Goal: Task Accomplishment & Management: Manage account settings

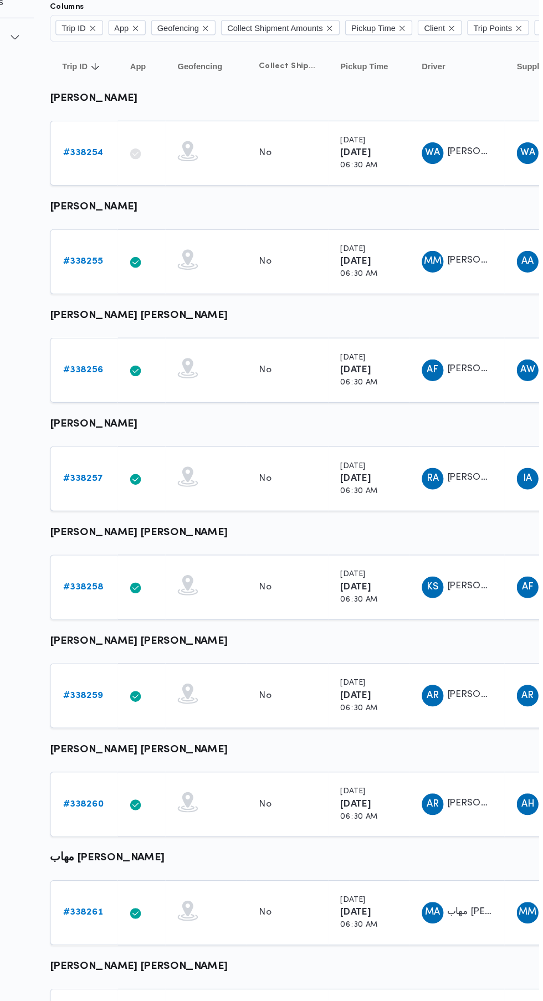
click at [173, 668] on b "# 338259" at bounding box center [171, 668] width 33 height 7
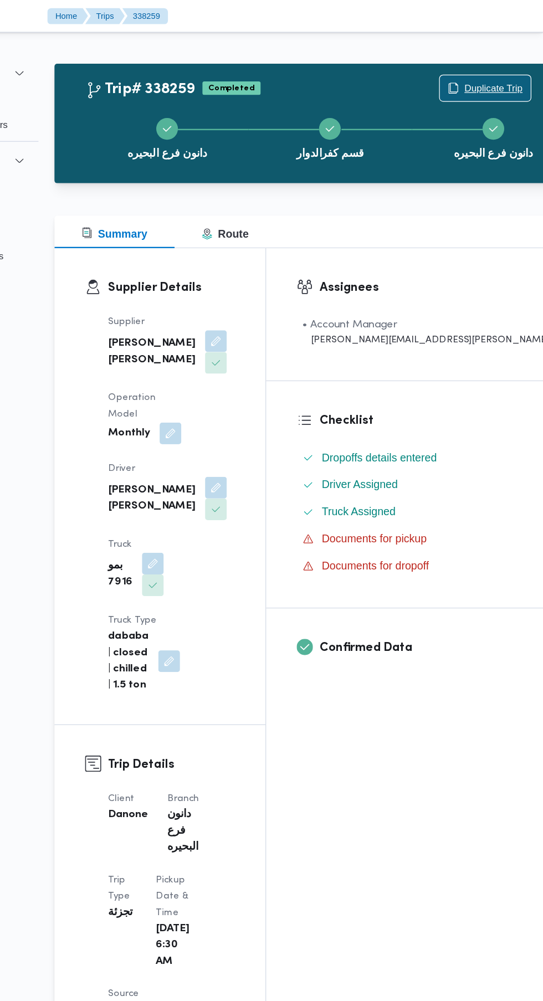
click at [479, 71] on span "Duplicate Trip" at bounding box center [503, 71] width 48 height 13
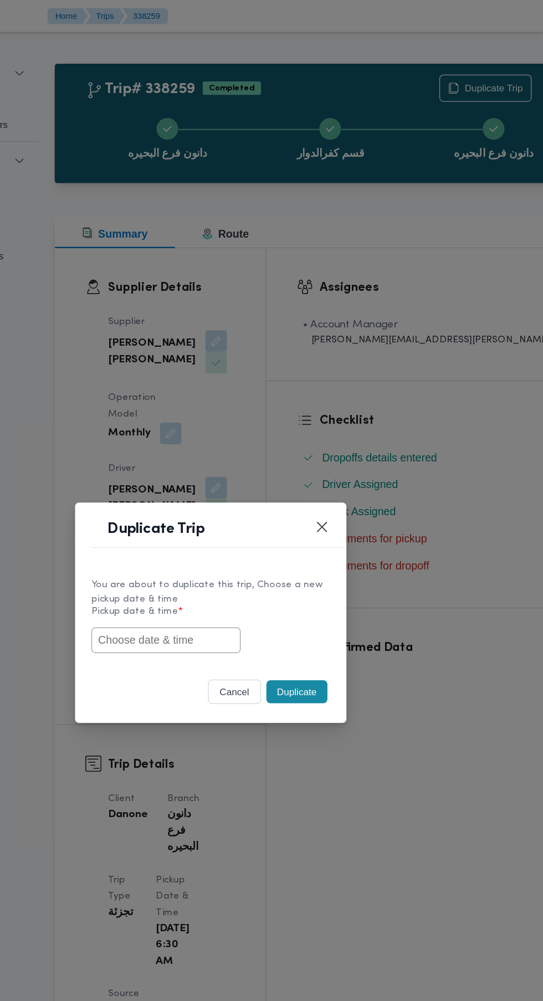
click at [268, 522] on input "text" at bounding box center [235, 522] width 122 height 21
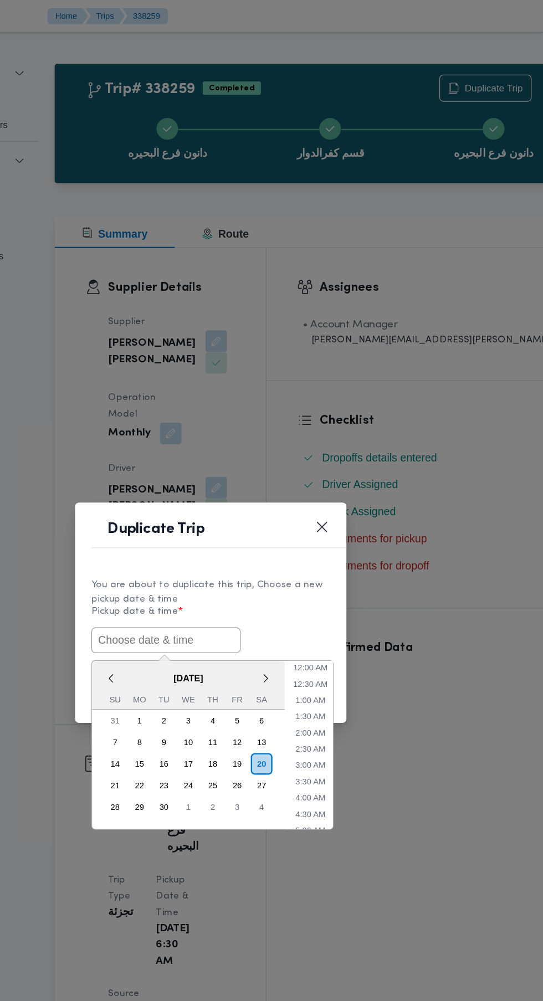
scroll to position [30, 0]
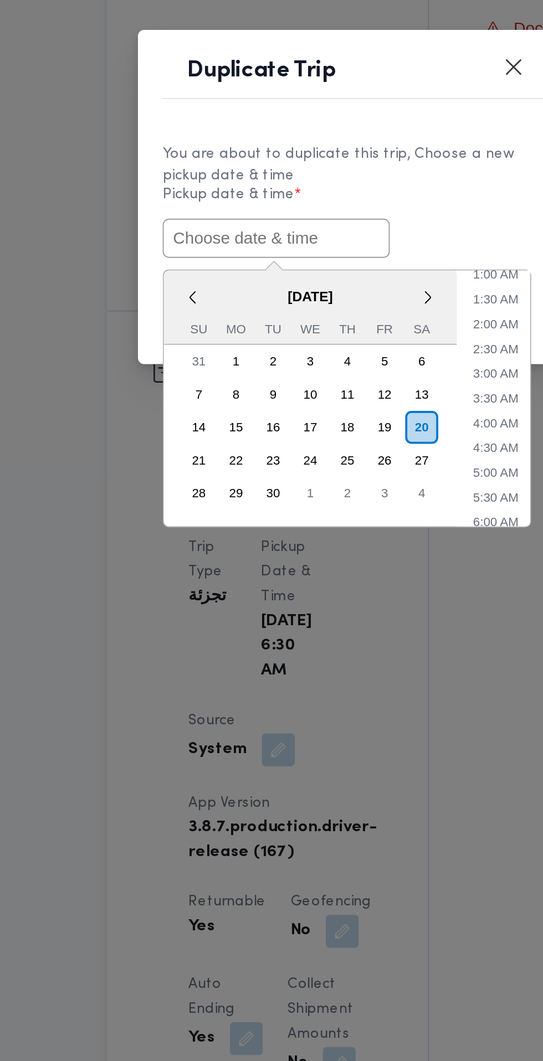
paste input "[DATE] 6:30AM"
type input "[DATE] 6:30AM"
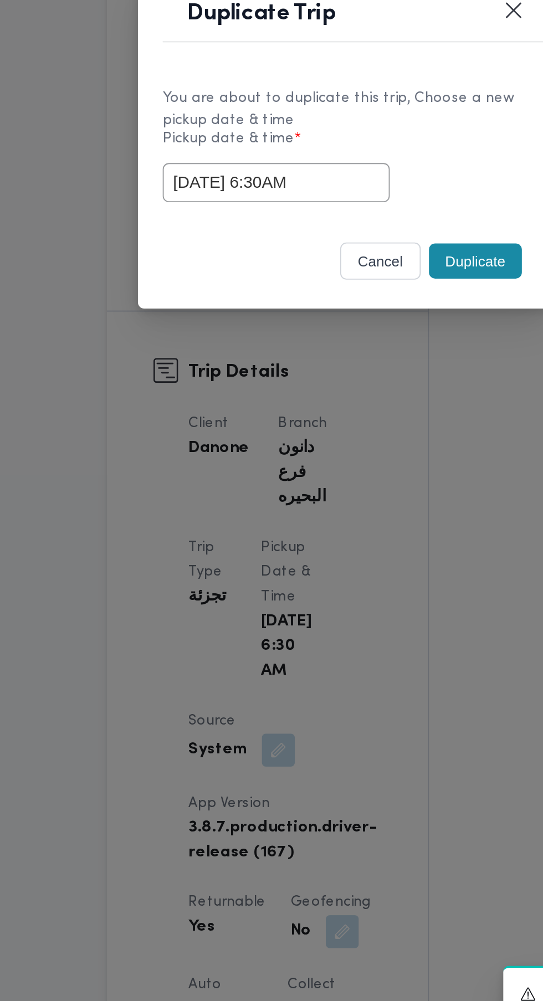
click at [351, 537] on div "You are about to duplicate this trip, Choose a new pickup date & time Pickup da…" at bounding box center [272, 502] width 222 height 83
click at [345, 569] on button "Duplicate" at bounding box center [342, 565] width 50 height 19
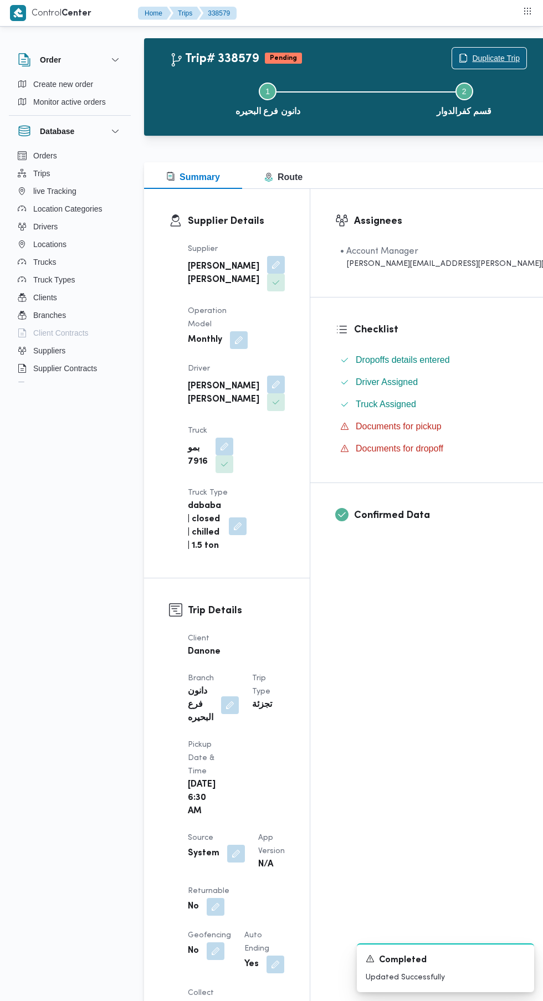
scroll to position [68, 0]
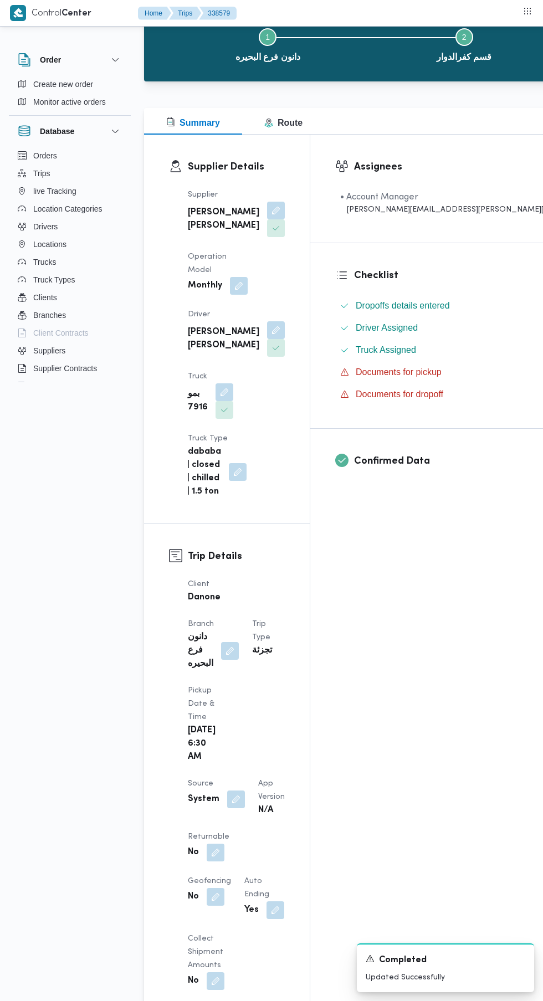
click at [224, 888] on button "button" at bounding box center [216, 897] width 18 height 18
click at [376, 782] on div "Assignees • Account Manager [PERSON_NAME][EMAIL_ADDRESS][PERSON_NAME][DOMAIN_NA…" at bounding box center [446, 962] width 272 height 1655
click at [213, 844] on button "button" at bounding box center [216, 853] width 18 height 18
click at [202, 858] on label "Is the trip will return to pickup after finish?" at bounding box center [185, 858] width 170 height 13
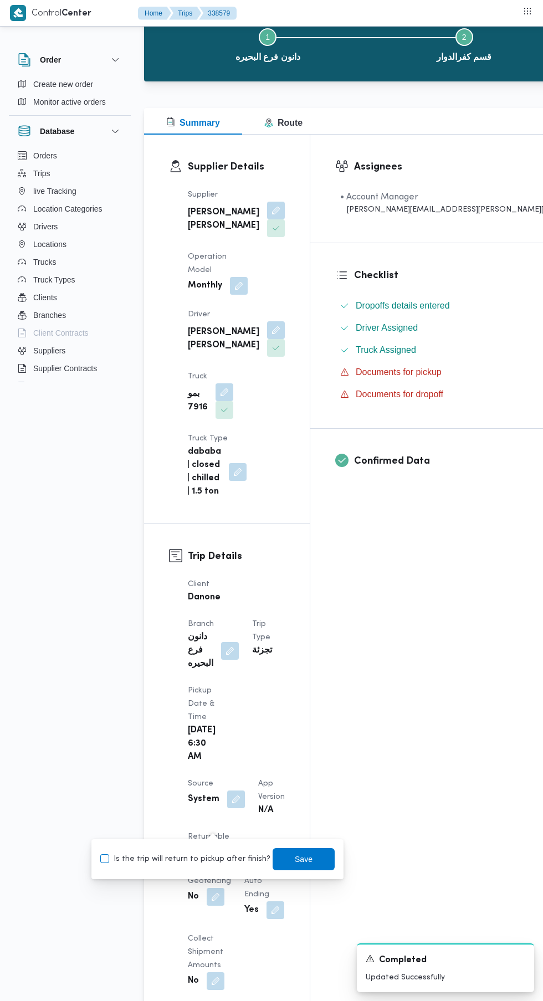
checkbox input "true"
click at [316, 865] on span "Save" at bounding box center [303, 859] width 62 height 22
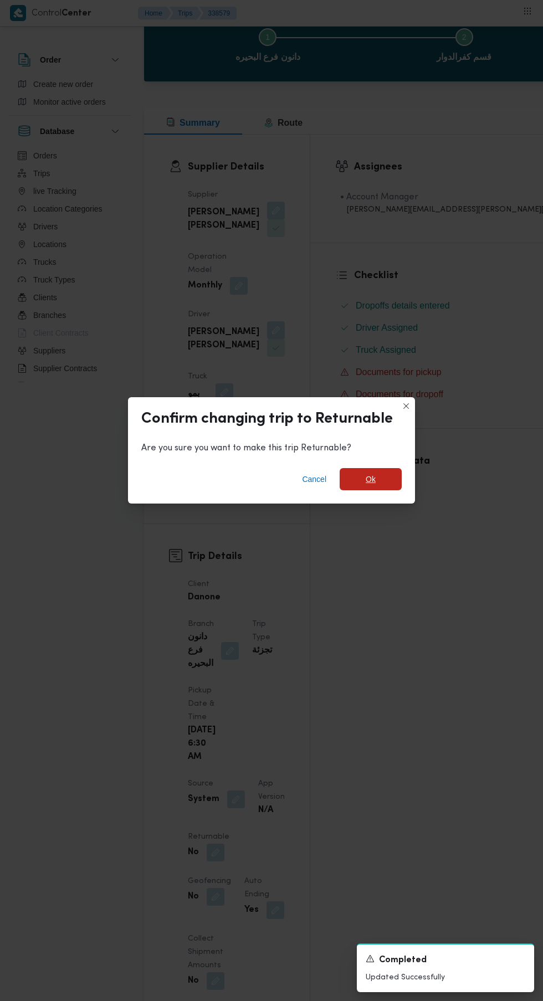
click at [370, 486] on span "Ok" at bounding box center [371, 478] width 10 height 13
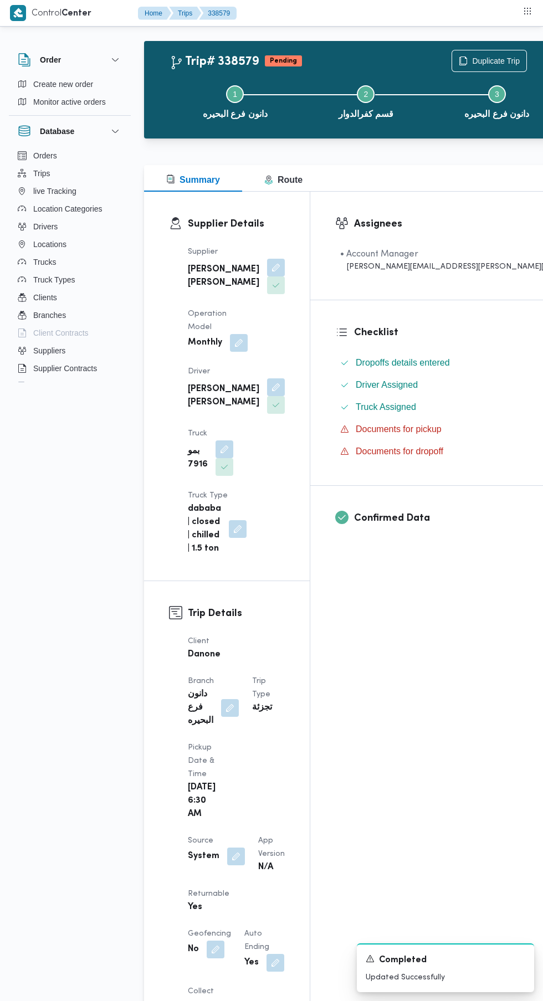
scroll to position [12, 0]
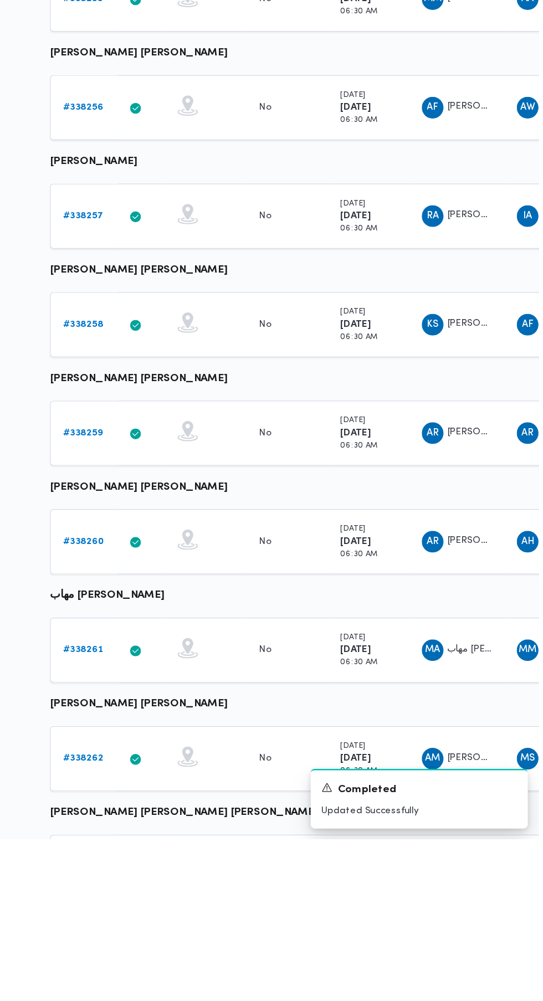
click at [168, 758] on b "# 338260" at bounding box center [172, 757] width 34 height 7
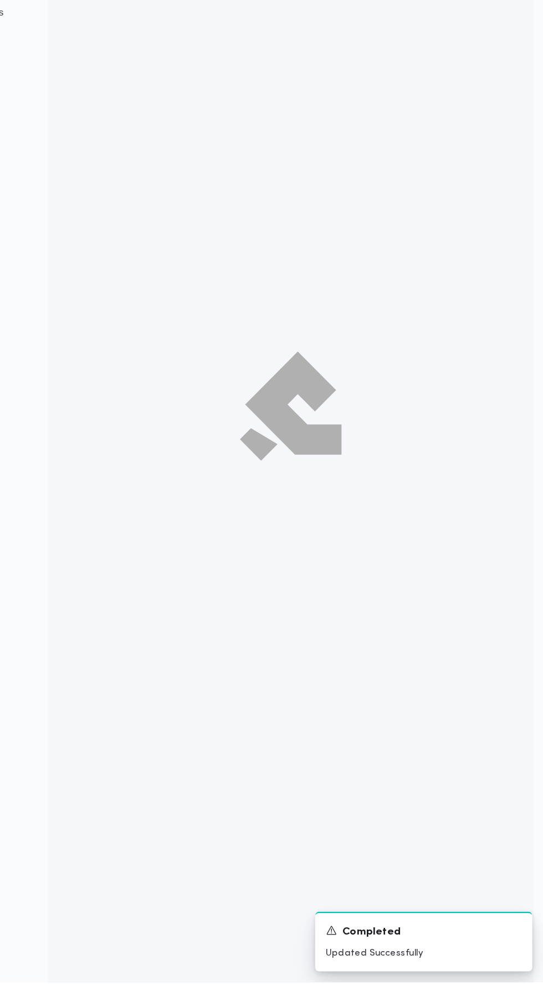
scroll to position [16, 0]
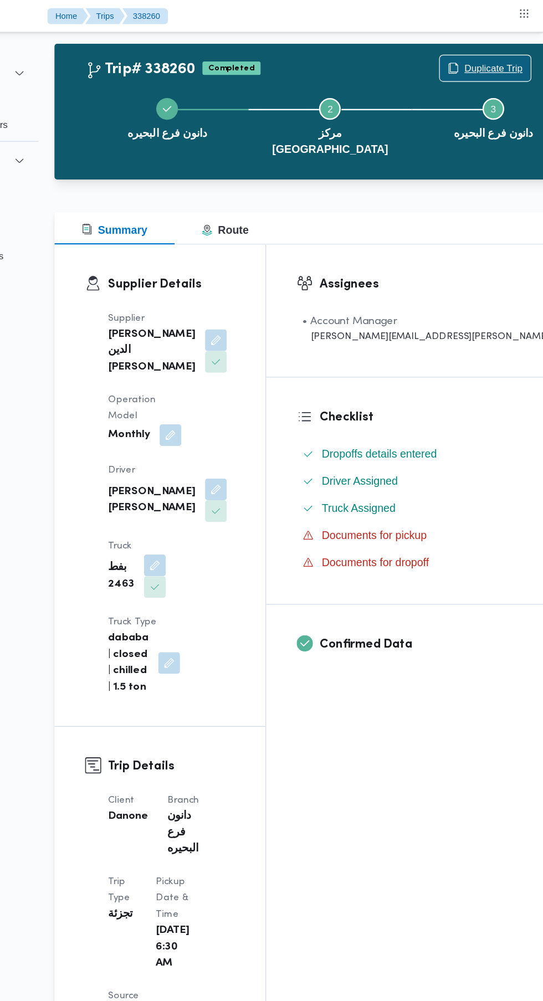
click at [459, 49] on span "Duplicate Trip" at bounding box center [496, 55] width 74 height 21
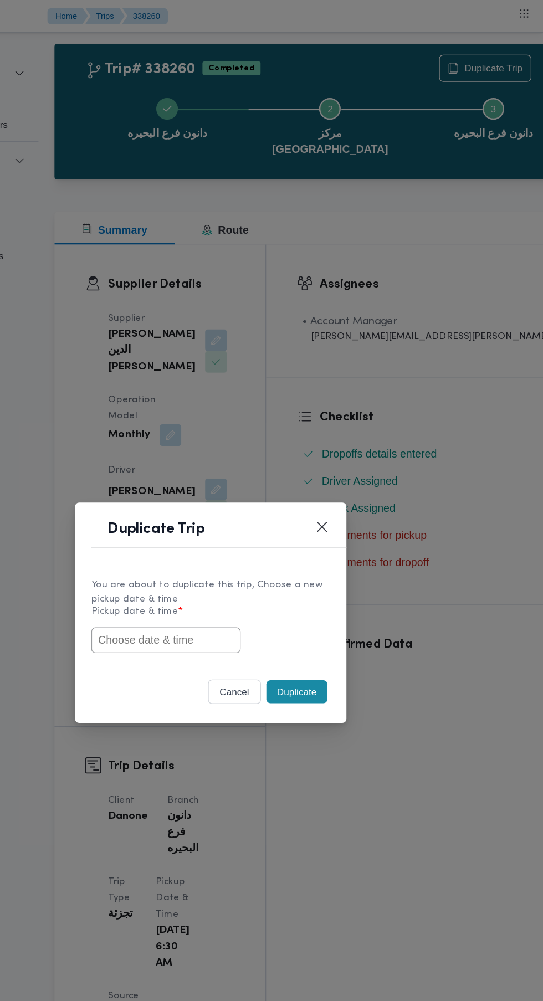
click at [285, 523] on input "text" at bounding box center [235, 522] width 122 height 21
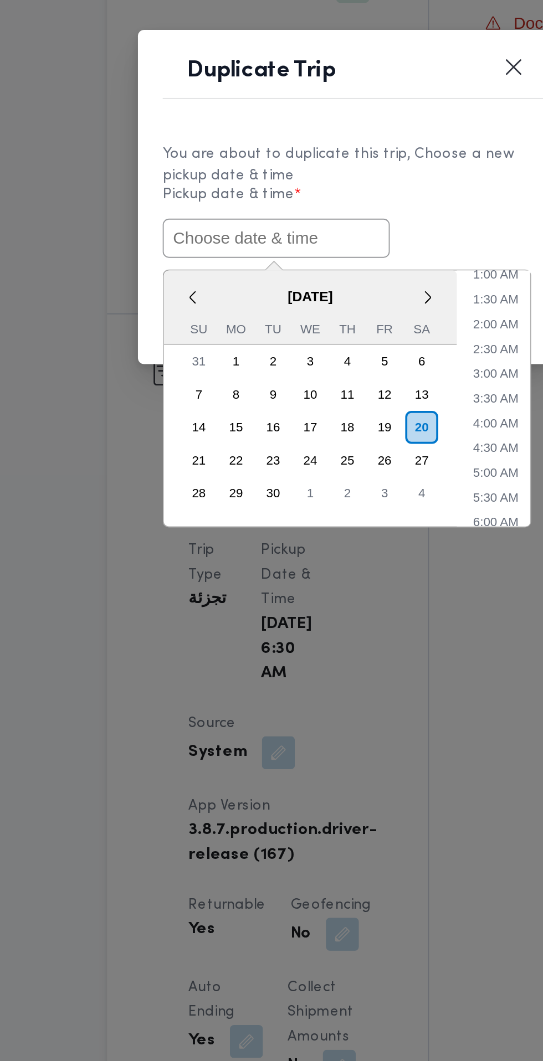
paste input "[DATE] 6:30AM"
type input "[DATE] 6:30AM"
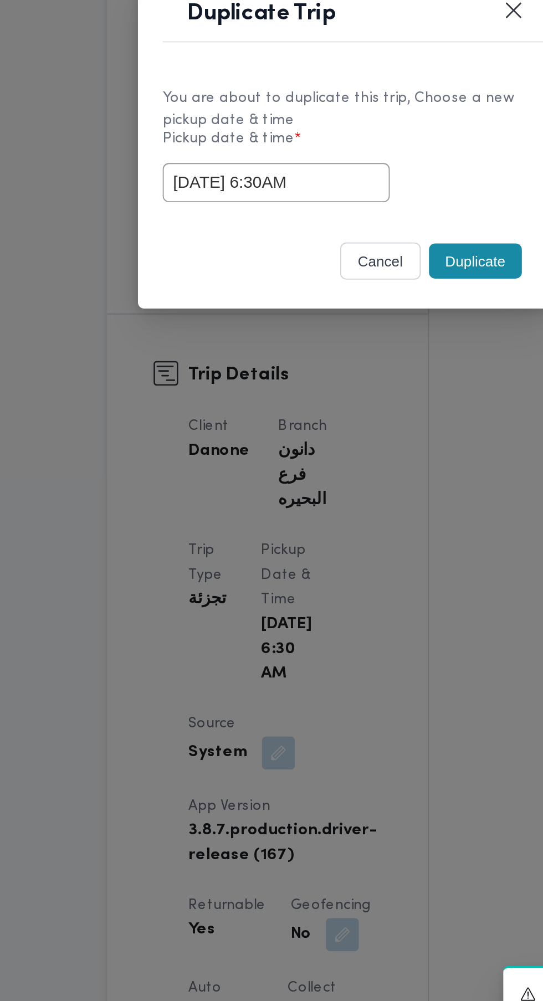
click at [335, 551] on div "cancel Duplicate" at bounding box center [272, 567] width 222 height 47
click at [340, 566] on button "Duplicate" at bounding box center [342, 565] width 50 height 19
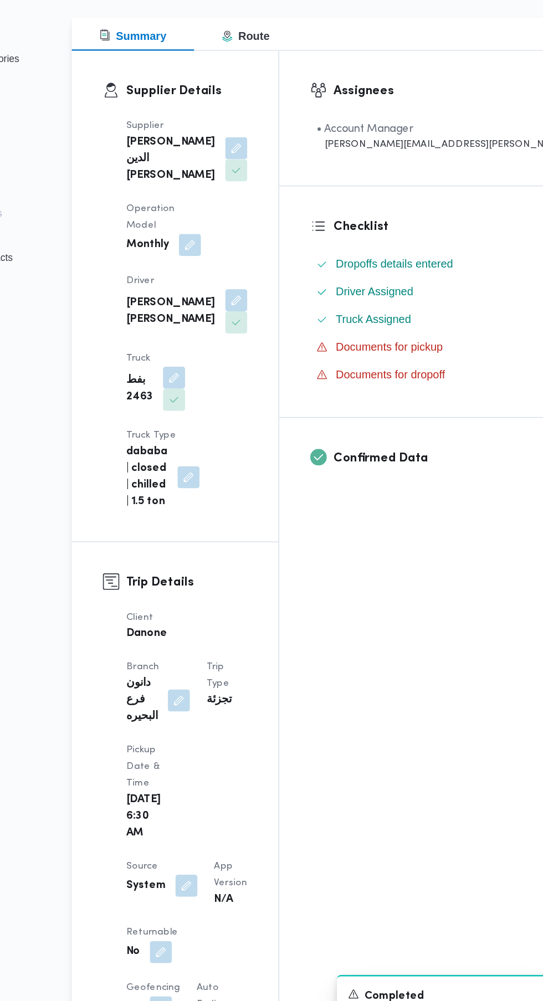
click at [215, 916] on button "button" at bounding box center [216, 925] width 18 height 18
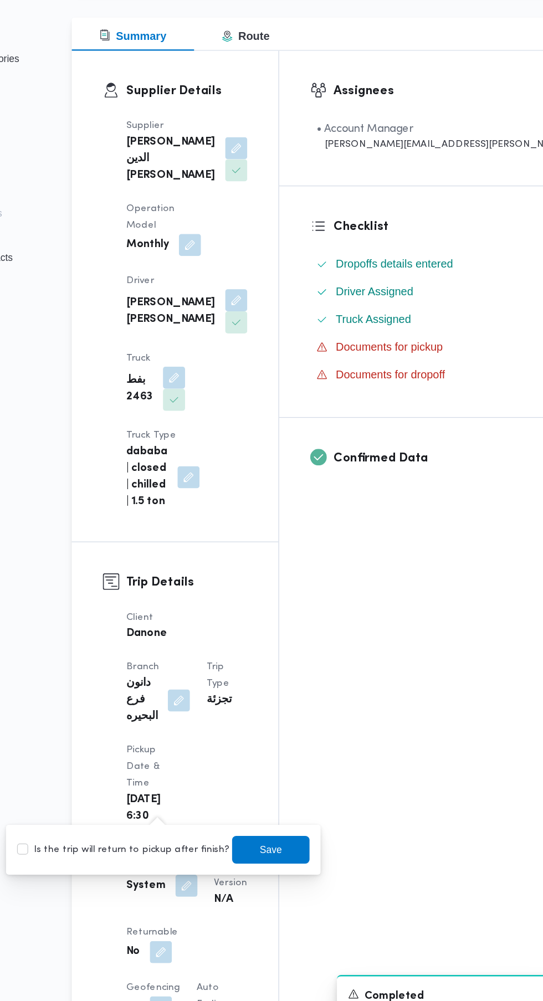
click at [197, 837] on label "Is the trip will return to pickup after finish?" at bounding box center [185, 842] width 170 height 13
checkbox input "true"
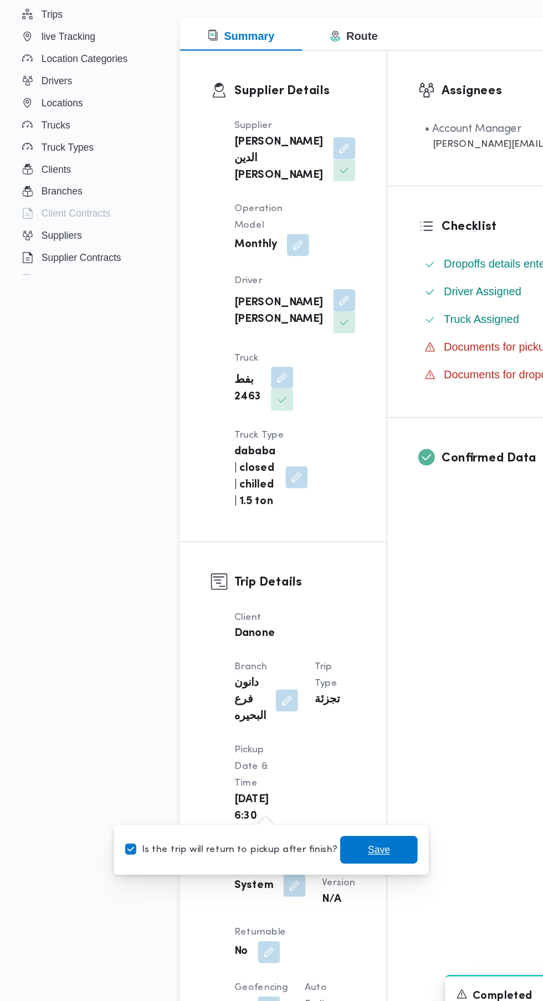
click at [272, 851] on span "Save" at bounding box center [303, 843] width 62 height 22
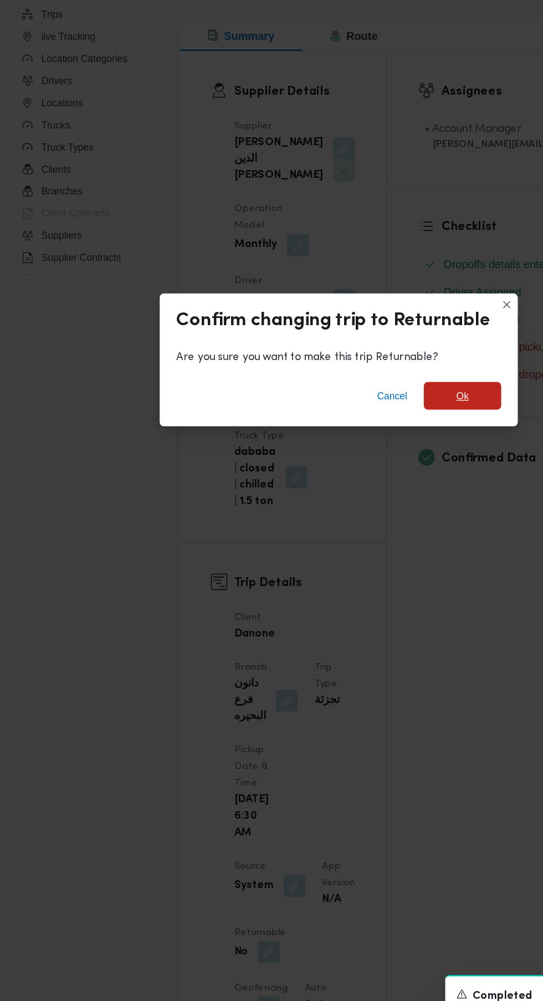
click at [370, 486] on span "Ok" at bounding box center [371, 478] width 10 height 13
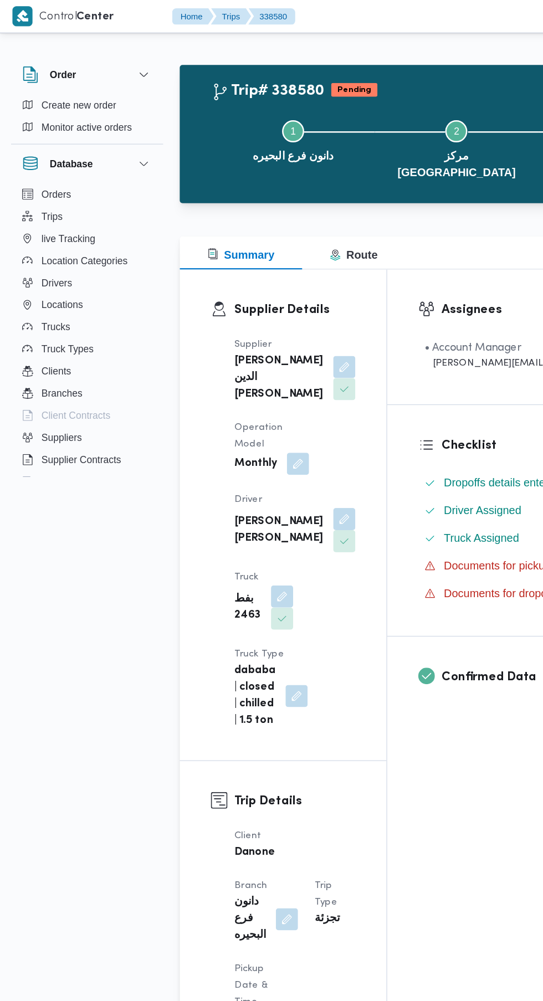
scroll to position [16, 0]
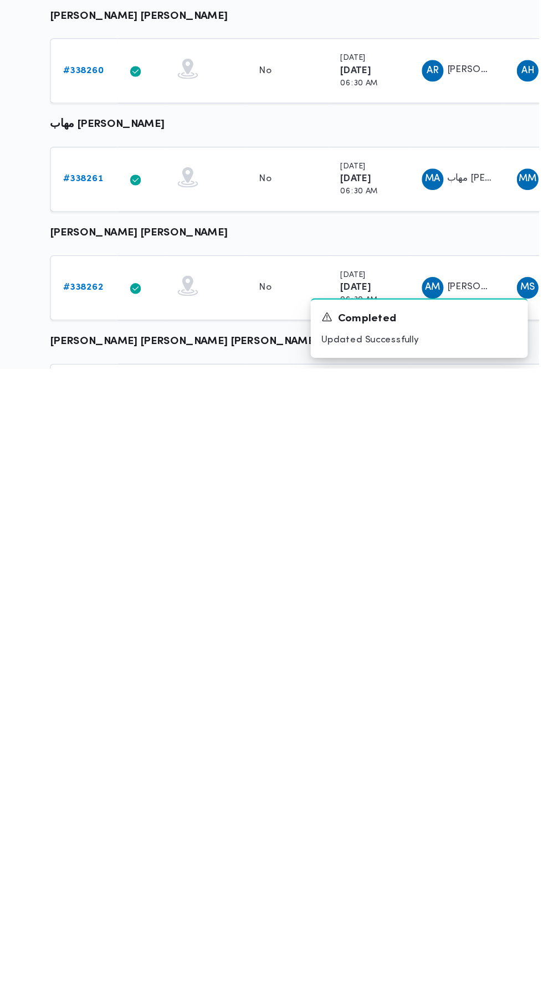
click at [166, 846] on b "# 338261" at bounding box center [171, 845] width 33 height 7
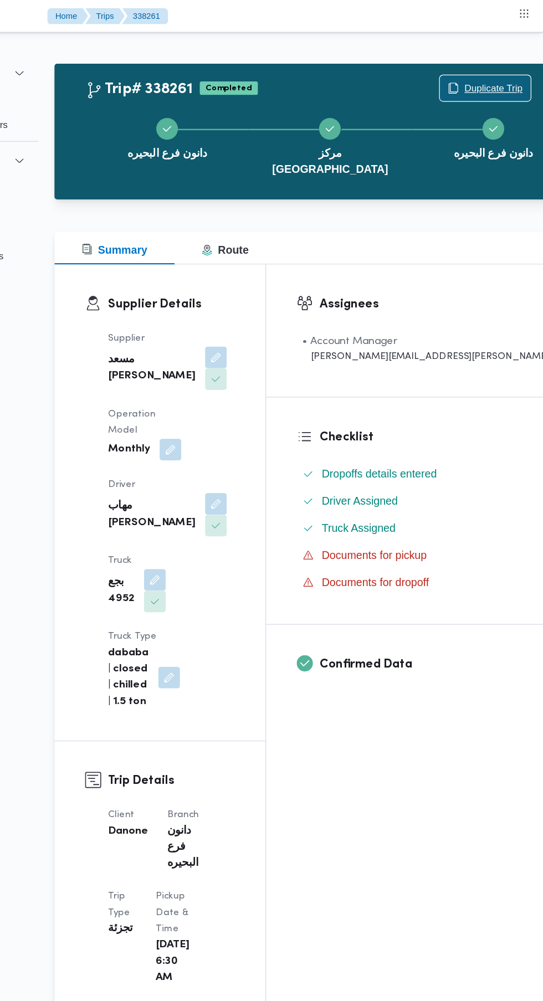
click at [479, 71] on span "Duplicate Trip" at bounding box center [503, 71] width 48 height 13
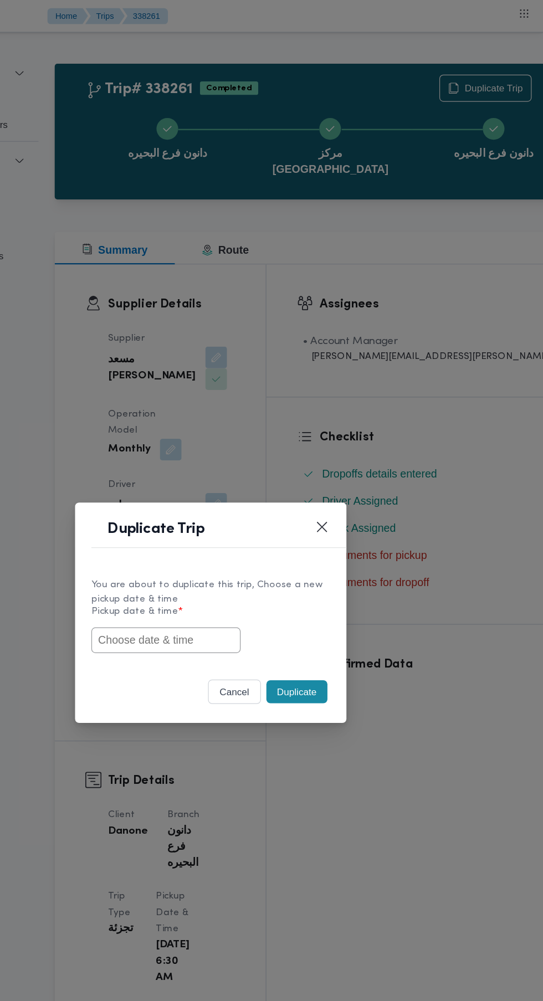
click at [280, 522] on input "text" at bounding box center [235, 522] width 122 height 21
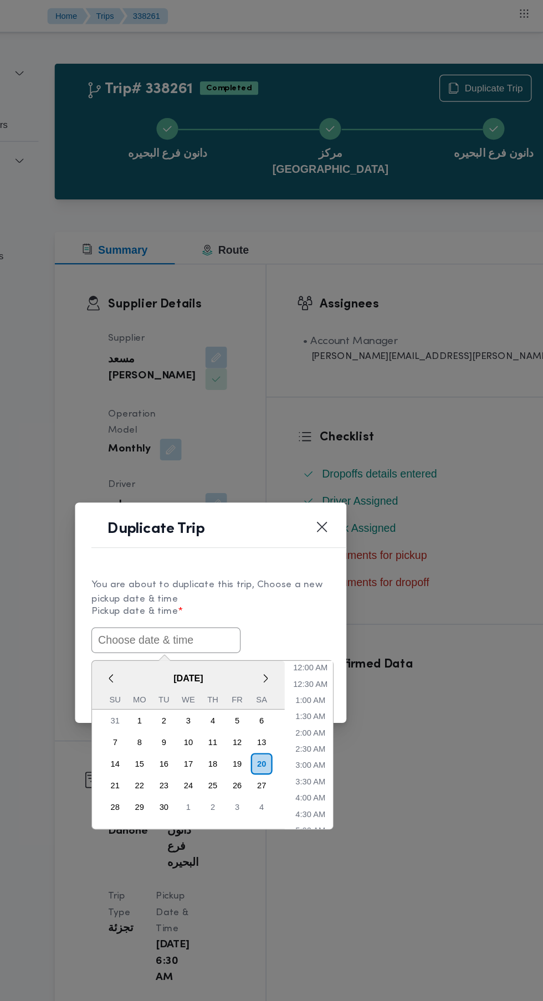
scroll to position [30, 0]
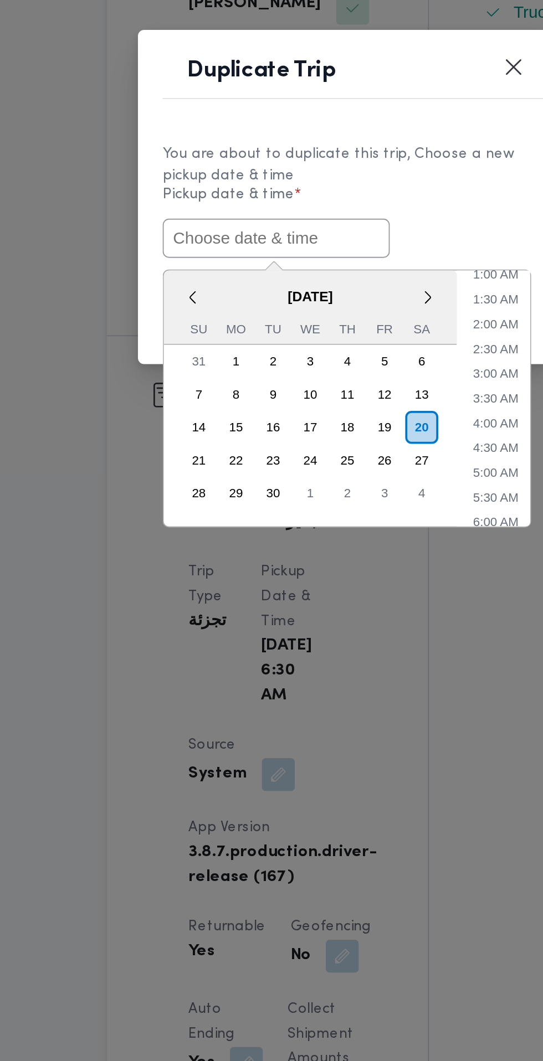
paste input "[DATE] 6:30AM"
type input "[DATE] 6:30AM"
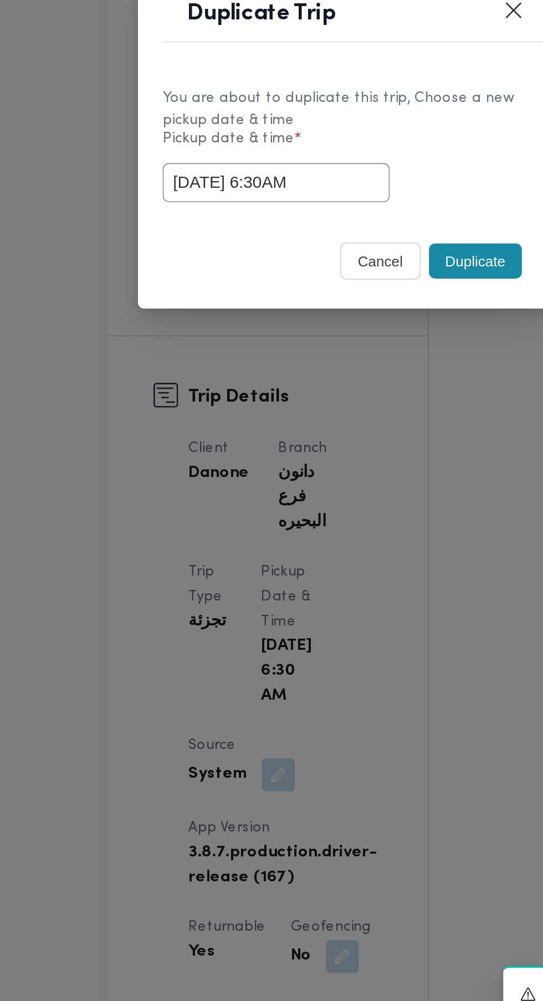
click at [349, 552] on div "cancel Duplicate" at bounding box center [272, 567] width 222 height 47
click at [346, 568] on button "Duplicate" at bounding box center [342, 565] width 50 height 19
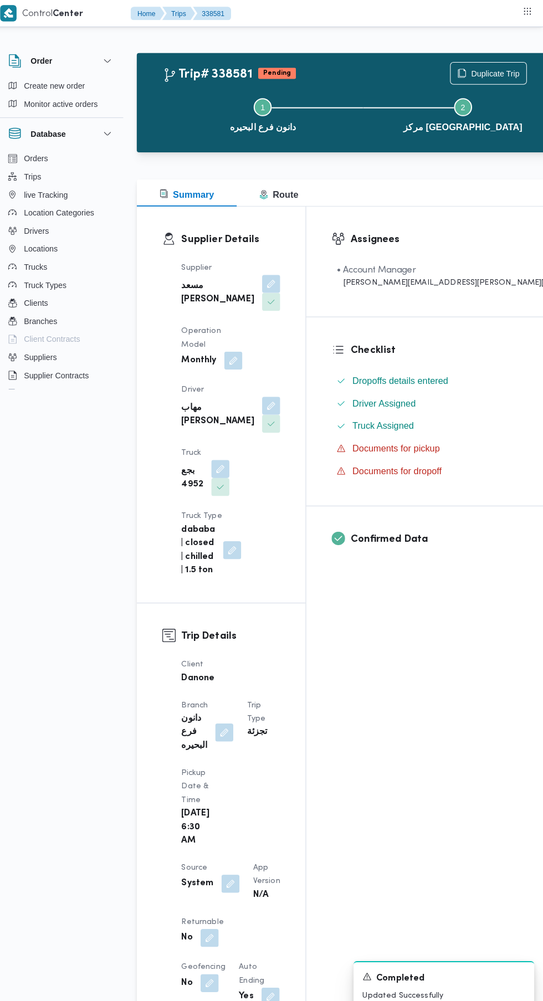
click at [215, 912] on button "button" at bounding box center [216, 921] width 18 height 18
click at [196, 841] on label "Is the trip will return to pickup after finish?" at bounding box center [185, 842] width 170 height 13
checkbox input "true"
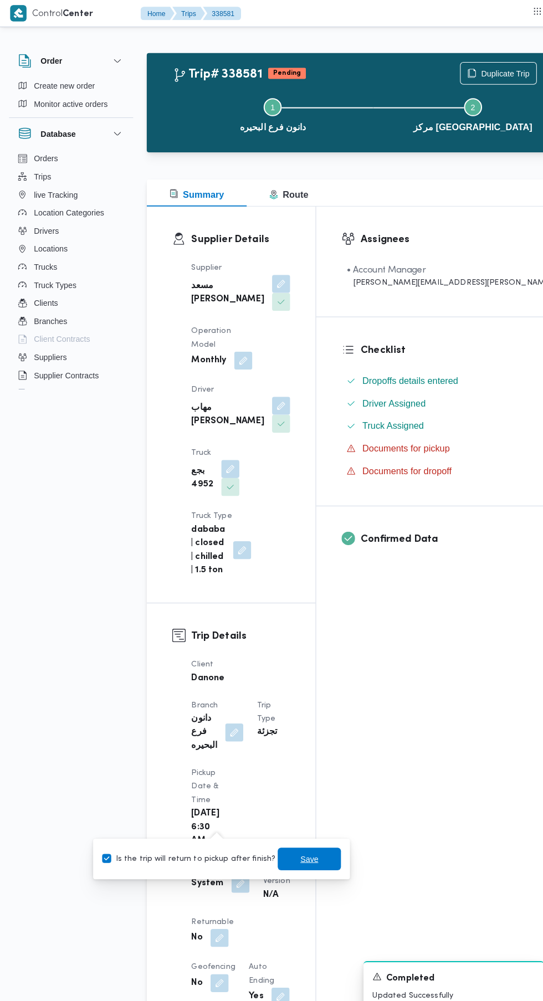
click at [295, 842] on span "Save" at bounding box center [304, 842] width 18 height 13
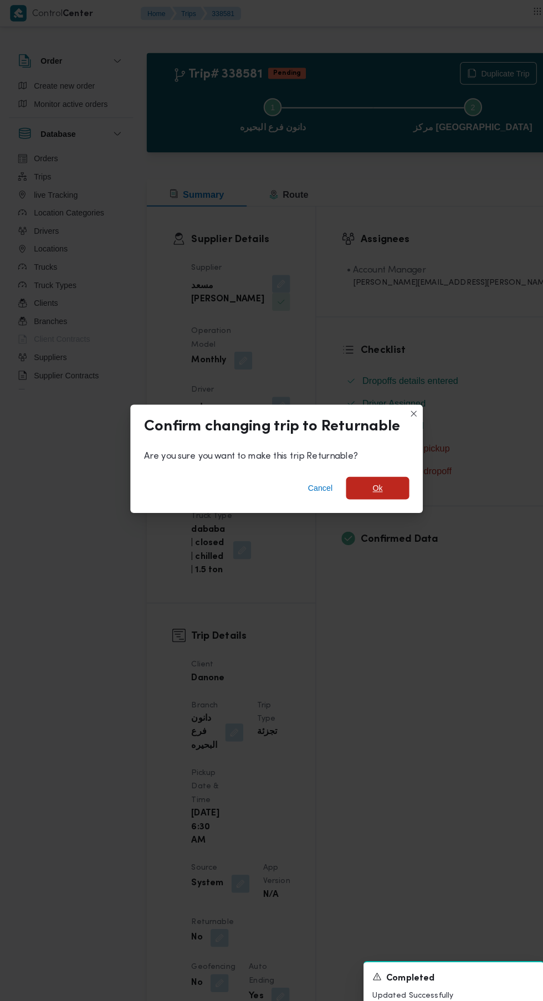
click at [370, 475] on span "Ok" at bounding box center [371, 478] width 10 height 13
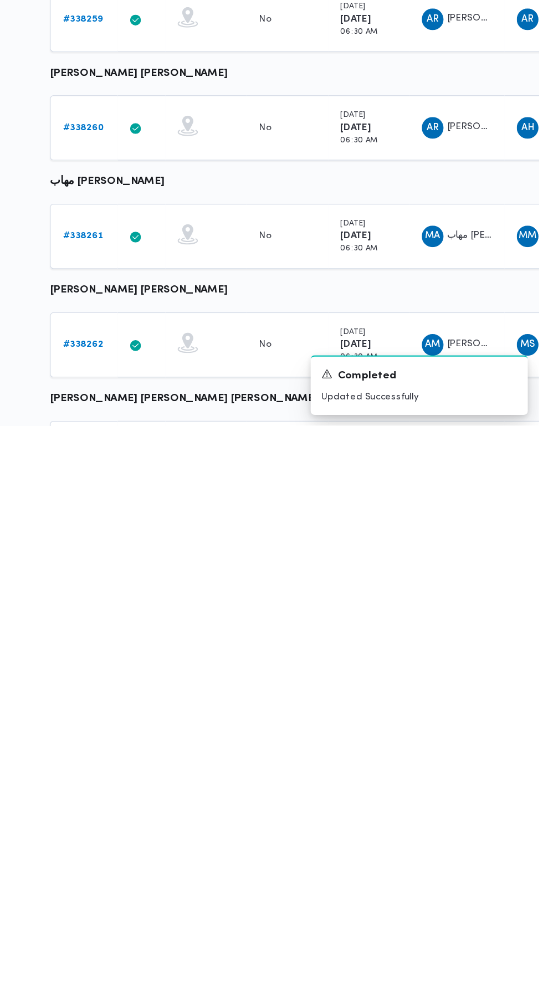
click at [173, 933] on b "# 338262" at bounding box center [171, 934] width 33 height 7
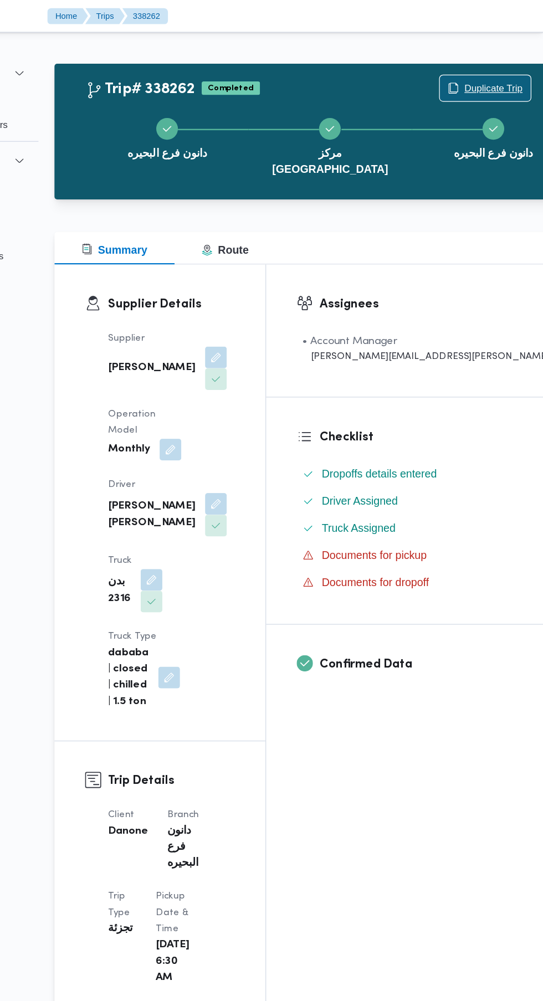
click at [479, 70] on span "Duplicate Trip" at bounding box center [503, 71] width 48 height 13
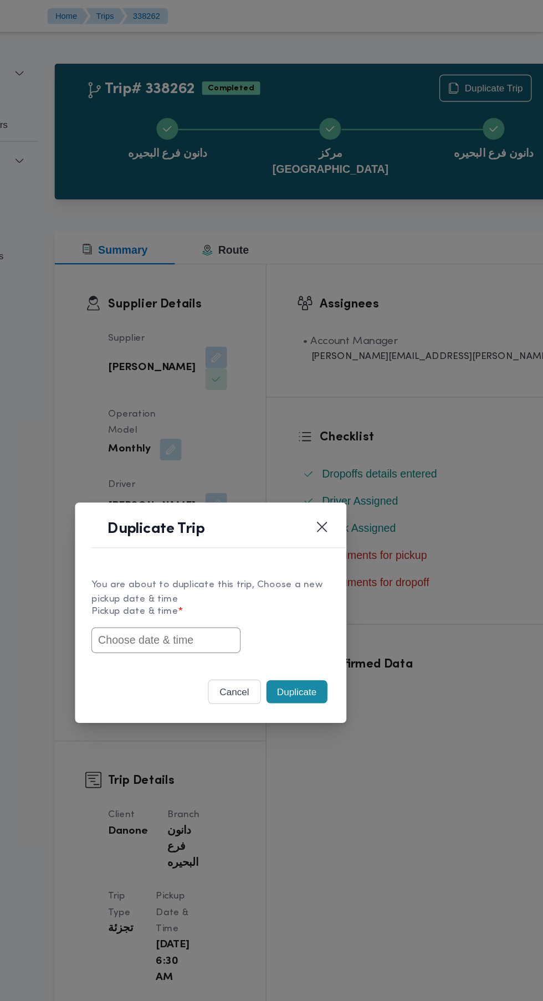
click at [257, 522] on input "text" at bounding box center [235, 522] width 122 height 21
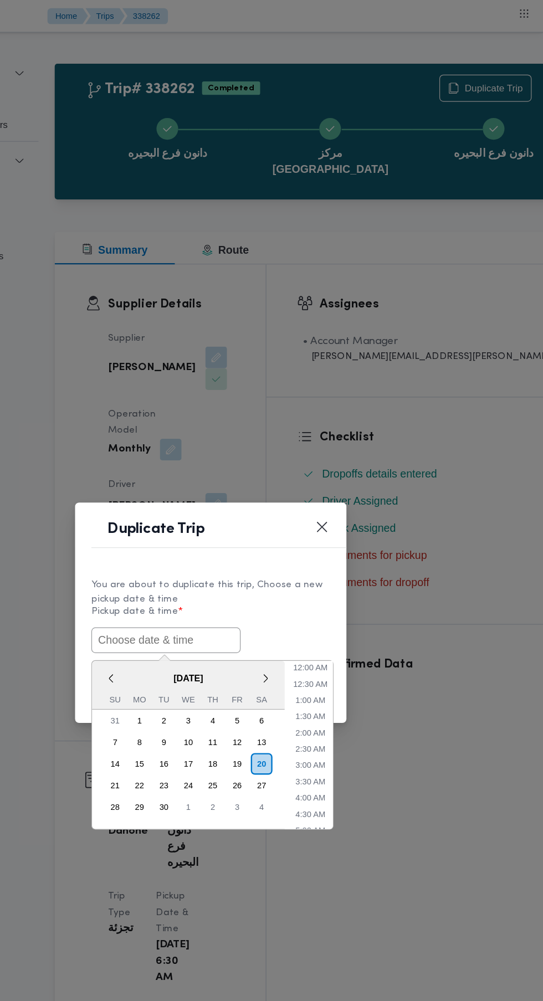
scroll to position [30, 0]
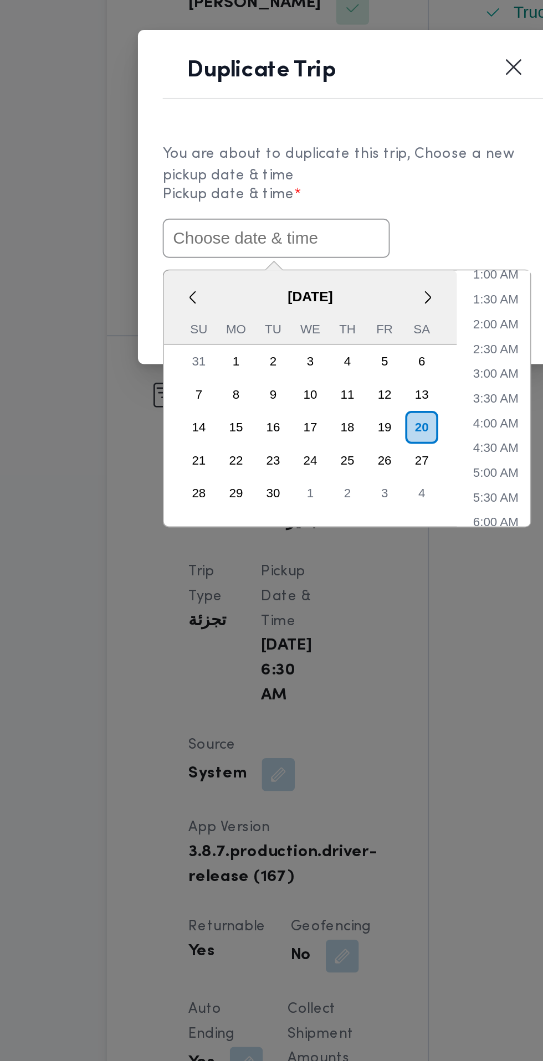
click at [267, 548] on input "text" at bounding box center [235, 552] width 122 height 21
paste input "[DATE] 6:30AM"
type input "[DATE] 6:30AM"
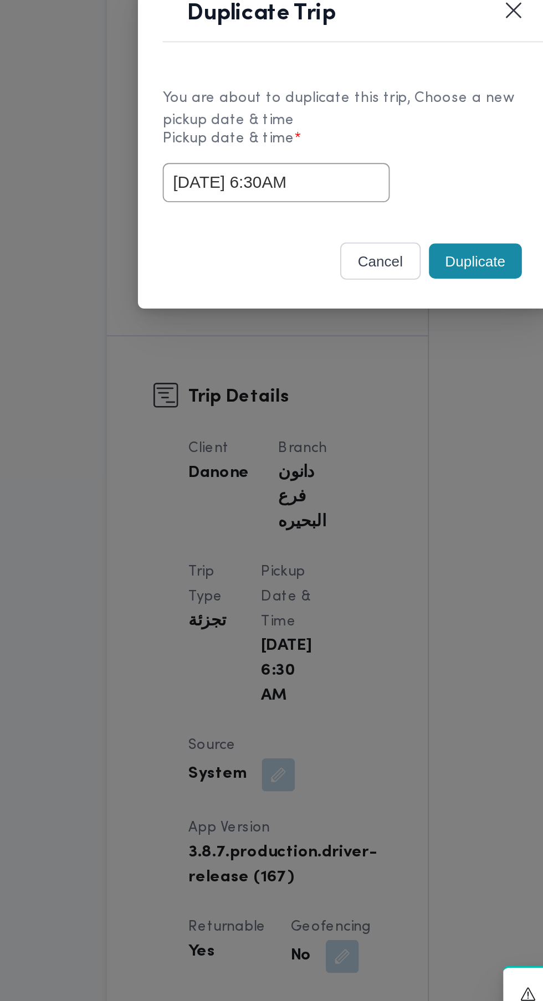
click at [343, 543] on div "You are about to duplicate this trip, Choose a new pickup date & time Pickup da…" at bounding box center [272, 502] width 222 height 83
click at [343, 569] on button "Duplicate" at bounding box center [342, 565] width 50 height 19
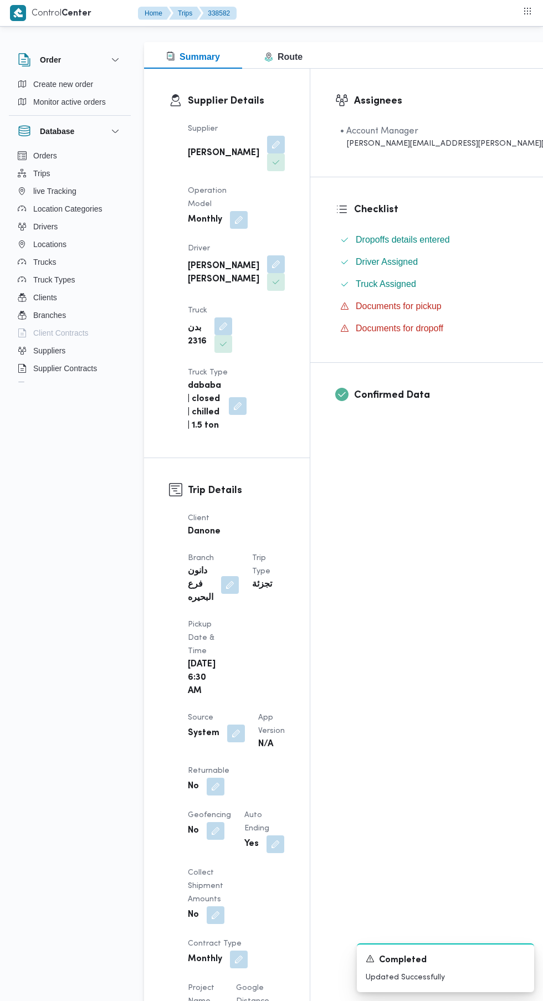
scroll to position [136, 0]
click at [215, 776] on button "button" at bounding box center [216, 785] width 18 height 18
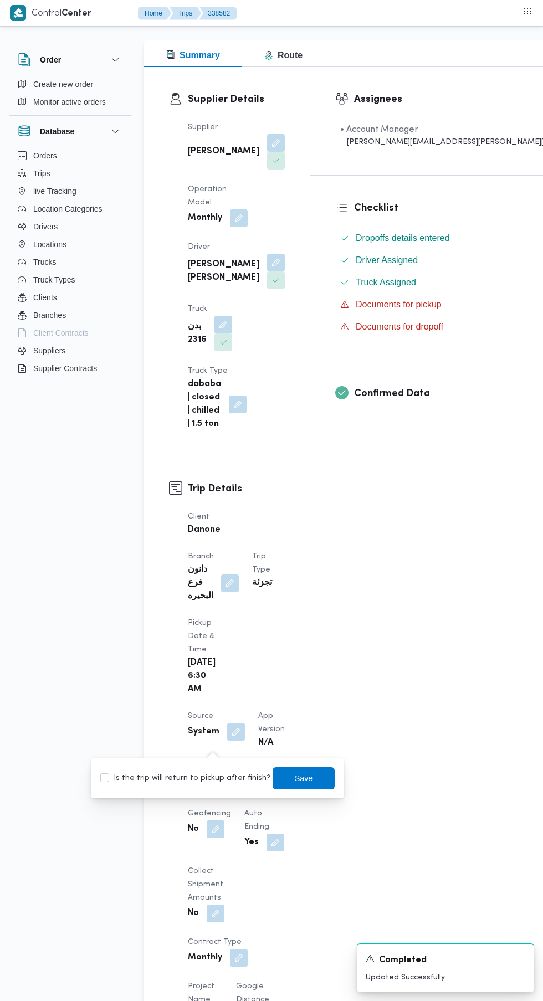
click at [202, 780] on label "Is the trip will return to pickup after finish?" at bounding box center [185, 778] width 170 height 13
checkbox input "true"
click at [295, 778] on span "Save" at bounding box center [304, 778] width 18 height 13
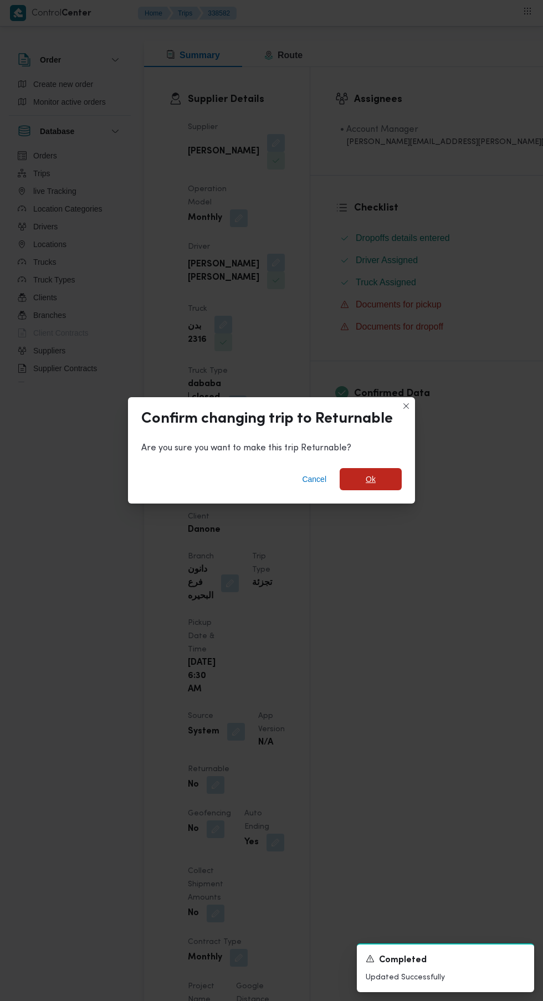
click at [370, 486] on span "Ok" at bounding box center [371, 478] width 10 height 13
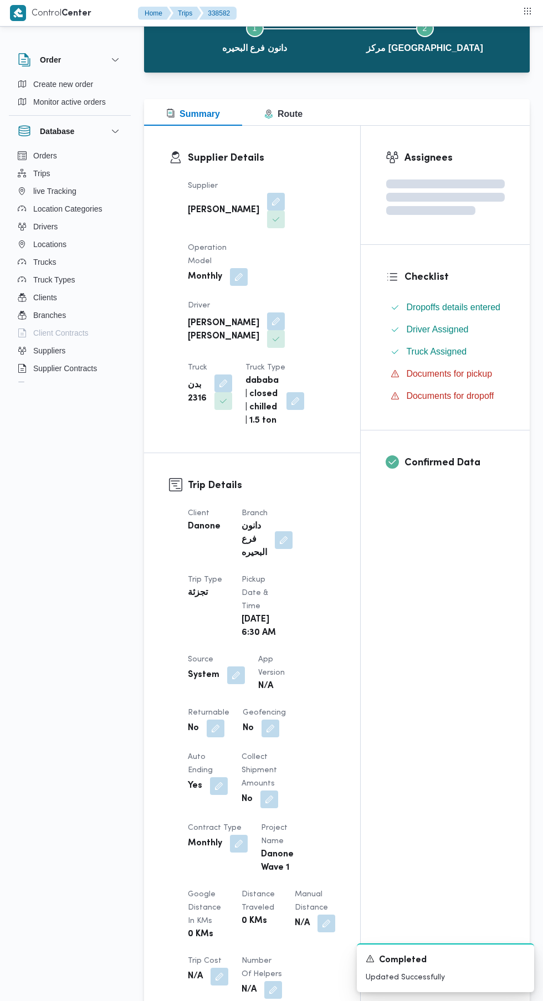
scroll to position [0, 0]
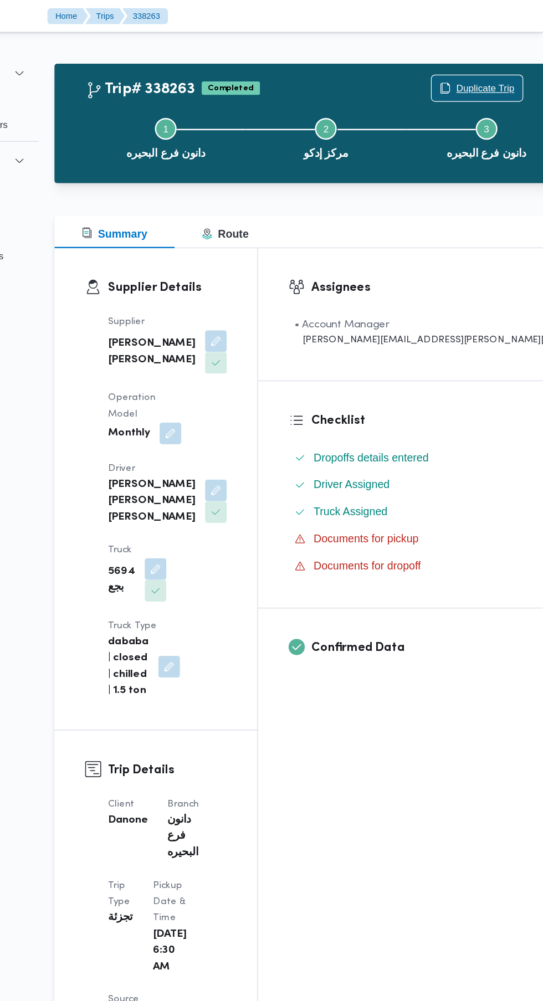
click at [472, 71] on span "Duplicate Trip" at bounding box center [496, 71] width 48 height 13
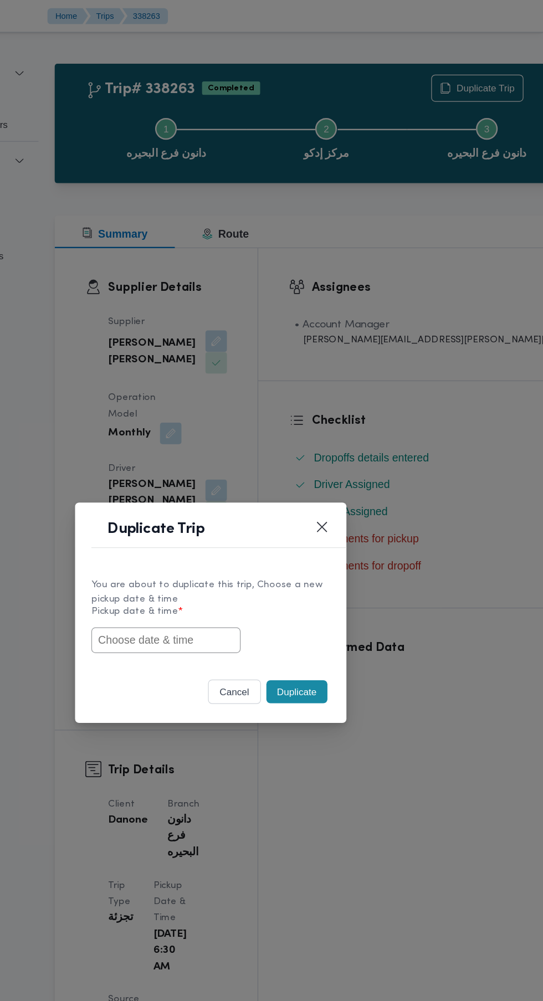
click at [270, 523] on input "text" at bounding box center [235, 522] width 122 height 21
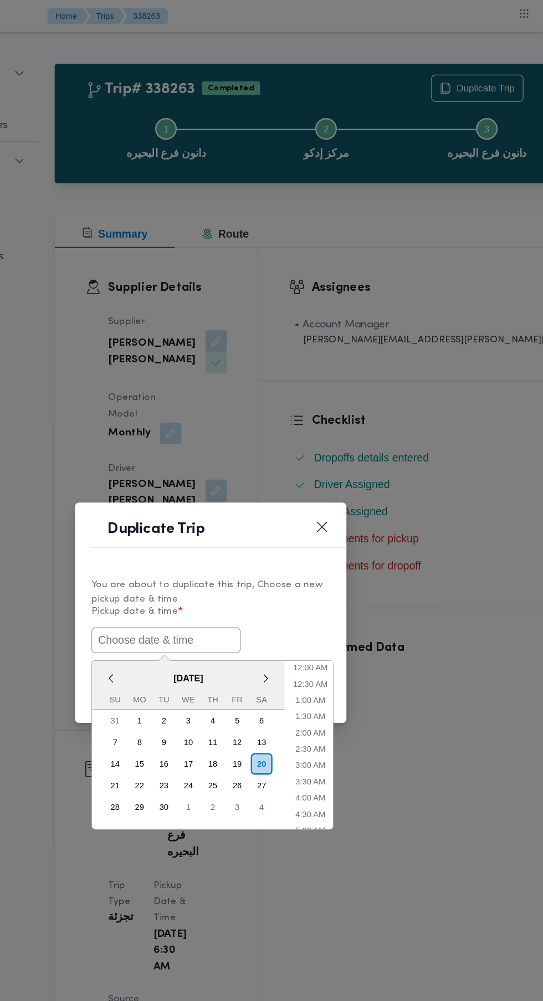
scroll to position [30, 0]
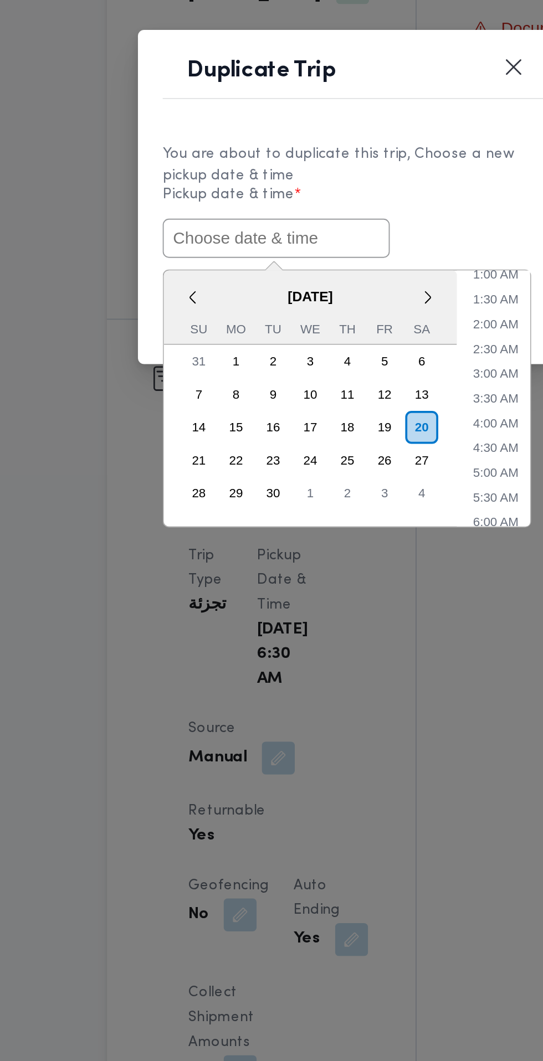
paste input "[DATE] 6:30AM"
type input "[DATE] 6:30AM"
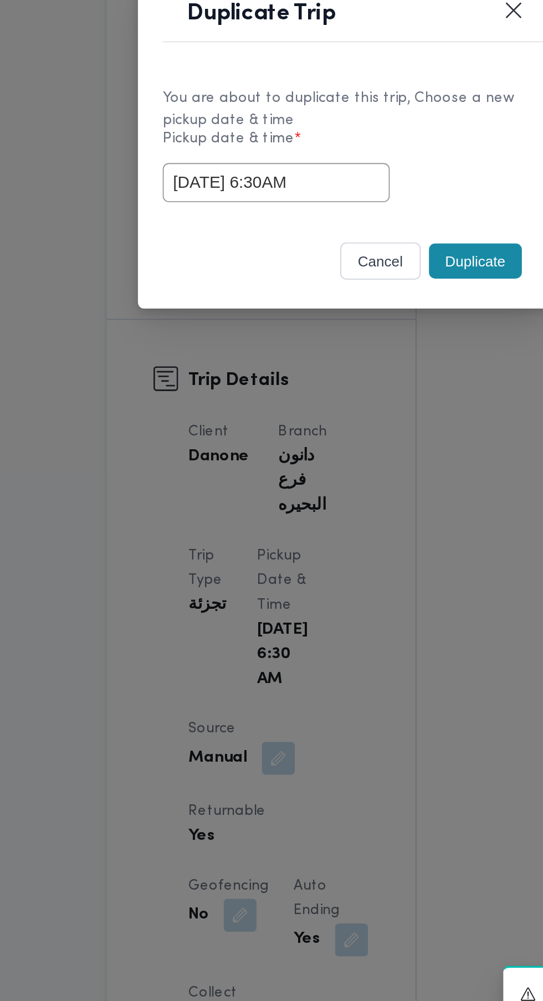
click at [348, 546] on div "cancel Duplicate" at bounding box center [272, 567] width 222 height 47
click at [348, 569] on button "Duplicate" at bounding box center [342, 565] width 50 height 19
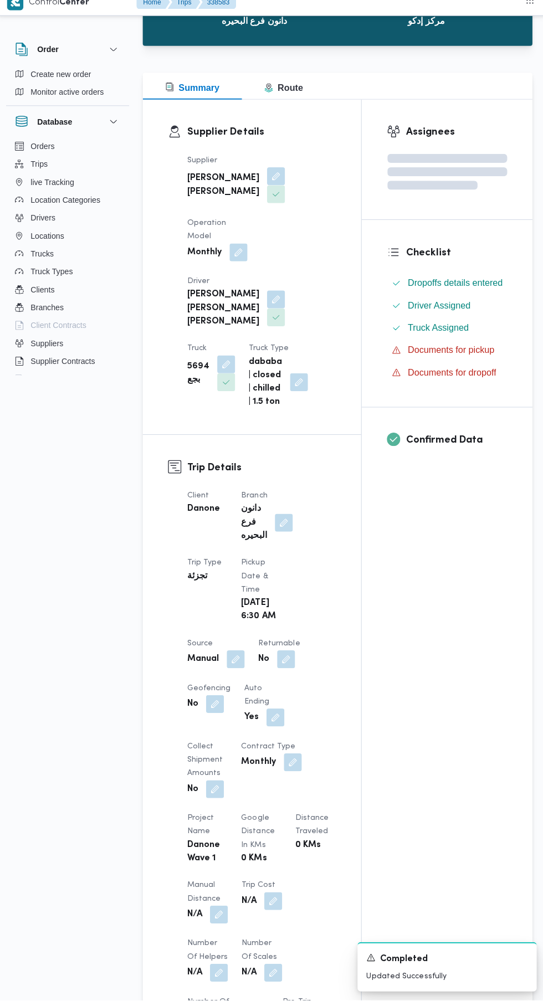
scroll to position [94, 0]
click at [290, 672] on button "button" at bounding box center [286, 663] width 18 height 18
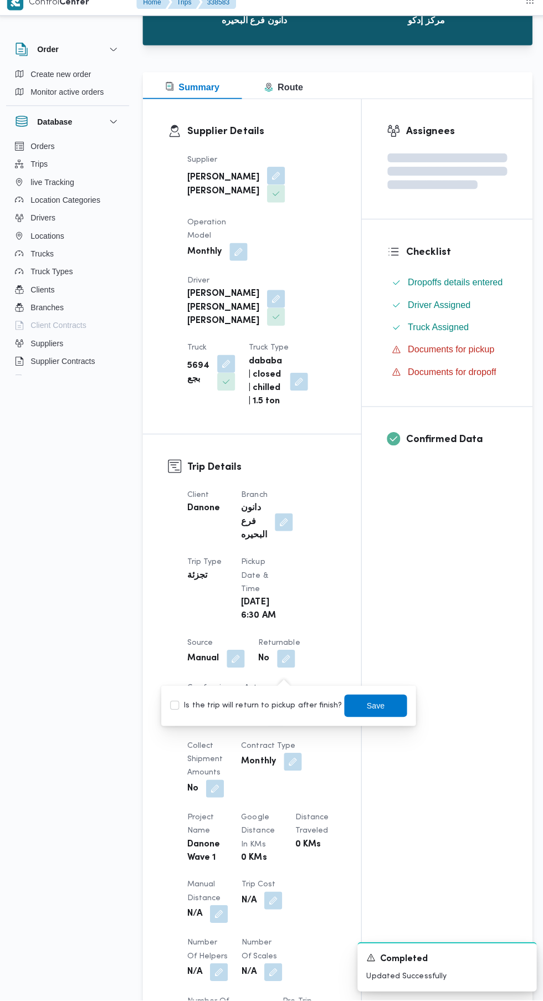
click at [255, 711] on label "Is the trip will return to pickup after finish?" at bounding box center [256, 709] width 170 height 13
checkbox input "true"
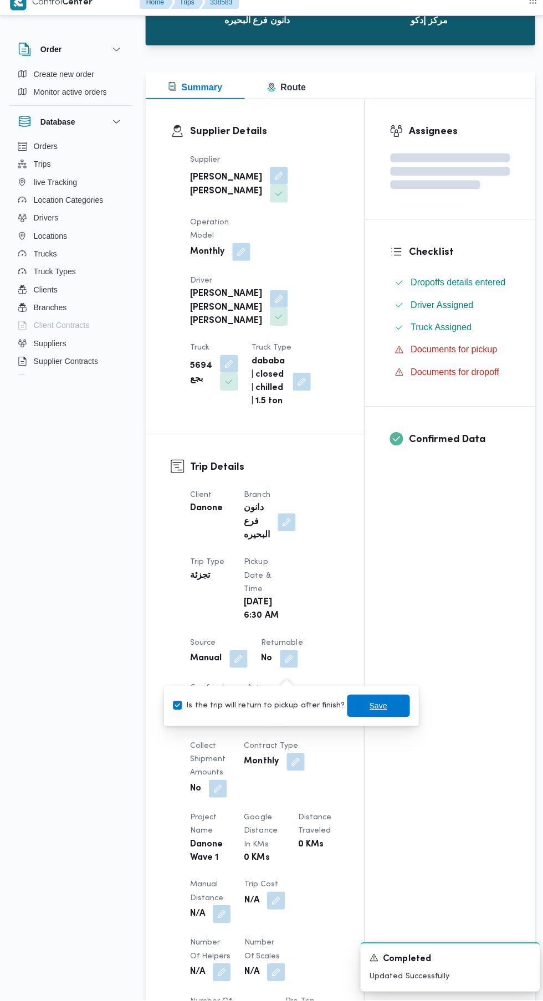
click at [366, 709] on span "Save" at bounding box center [375, 709] width 18 height 13
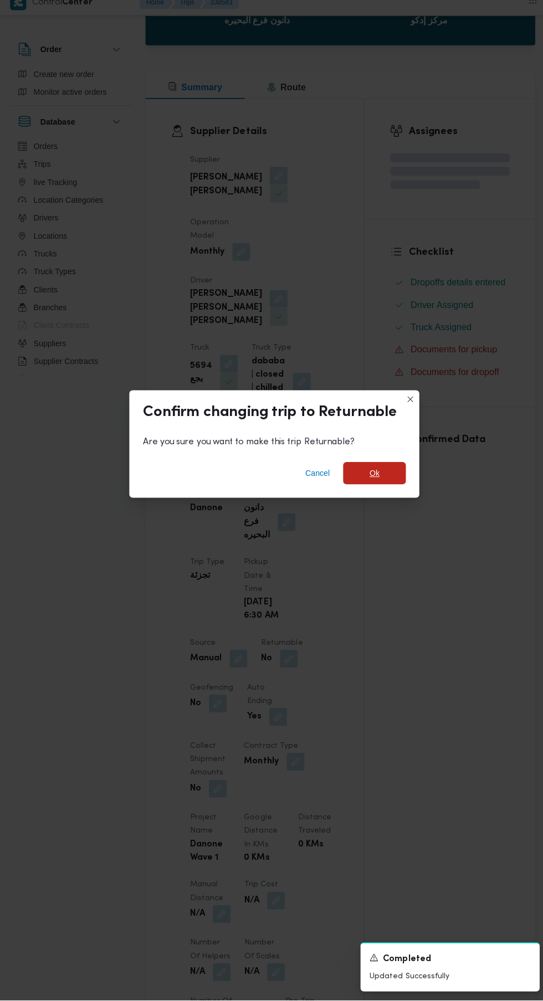
click at [370, 486] on span "Ok" at bounding box center [371, 478] width 10 height 13
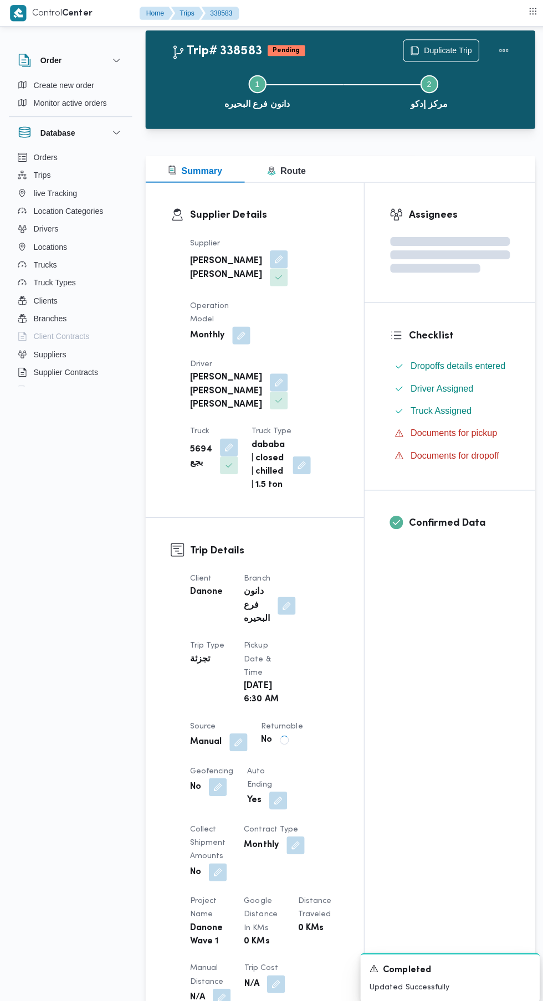
scroll to position [0, 0]
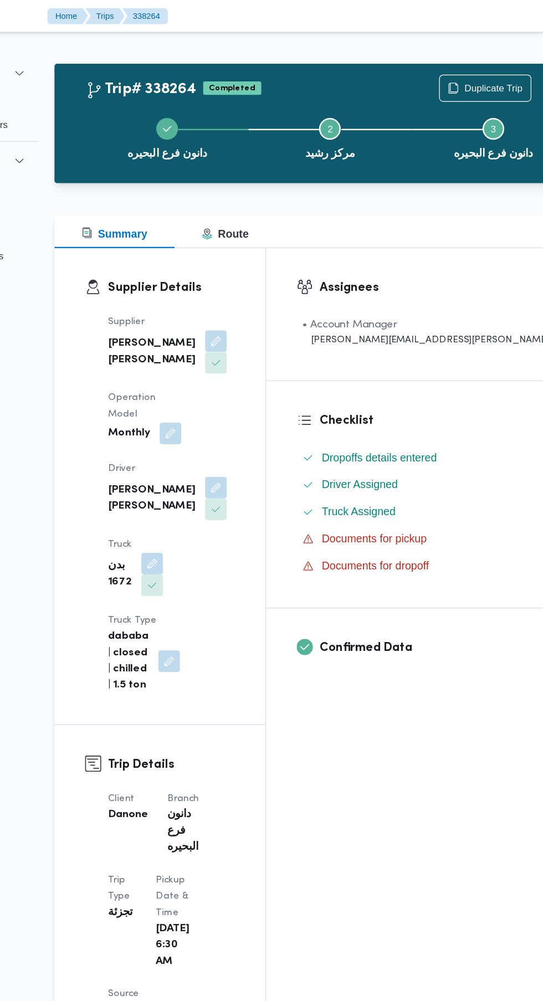
click at [445, 81] on div "[PERSON_NAME] فرع البحيره Step 2 is incomplete 2 مركز رشيد Step 3 is incomplete…" at bounding box center [369, 111] width 413 height 71
click at [479, 71] on span "Duplicate Trip" at bounding box center [503, 71] width 48 height 13
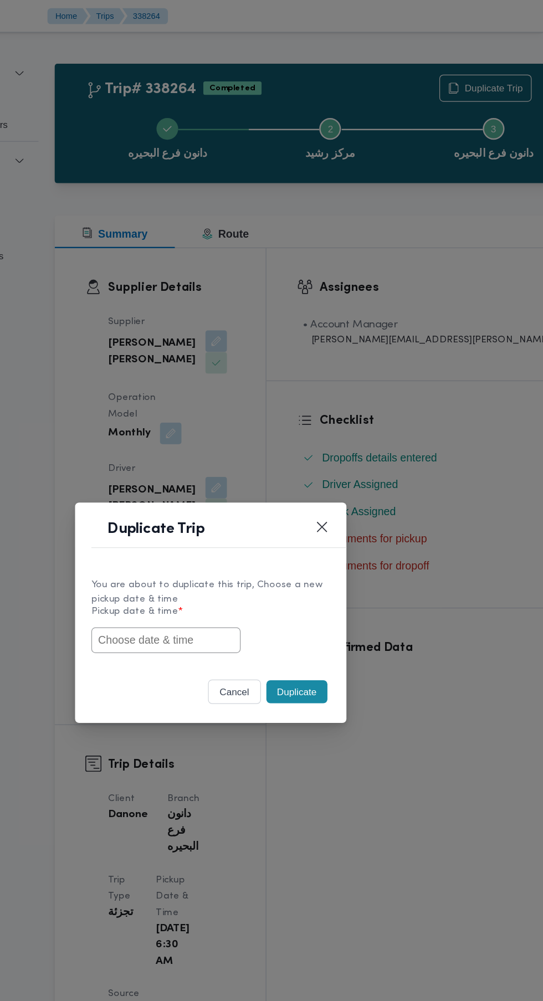
click at [260, 526] on input "text" at bounding box center [235, 522] width 122 height 21
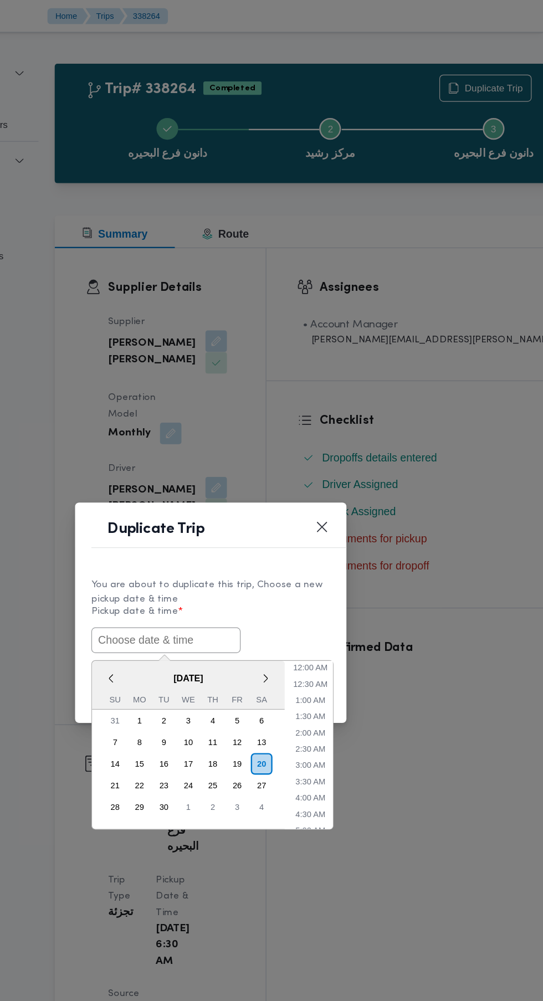
scroll to position [30, 0]
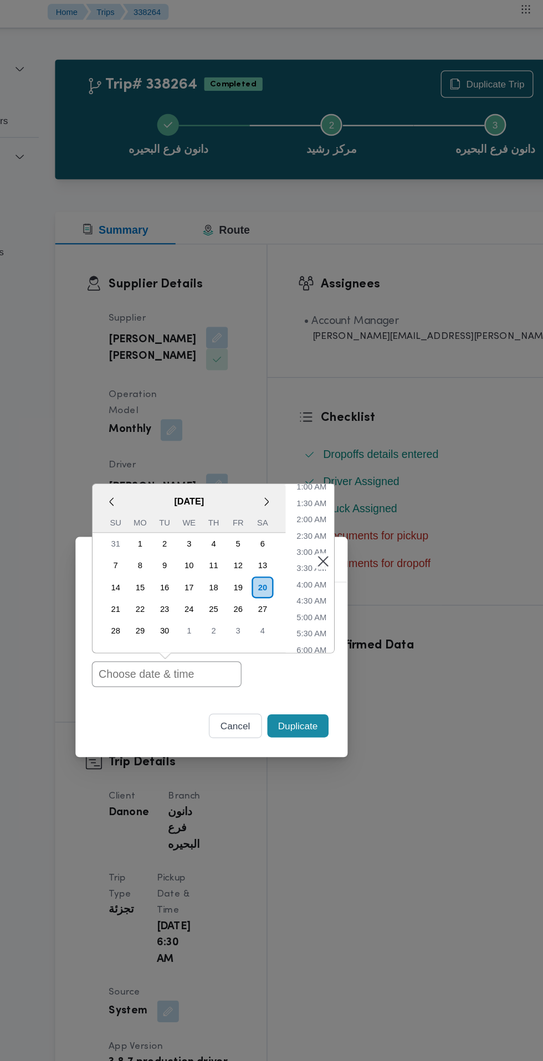
click at [250, 548] on input "text" at bounding box center [235, 552] width 122 height 21
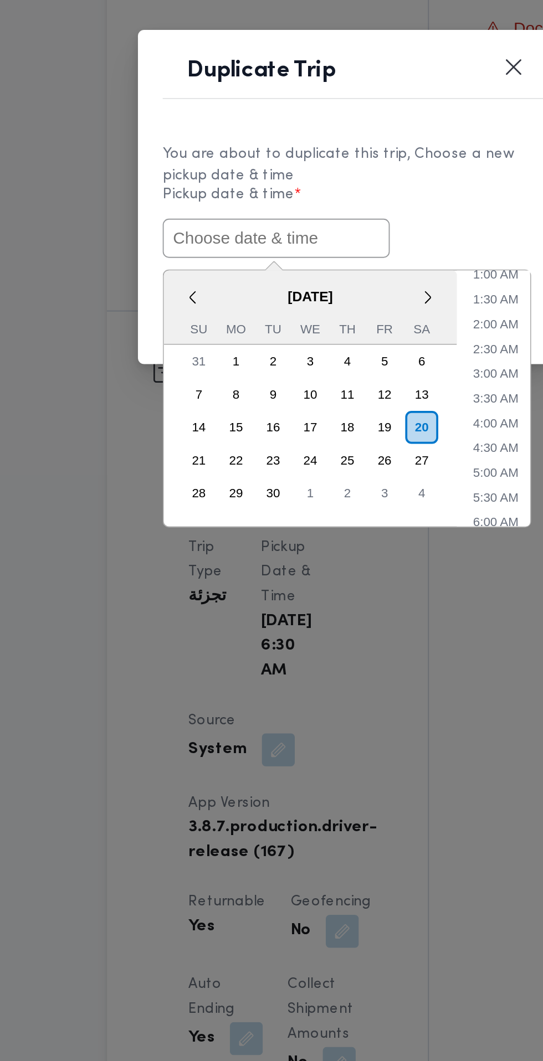
paste input "[DATE] 6:30AM"
type input "[DATE] 6:30AM"
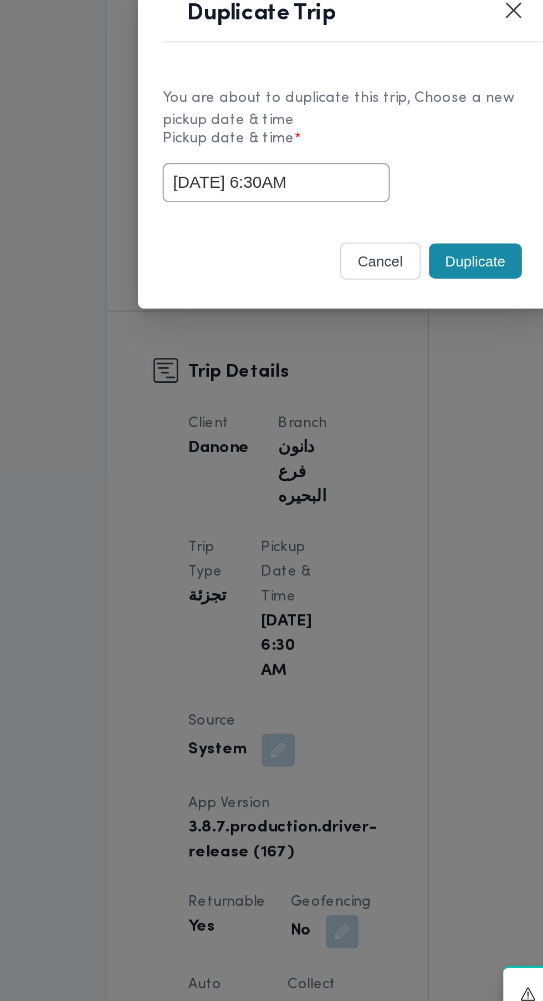
click at [343, 550] on div "cancel Duplicate" at bounding box center [272, 567] width 222 height 47
click at [339, 569] on button "Duplicate" at bounding box center [342, 565] width 50 height 19
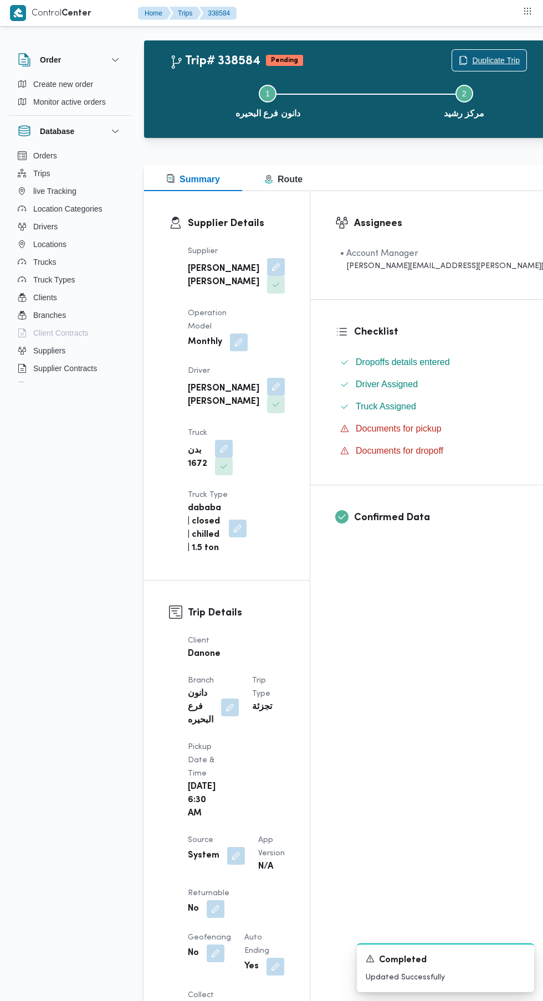
scroll to position [12, 0]
click at [212, 899] on button "button" at bounding box center [216, 908] width 18 height 18
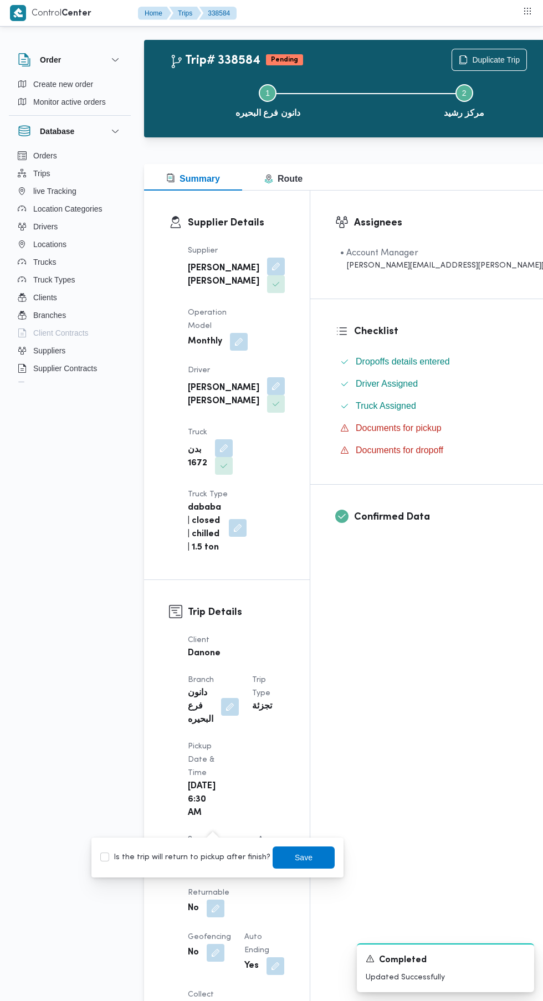
click at [202, 857] on label "Is the trip will return to pickup after finish?" at bounding box center [185, 857] width 170 height 13
checkbox input "true"
click at [295, 857] on span "Save" at bounding box center [304, 857] width 18 height 13
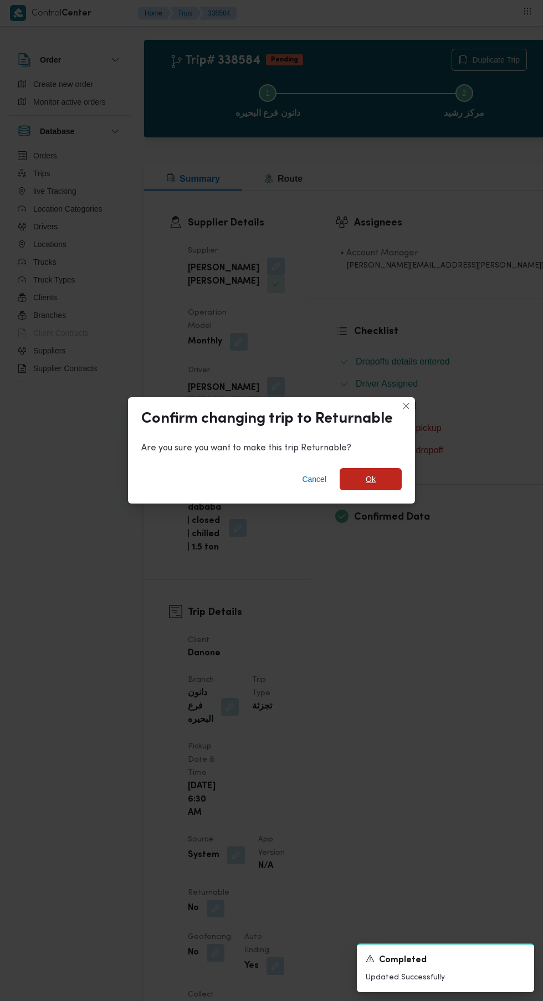
click at [370, 475] on span "Ok" at bounding box center [371, 478] width 10 height 13
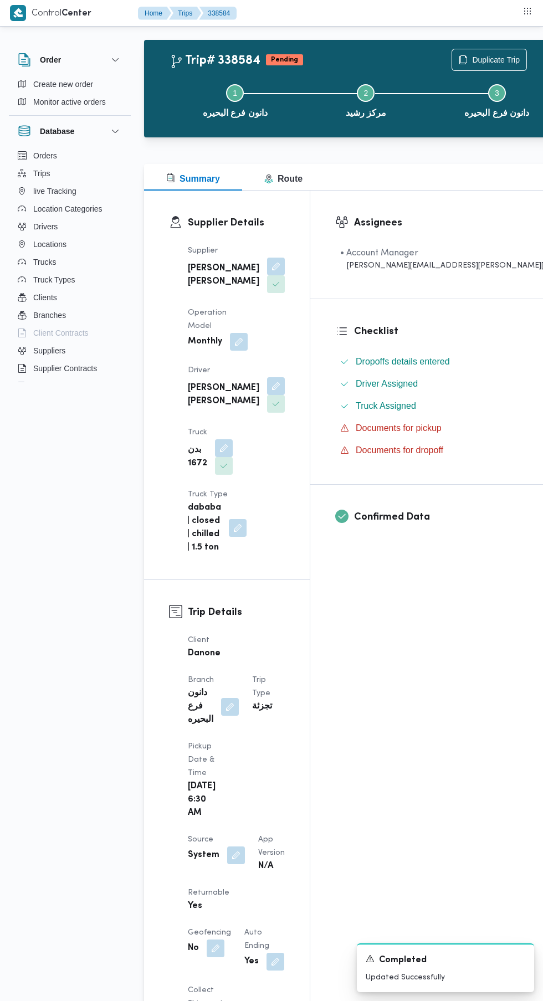
scroll to position [0, 0]
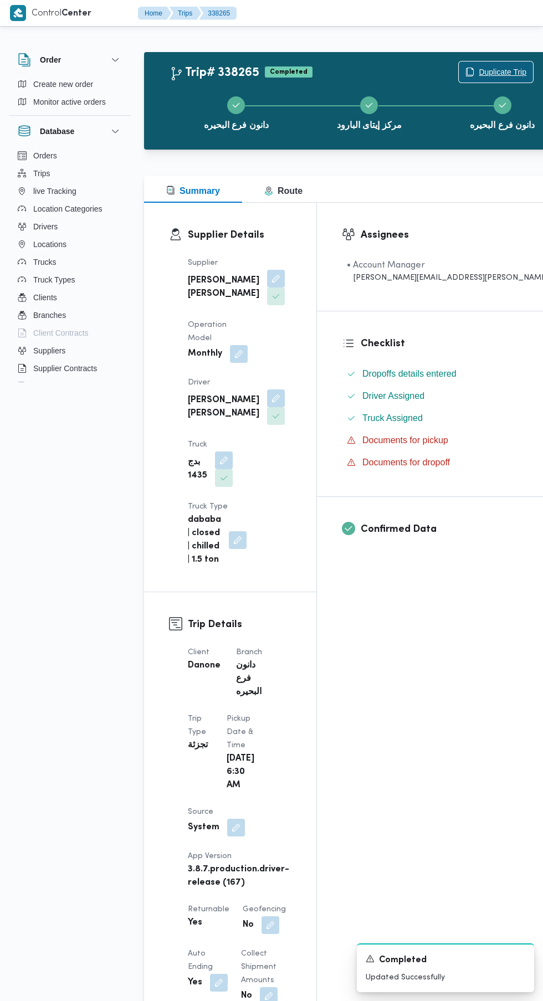
click at [479, 70] on span "Duplicate Trip" at bounding box center [503, 71] width 48 height 13
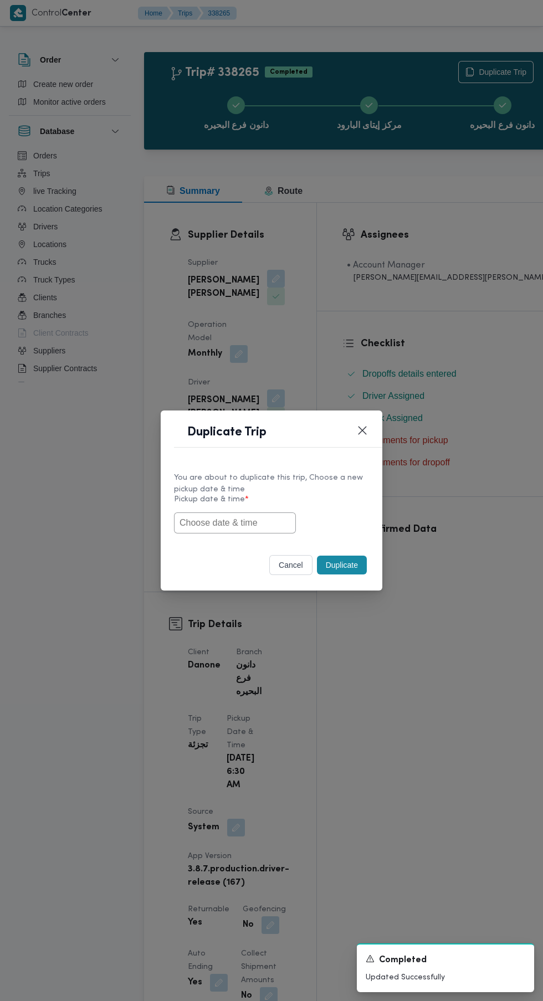
click at [278, 527] on input "text" at bounding box center [235, 522] width 122 height 21
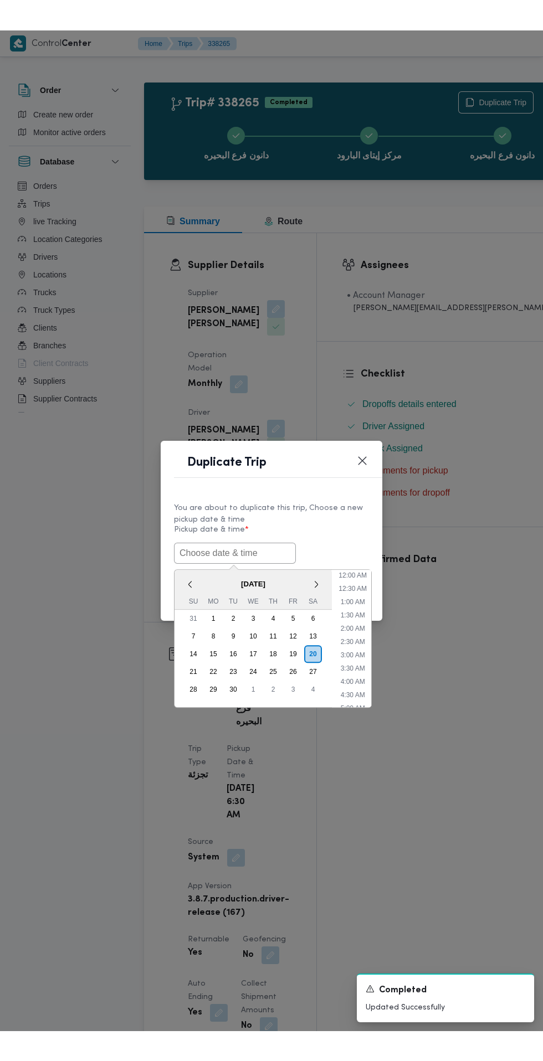
scroll to position [30, 0]
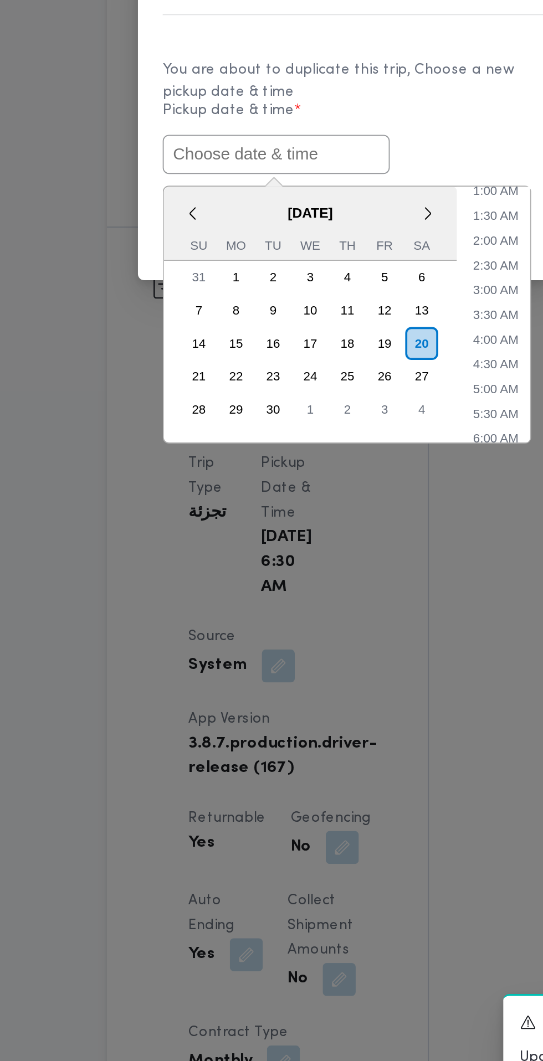
paste input "[DATE] 6:30AM"
type input "[DATE] 6:30AM"
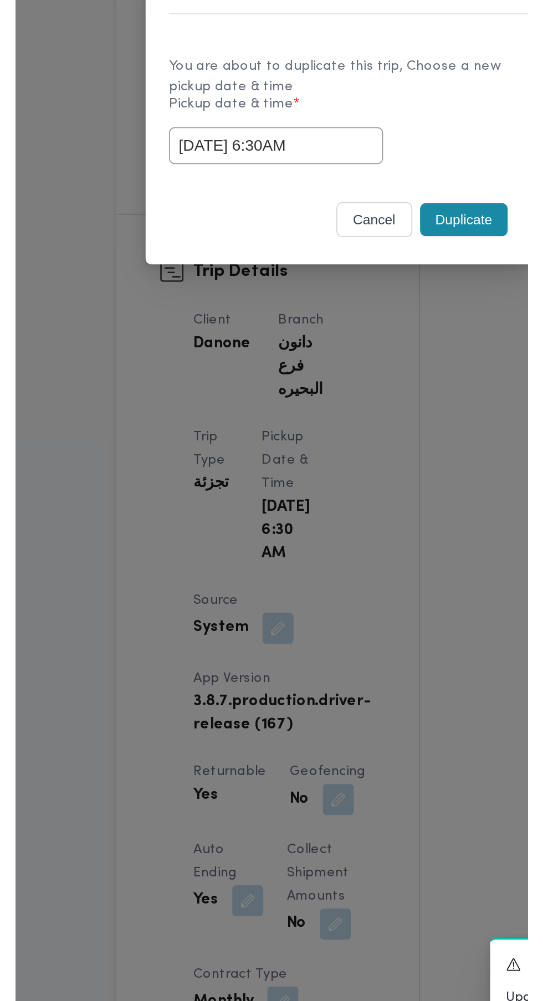
scroll to position [6, 0]
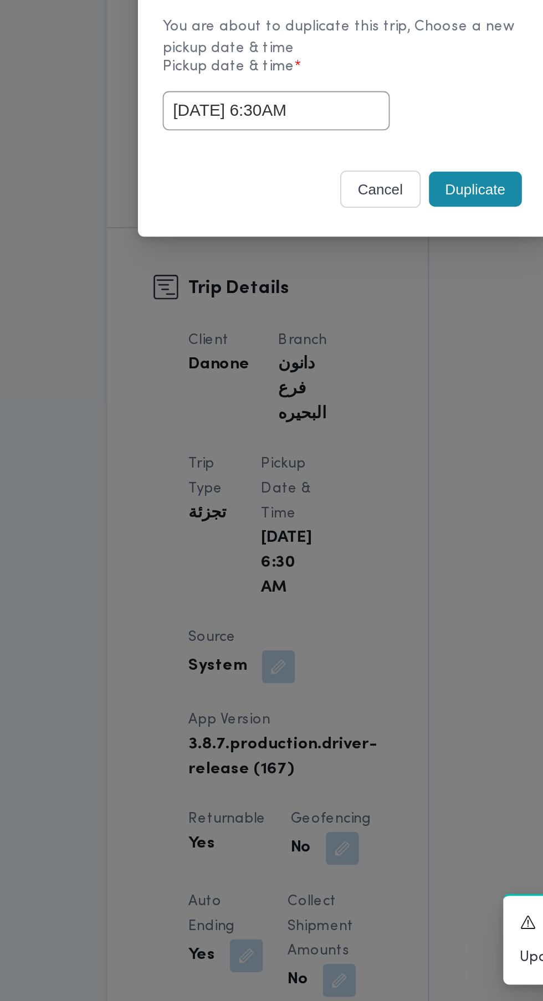
click at [343, 544] on div "cancel Duplicate" at bounding box center [272, 567] width 222 height 47
click at [344, 568] on button "Duplicate" at bounding box center [342, 565] width 50 height 19
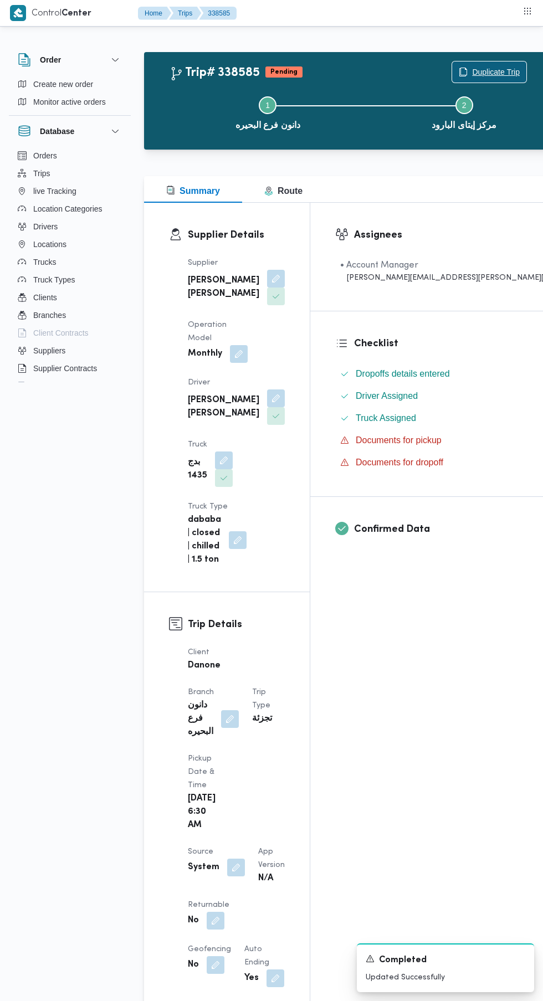
scroll to position [1, 0]
click at [215, 911] on button "button" at bounding box center [216, 920] width 18 height 18
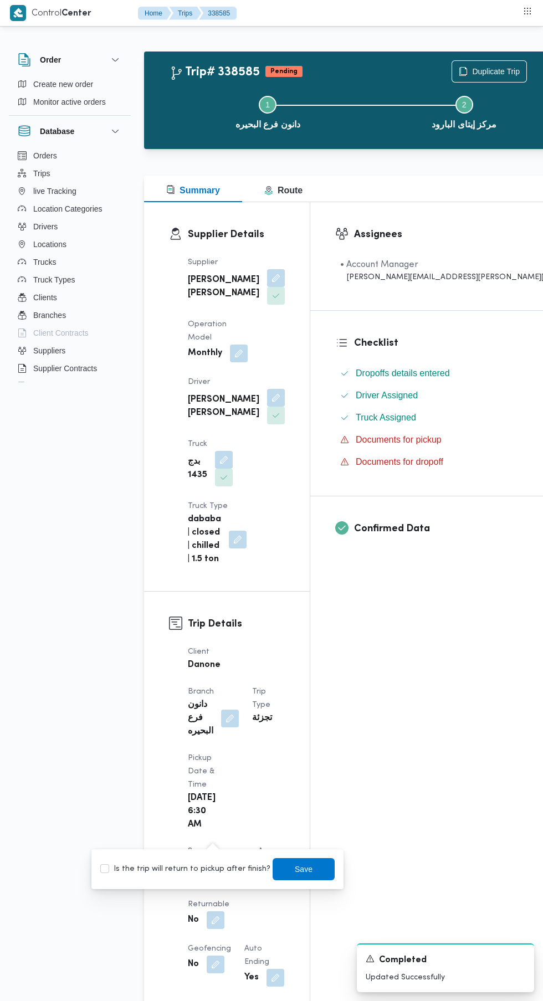
click at [207, 875] on label "Is the trip will return to pickup after finish?" at bounding box center [185, 868] width 170 height 13
checkbox input "true"
click at [295, 869] on span "Save" at bounding box center [304, 868] width 18 height 13
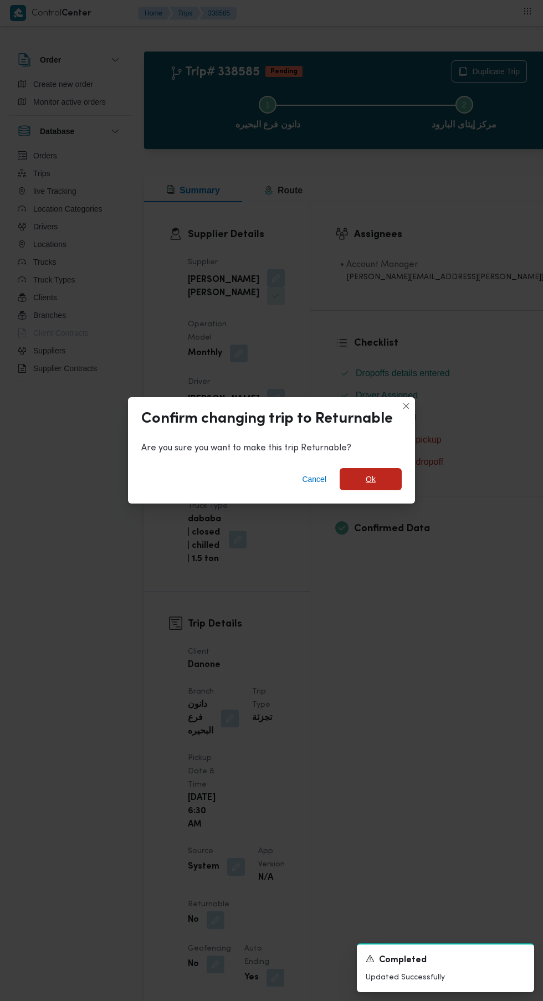
click at [371, 475] on span "Ok" at bounding box center [371, 478] width 10 height 13
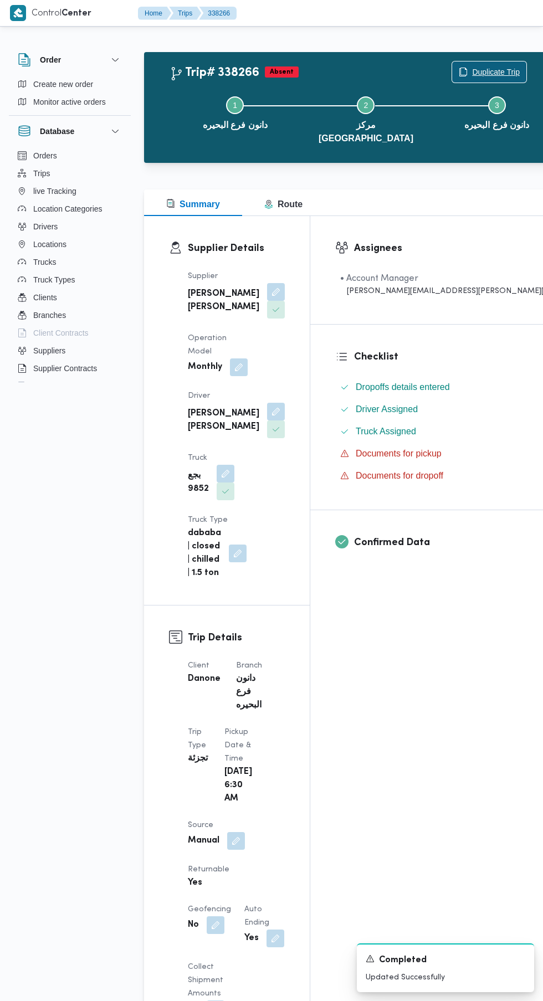
click at [472, 66] on span "Duplicate Trip" at bounding box center [496, 71] width 48 height 13
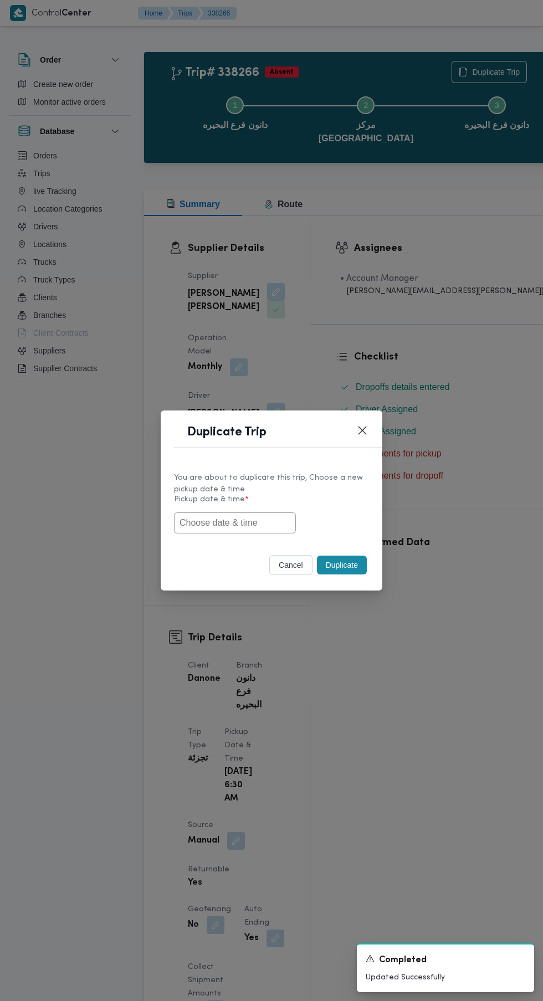
click at [243, 522] on input "text" at bounding box center [235, 522] width 122 height 21
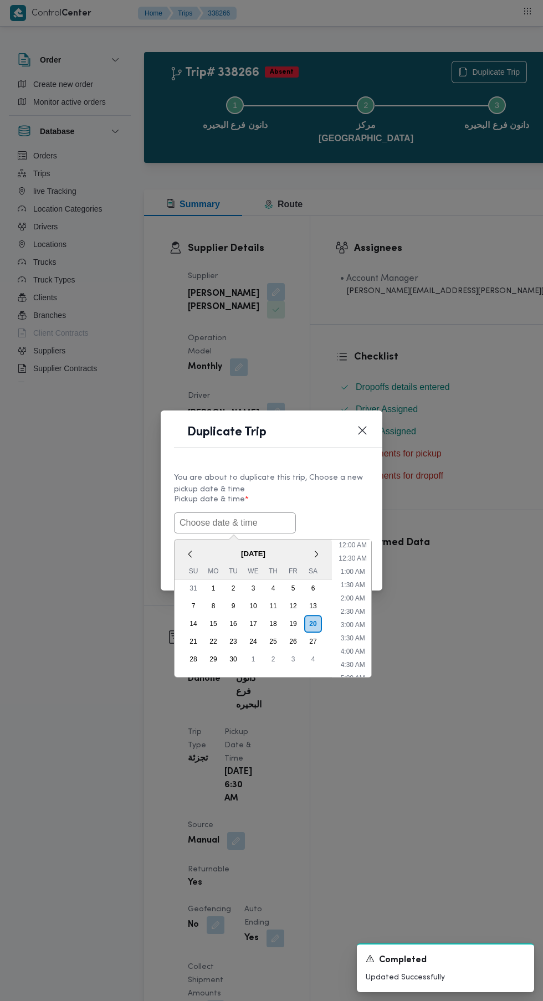
scroll to position [30, 0]
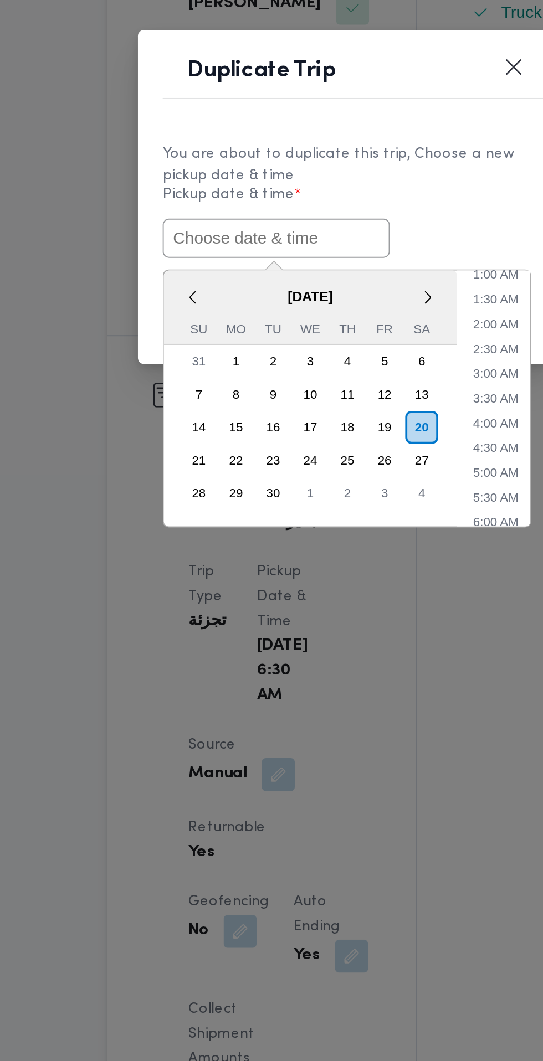
paste input "[DATE] 6:30AM"
type input "[DATE] 6:30AM"
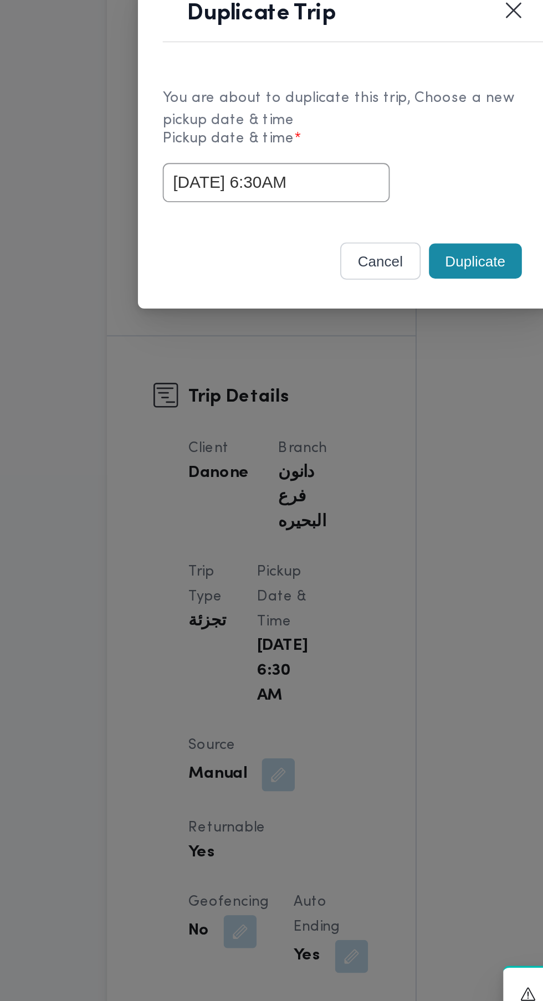
click at [342, 534] on div "You are about to duplicate this trip, Choose a new pickup date & time Pickup da…" at bounding box center [272, 502] width 222 height 83
click at [342, 565] on button "Duplicate" at bounding box center [342, 565] width 50 height 19
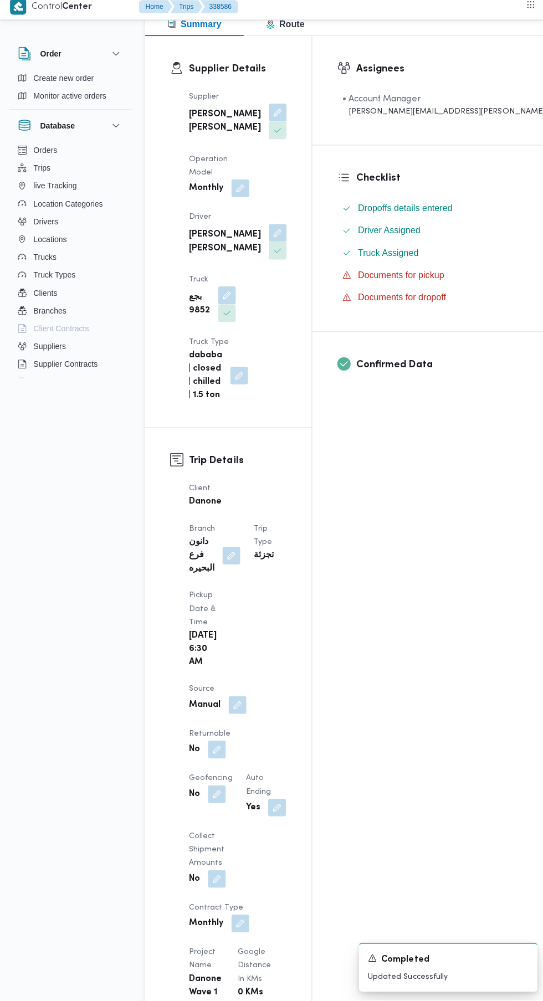
scroll to position [162, 0]
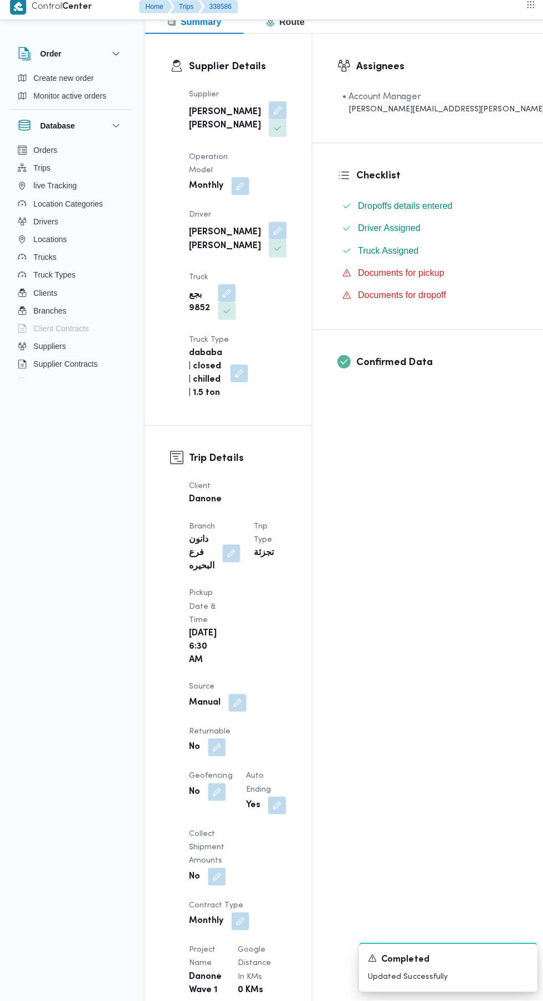
click at [224, 741] on button "button" at bounding box center [216, 750] width 18 height 18
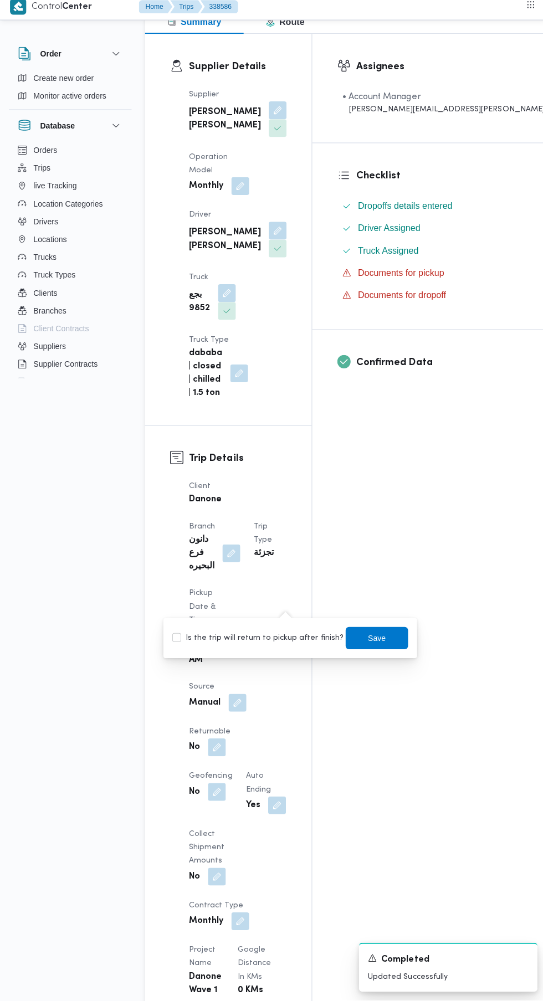
click at [265, 646] on label "Is the trip will return to pickup after finish?" at bounding box center [256, 640] width 170 height 13
checkbox input "true"
click at [367, 641] on span "Save" at bounding box center [375, 640] width 18 height 13
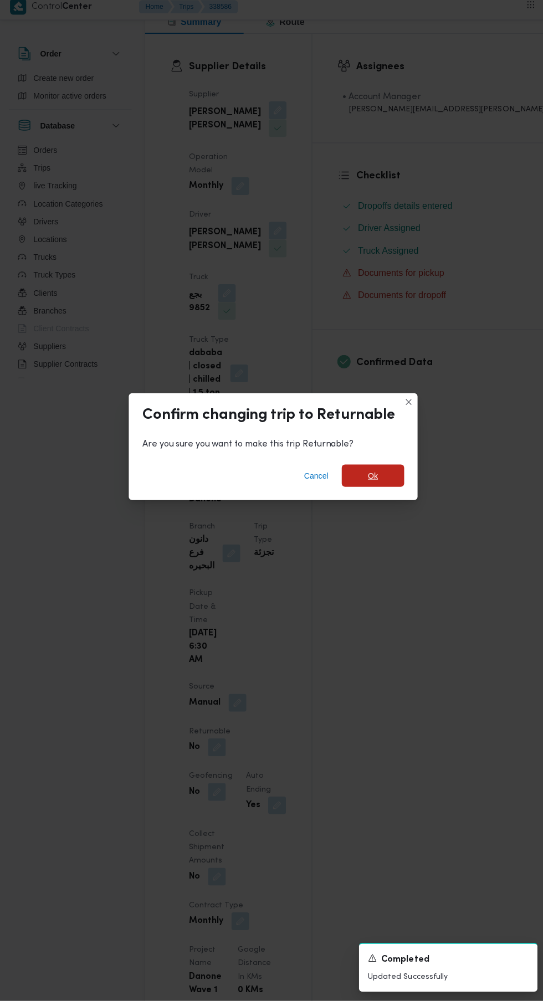
click at [370, 486] on span "Ok" at bounding box center [371, 478] width 10 height 13
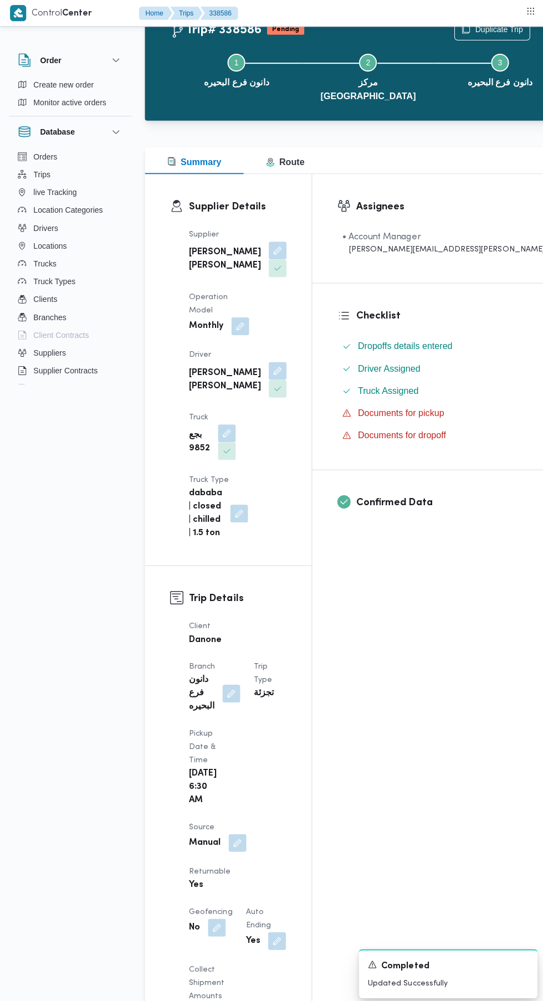
scroll to position [0, 0]
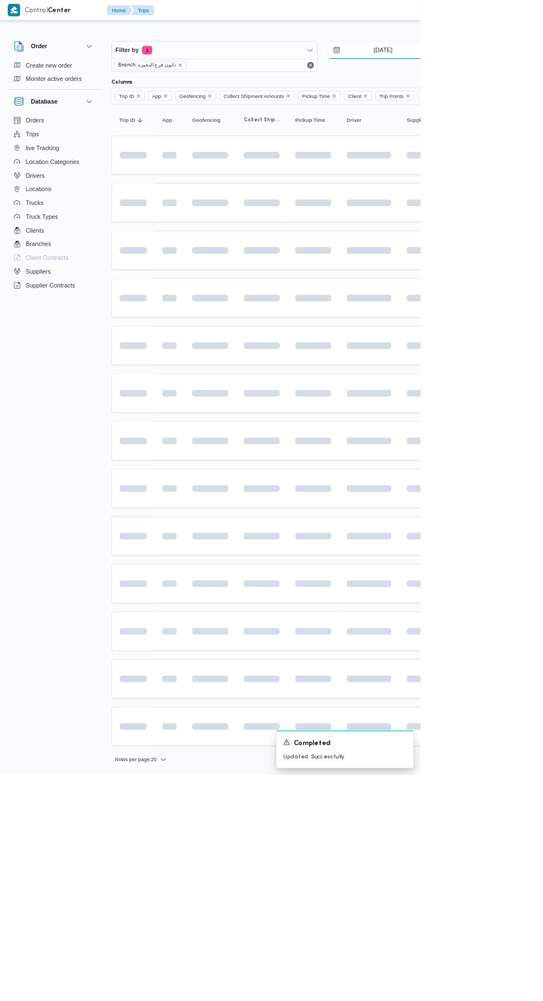
click at [515, 65] on input "[DATE]" at bounding box center [487, 65] width 126 height 22
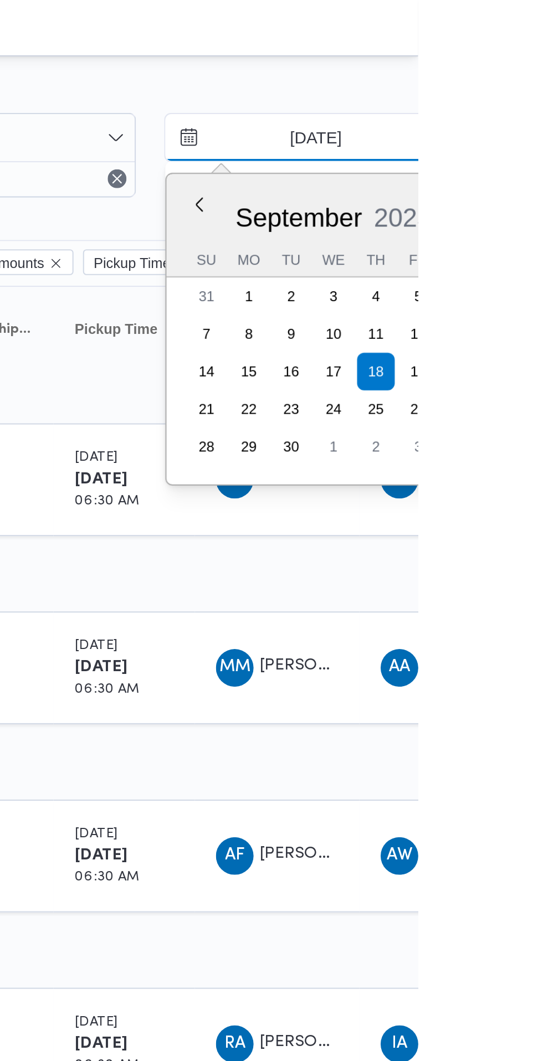
type input "[DATE]"
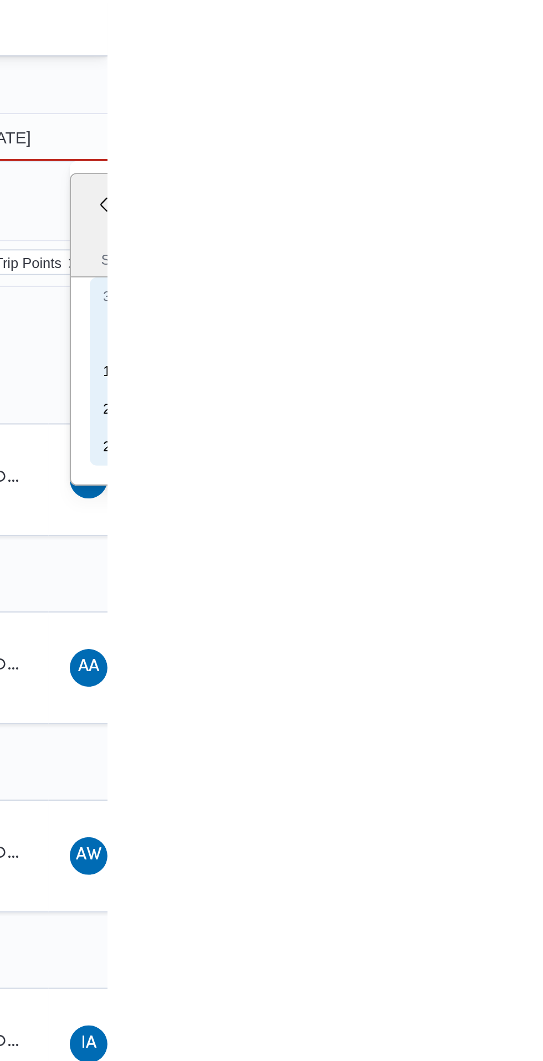
type input "[DATE]"
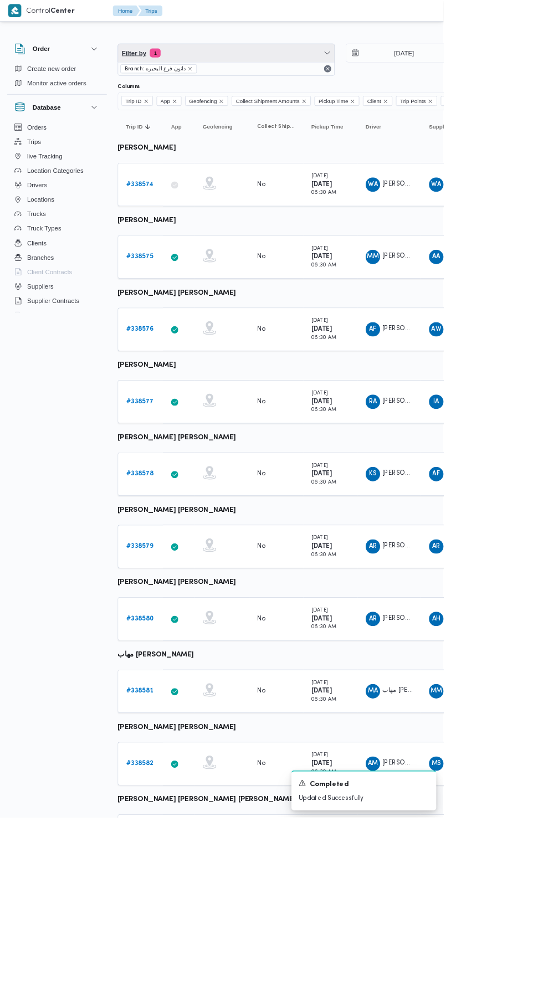
click at [291, 65] on span "Filter by 1" at bounding box center [277, 65] width 265 height 22
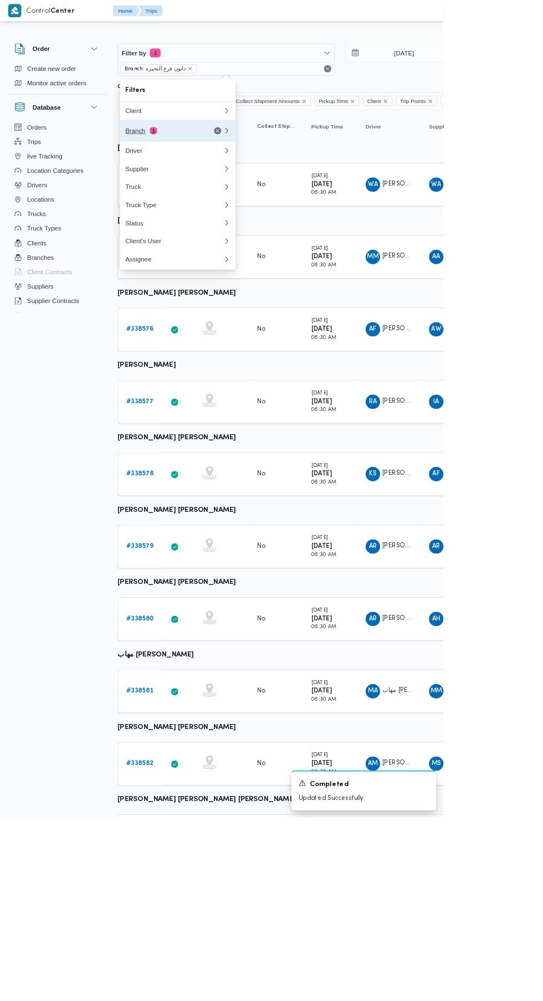
click at [219, 164] on div "Branch 1" at bounding box center [213, 160] width 133 height 27
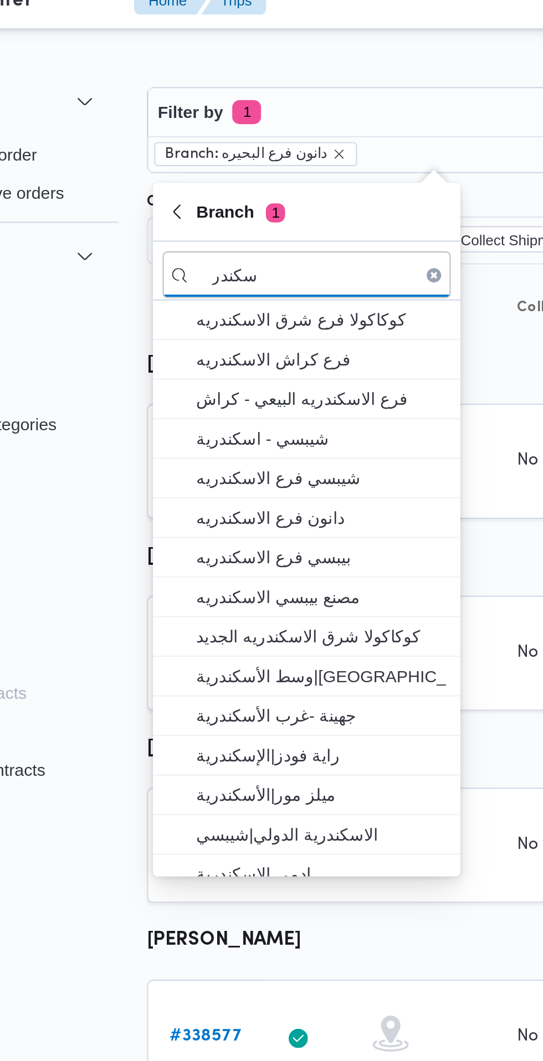
type input "سكندر"
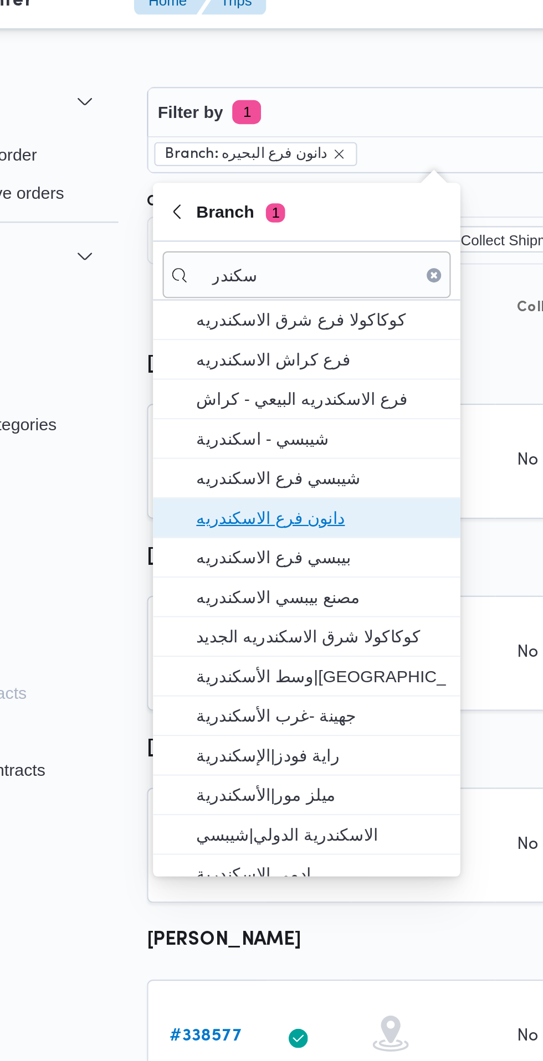
click at [246, 253] on span "دانون فرع الاسكندريه" at bounding box center [224, 251] width 115 height 13
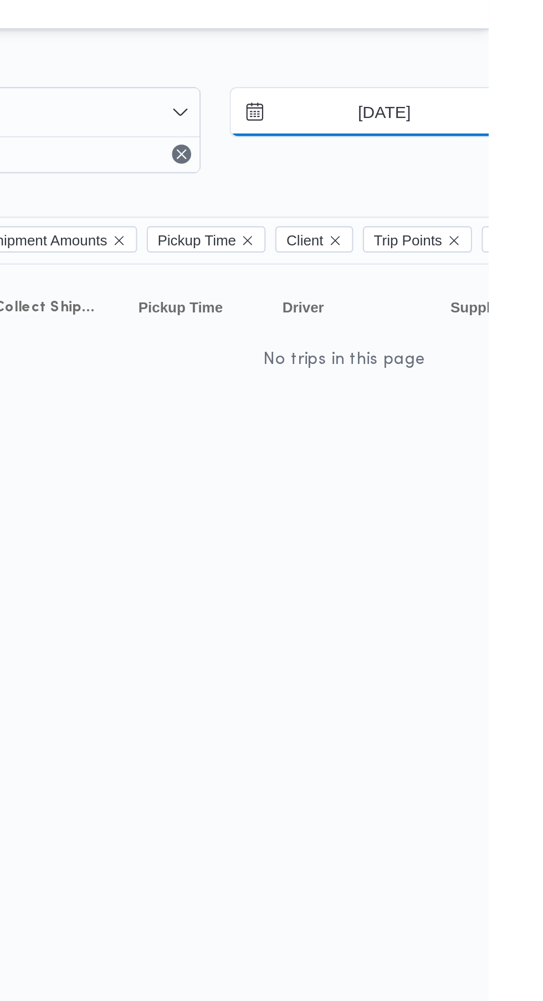
click at [490, 65] on input "[DATE]" at bounding box center [487, 65] width 126 height 22
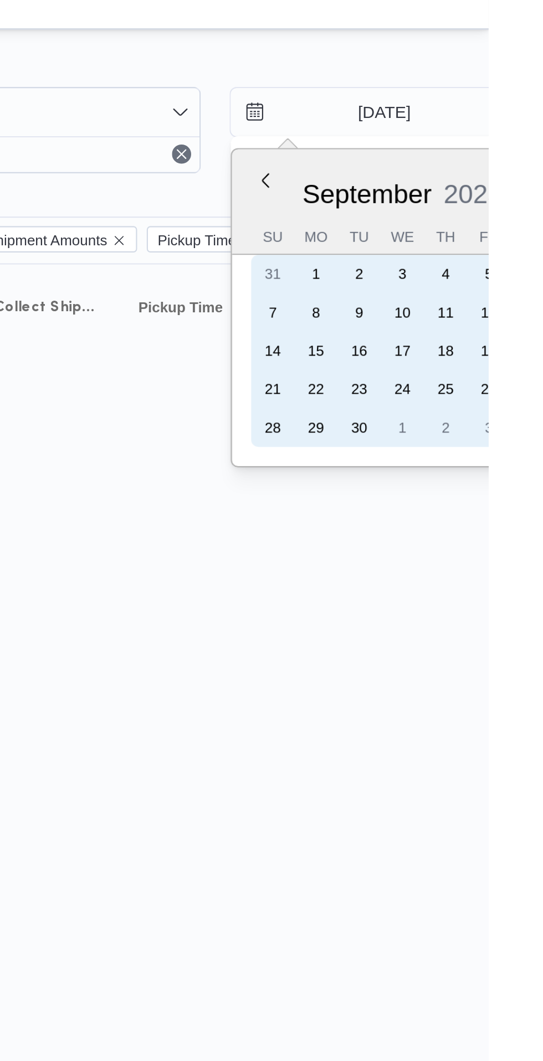
click at [525, 176] on div "18" at bounding box center [523, 175] width 18 height 18
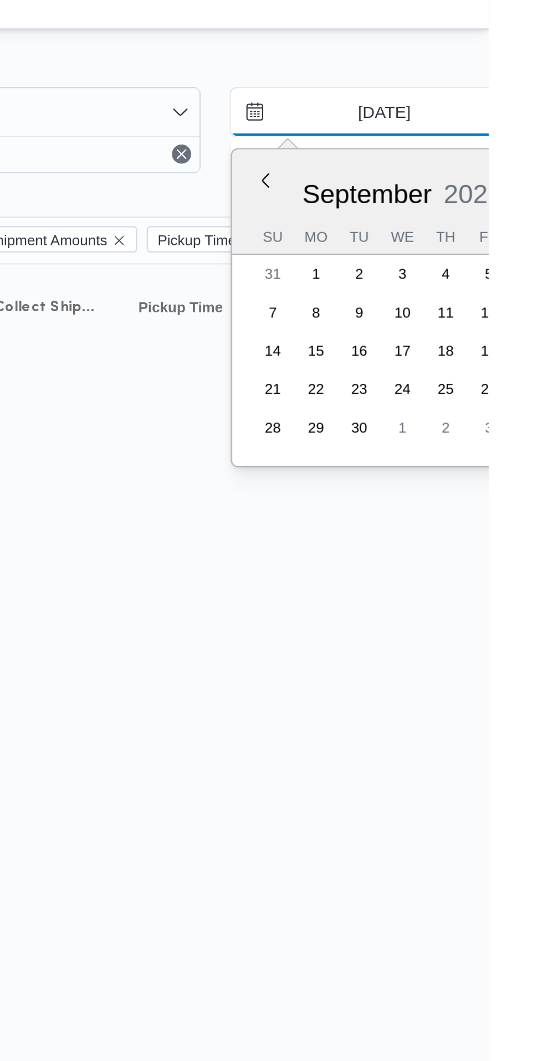
type input "[DATE]"
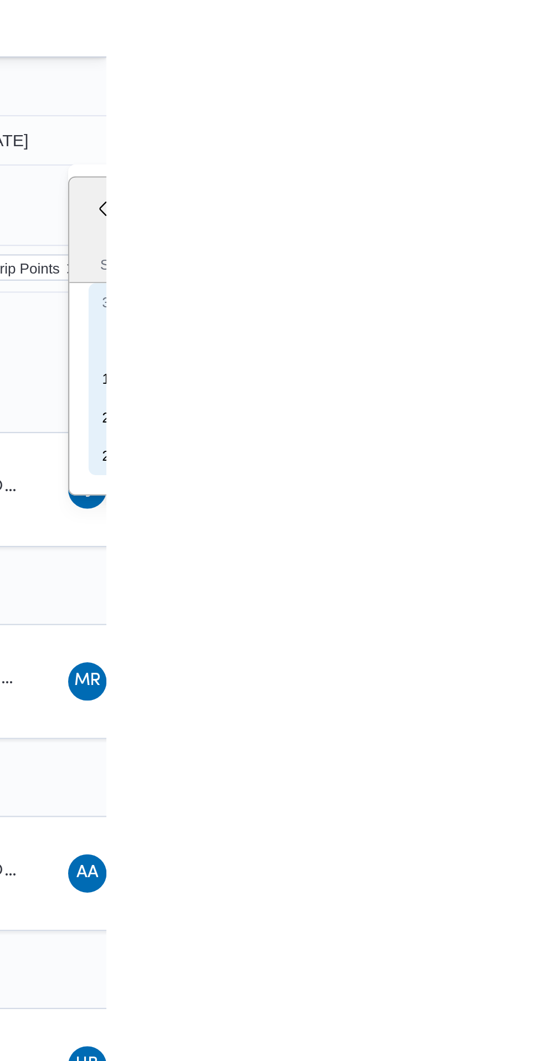
type input "[DATE]"
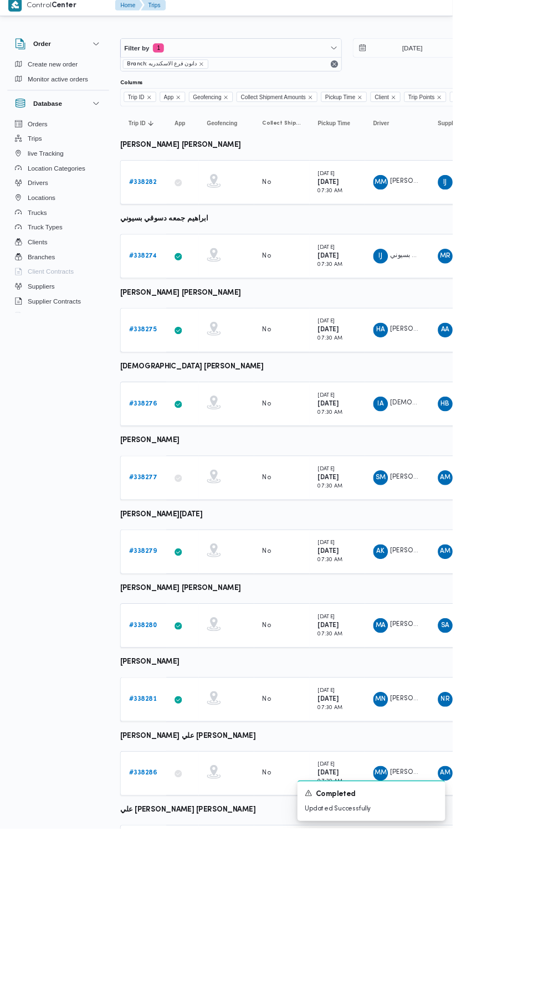
click at [171, 226] on b "# 338282" at bounding box center [171, 225] width 33 height 7
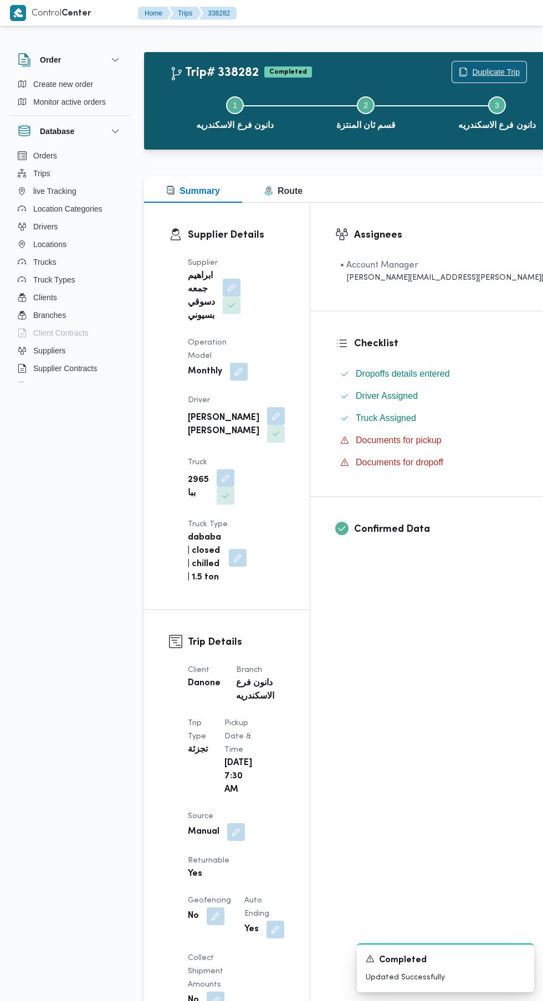
click at [472, 70] on span "Duplicate Trip" at bounding box center [496, 71] width 48 height 13
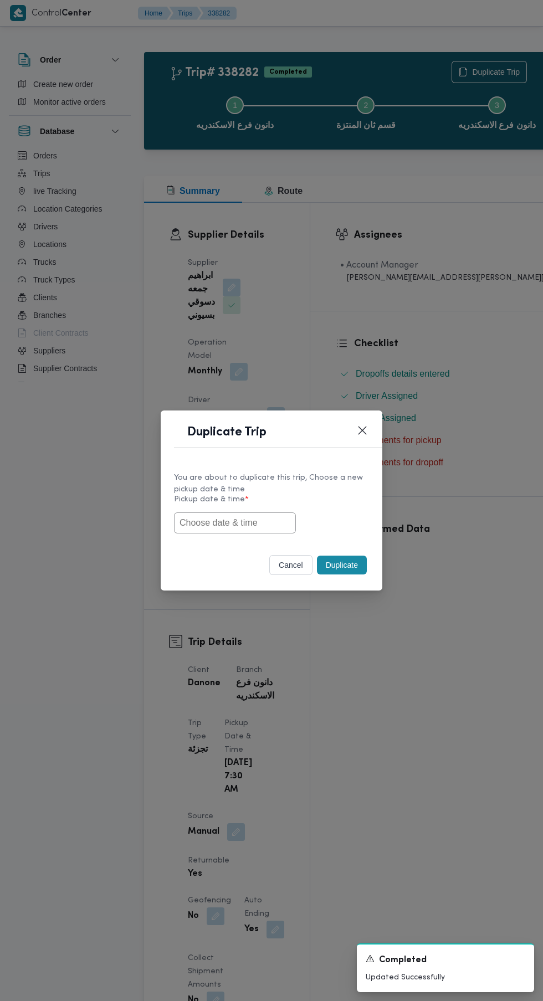
click at [261, 521] on input "text" at bounding box center [235, 522] width 122 height 21
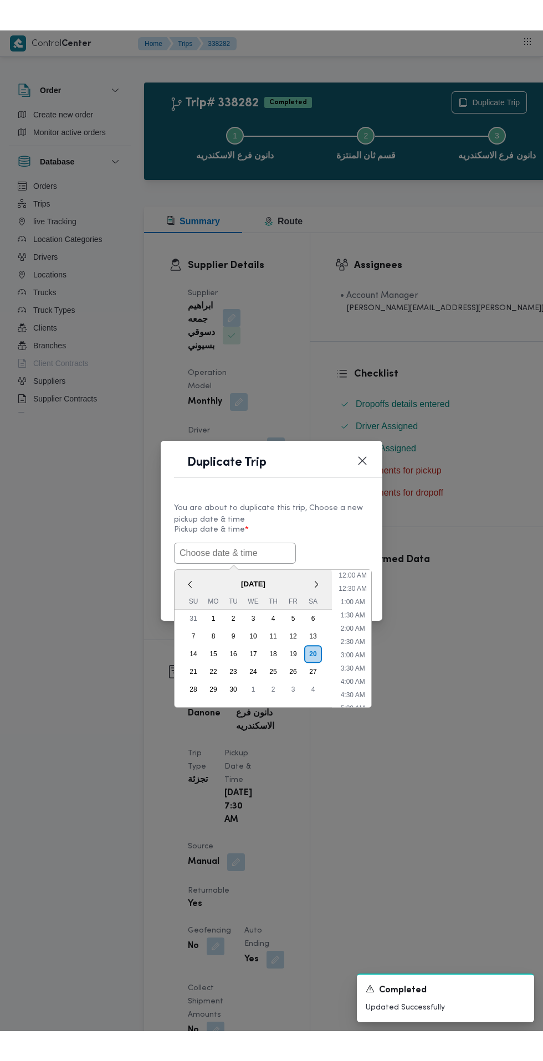
scroll to position [30, 0]
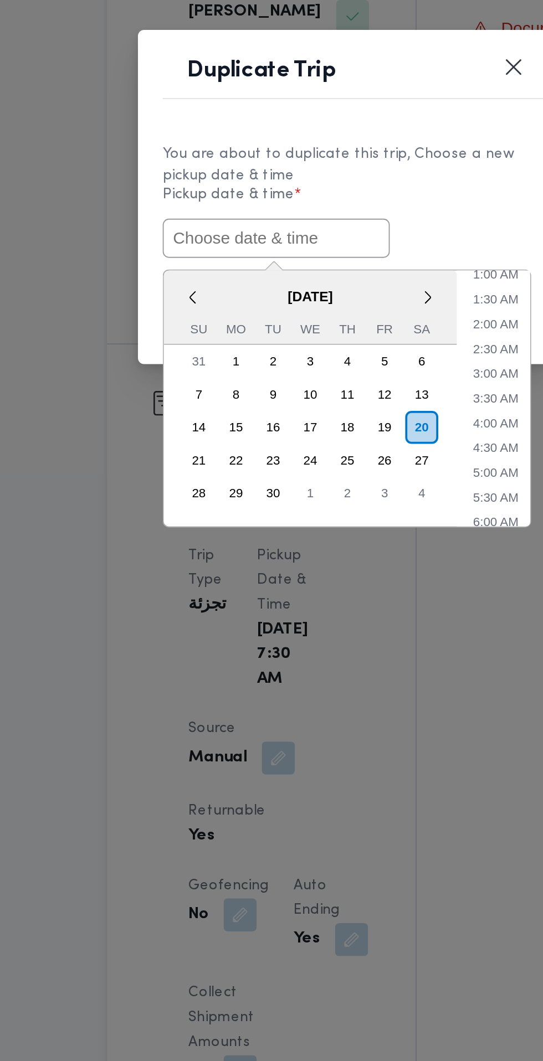
paste input "[DATE] 6:30AM"
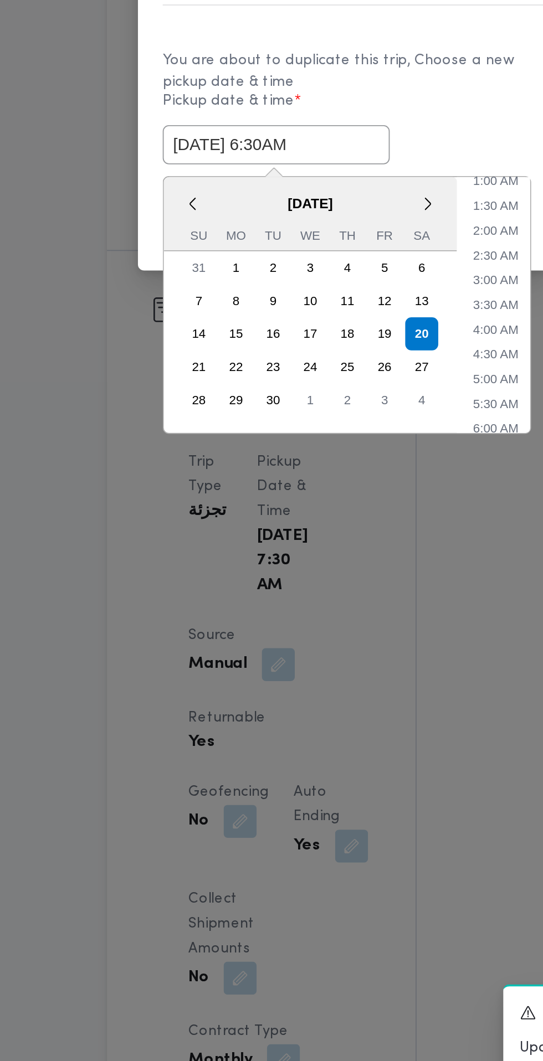
click at [354, 705] on li "6:00 AM" at bounding box center [352, 705] width 33 height 11
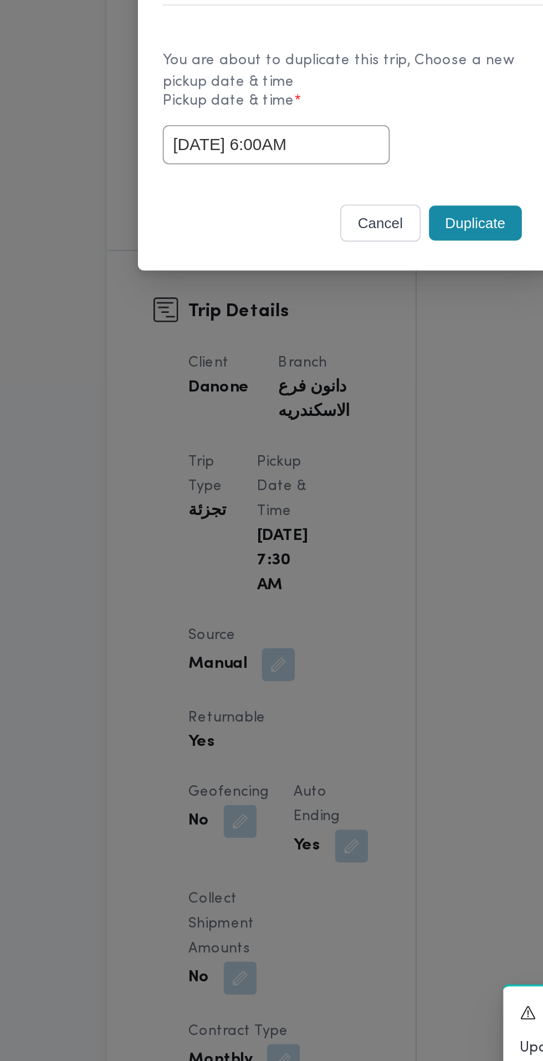
scroll to position [12, 0]
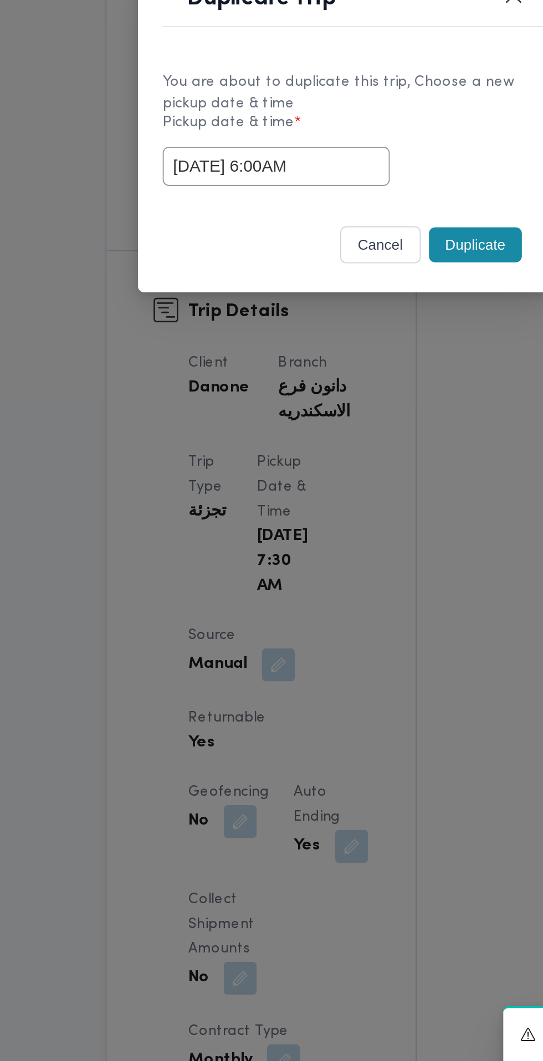
click at [256, 552] on input "[DATE] 6:00AM" at bounding box center [235, 552] width 122 height 21
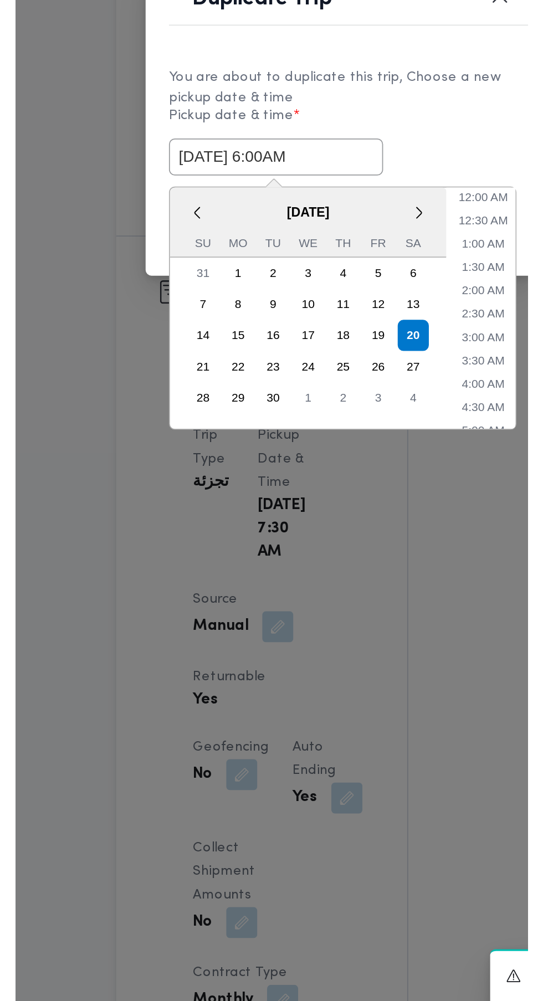
scroll to position [96, 0]
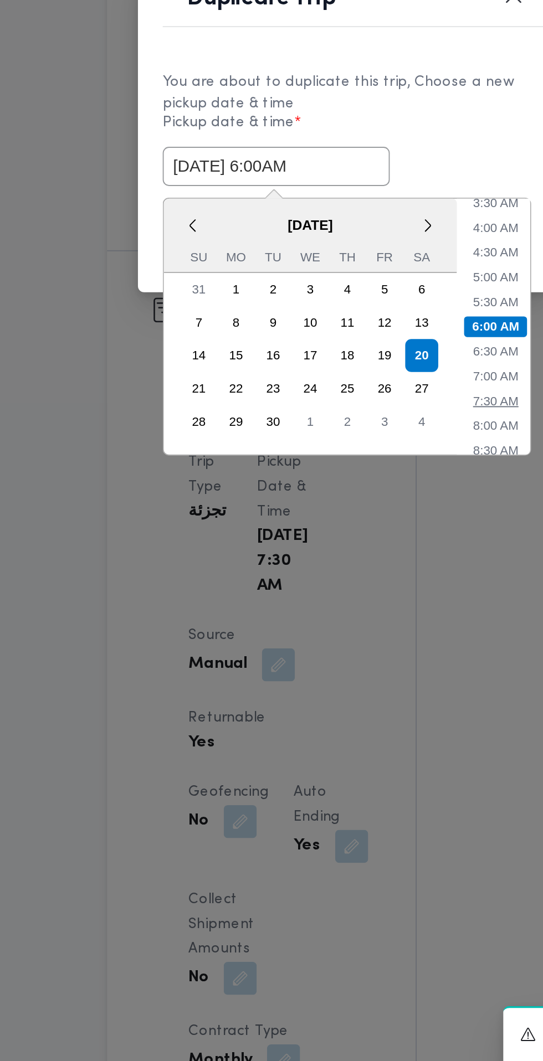
click at [354, 677] on li "7:30 AM" at bounding box center [352, 678] width 33 height 11
type input "[DATE] 7:30AM"
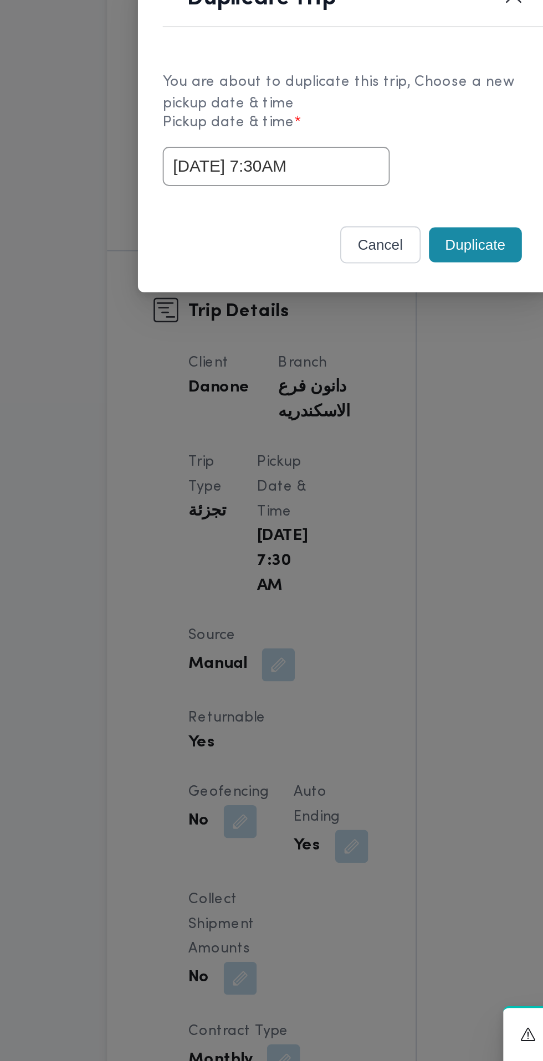
click at [329, 554] on div "Selected date: [DATE] 7:30 AM [DATE] 7:30AM" at bounding box center [271, 552] width 195 height 21
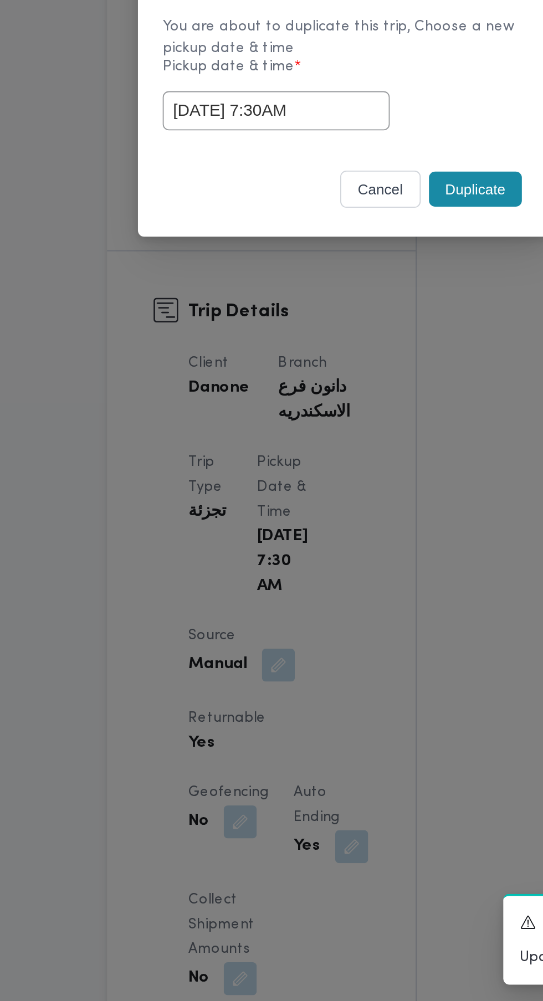
click at [351, 567] on button "Duplicate" at bounding box center [342, 565] width 50 height 19
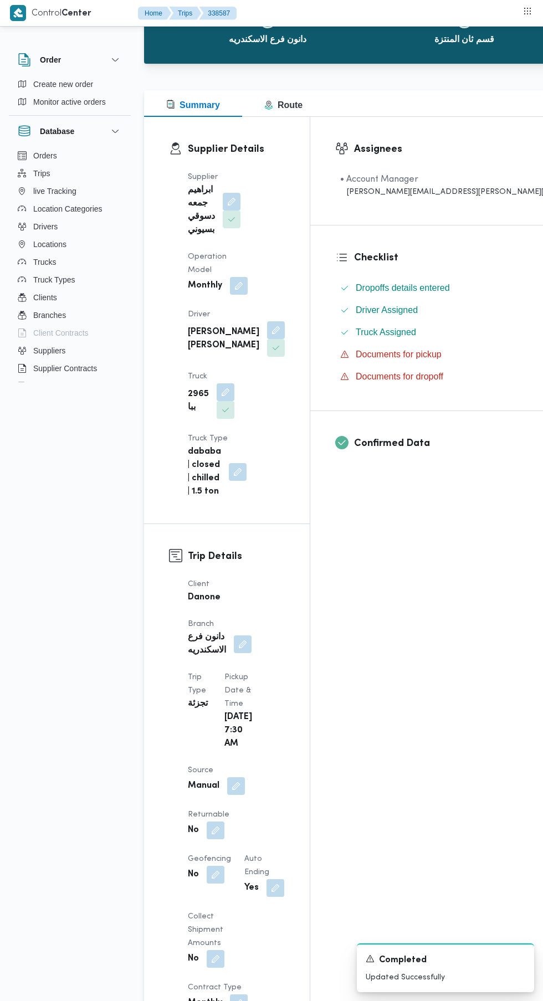
scroll to position [90, 0]
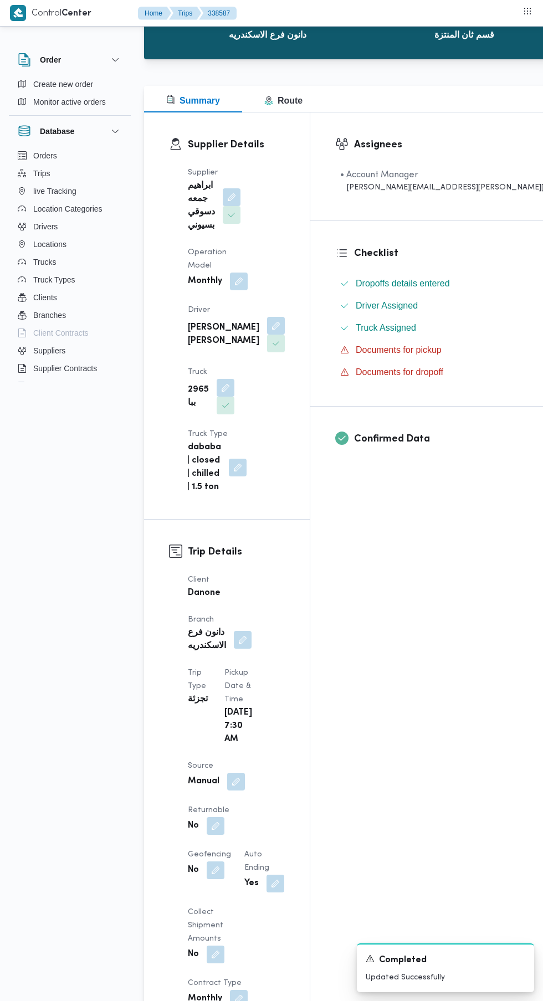
click at [224, 817] on button "button" at bounding box center [216, 826] width 18 height 18
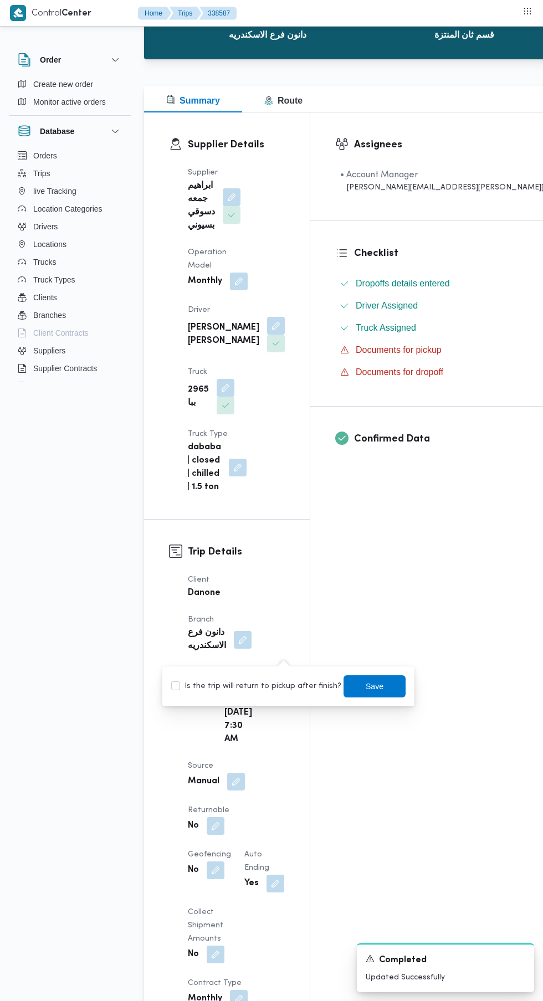
click at [272, 875] on button "button" at bounding box center [275, 884] width 18 height 18
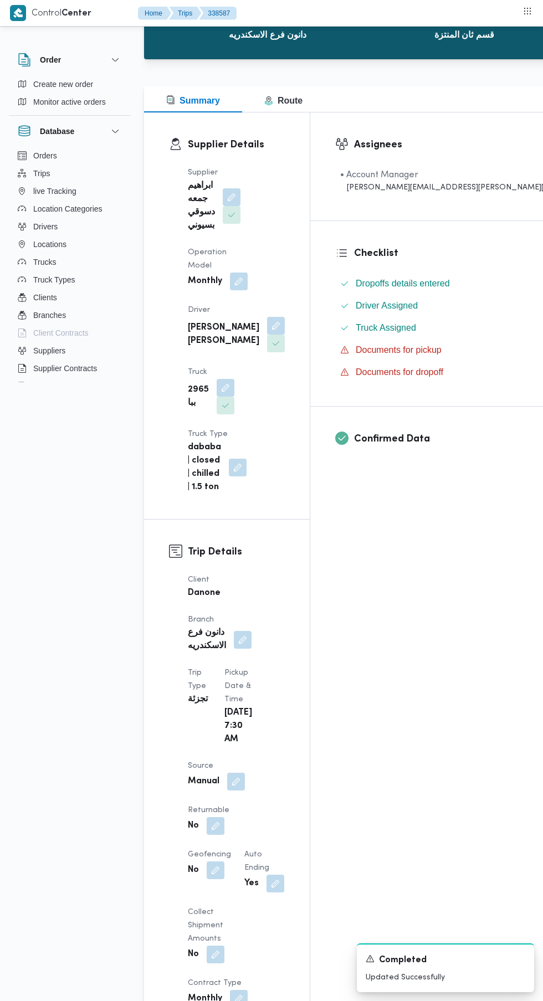
click at [224, 817] on button "button" at bounding box center [216, 826] width 18 height 18
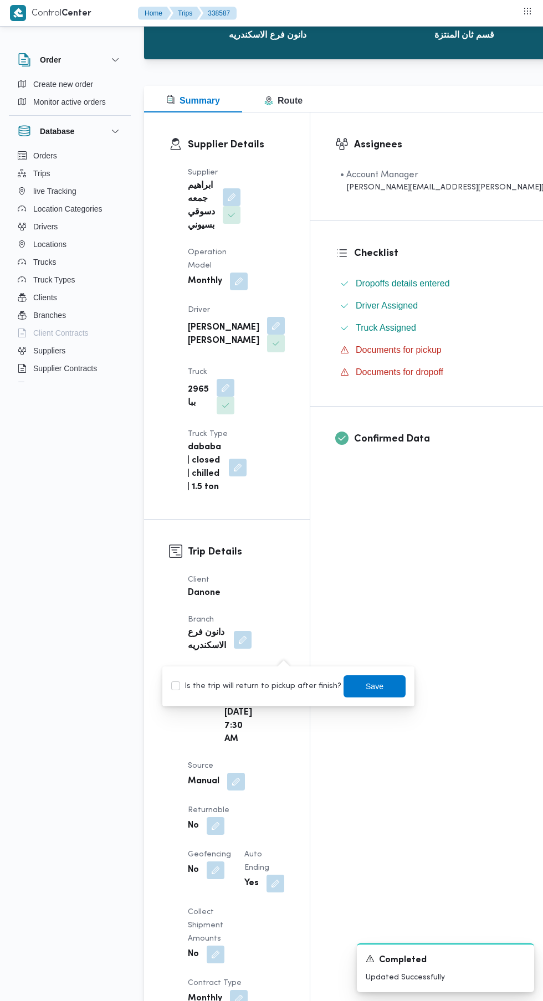
click at [265, 684] on label "Is the trip will return to pickup after finish?" at bounding box center [256, 686] width 170 height 13
checkbox input "true"
click at [367, 681] on span "Save" at bounding box center [375, 686] width 18 height 13
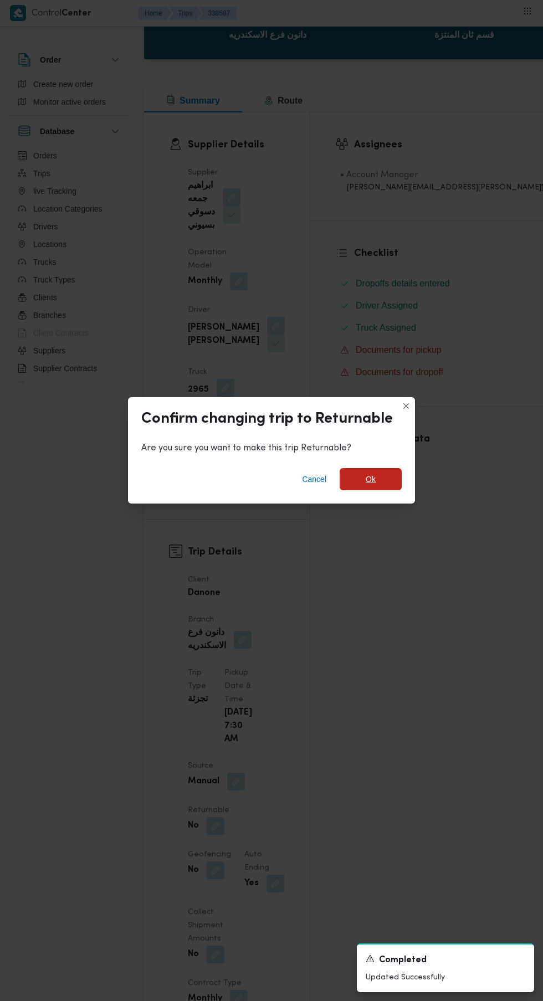
click at [370, 486] on span "Ok" at bounding box center [371, 478] width 10 height 13
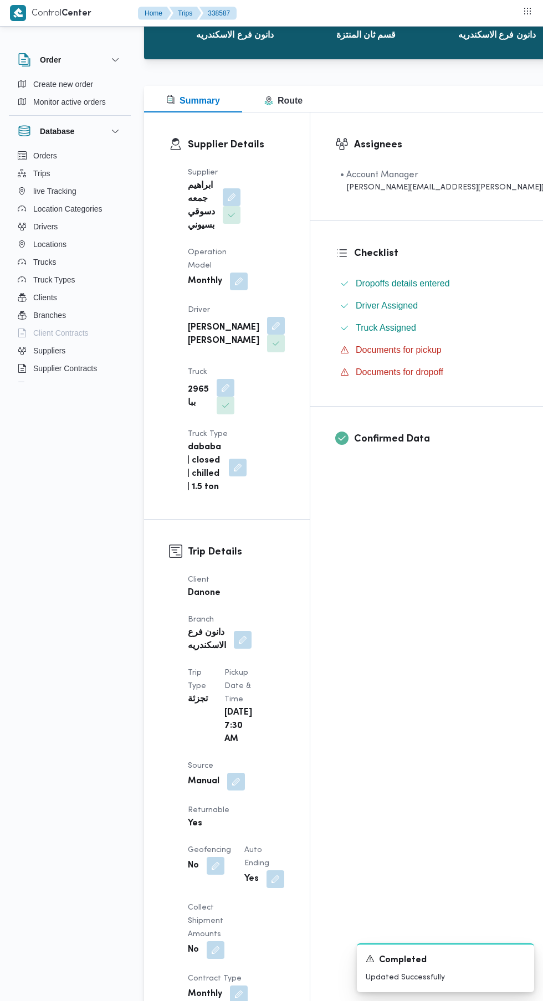
scroll to position [0, 0]
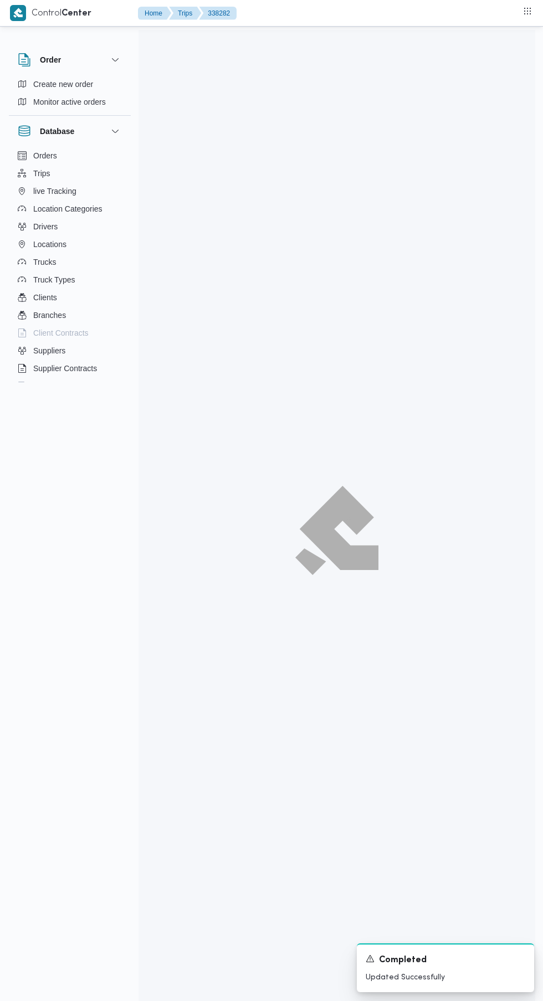
scroll to position [12, 0]
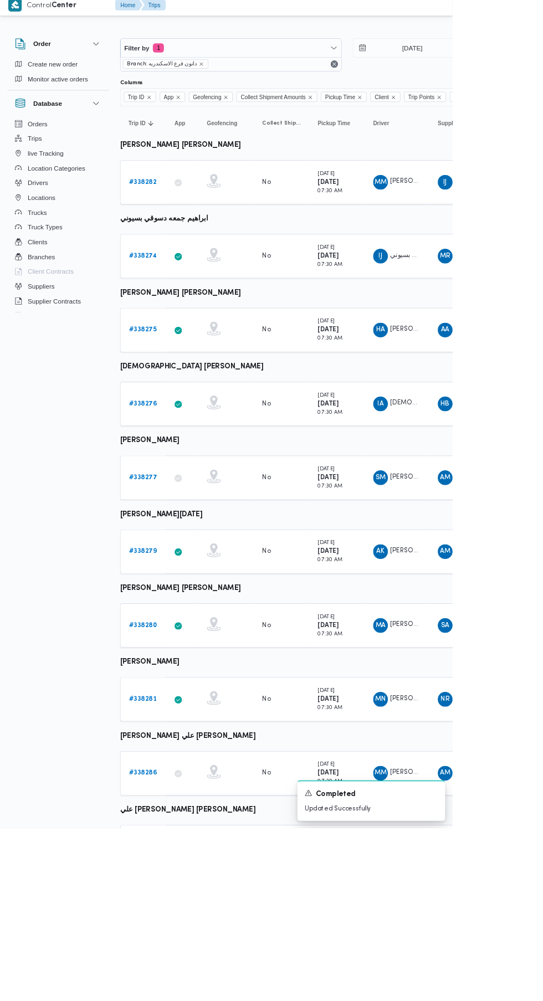
click at [171, 314] on b "# 338274" at bounding box center [172, 314] width 34 height 7
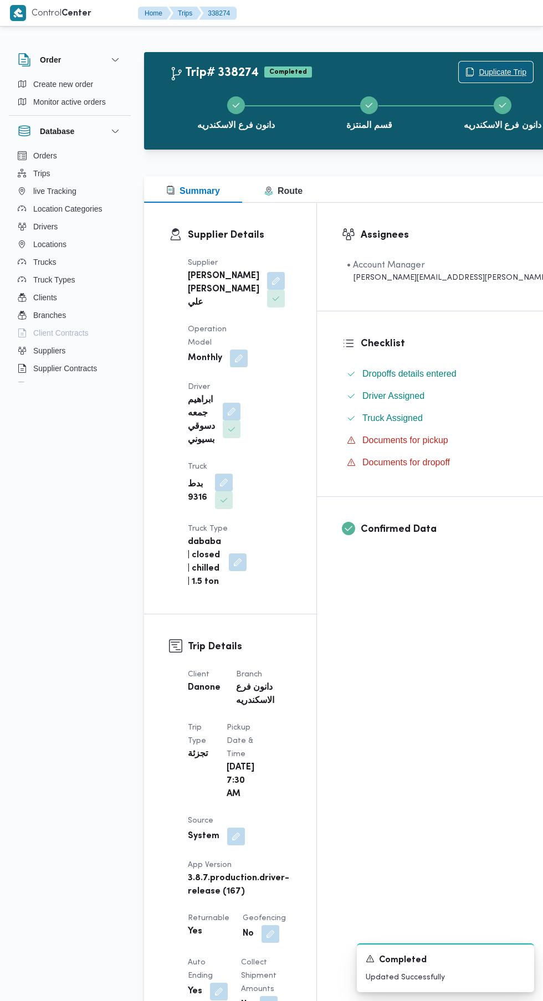
click at [479, 68] on span "Duplicate Trip" at bounding box center [503, 71] width 48 height 13
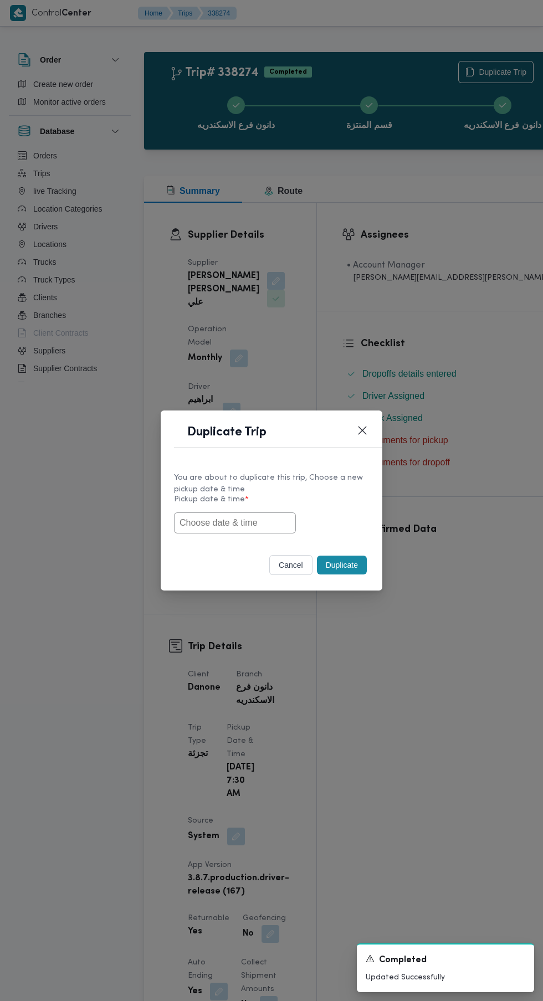
click at [238, 522] on input "text" at bounding box center [235, 522] width 122 height 21
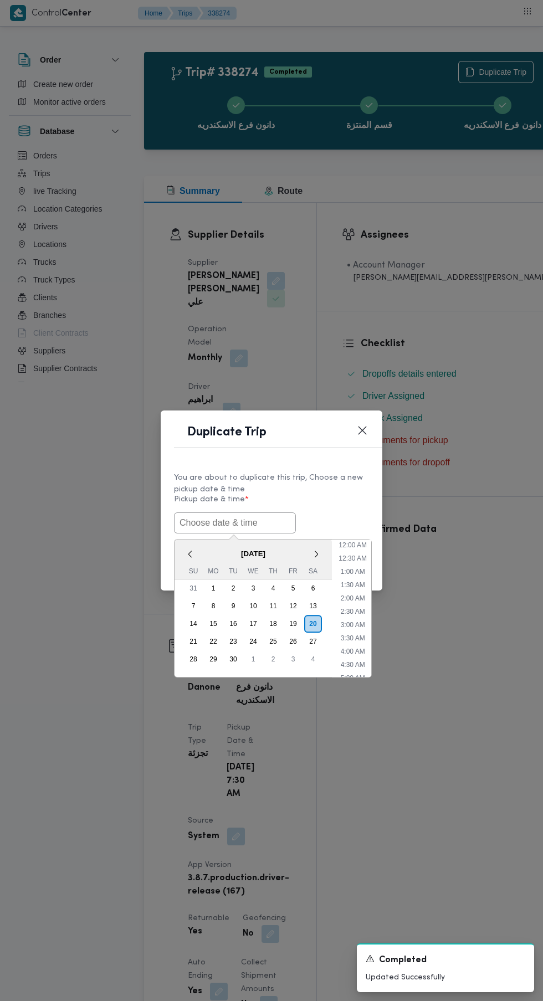
scroll to position [30, 0]
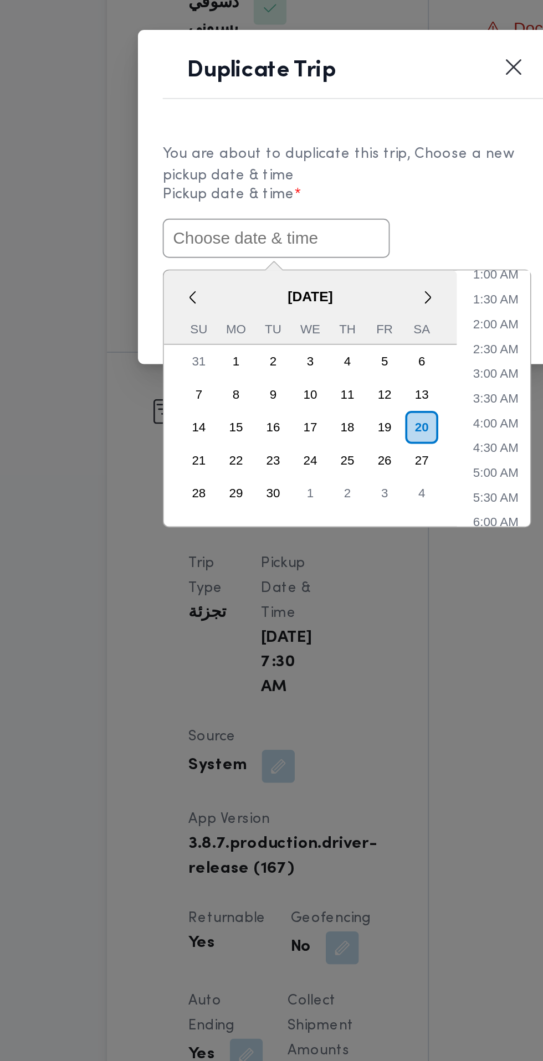
paste input "[DATE] 6:30AM"
type input "[DATE] 6:30AM"
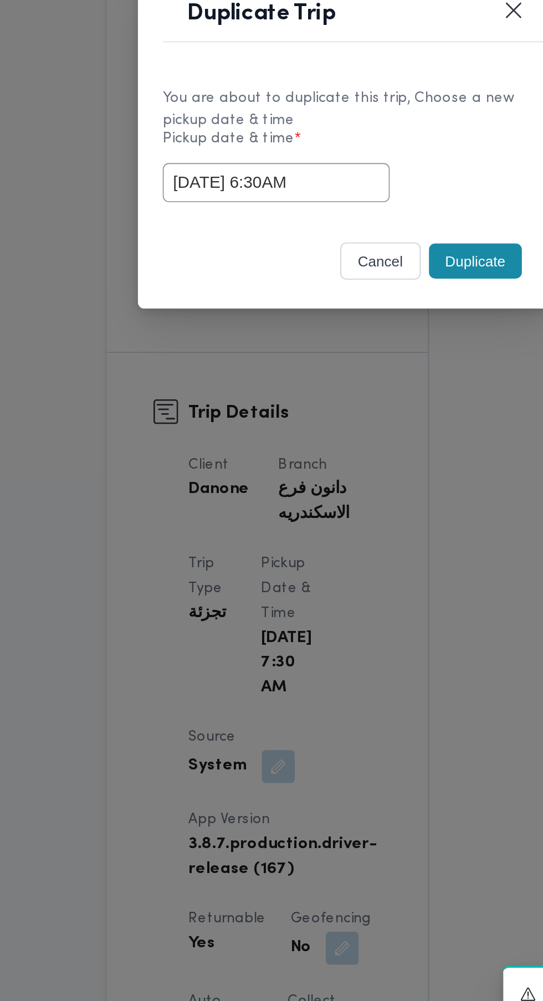
click at [351, 533] on div "You are about to duplicate this trip, Choose a new pickup date & time Pickup da…" at bounding box center [272, 502] width 222 height 83
click at [344, 568] on button "Duplicate" at bounding box center [342, 565] width 50 height 19
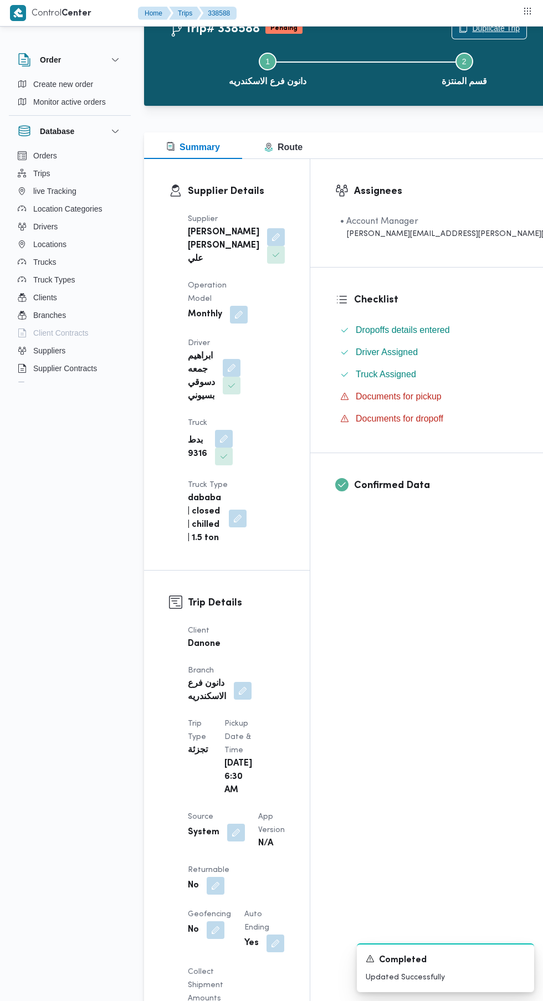
scroll to position [70, 0]
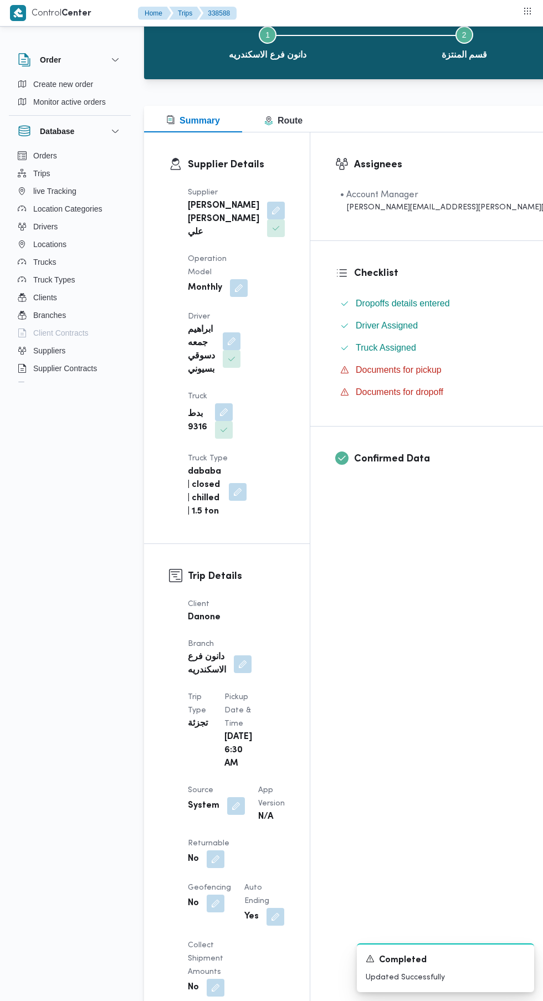
click at [215, 850] on button "button" at bounding box center [216, 859] width 18 height 18
click at [200, 785] on label "Is the trip will return to pickup after finish?" at bounding box center [185, 785] width 170 height 13
checkbox input "true"
click at [299, 788] on span "Save" at bounding box center [304, 785] width 18 height 13
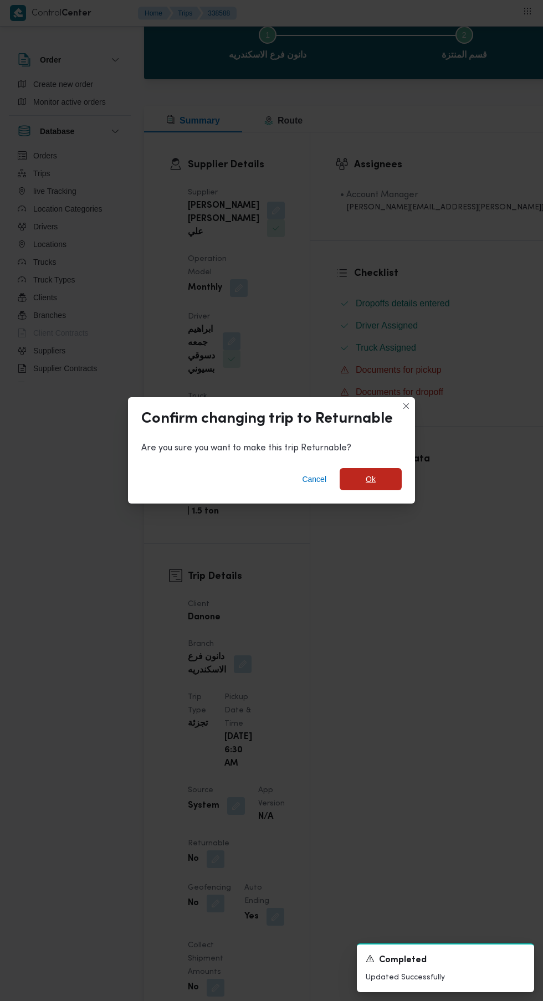
click at [370, 486] on span "Ok" at bounding box center [371, 478] width 10 height 13
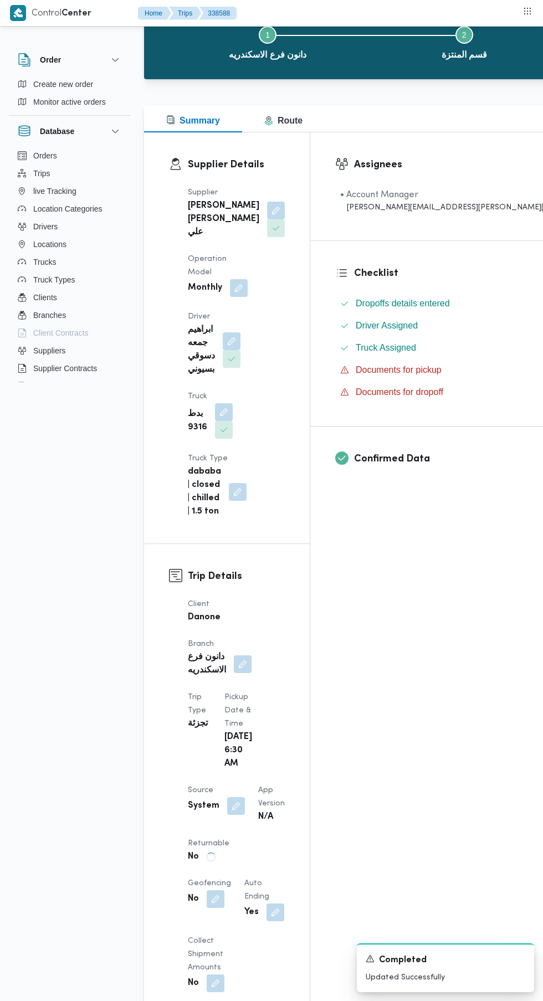
scroll to position [0, 0]
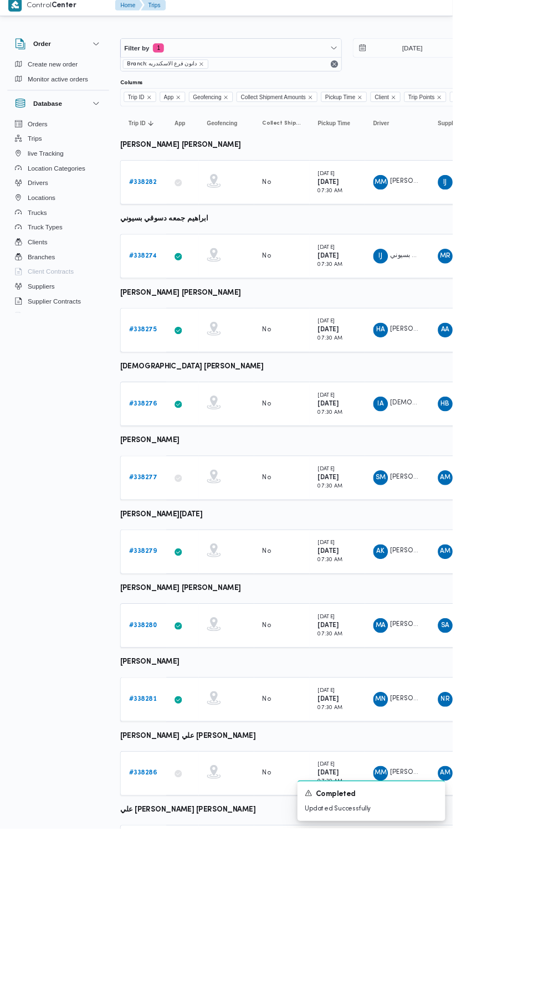
click at [171, 400] on b "# 338275" at bounding box center [171, 402] width 33 height 7
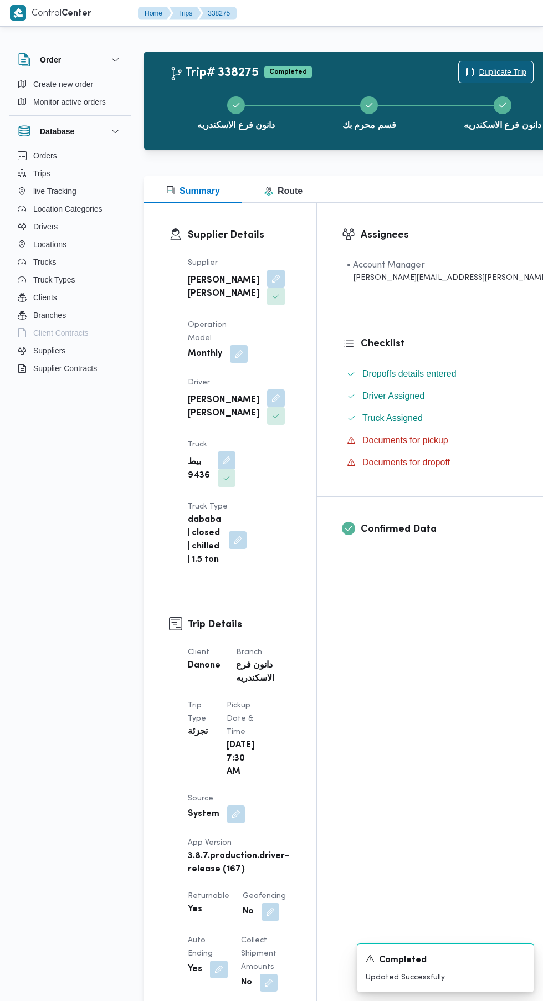
click at [479, 66] on span "Duplicate Trip" at bounding box center [503, 71] width 48 height 13
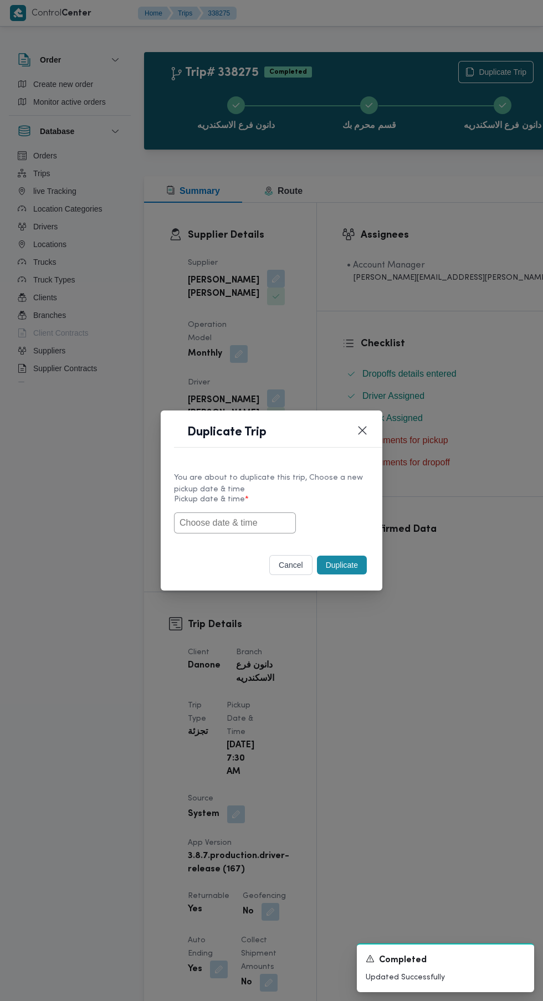
click at [247, 522] on input "text" at bounding box center [235, 522] width 122 height 21
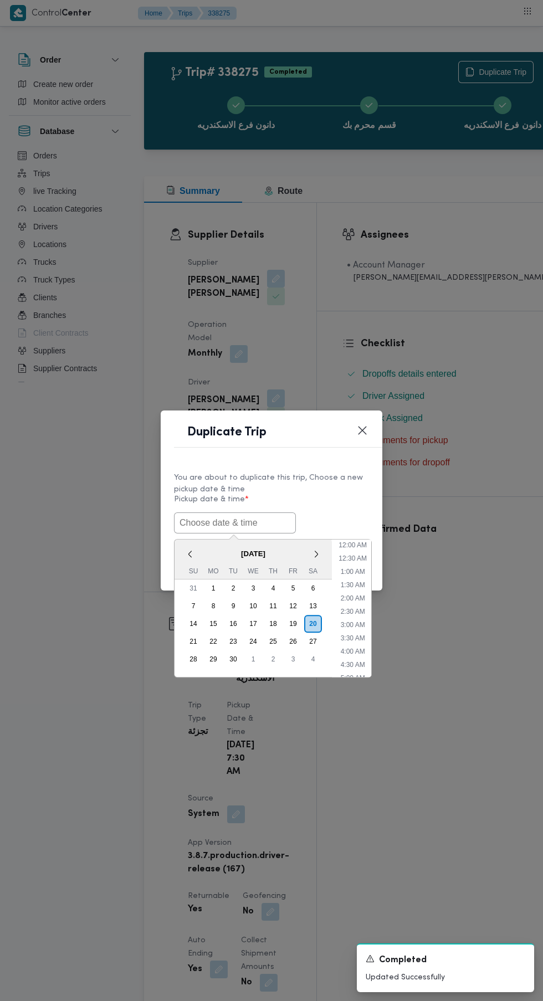
scroll to position [30, 0]
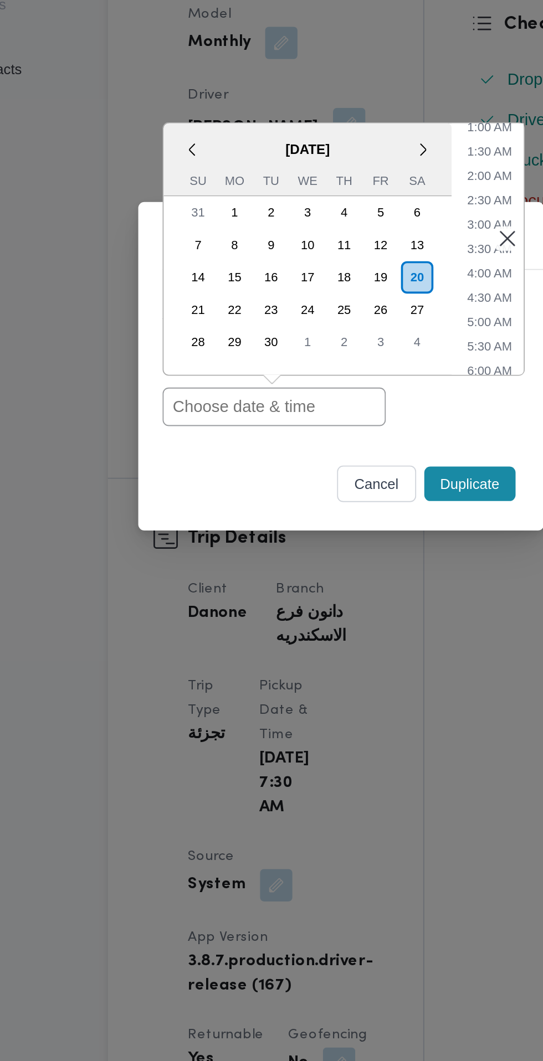
paste input "[DATE] 6:30AM"
type input "[DATE] 6:30AM"
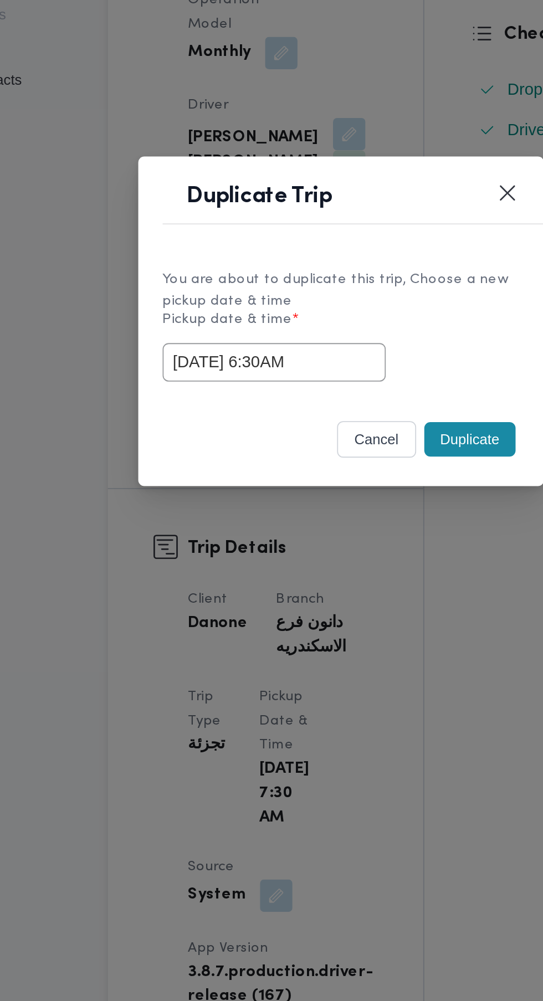
click at [344, 574] on button "Duplicate" at bounding box center [342, 565] width 50 height 19
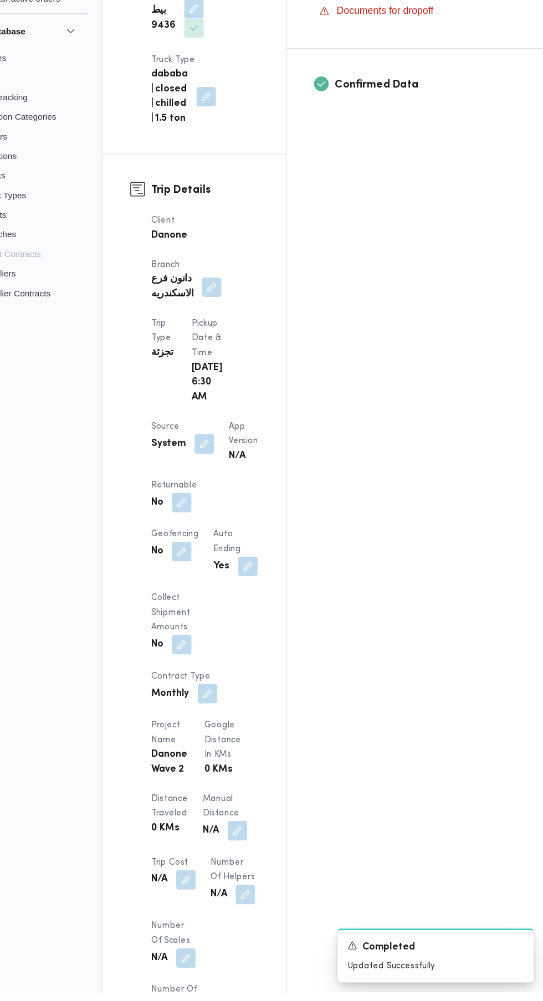
scroll to position [450, 0]
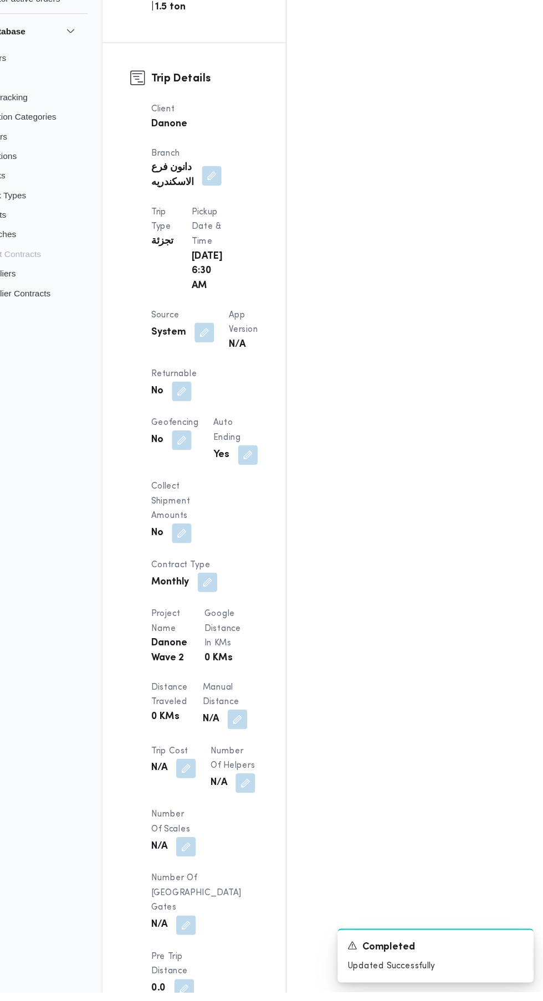
click at [218, 448] on button "button" at bounding box center [216, 457] width 18 height 18
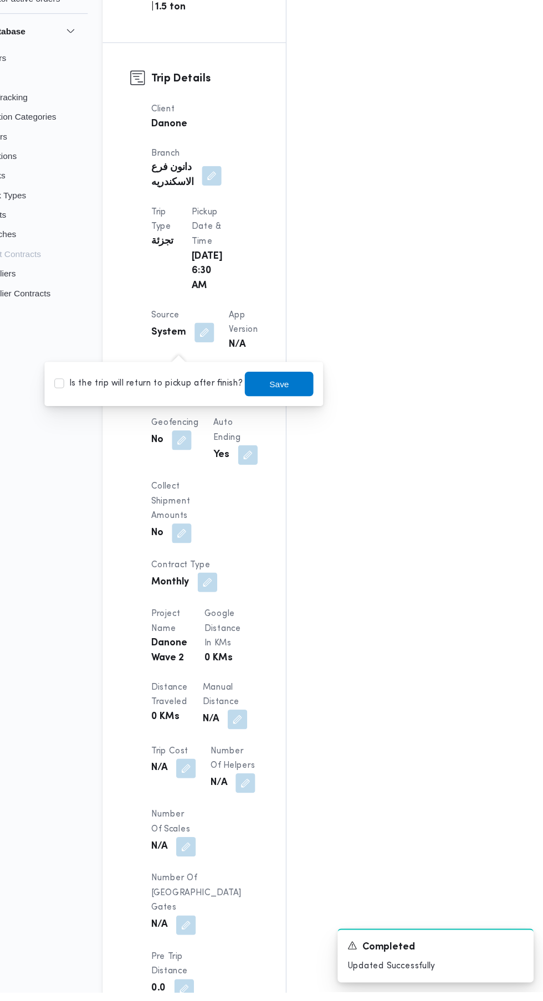
click at [203, 450] on label "Is the trip will return to pickup after finish?" at bounding box center [185, 450] width 170 height 13
checkbox input "true"
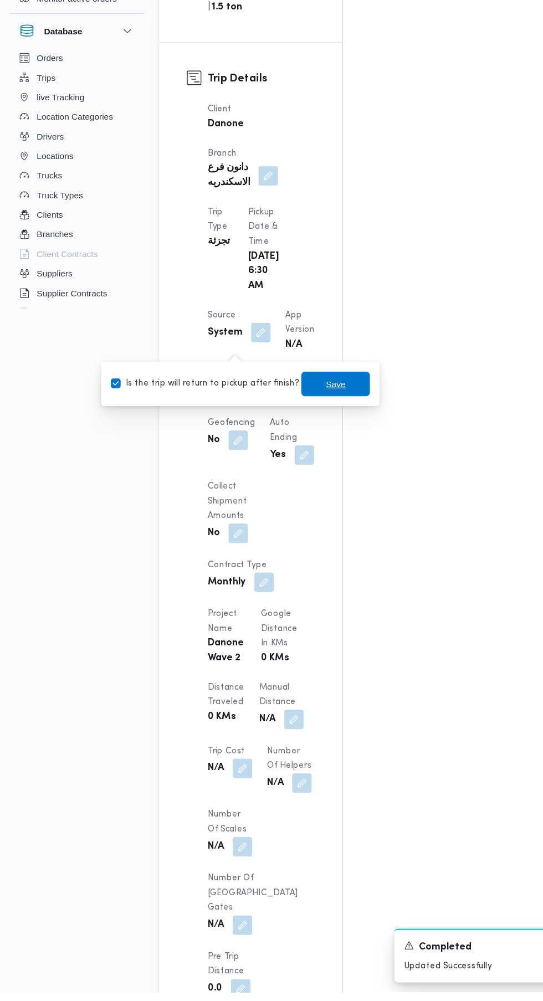
click at [285, 442] on span "Save" at bounding box center [303, 450] width 62 height 22
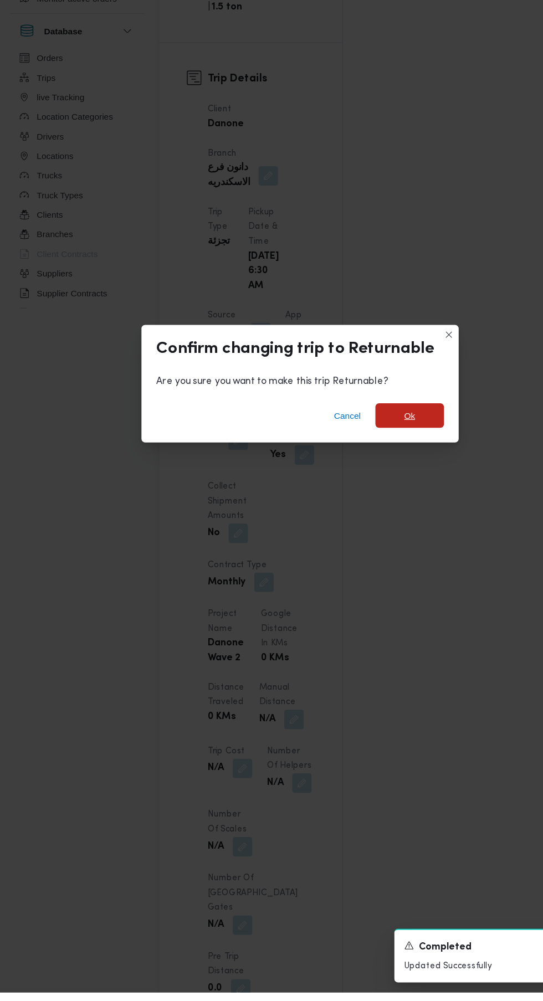
click at [370, 486] on span "Ok" at bounding box center [371, 478] width 10 height 13
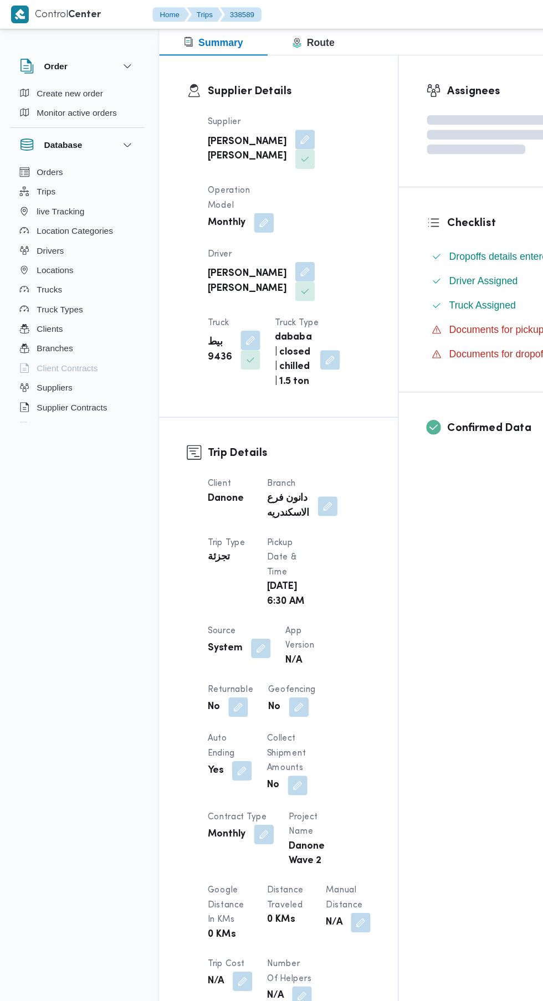
scroll to position [0, 0]
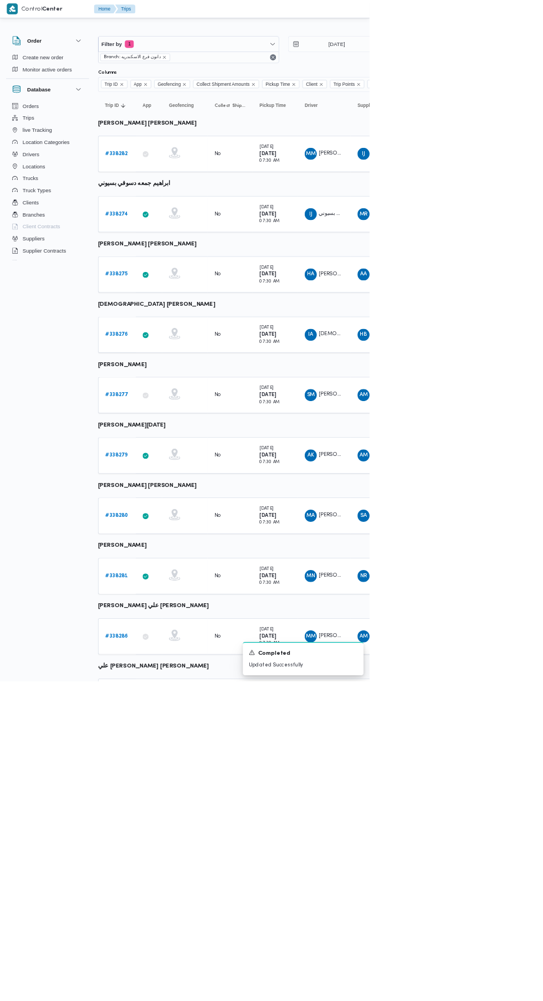
click at [171, 491] on b "# 338276" at bounding box center [172, 491] width 34 height 7
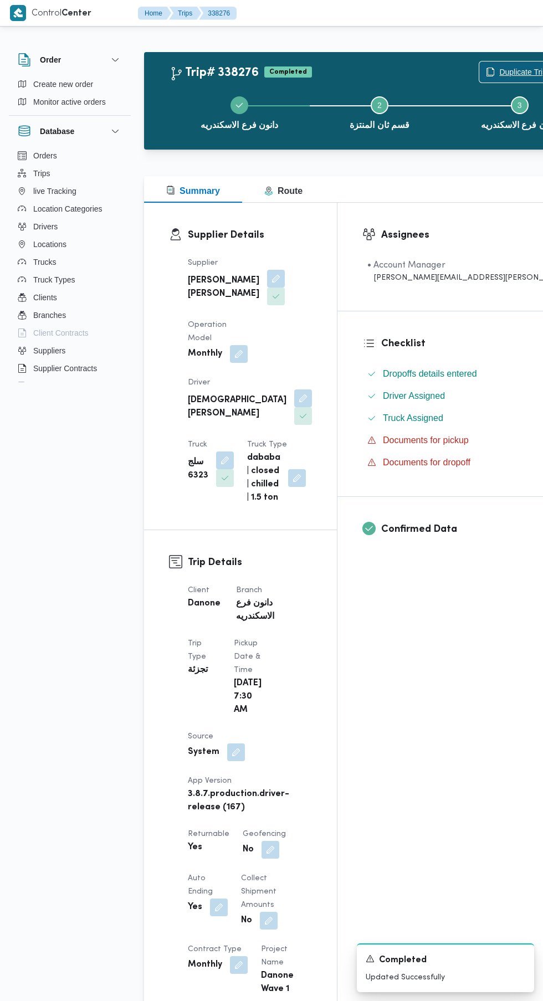
click at [479, 64] on span "Duplicate Trip" at bounding box center [516, 71] width 74 height 21
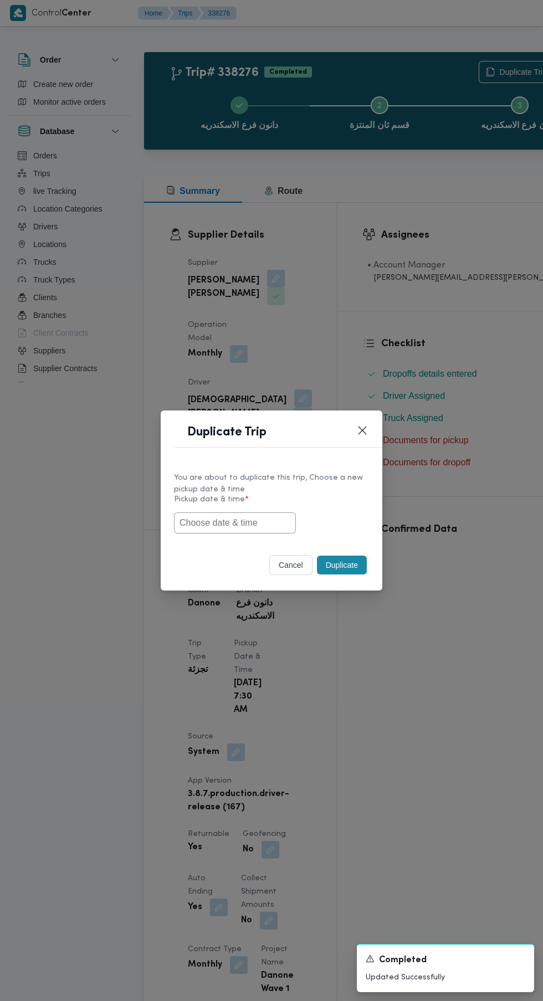
click at [250, 522] on input "text" at bounding box center [235, 522] width 122 height 21
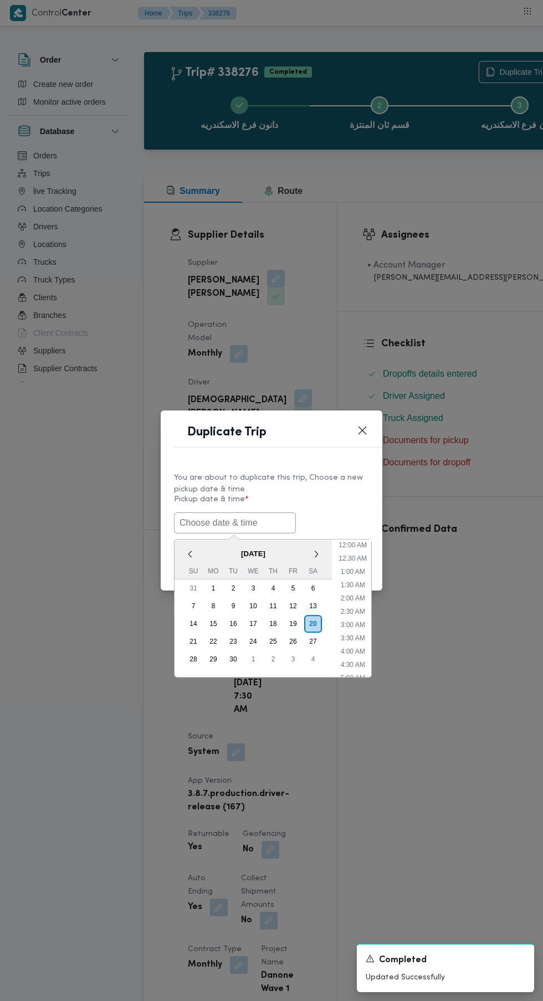
scroll to position [30, 0]
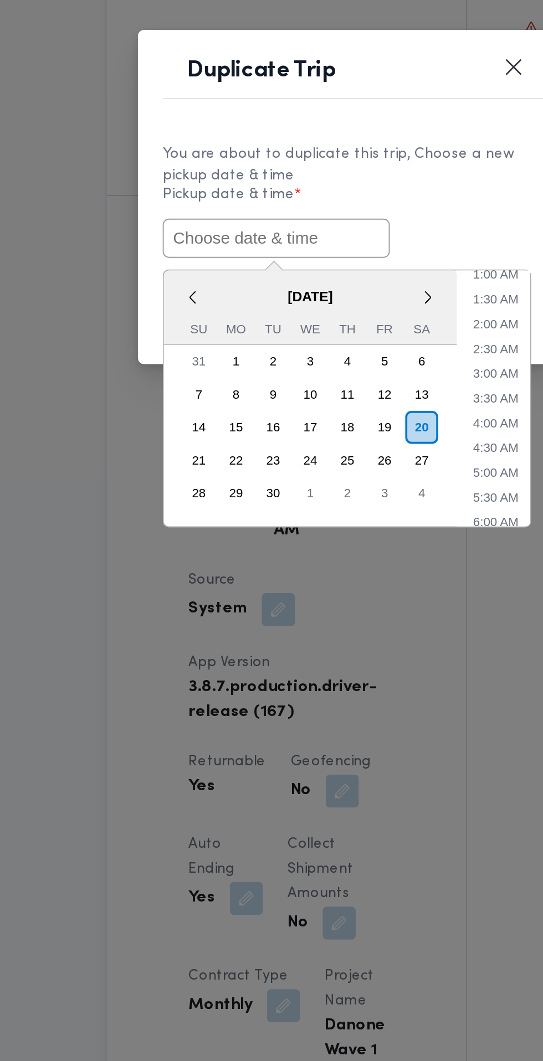
paste input "[DATE] 6:30AM"
type input "[DATE] 6:30AM"
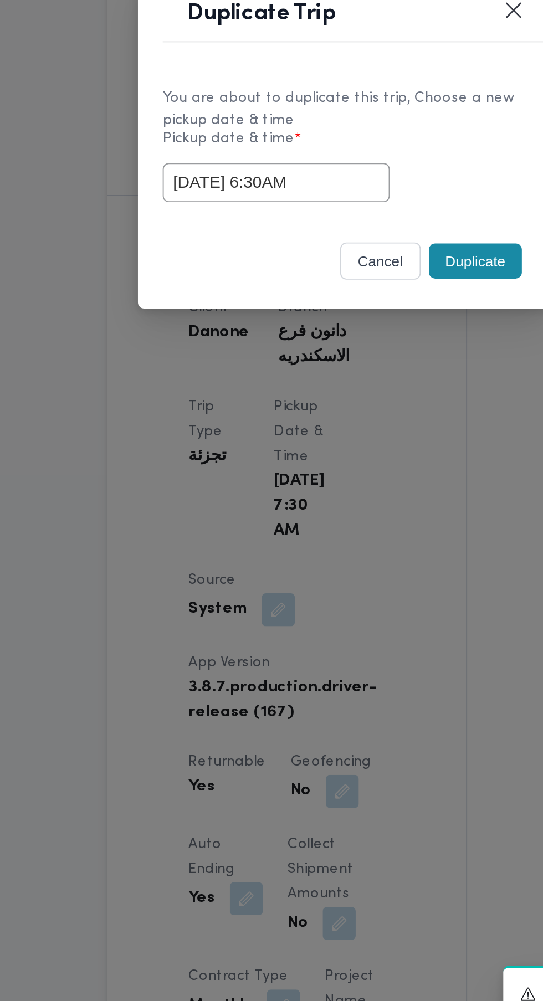
click at [346, 529] on div "[DATE] 6:30AM" at bounding box center [271, 522] width 195 height 21
click at [346, 568] on button "Duplicate" at bounding box center [342, 565] width 50 height 19
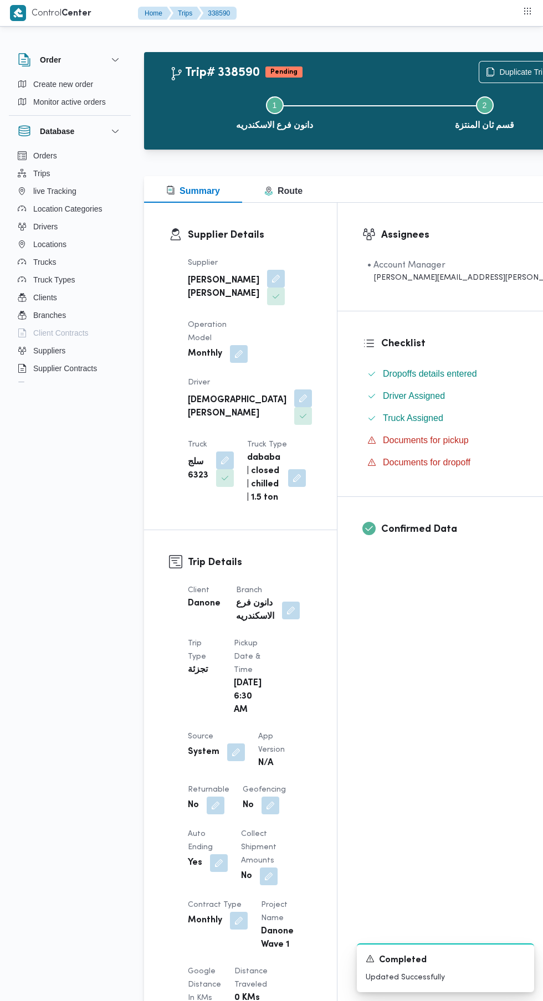
click at [214, 804] on button "button" at bounding box center [216, 805] width 18 height 18
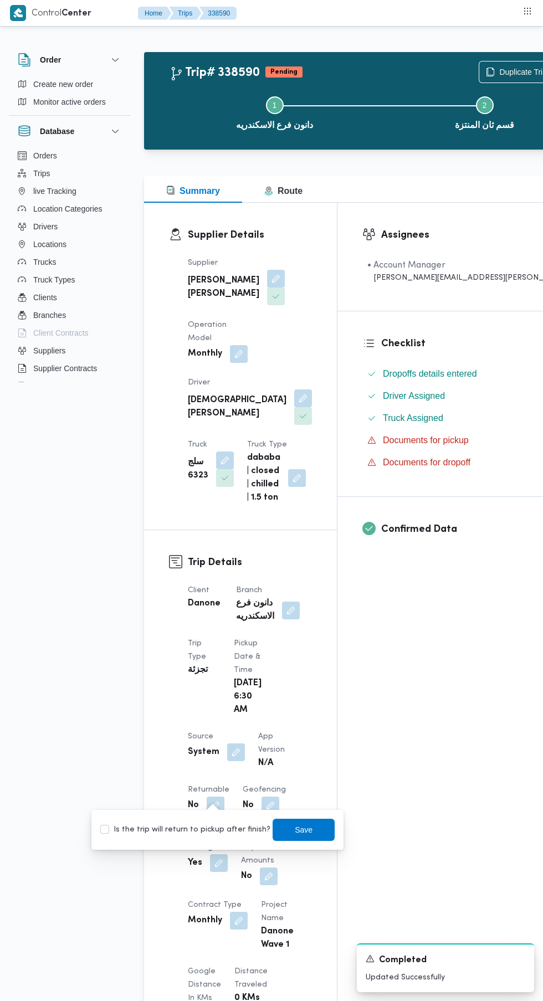
click at [203, 823] on label "Is the trip will return to pickup after finish?" at bounding box center [185, 829] width 170 height 13
checkbox input "true"
click at [295, 829] on span "Save" at bounding box center [304, 829] width 18 height 13
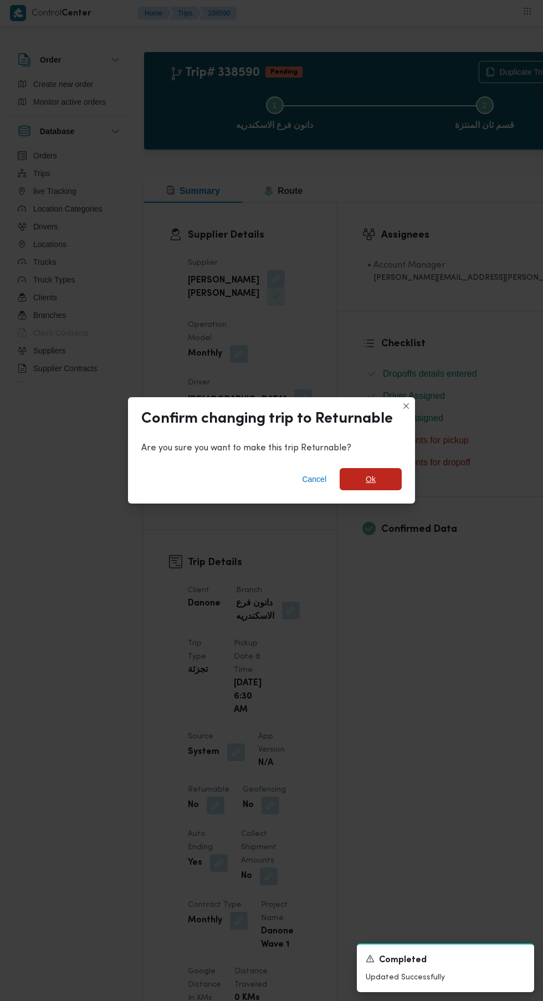
click at [370, 475] on span "Ok" at bounding box center [371, 478] width 10 height 13
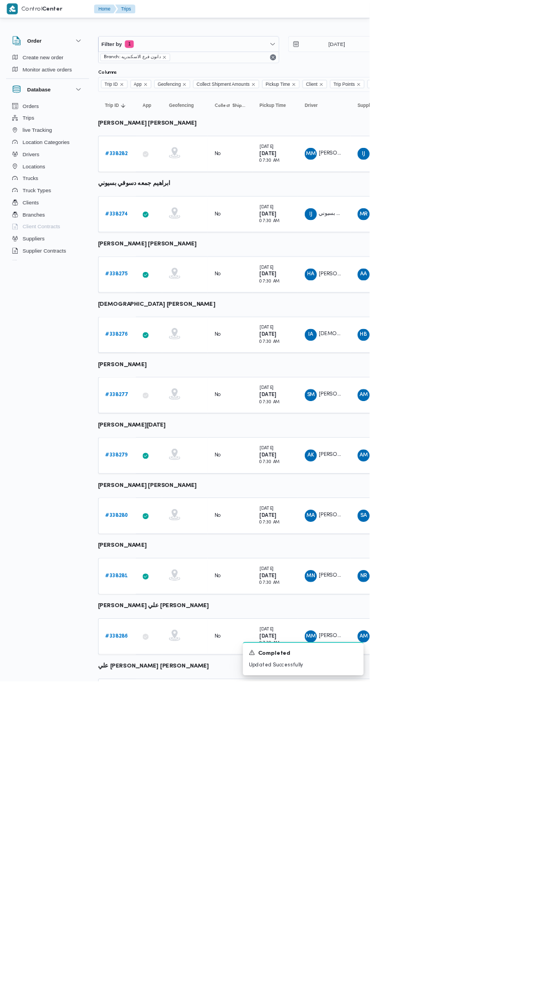
click at [157, 579] on b "# 338277" at bounding box center [172, 580] width 34 height 7
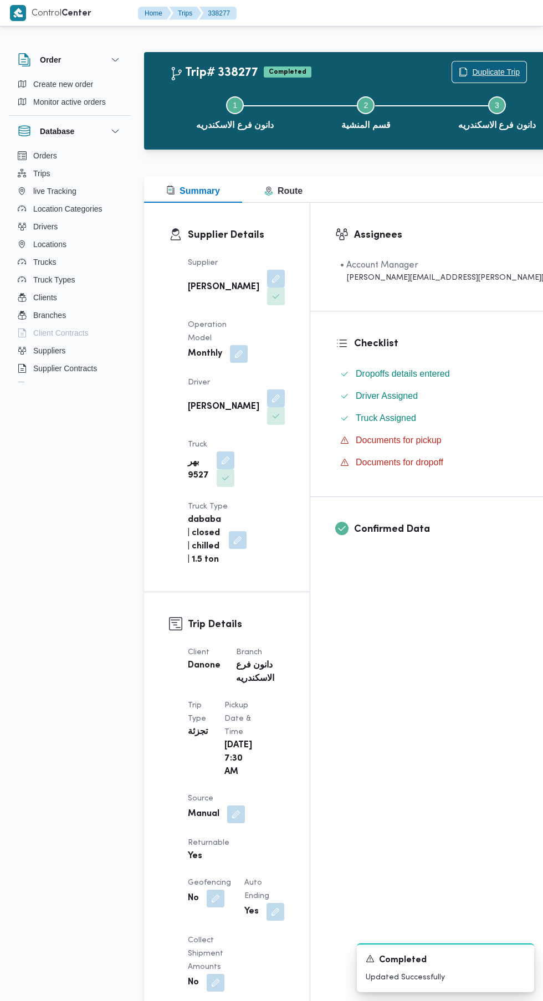
click at [472, 67] on span "Duplicate Trip" at bounding box center [496, 71] width 48 height 13
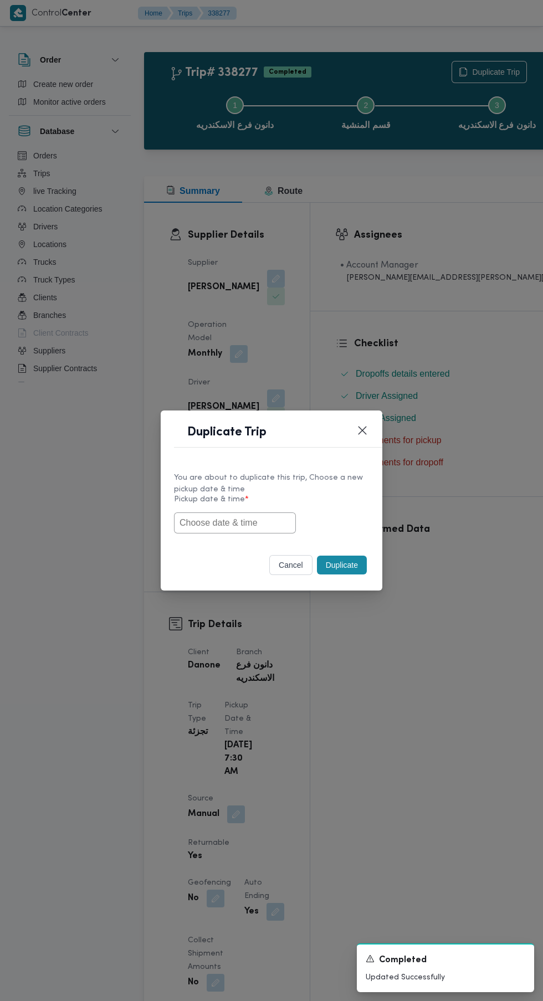
click at [268, 521] on input "text" at bounding box center [235, 522] width 122 height 21
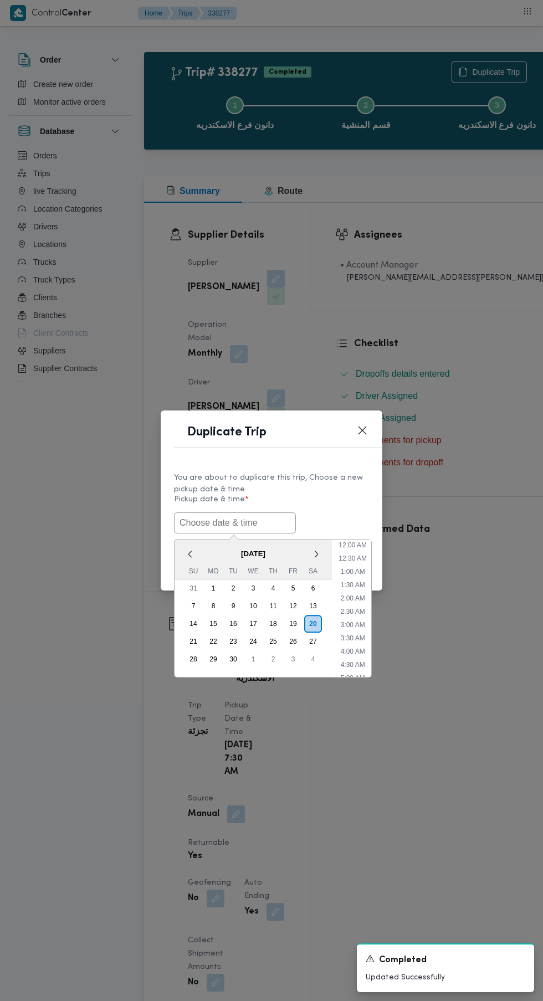
scroll to position [30, 0]
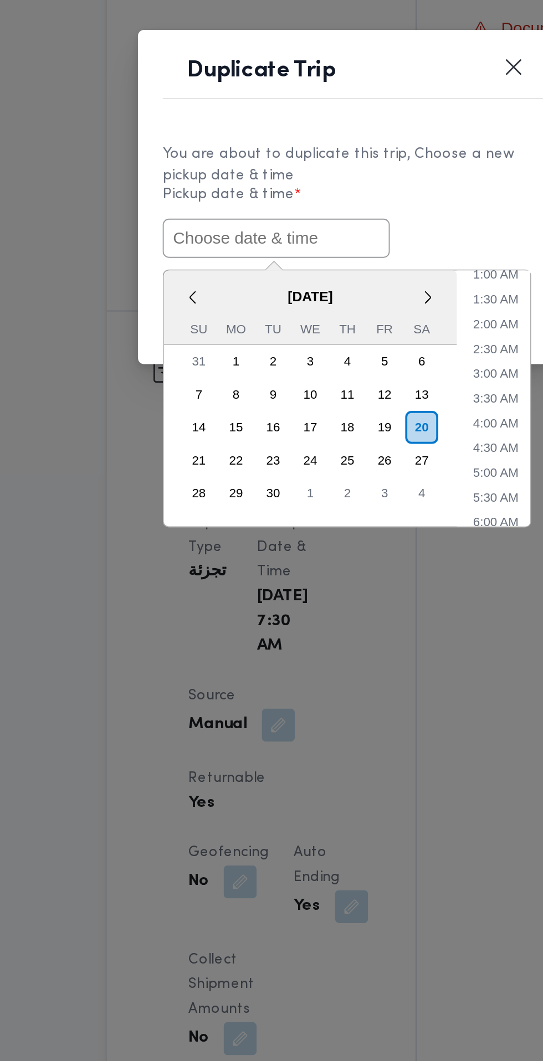
paste input "[DATE] 6:30AM"
type input "[DATE] 6:30AM"
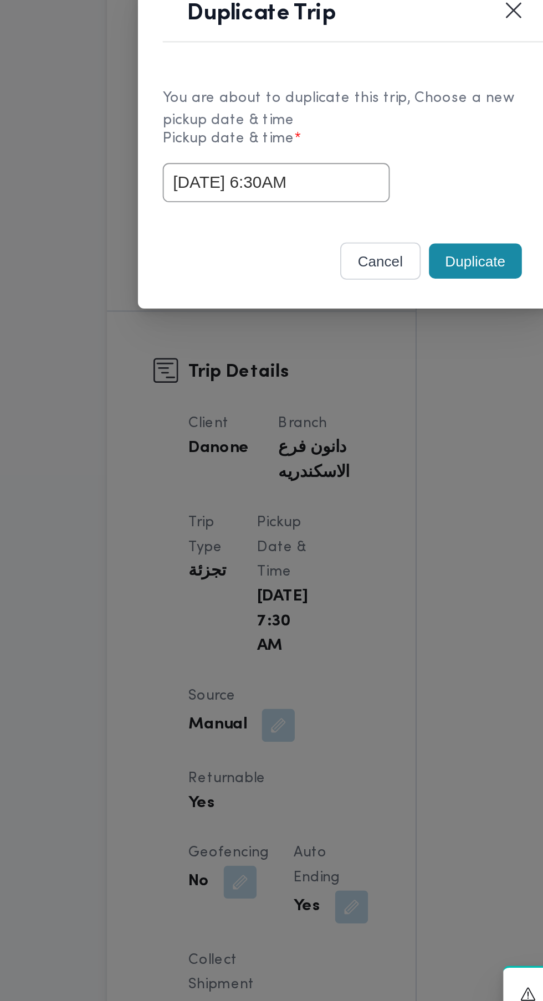
click at [343, 548] on div "cancel Duplicate" at bounding box center [272, 567] width 222 height 47
click at [347, 568] on button "Duplicate" at bounding box center [342, 565] width 50 height 19
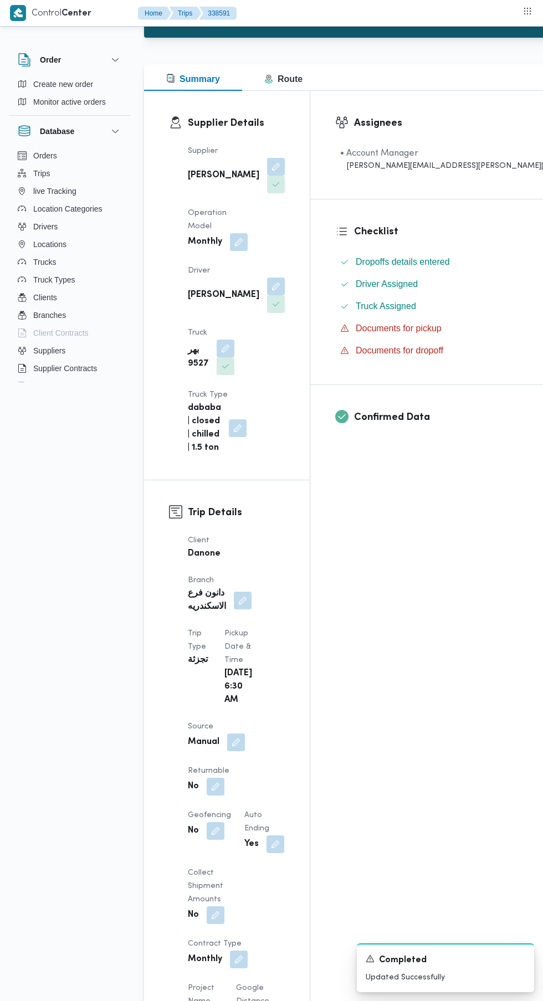
scroll to position [112, 0]
click at [224, 777] on button "button" at bounding box center [216, 786] width 18 height 18
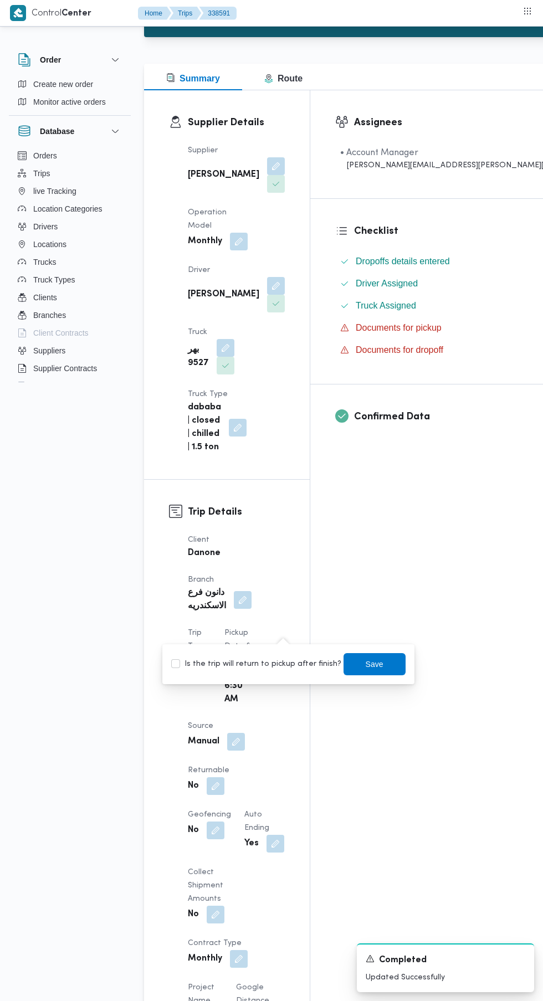
click at [272, 666] on label "Is the trip will return to pickup after finish?" at bounding box center [256, 663] width 170 height 13
checkbox input "true"
click at [366, 664] on span "Save" at bounding box center [375, 663] width 18 height 13
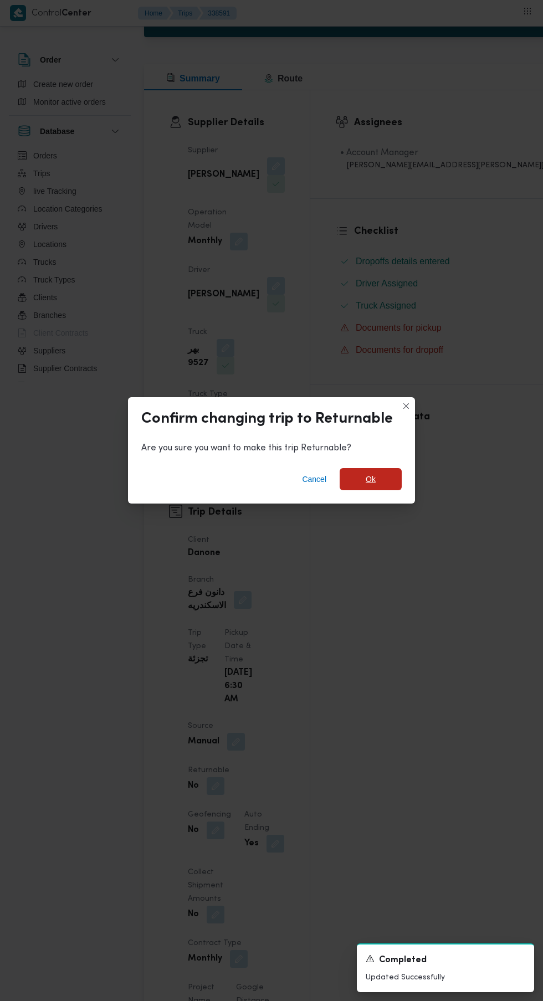
click at [370, 486] on span "Ok" at bounding box center [371, 478] width 10 height 13
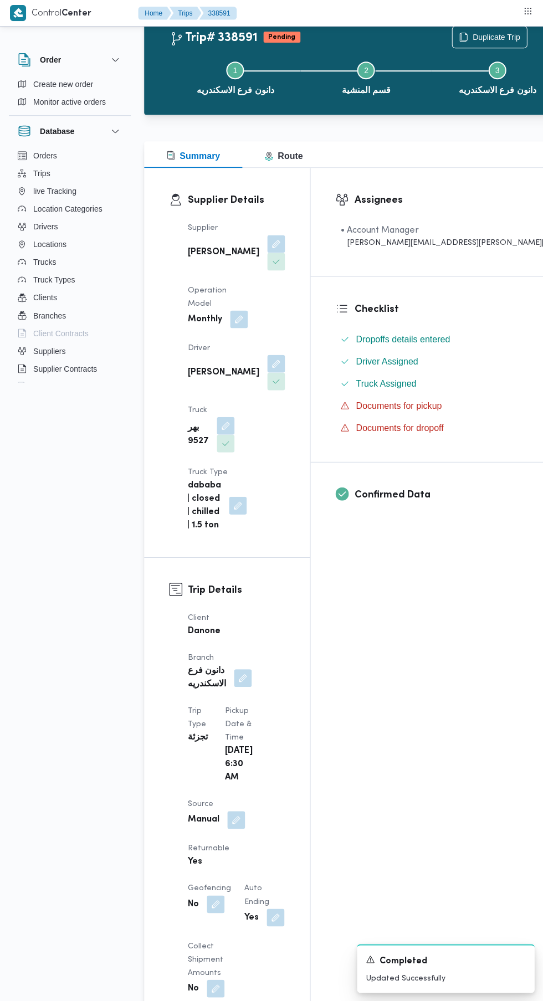
scroll to position [0, 0]
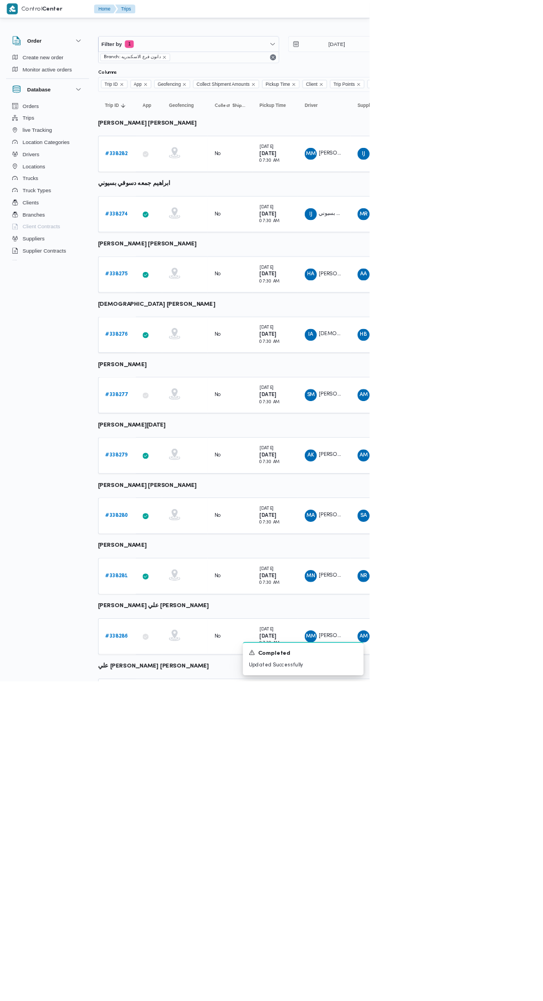
click at [171, 668] on b "# 338279" at bounding box center [171, 668] width 33 height 7
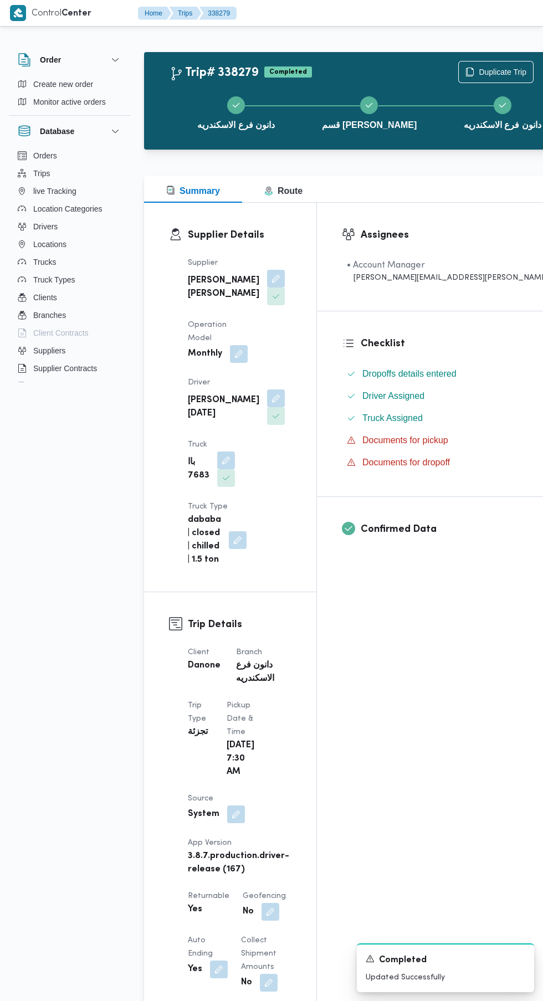
click at [439, 81] on div "دانون فرع الاسكندريه قسم سيدى [PERSON_NAME] فرع الاسكندريه" at bounding box center [369, 111] width 413 height 71
click at [479, 66] on span "Duplicate Trip" at bounding box center [503, 71] width 48 height 13
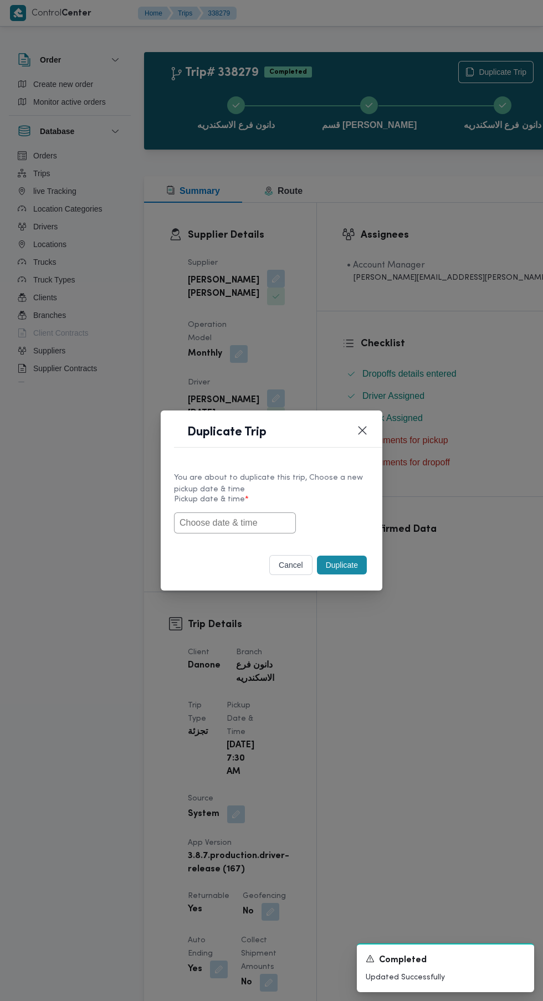
click at [259, 522] on input "text" at bounding box center [235, 522] width 122 height 21
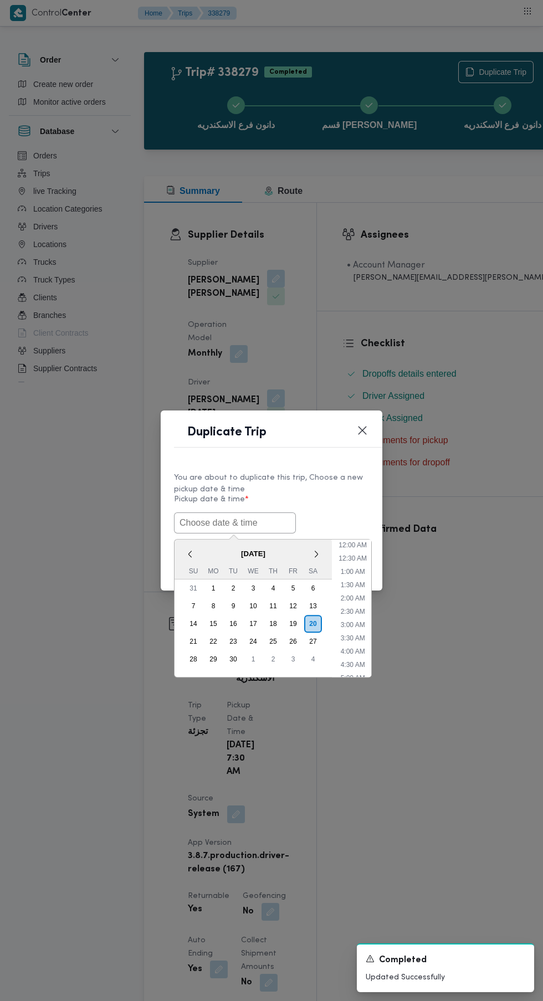
scroll to position [30, 0]
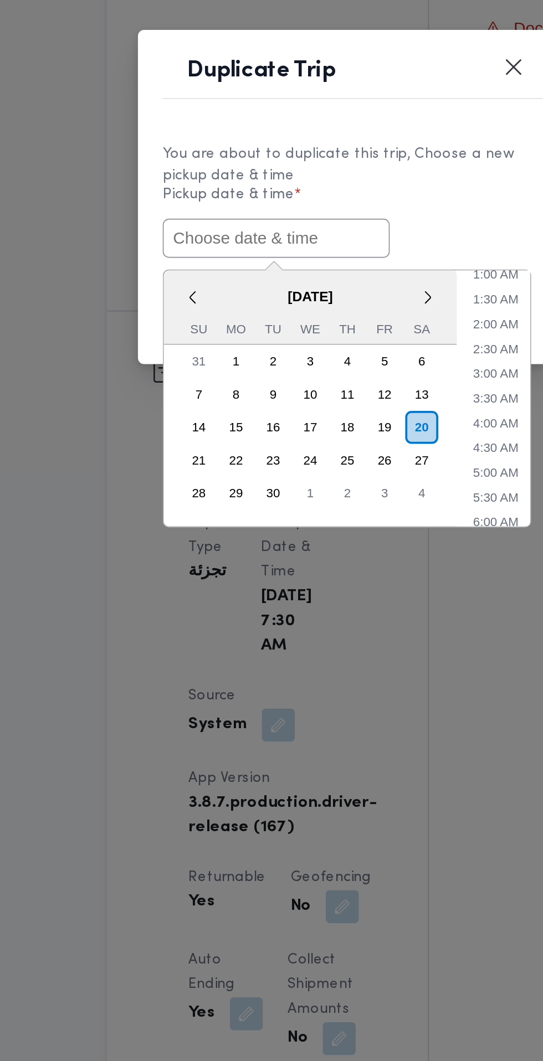
paste input "[DATE] 6:30AM"
type input "[DATE] 6:30AM"
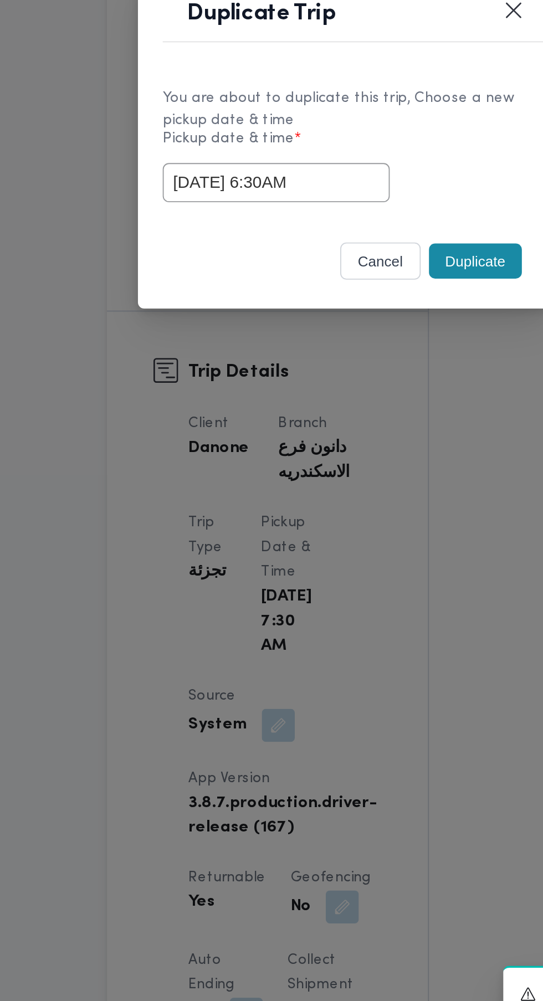
click at [342, 550] on div "cancel Duplicate" at bounding box center [272, 567] width 222 height 47
click at [338, 566] on button "Duplicate" at bounding box center [342, 565] width 50 height 19
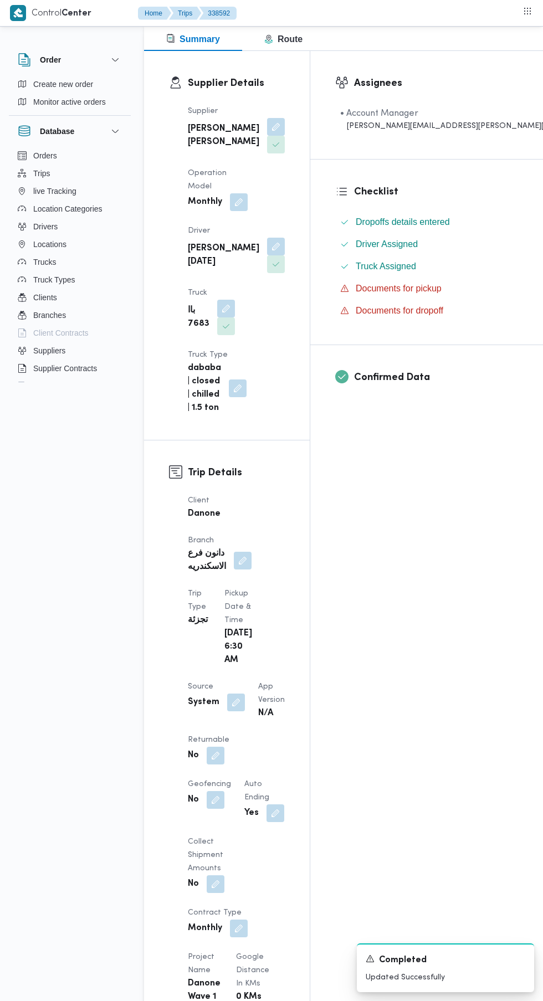
scroll to position [188, 0]
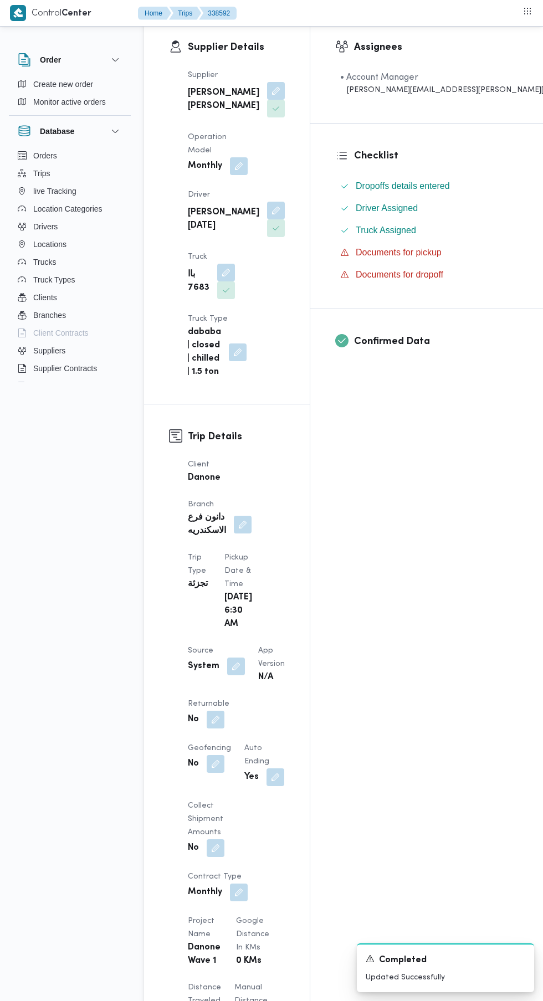
click at [213, 711] on button "button" at bounding box center [216, 720] width 18 height 18
click at [183, 712] on label "Is the trip will return to pickup after finish?" at bounding box center [185, 712] width 170 height 13
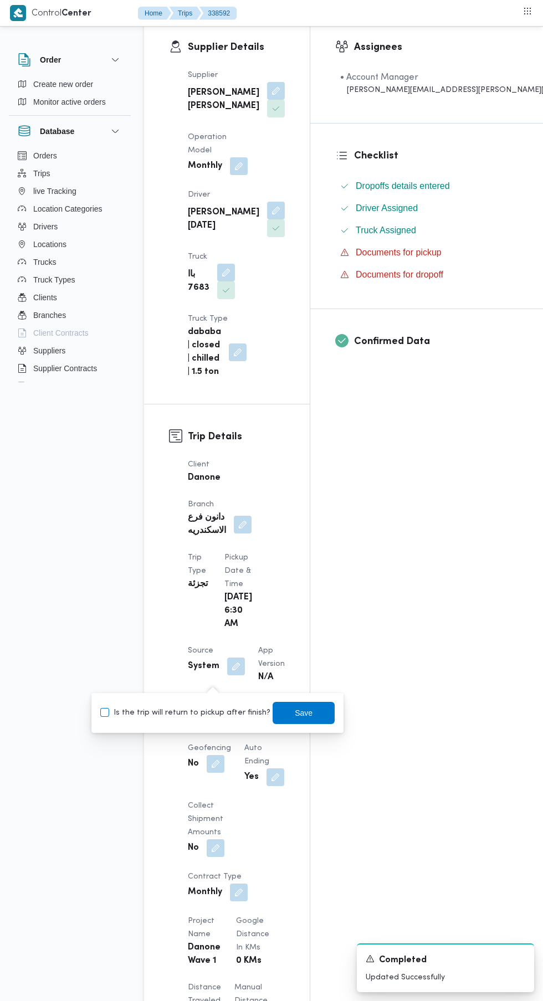
checkbox input "true"
click at [295, 712] on span "Save" at bounding box center [304, 712] width 18 height 13
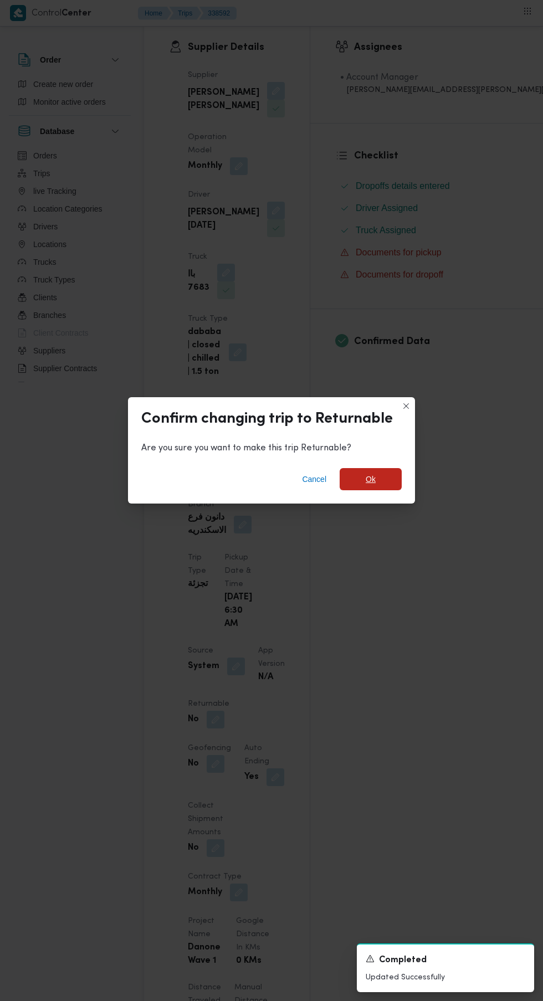
click at [370, 486] on span "Ok" at bounding box center [371, 478] width 10 height 13
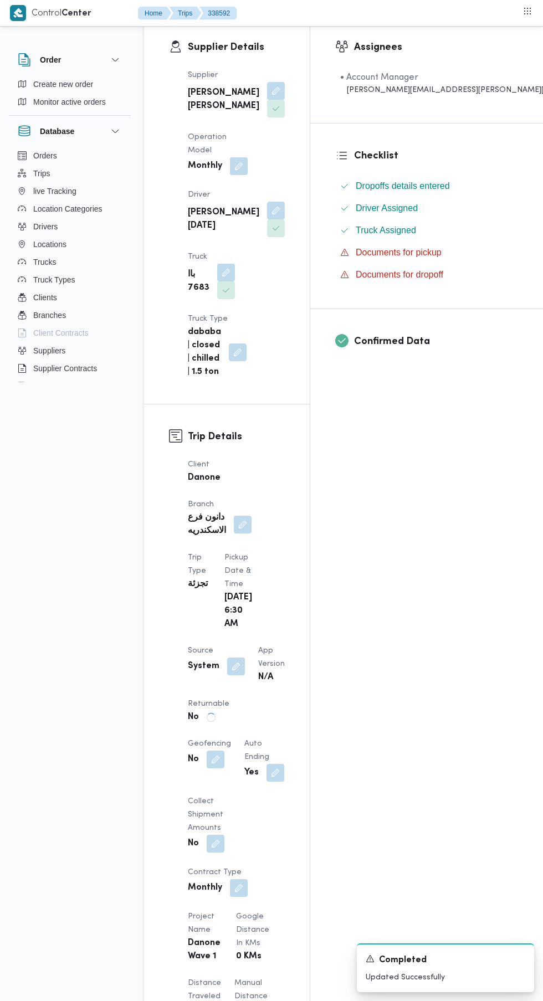
scroll to position [0, 0]
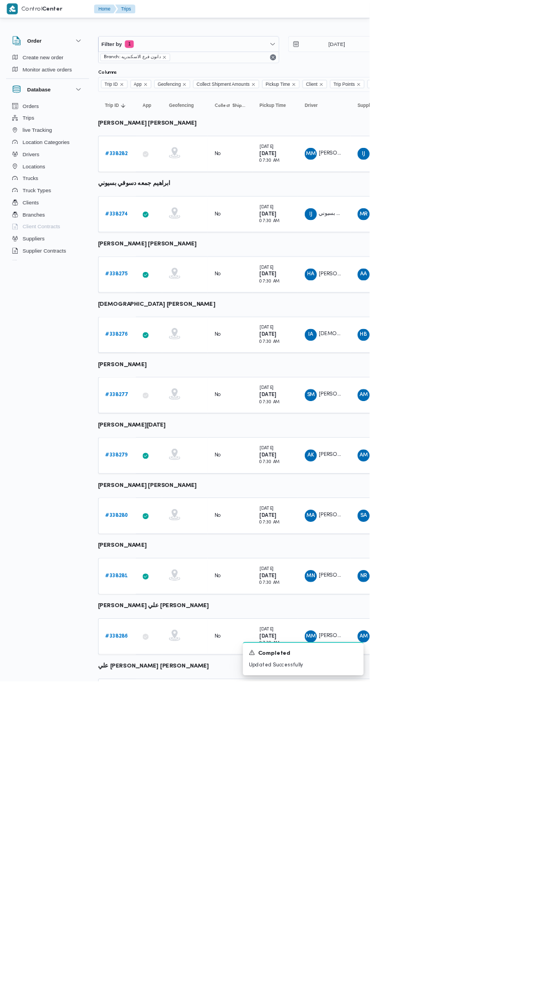
click at [171, 757] on b "# 338280" at bounding box center [172, 757] width 34 height 7
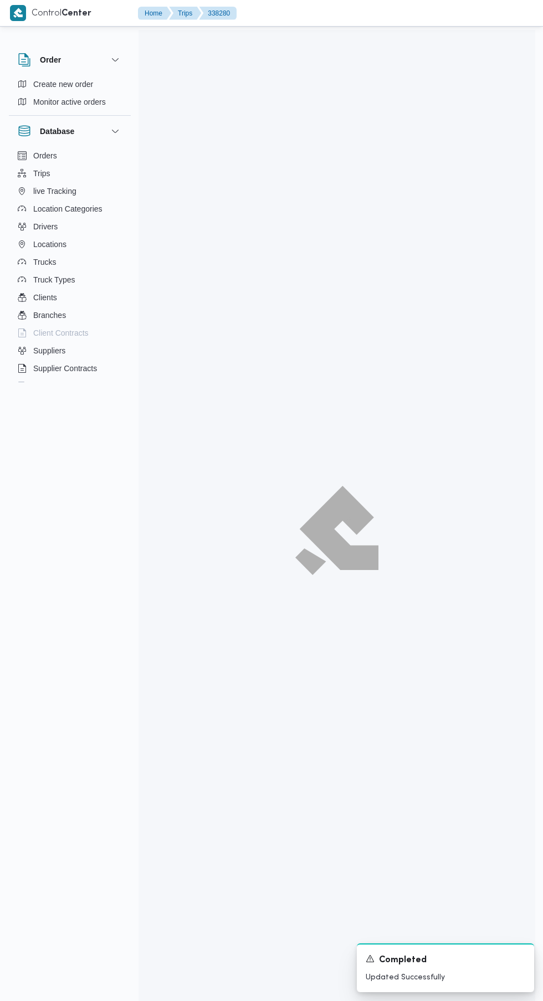
click at [122, 518] on html "Control Center Home Trips 338280 English عربي Dark mode Logout Order Create new…" at bounding box center [271, 500] width 543 height 1001
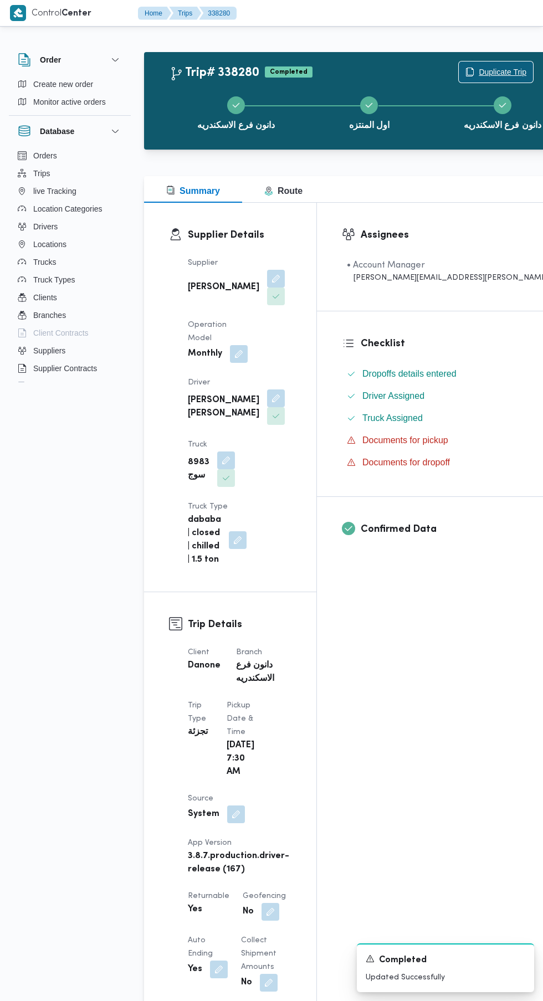
click at [459, 65] on span "Duplicate Trip" at bounding box center [496, 71] width 74 height 21
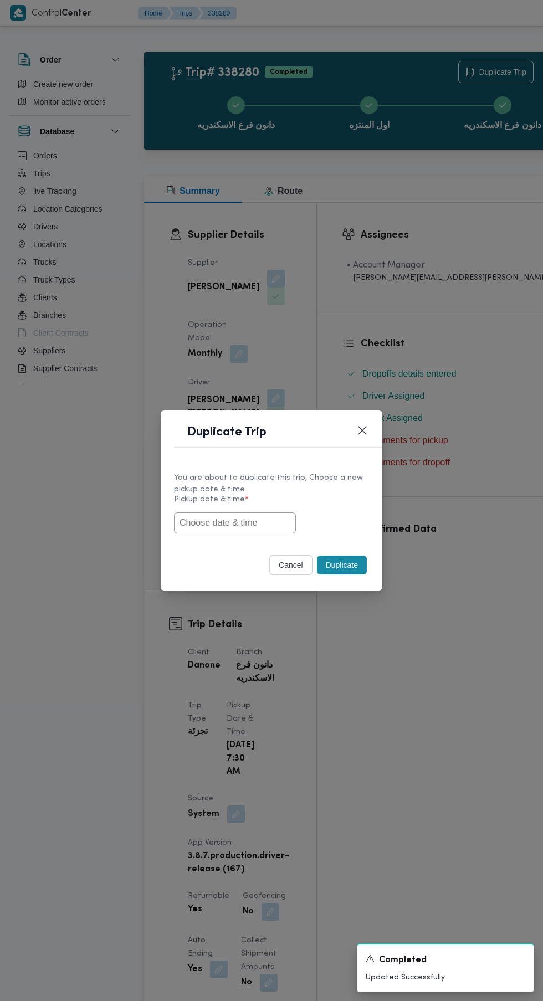
click at [245, 519] on input "text" at bounding box center [235, 522] width 122 height 21
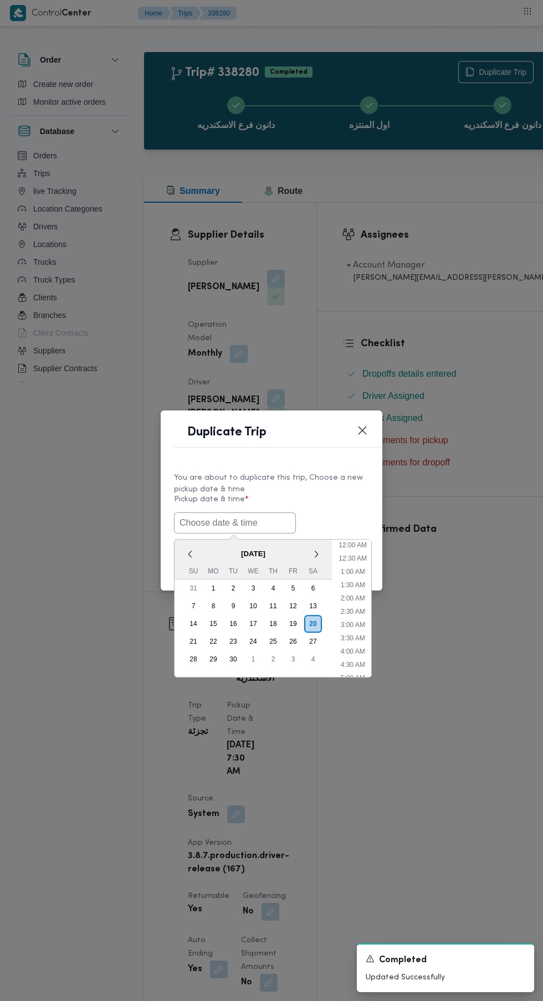
scroll to position [30, 0]
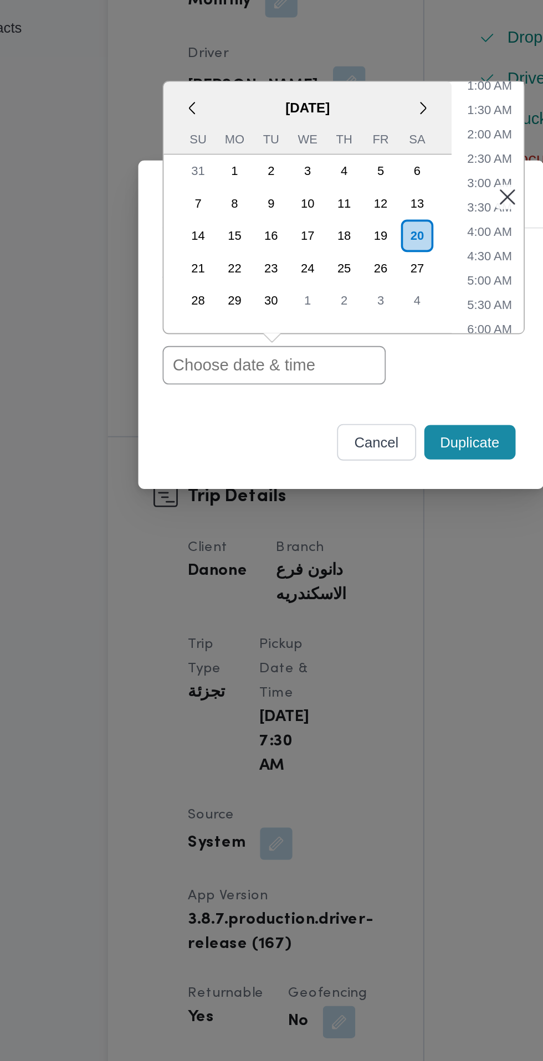
paste input "[DATE] 6:30AM"
type input "[DATE] 6:30AM"
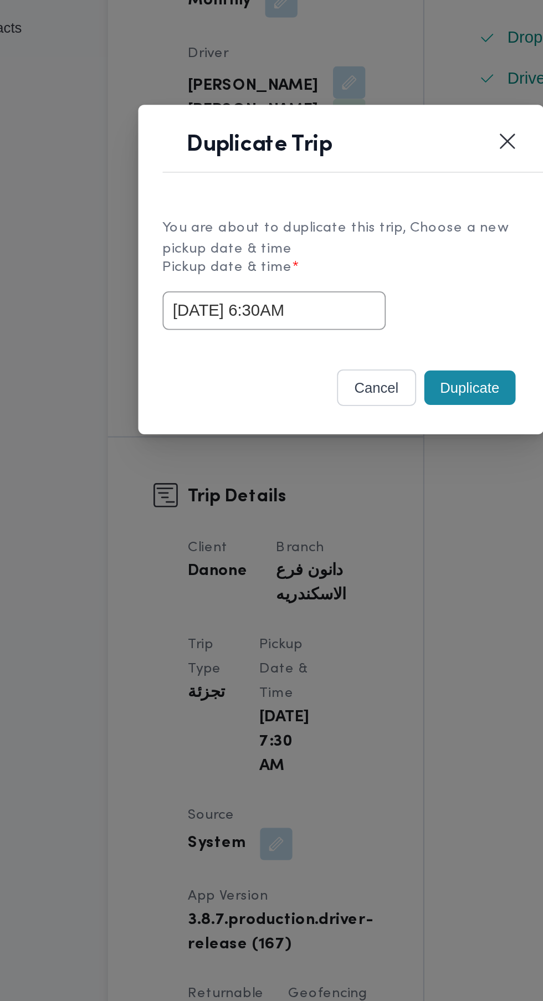
click at [225, 587] on div "cancel Duplicate" at bounding box center [272, 567] width 222 height 47
click at [341, 568] on button "Duplicate" at bounding box center [342, 565] width 50 height 19
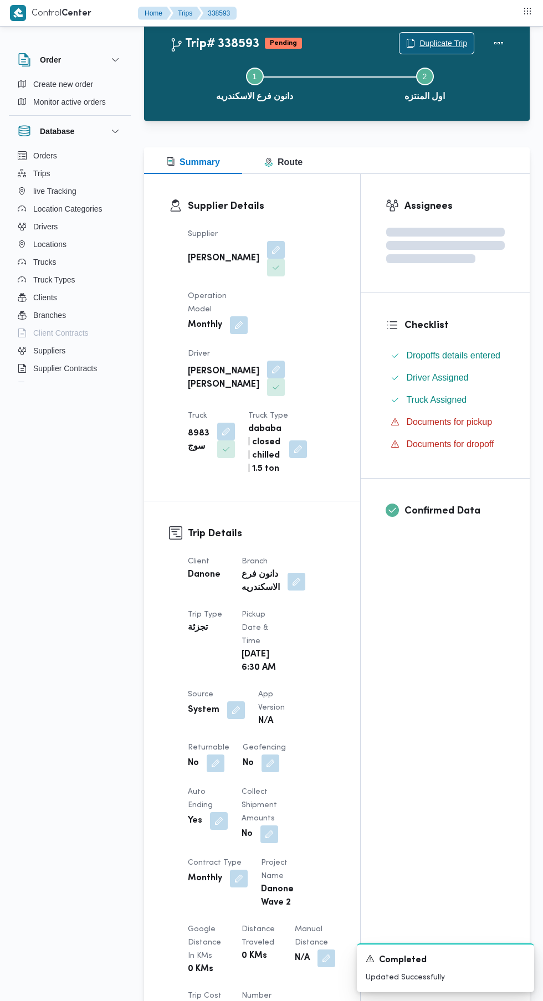
scroll to position [146, 0]
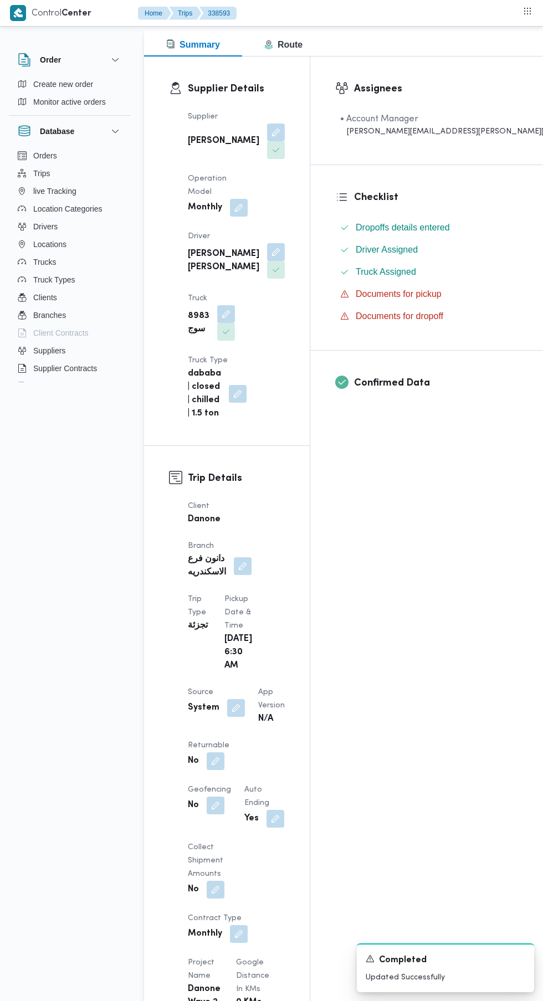
click at [215, 752] on button "button" at bounding box center [216, 761] width 18 height 18
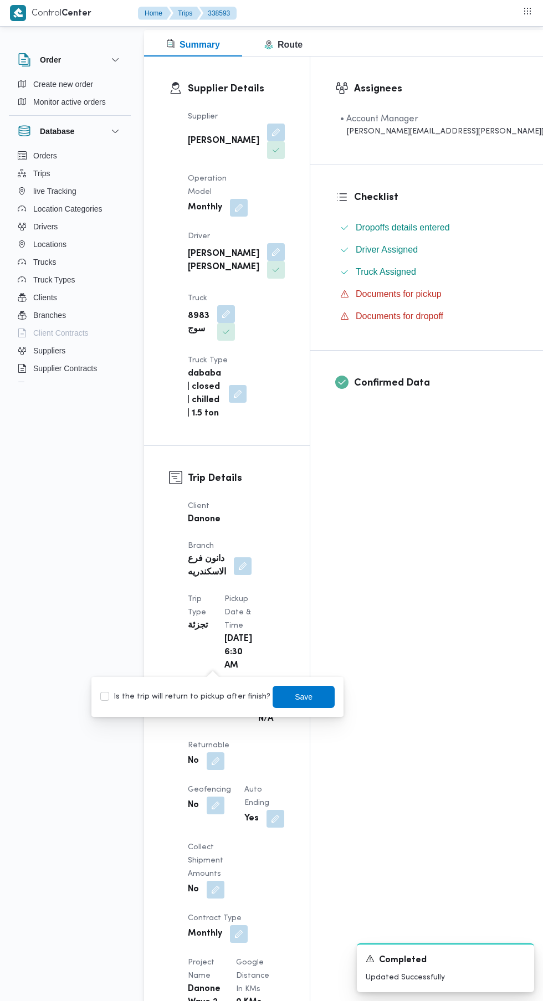
click at [201, 696] on label "Is the trip will return to pickup after finish?" at bounding box center [185, 696] width 170 height 13
checkbox input "true"
click at [297, 704] on span "Save" at bounding box center [303, 697] width 62 height 22
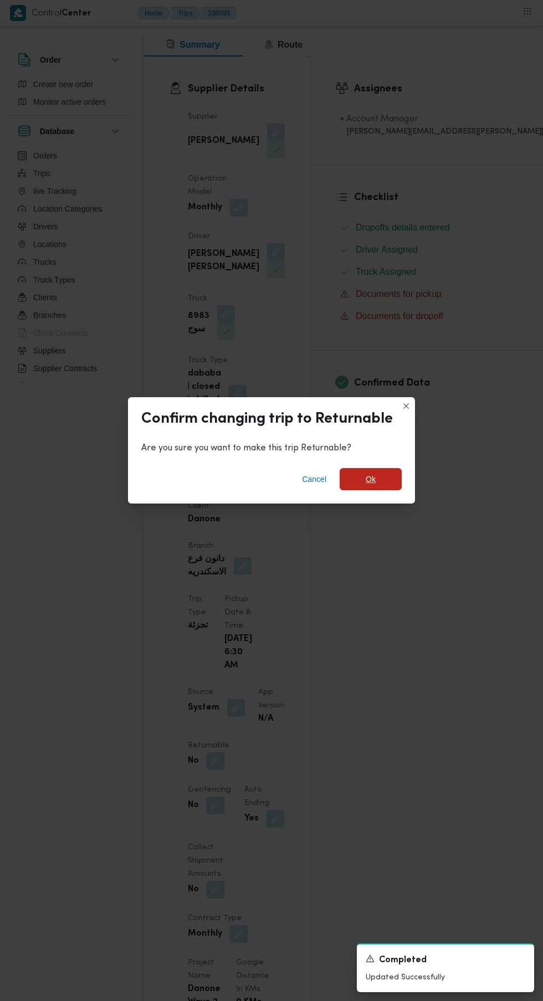
click at [370, 486] on span "Ok" at bounding box center [371, 478] width 10 height 13
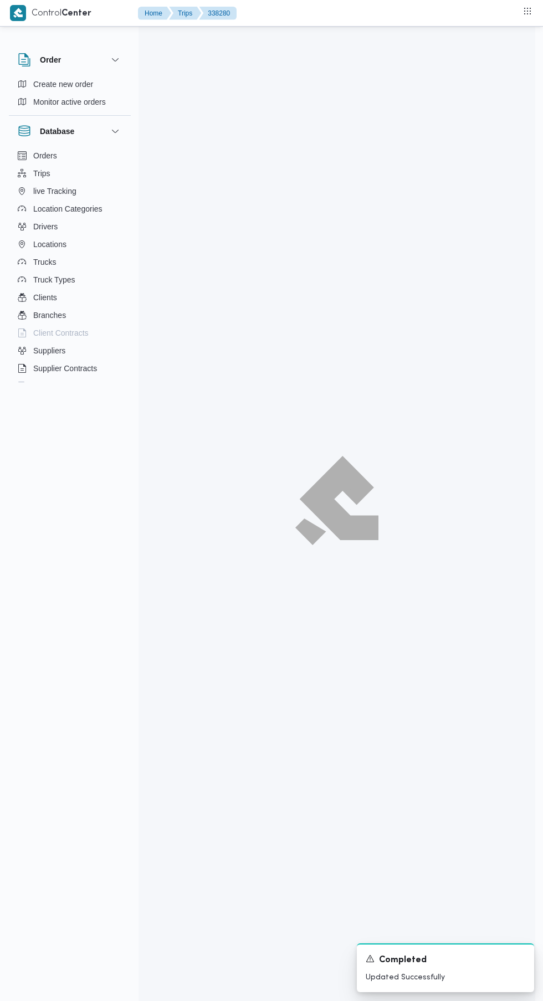
scroll to position [9, 0]
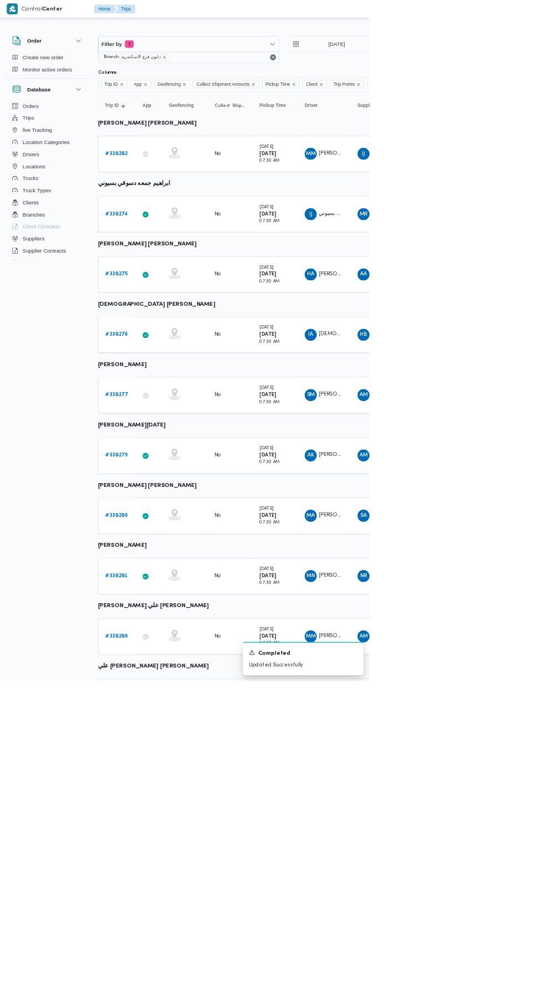
click at [171, 845] on b "# 338281" at bounding box center [171, 845] width 33 height 7
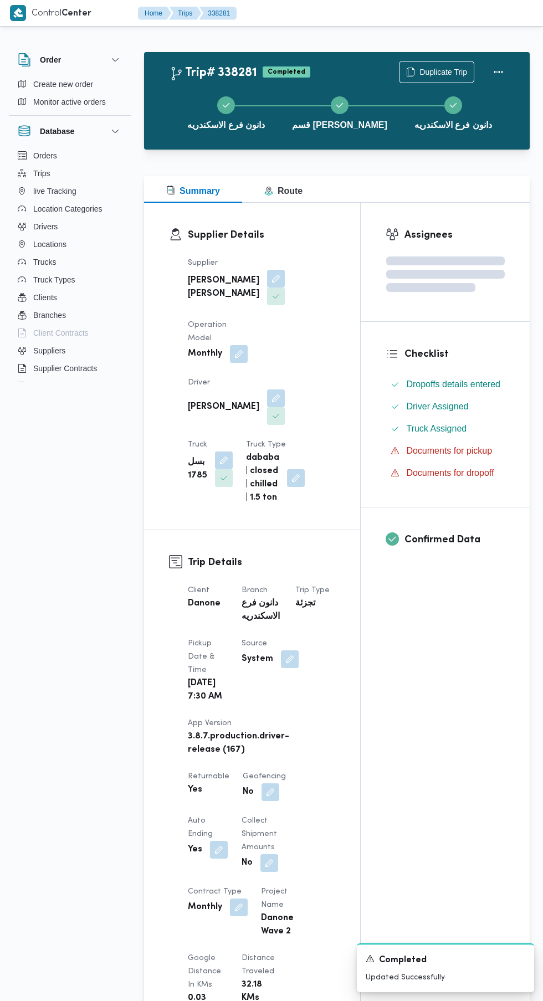
click at [433, 81] on div "دانون فرع الاسكندريه قسم سيدى [PERSON_NAME] فرع الاسكندريه" at bounding box center [339, 111] width 353 height 71
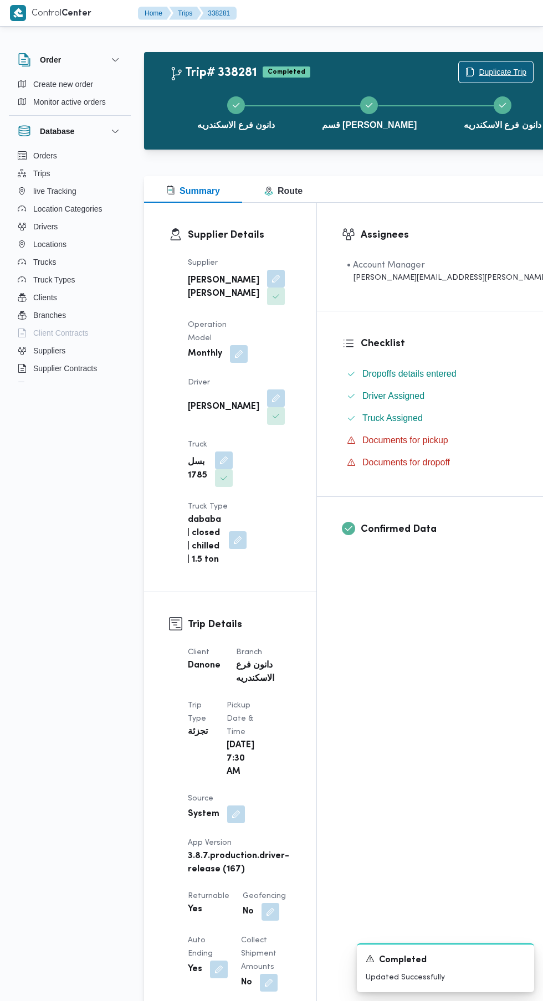
click at [479, 72] on span "Duplicate Trip" at bounding box center [503, 71] width 48 height 13
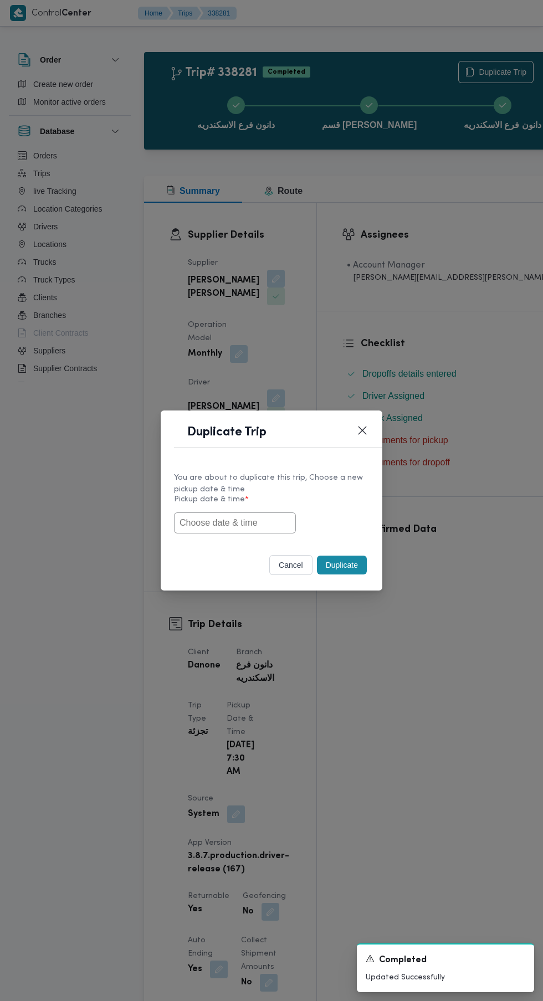
click at [248, 522] on input "text" at bounding box center [235, 522] width 122 height 21
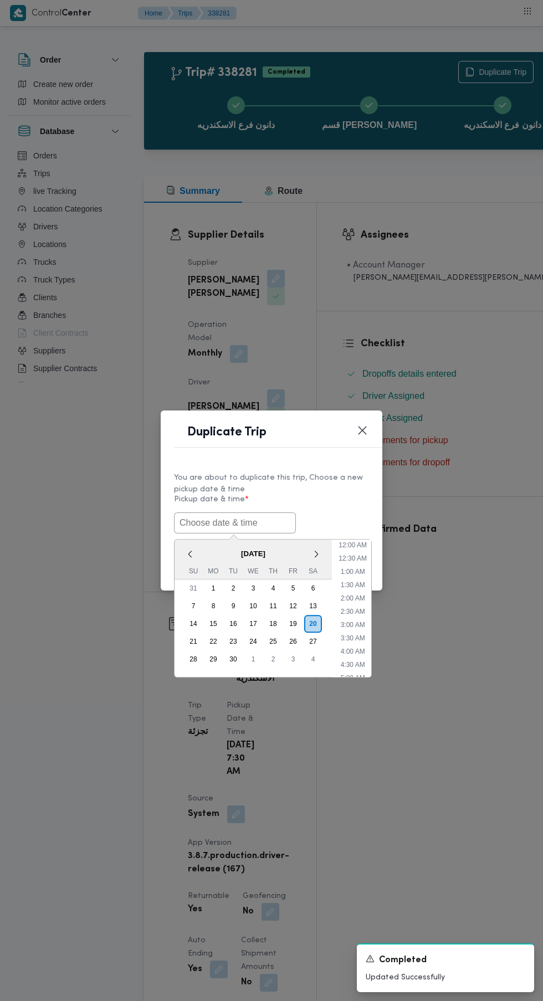
scroll to position [30, 0]
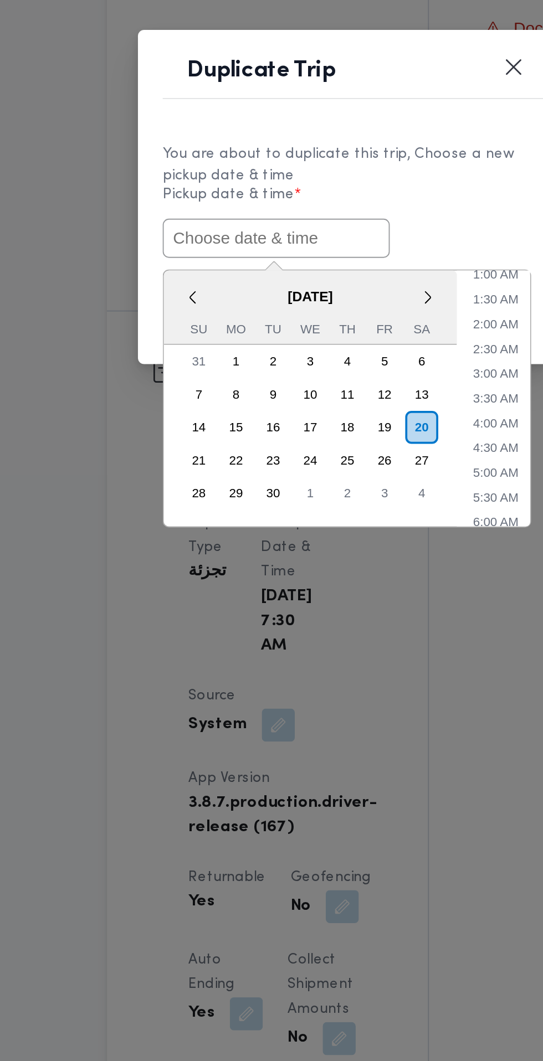
paste input "[DATE] 6:30AM"
type input "[DATE] 6:30AM"
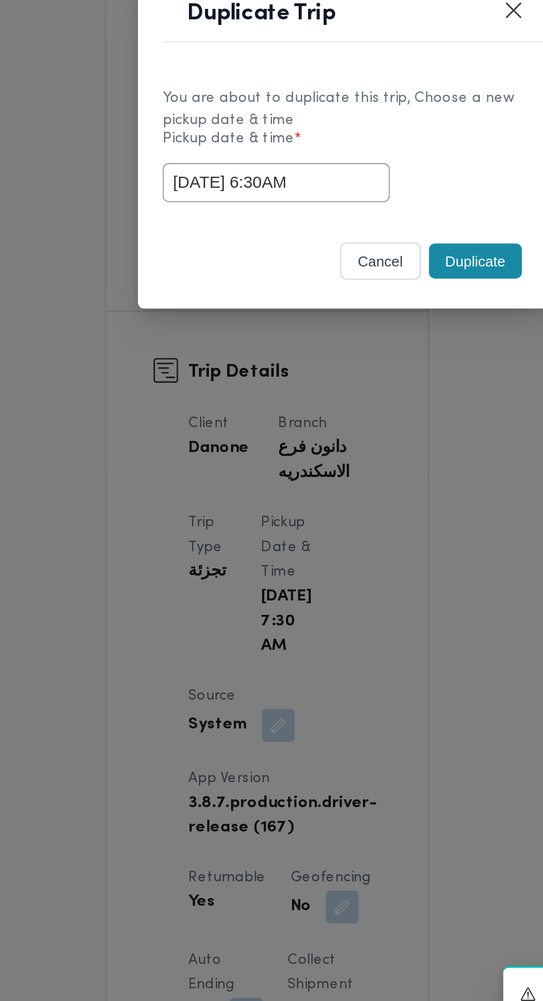
click at [340, 527] on div "[DATE] 6:30AM" at bounding box center [271, 522] width 195 height 21
click at [343, 567] on button "Duplicate" at bounding box center [342, 565] width 50 height 19
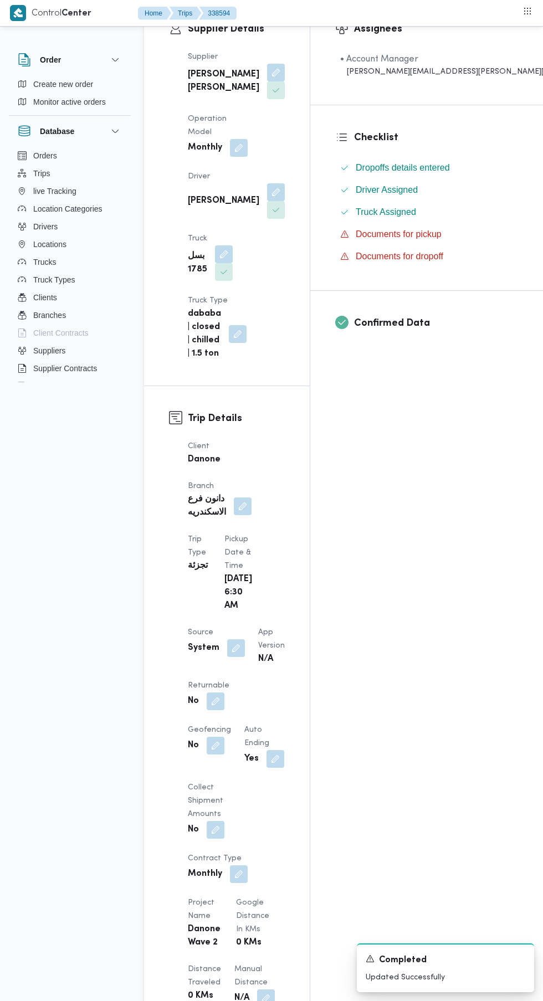
scroll to position [228, 0]
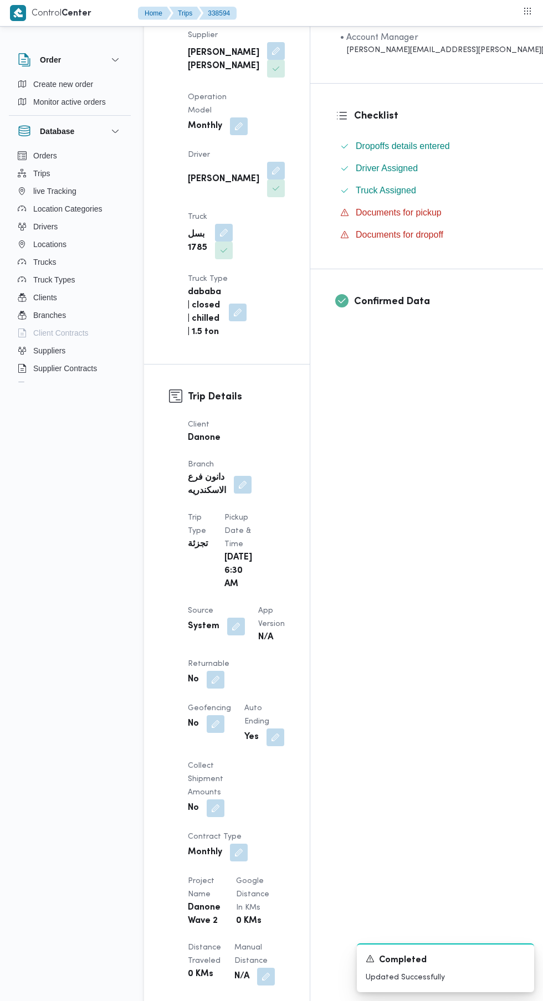
click at [215, 671] on button "button" at bounding box center [216, 680] width 18 height 18
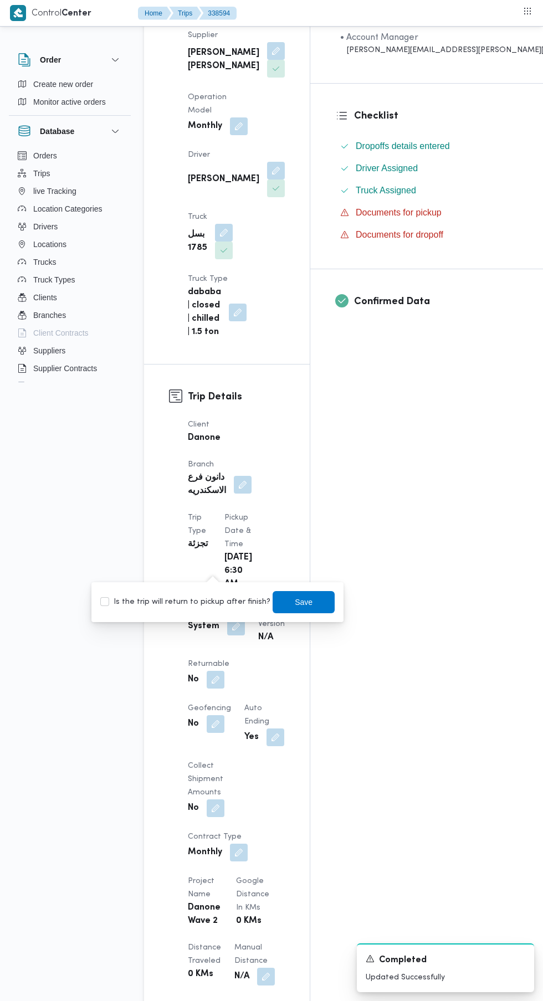
click at [204, 598] on label "Is the trip will return to pickup after finish?" at bounding box center [185, 601] width 170 height 13
checkbox input "true"
click at [295, 601] on span "Save" at bounding box center [304, 601] width 18 height 13
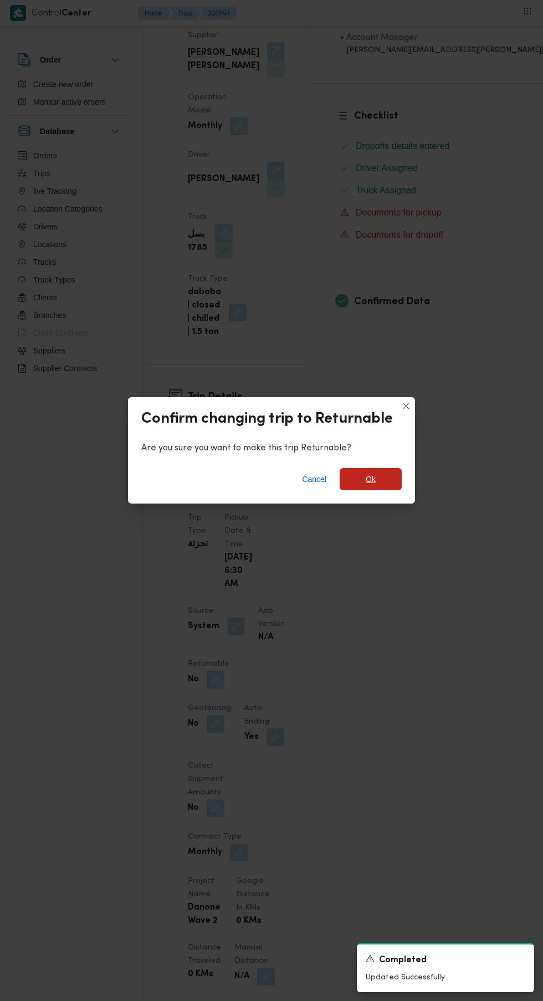
click at [370, 486] on span "Ok" at bounding box center [371, 478] width 10 height 13
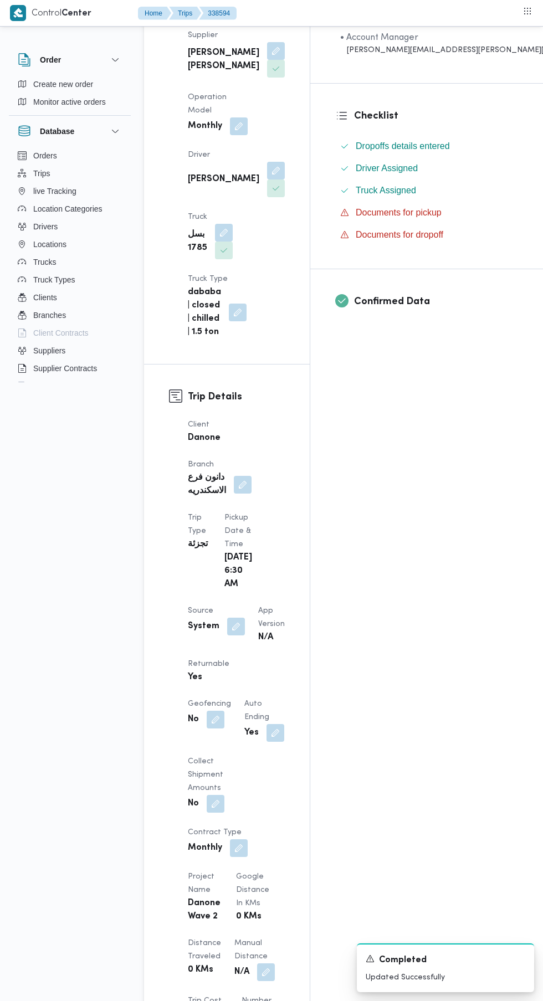
scroll to position [0, 0]
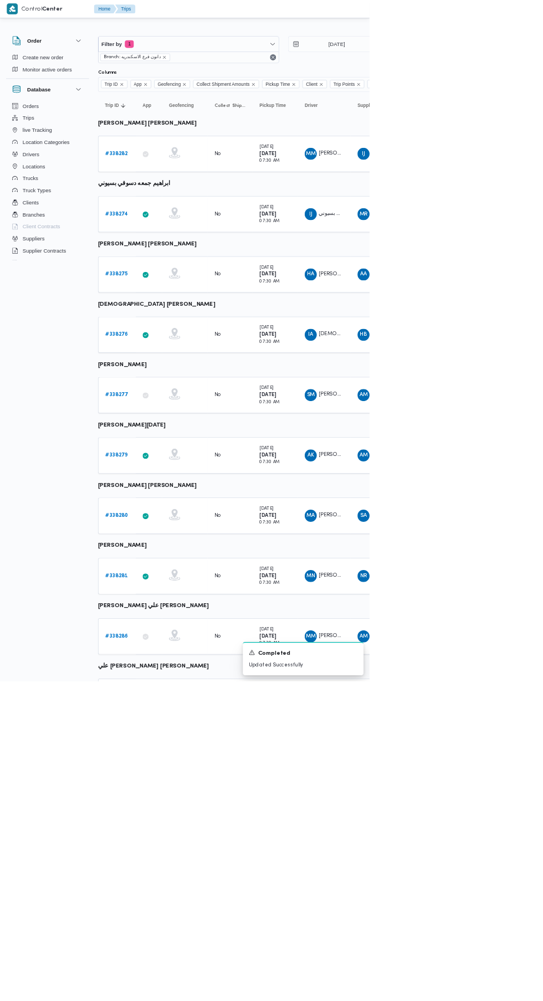
click at [174, 935] on b "# 338286" at bounding box center [172, 934] width 34 height 7
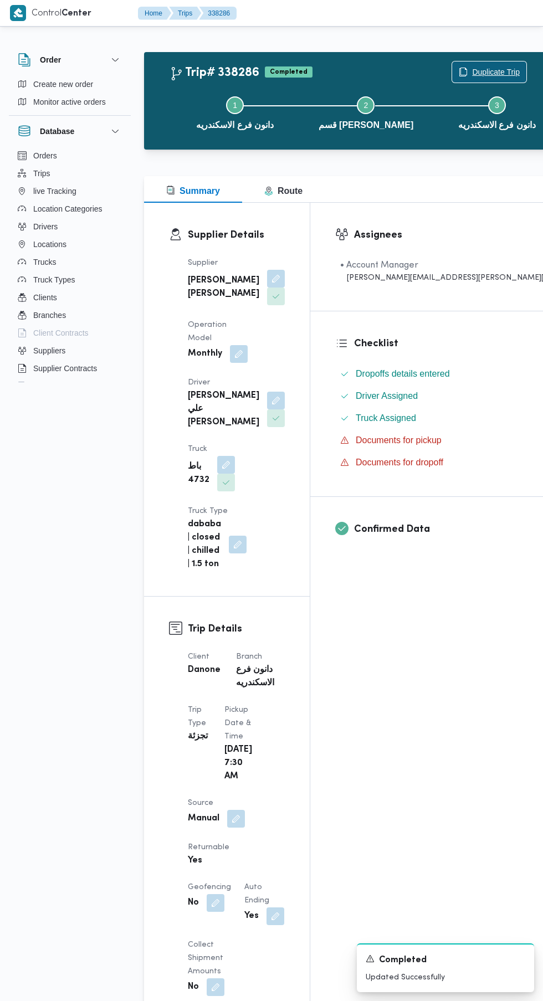
click at [472, 75] on span "Duplicate Trip" at bounding box center [496, 71] width 48 height 13
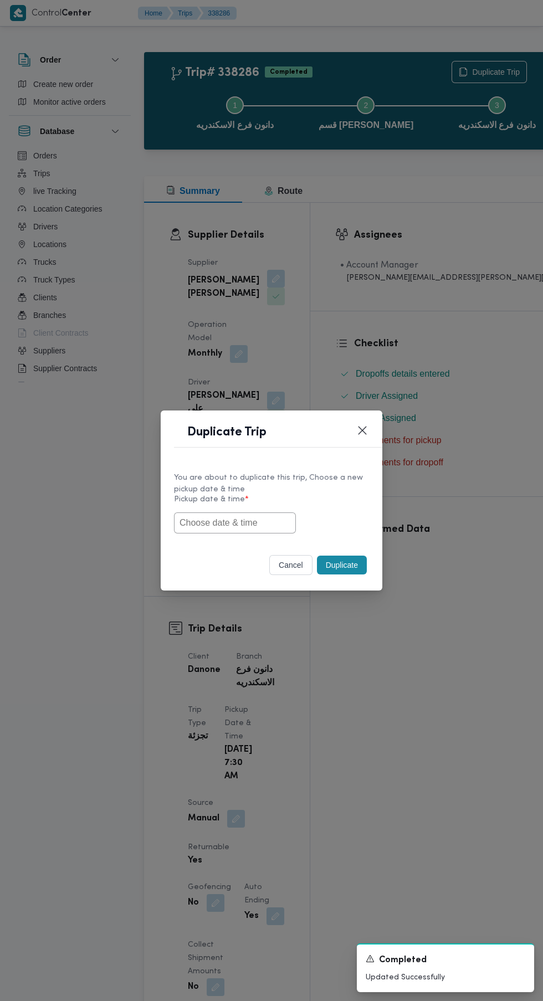
click at [265, 522] on input "text" at bounding box center [235, 522] width 122 height 21
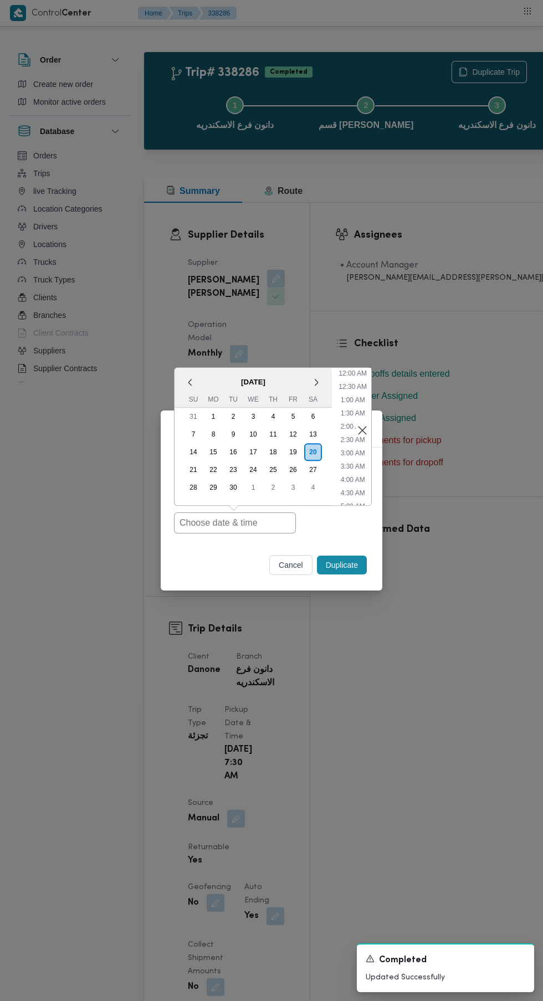
scroll to position [30, 0]
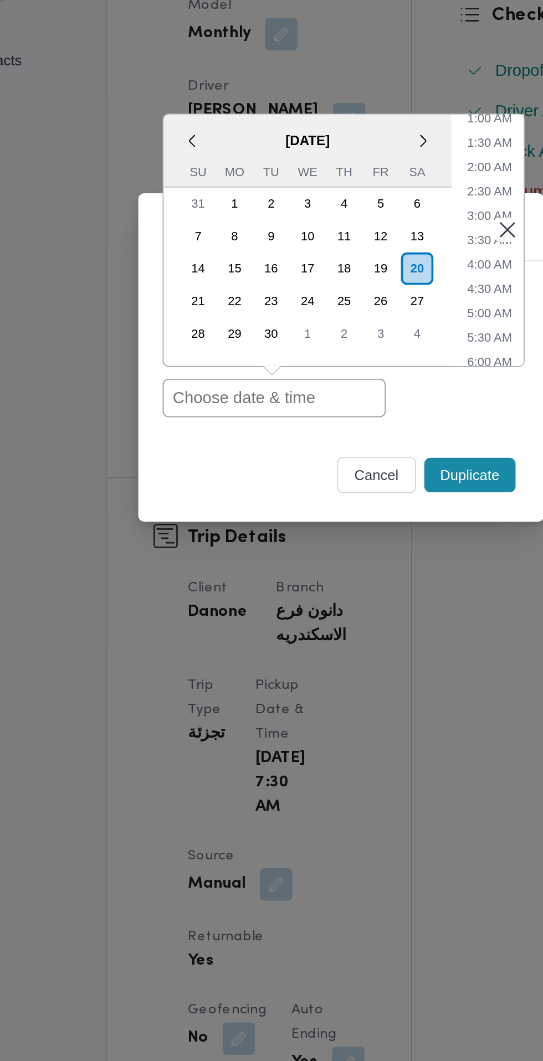
click at [265, 553] on input "text" at bounding box center [235, 552] width 122 height 21
paste input "[DATE] 6:30AM"
type input "[DATE] 6:30AM"
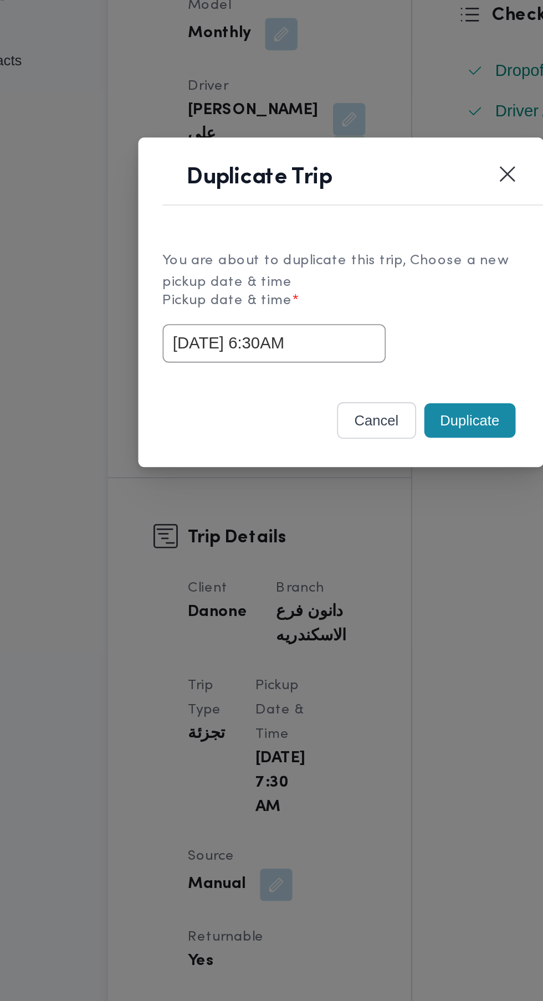
click at [332, 556] on button "Duplicate" at bounding box center [342, 565] width 50 height 19
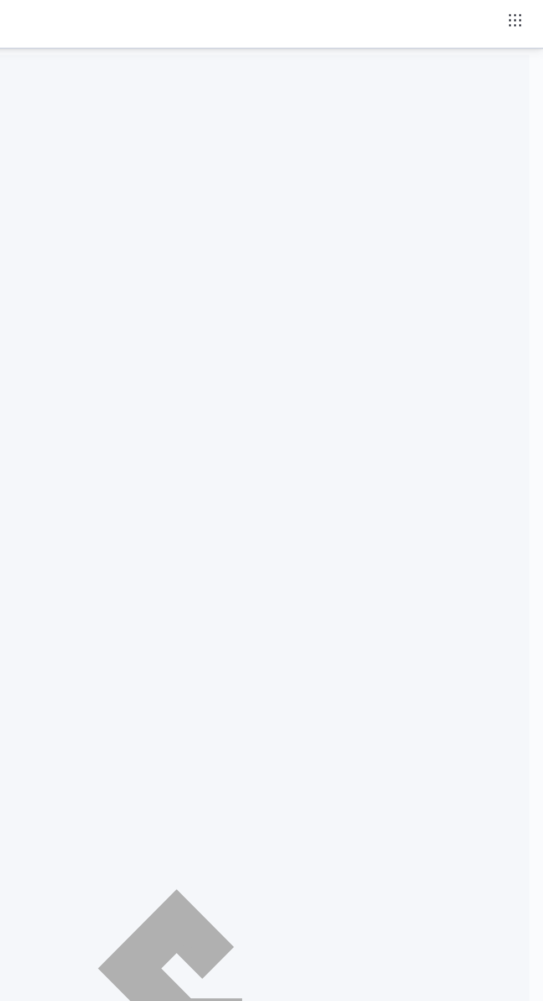
click at [503, 236] on div at bounding box center [336, 530] width 397 height 1001
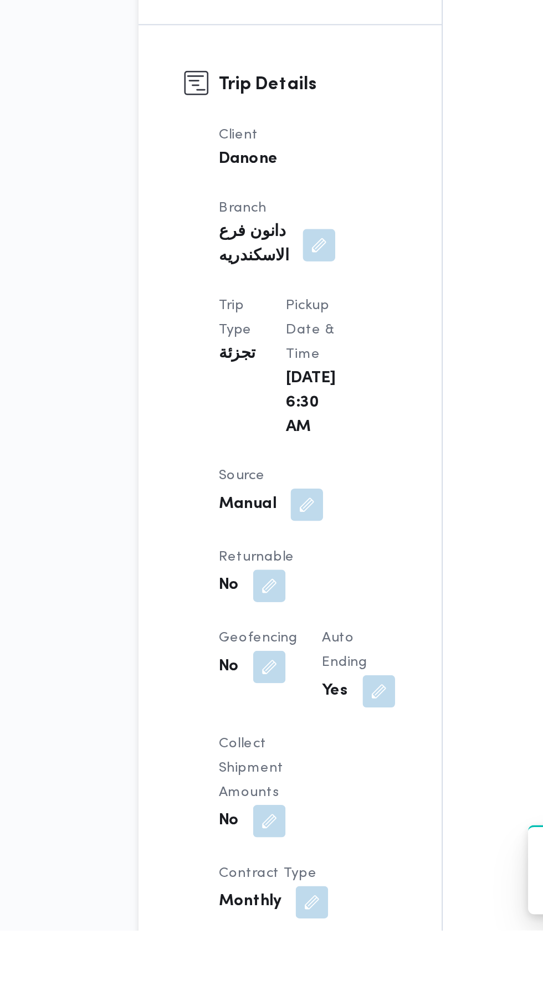
scroll to position [91, 0]
click at [224, 803] on span at bounding box center [212, 812] width 23 height 18
click at [256, 834] on dt "Auto Ending" at bounding box center [264, 847] width 40 height 27
click at [224, 803] on button "button" at bounding box center [216, 812] width 18 height 18
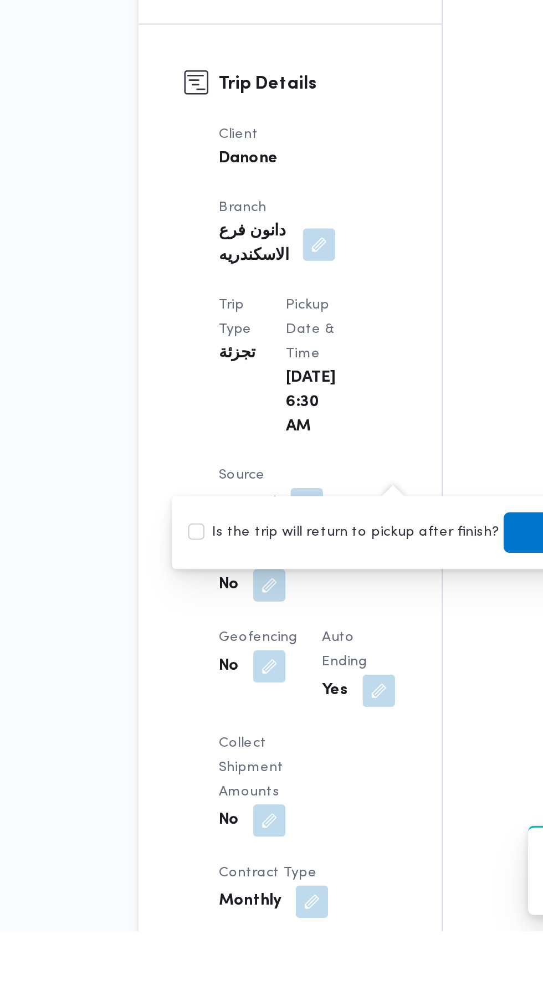
click at [243, 789] on label "Is the trip will return to pickup after finish?" at bounding box center [256, 783] width 170 height 13
checkbox input "true"
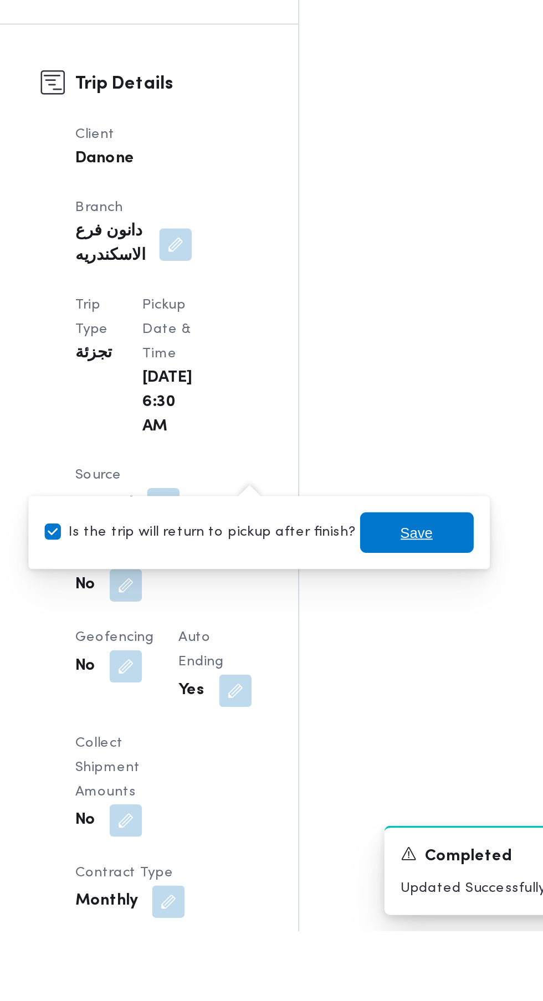
click at [368, 788] on span "Save" at bounding box center [375, 783] width 18 height 13
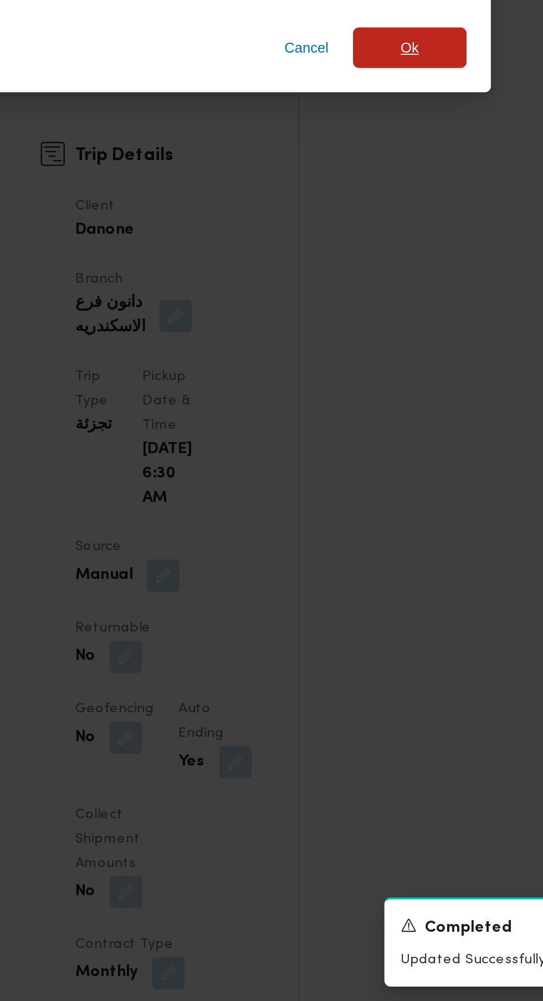
click at [369, 486] on span "Ok" at bounding box center [371, 478] width 10 height 13
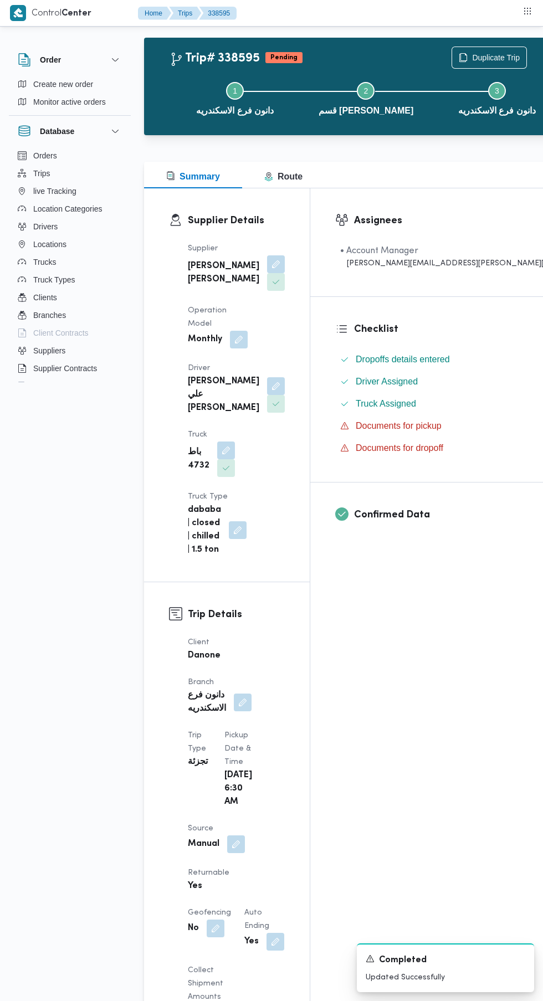
scroll to position [0, 0]
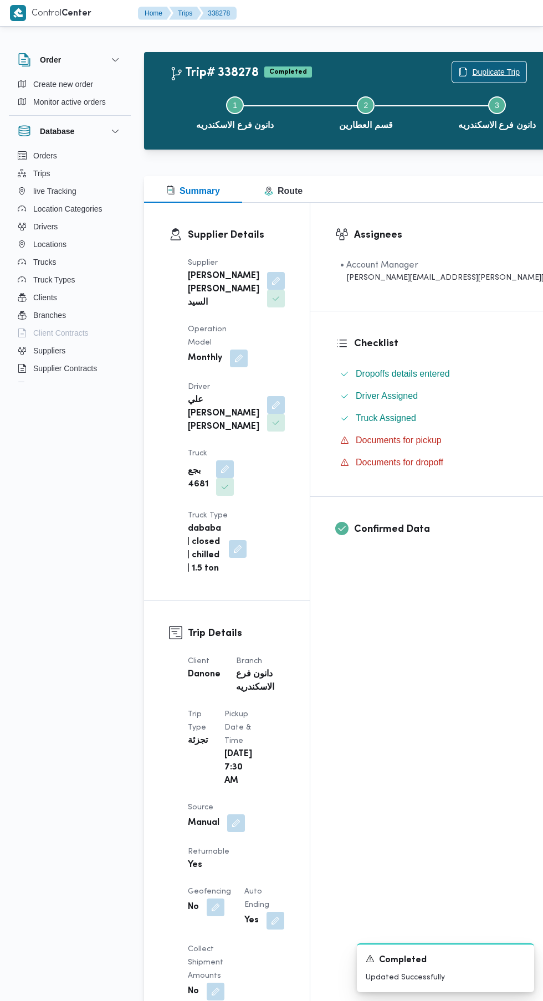
click at [472, 70] on span "Duplicate Trip" at bounding box center [496, 71] width 48 height 13
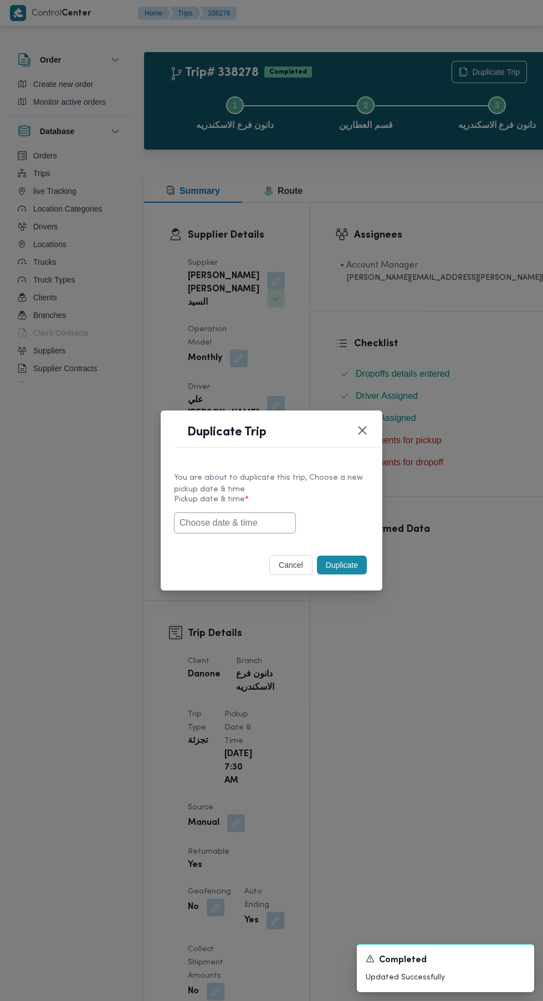
click at [247, 525] on input "text" at bounding box center [235, 522] width 122 height 21
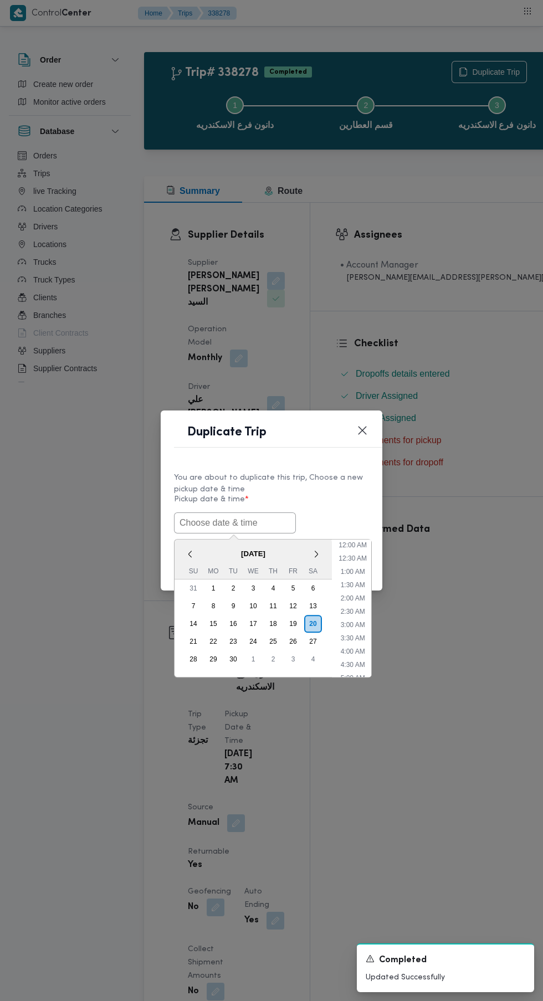
scroll to position [30, 0]
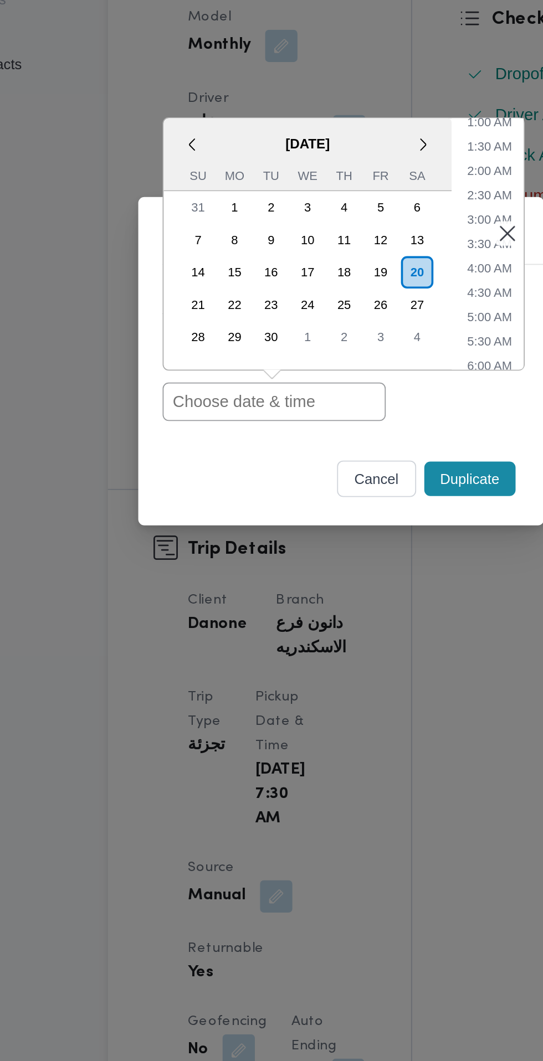
paste input "[DATE] 6:30AM"
type input "[DATE] 6:30AM"
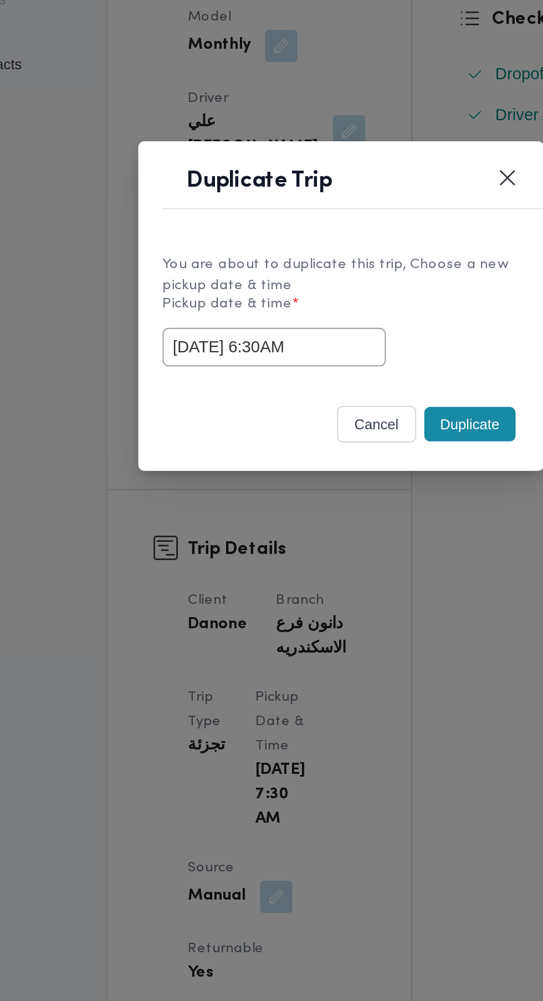
click at [336, 561] on button "Duplicate" at bounding box center [342, 565] width 50 height 19
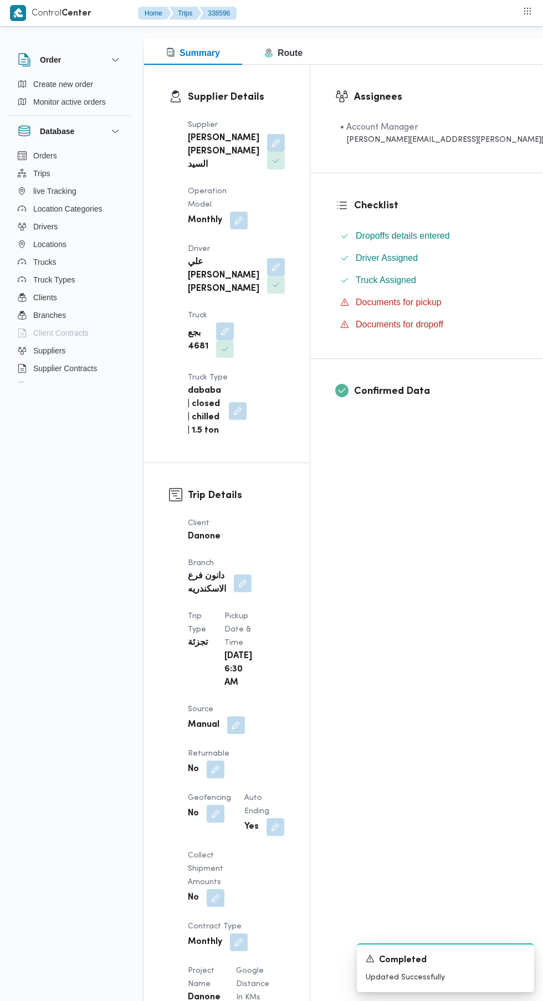
scroll to position [120, 0]
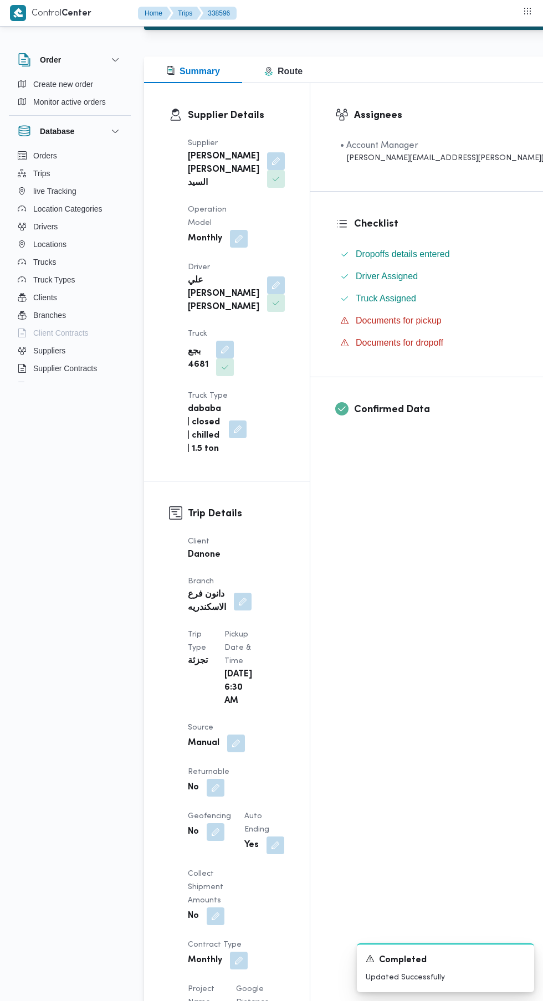
click at [224, 779] on button "button" at bounding box center [216, 788] width 18 height 18
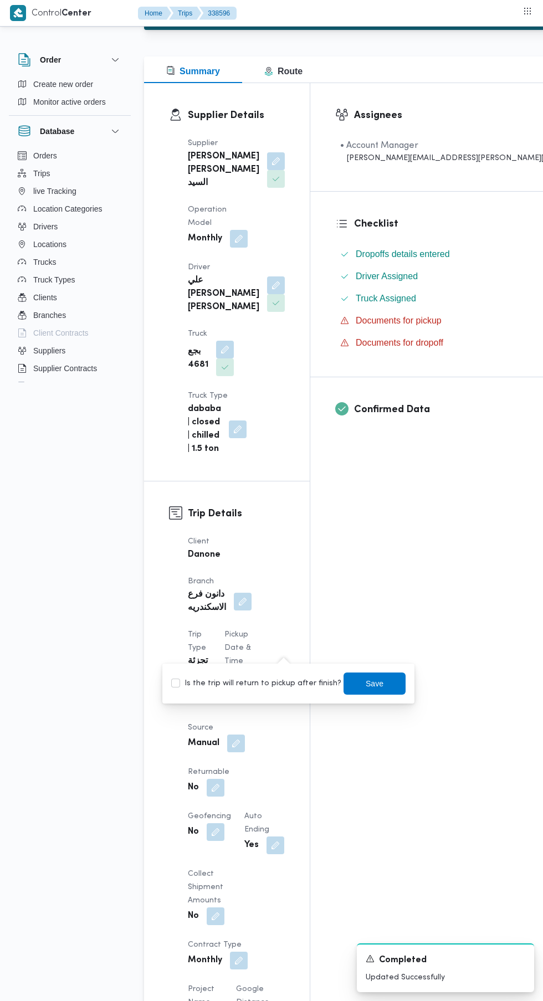
click at [264, 687] on label "Is the trip will return to pickup after finish?" at bounding box center [256, 683] width 170 height 13
checkbox input "true"
click at [366, 683] on span "Save" at bounding box center [375, 683] width 18 height 13
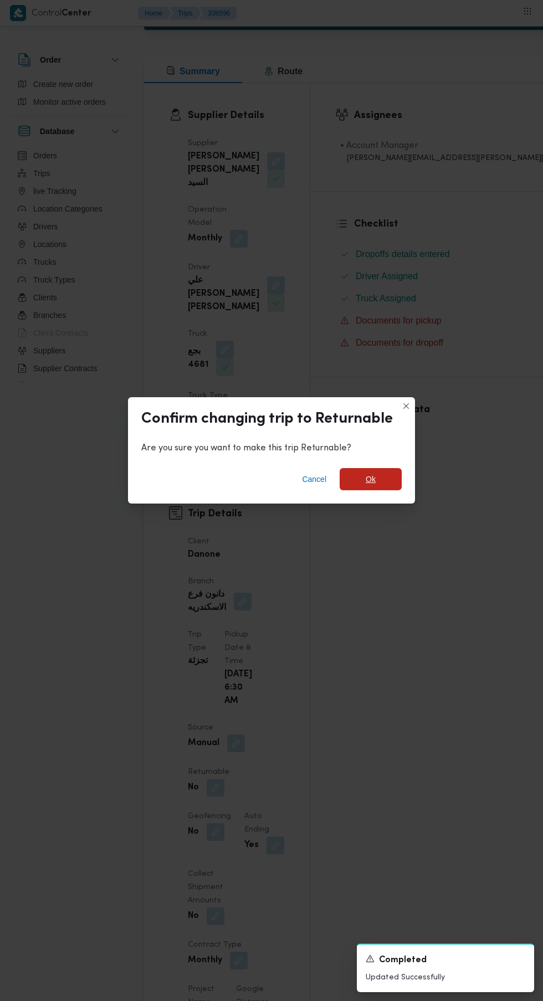
click at [370, 486] on span "Ok" at bounding box center [371, 478] width 10 height 13
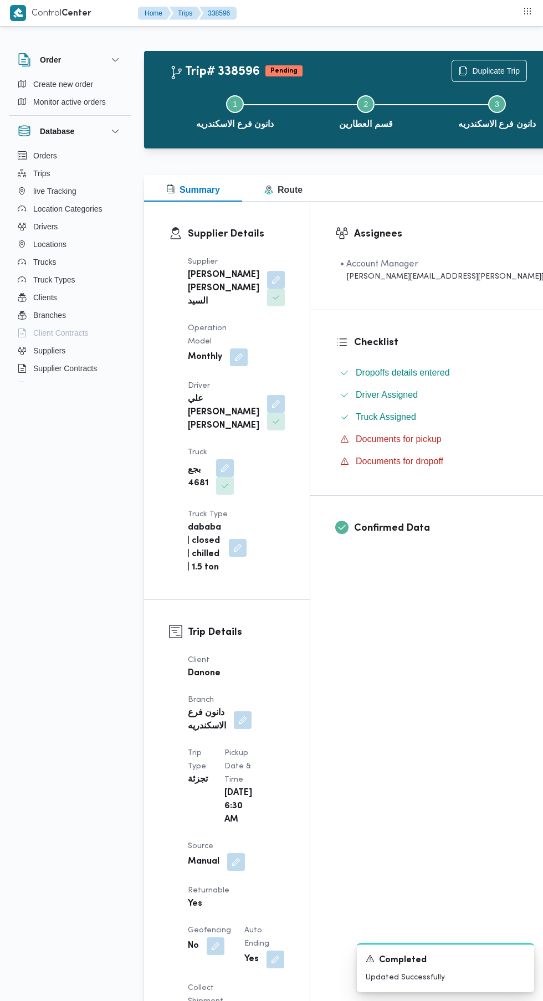
scroll to position [0, 0]
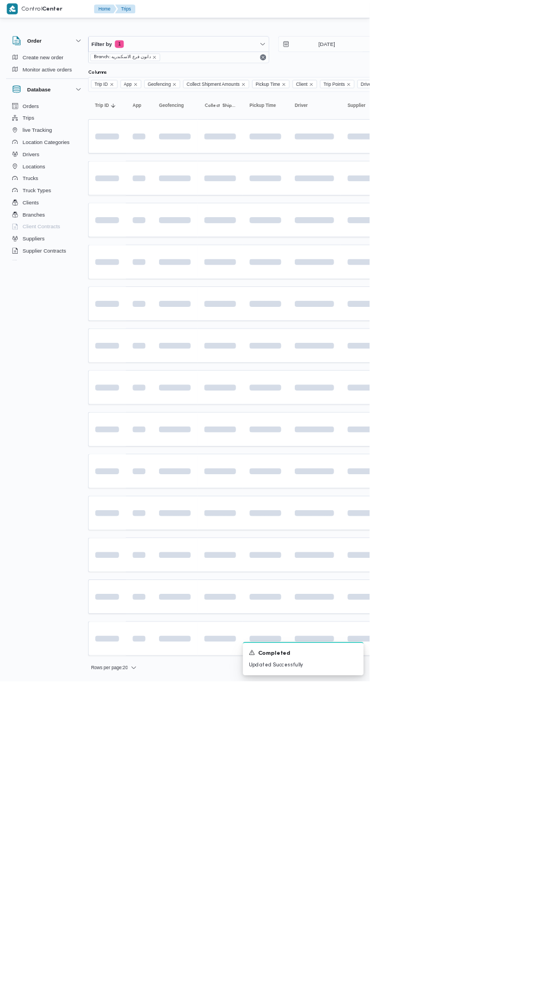
scroll to position [0, 18]
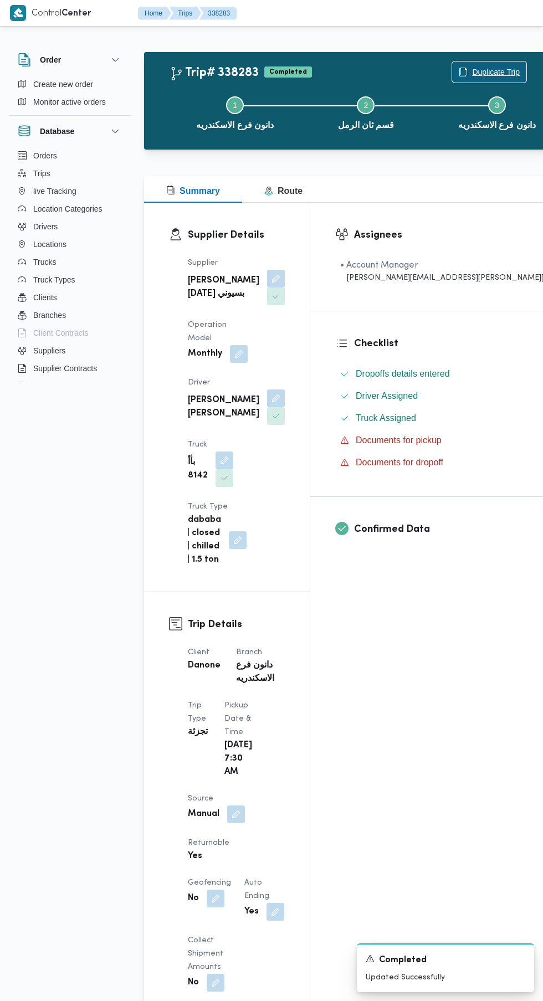
click at [472, 69] on span "Duplicate Trip" at bounding box center [496, 71] width 48 height 13
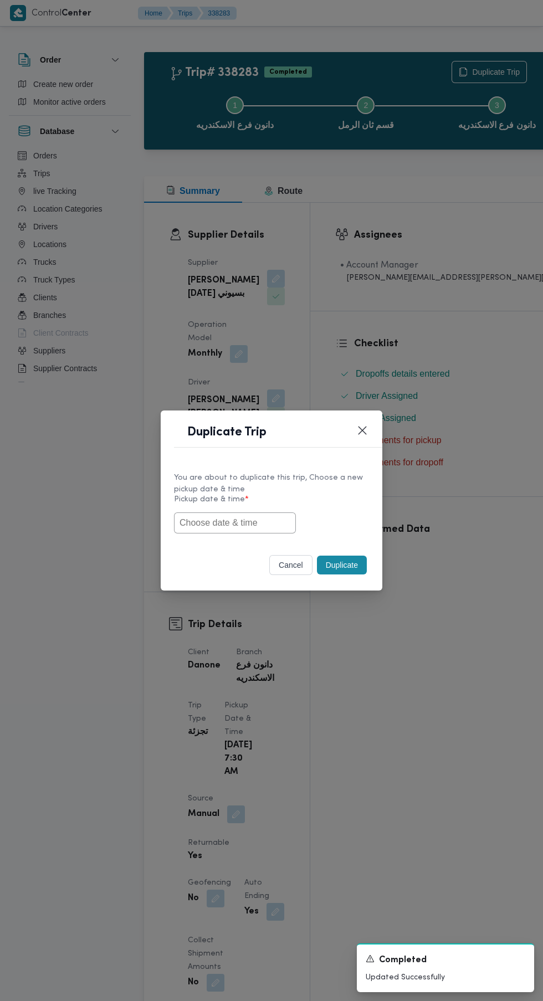
click at [272, 526] on input "text" at bounding box center [235, 522] width 122 height 21
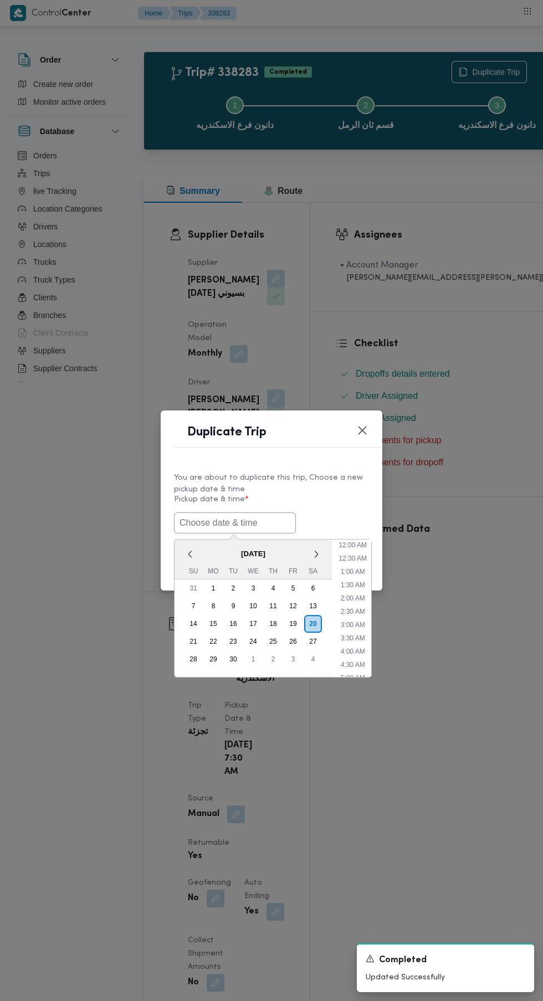
scroll to position [30, 0]
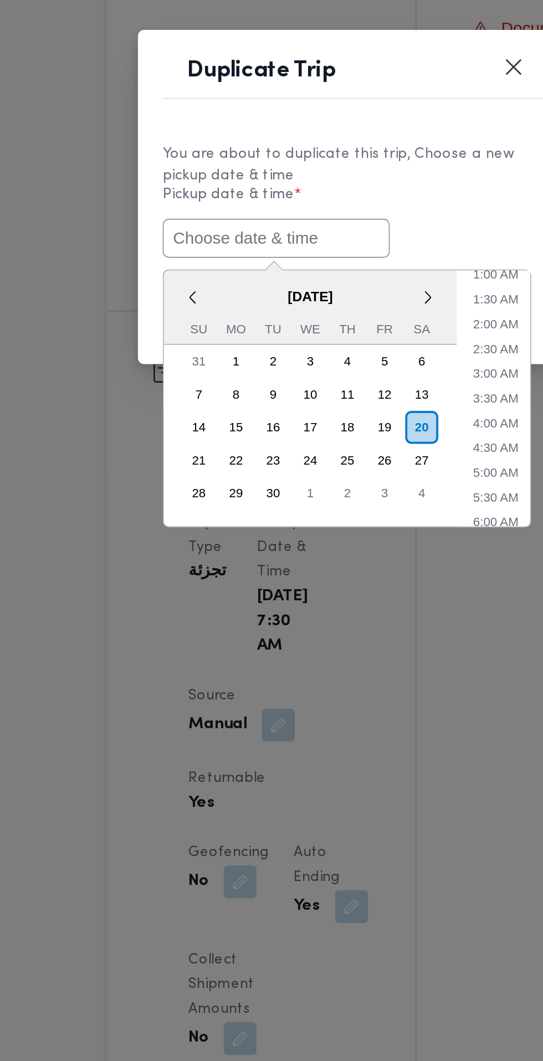
paste input "[DATE] 6:30AM"
type input "[DATE] 6:30AM"
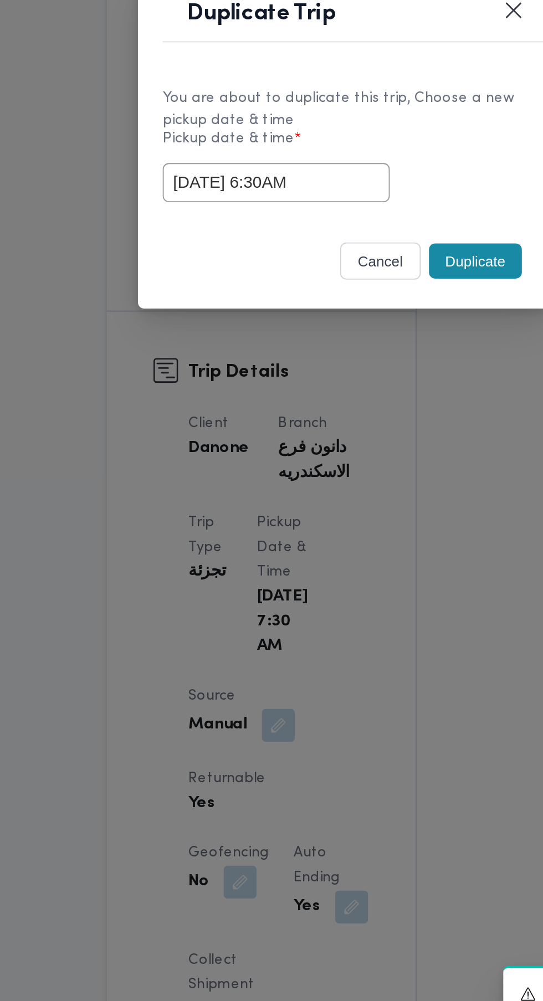
click at [349, 539] on div "You are about to duplicate this trip, Choose a new pickup date & time Pickup da…" at bounding box center [272, 502] width 222 height 83
click at [345, 565] on button "Duplicate" at bounding box center [342, 565] width 50 height 19
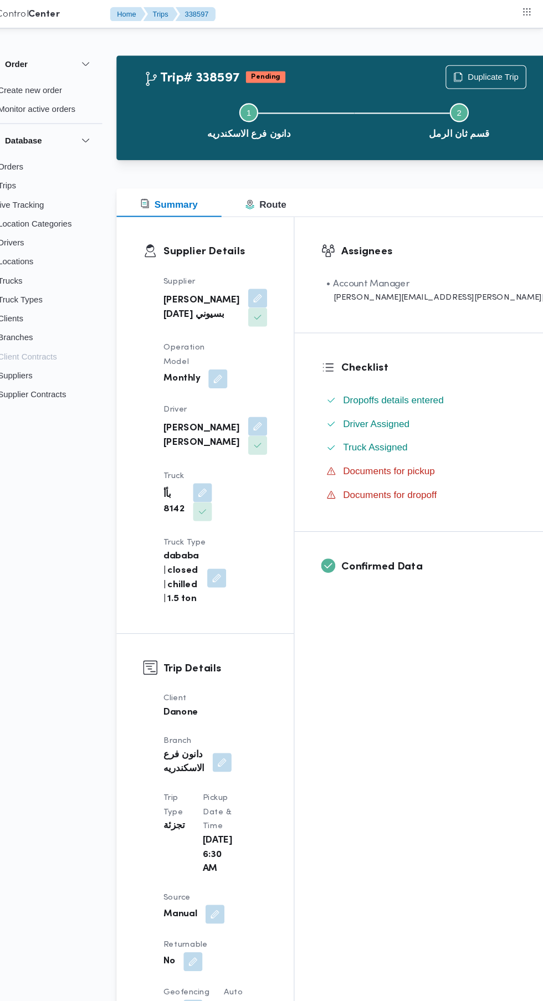
click at [224, 890] on button "button" at bounding box center [216, 899] width 18 height 18
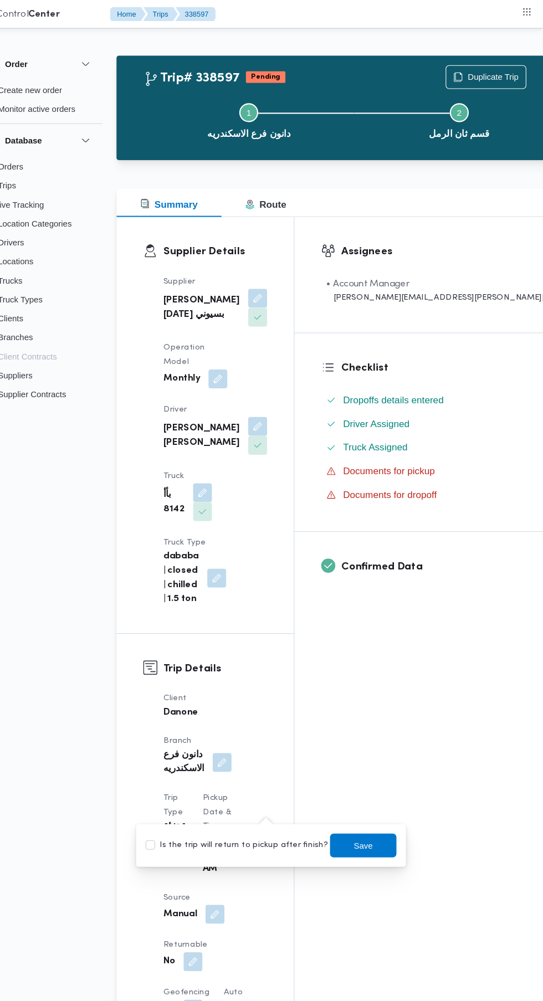
click at [291, 796] on label "Is the trip will return to pickup after finish?" at bounding box center [256, 789] width 170 height 13
checkbox input "true"
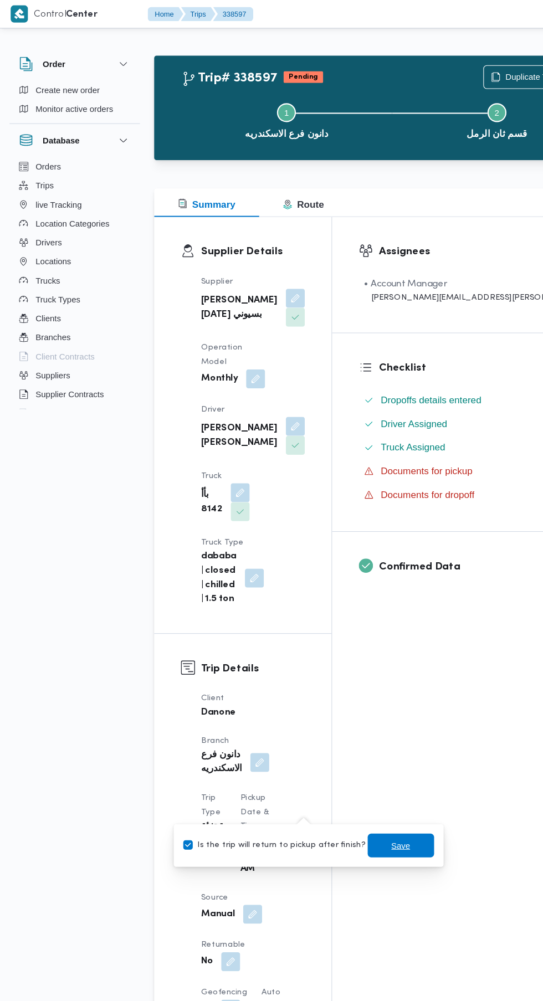
click at [366, 789] on span "Save" at bounding box center [375, 789] width 18 height 13
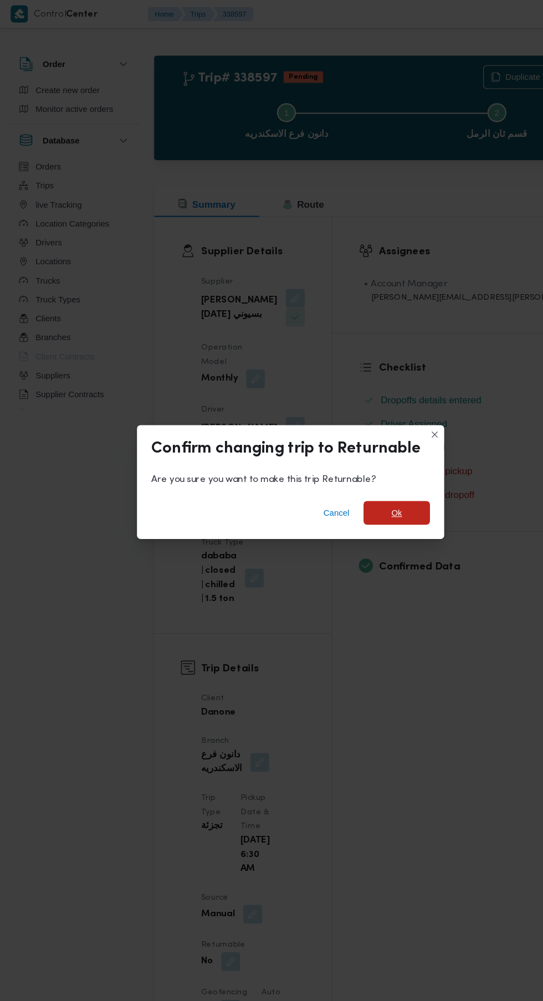
click at [370, 475] on span "Ok" at bounding box center [371, 478] width 10 height 13
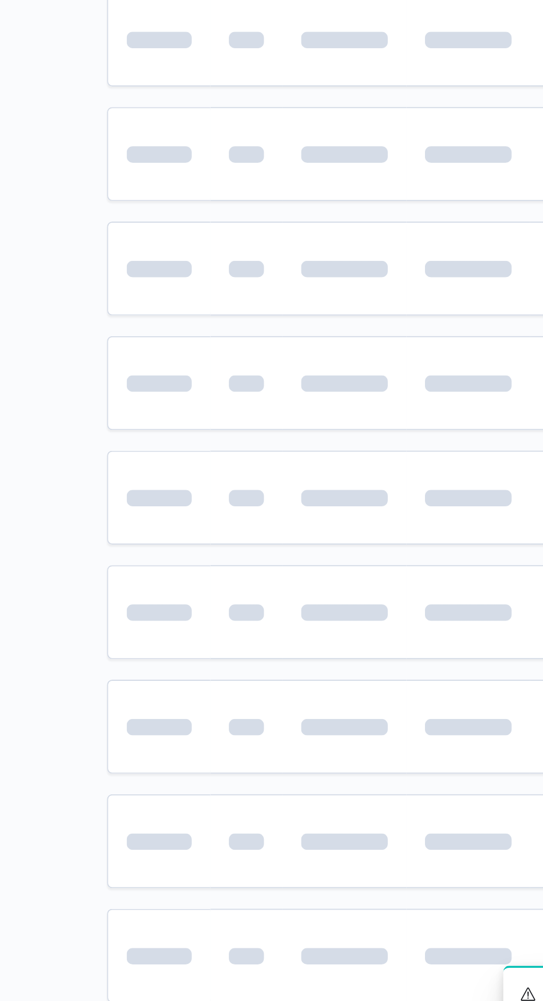
scroll to position [0, 18]
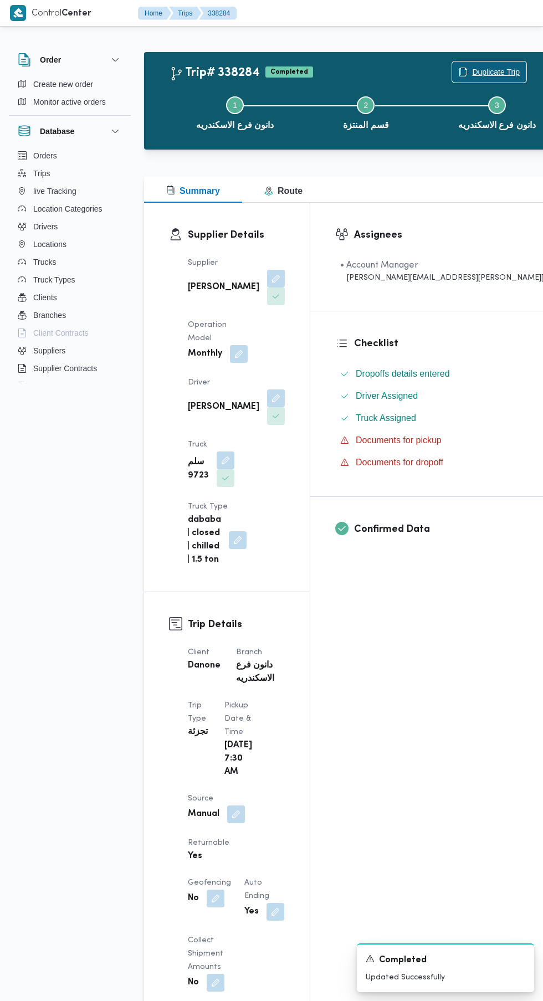
click at [472, 69] on span "Duplicate Trip" at bounding box center [496, 71] width 48 height 13
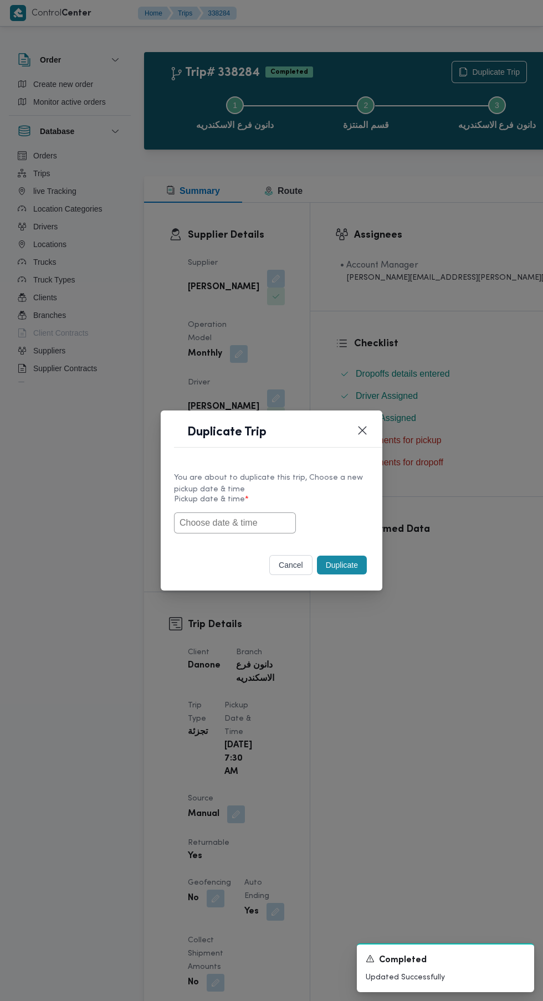
click at [256, 522] on input "text" at bounding box center [235, 522] width 122 height 21
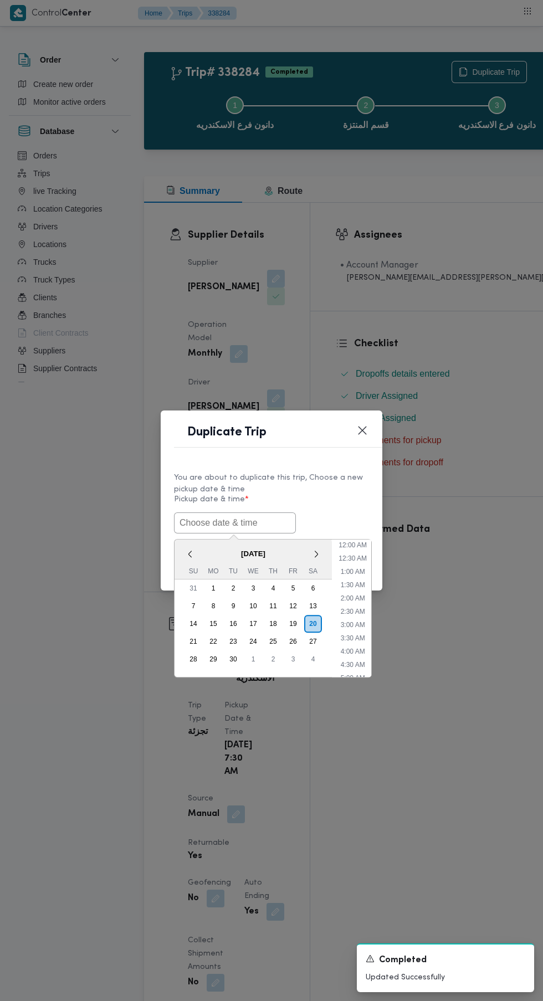
scroll to position [30, 0]
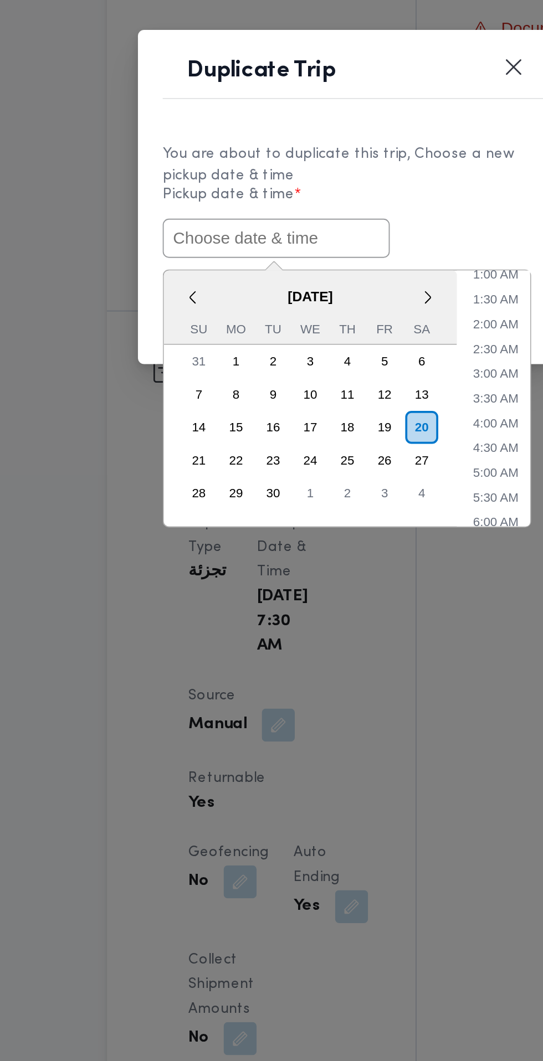
paste input "[DATE] 6:30AM"
type input "[DATE] 6:30AM"
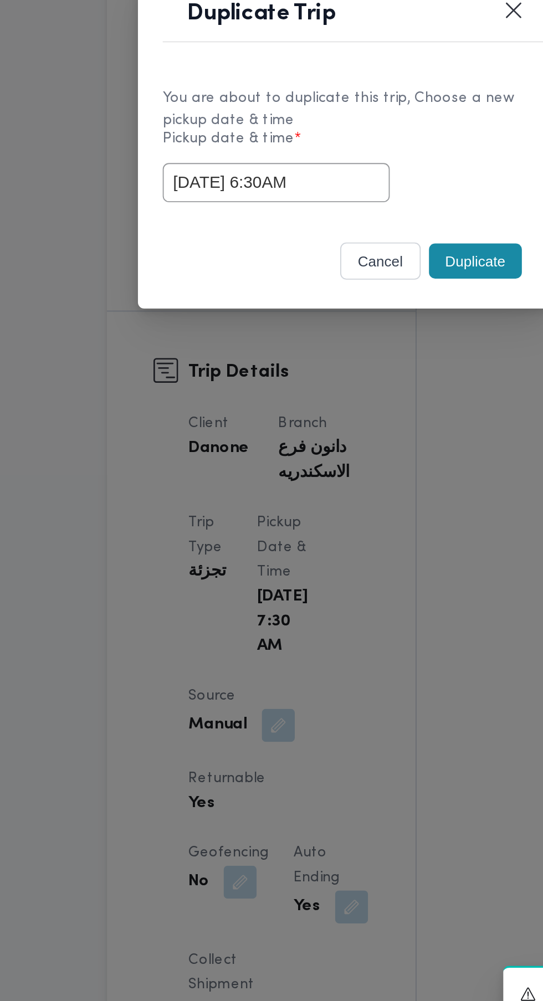
click at [345, 543] on div "You are about to duplicate this trip, Choose a new pickup date & time Pickup da…" at bounding box center [272, 502] width 222 height 83
click at [342, 565] on button "Duplicate" at bounding box center [342, 565] width 50 height 19
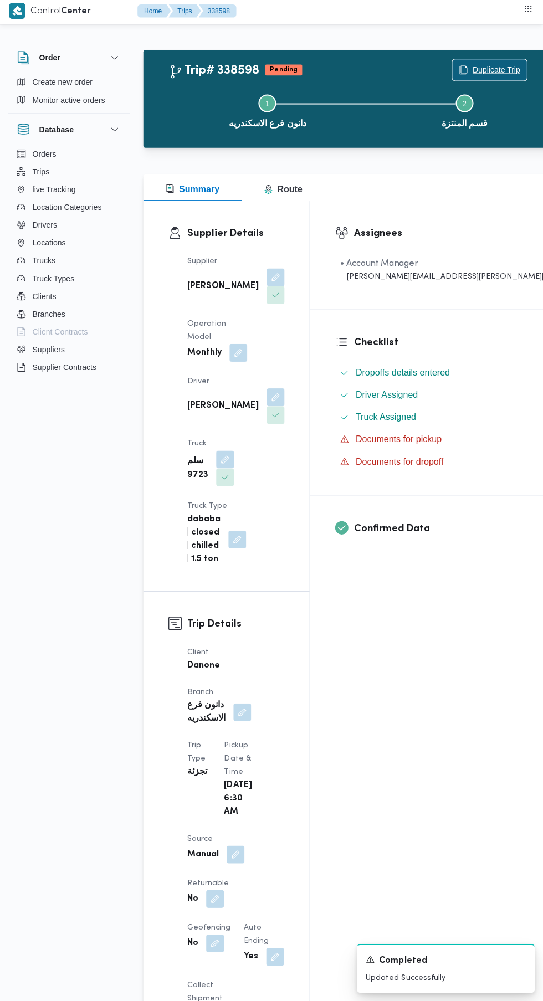
scroll to position [1, 0]
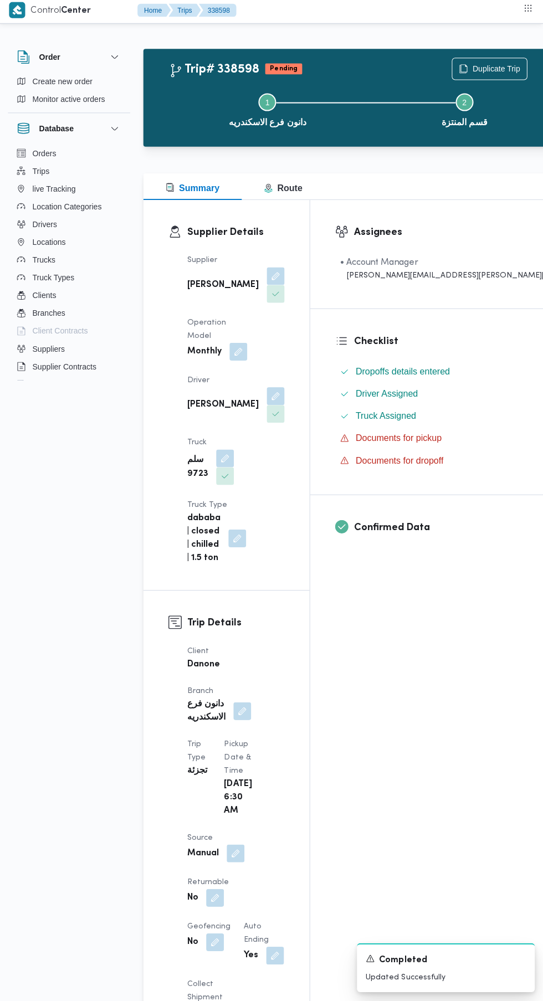
click at [224, 889] on button "button" at bounding box center [216, 898] width 18 height 18
click at [271, 777] on label "Is the trip will return to pickup after finish?" at bounding box center [256, 775] width 170 height 13
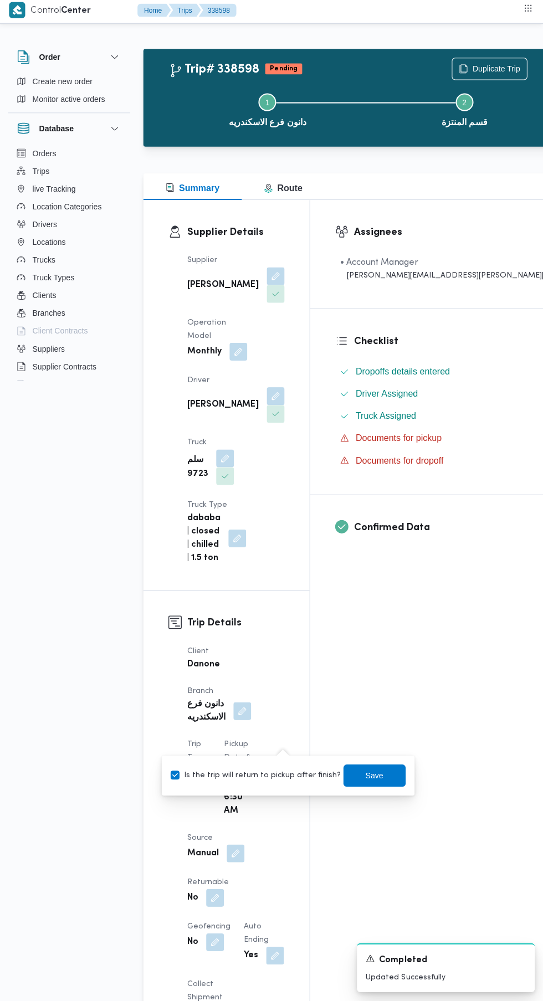
checkbox input "true"
click at [366, 776] on span "Save" at bounding box center [375, 775] width 18 height 13
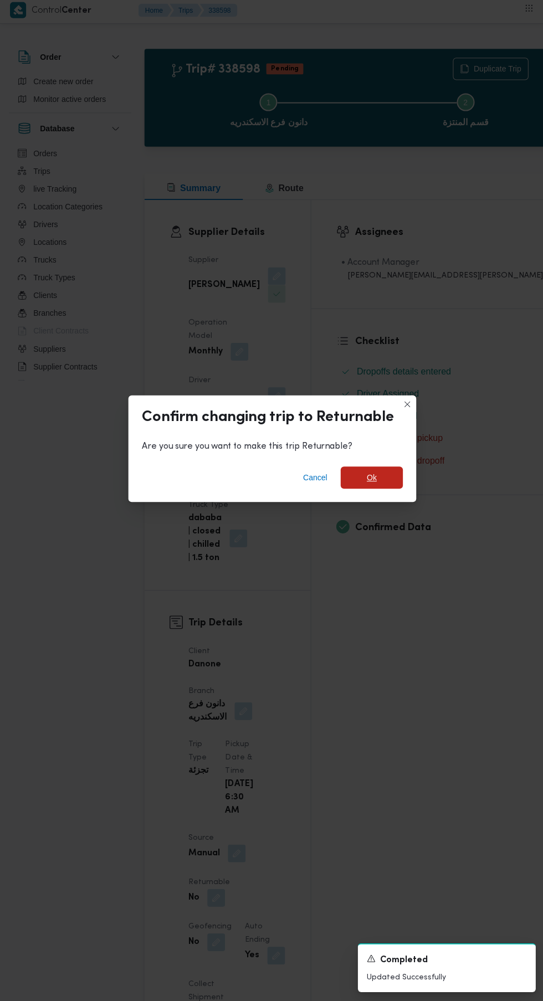
click at [370, 486] on span "Ok" at bounding box center [371, 478] width 10 height 13
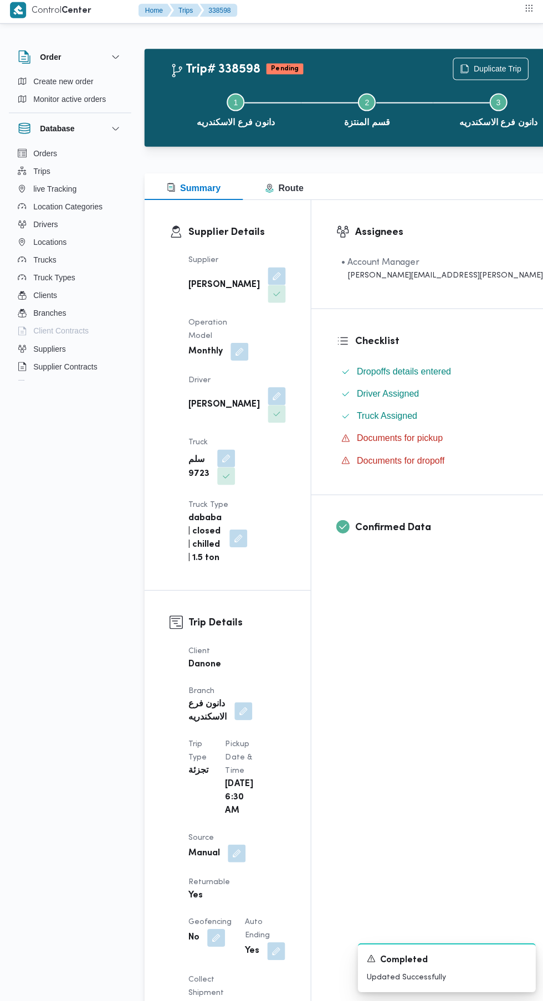
scroll to position [0, 0]
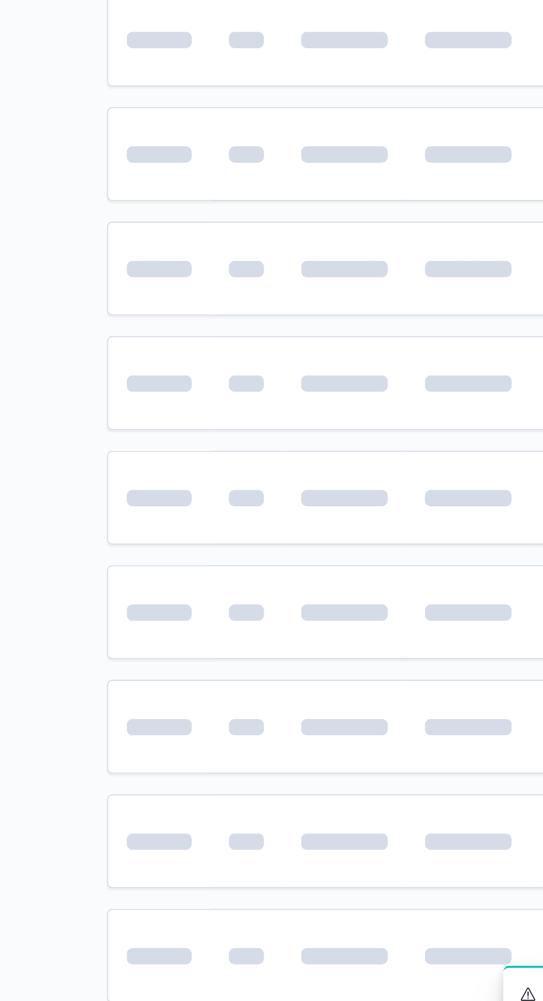
scroll to position [0, 18]
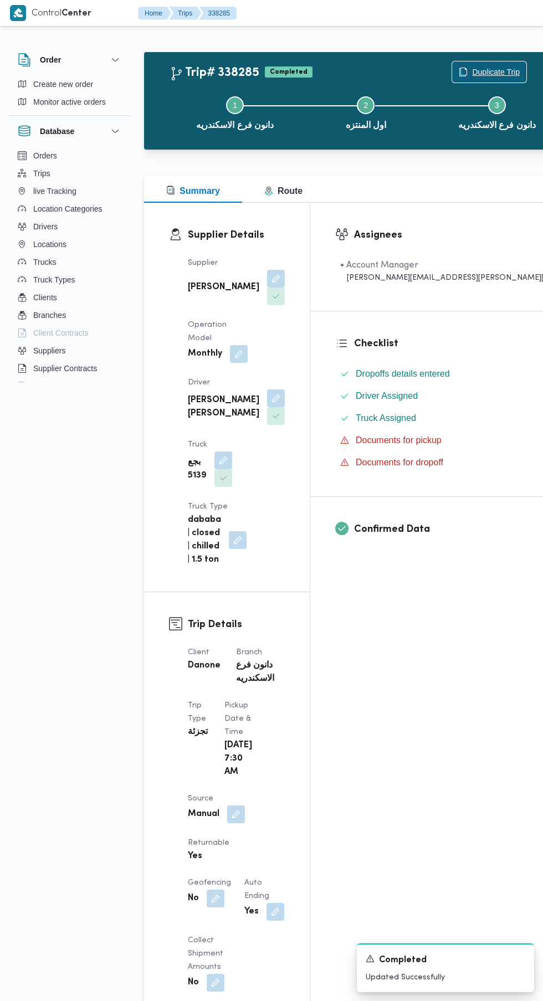
click at [472, 68] on span "Duplicate Trip" at bounding box center [496, 71] width 48 height 13
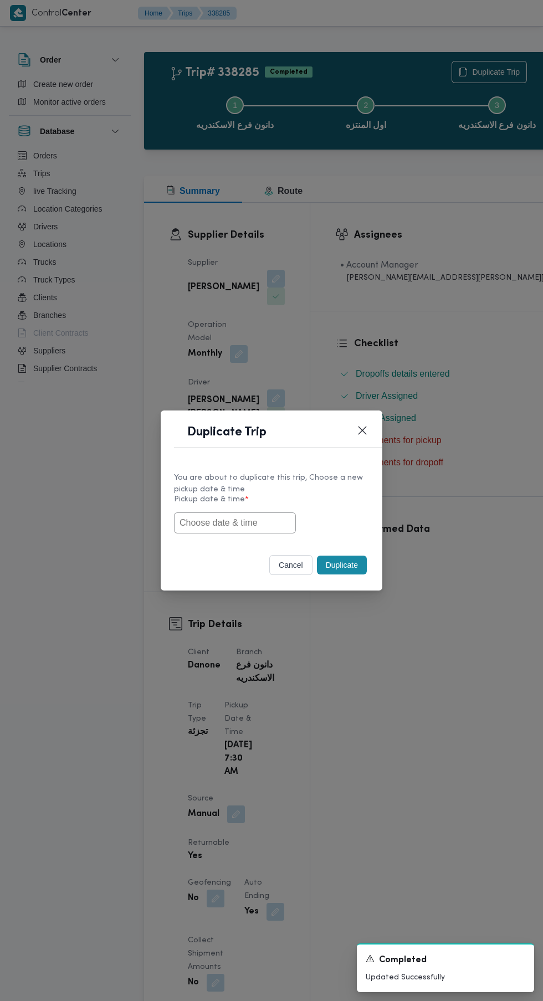
click at [270, 523] on input "text" at bounding box center [235, 522] width 122 height 21
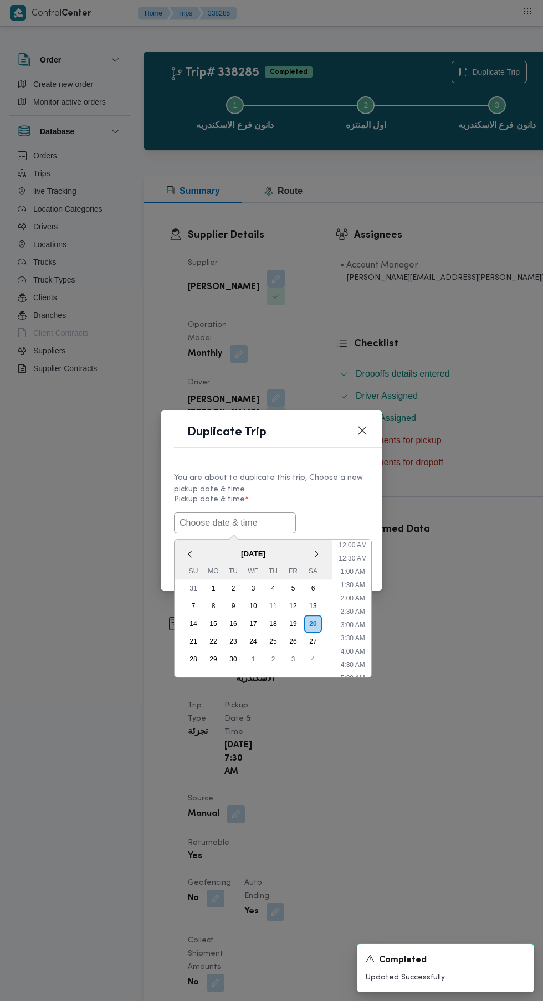
scroll to position [30, 0]
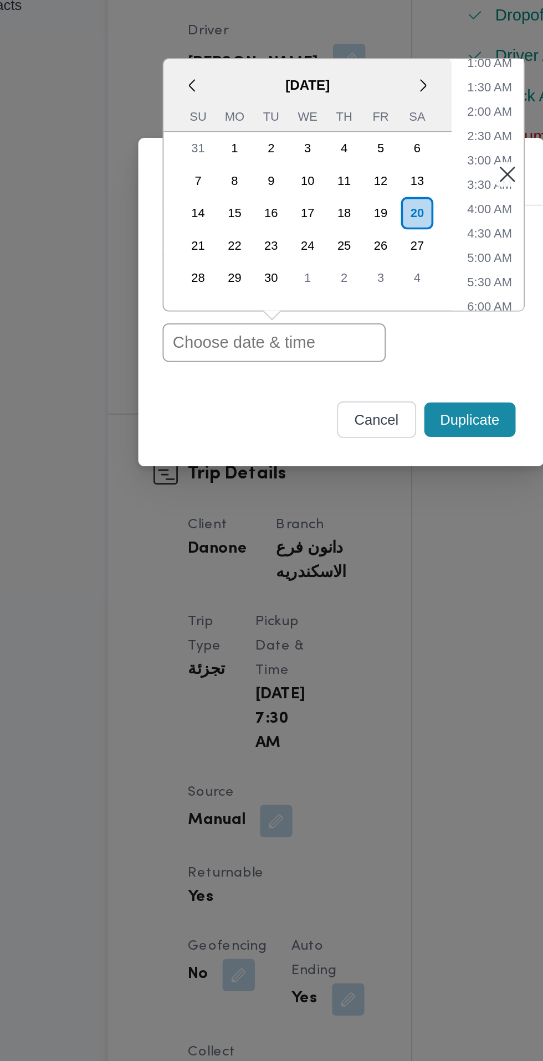
paste input "[DATE] 6:30AM"
type input "[DATE] 6:30AM"
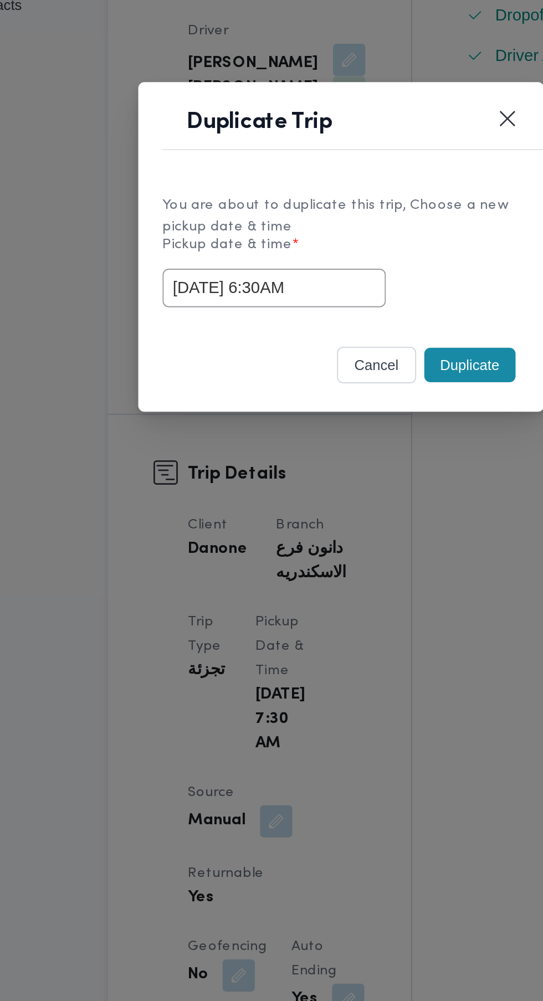
click at [343, 561] on button "Duplicate" at bounding box center [342, 565] width 50 height 19
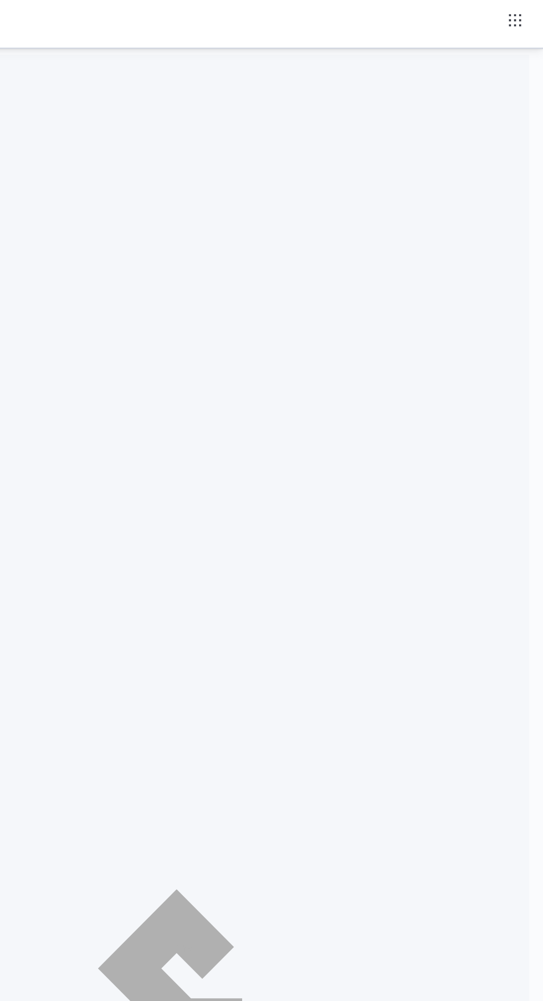
click at [506, 200] on div at bounding box center [336, 530] width 397 height 1001
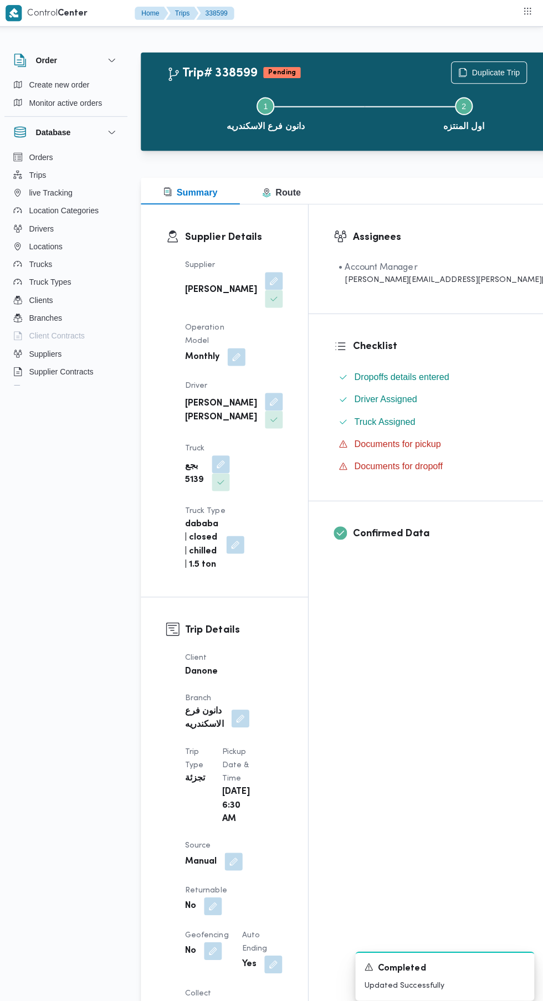
click at [224, 890] on button "button" at bounding box center [216, 899] width 18 height 18
click at [278, 784] on label "Is the trip will return to pickup after finish?" at bounding box center [256, 789] width 170 height 13
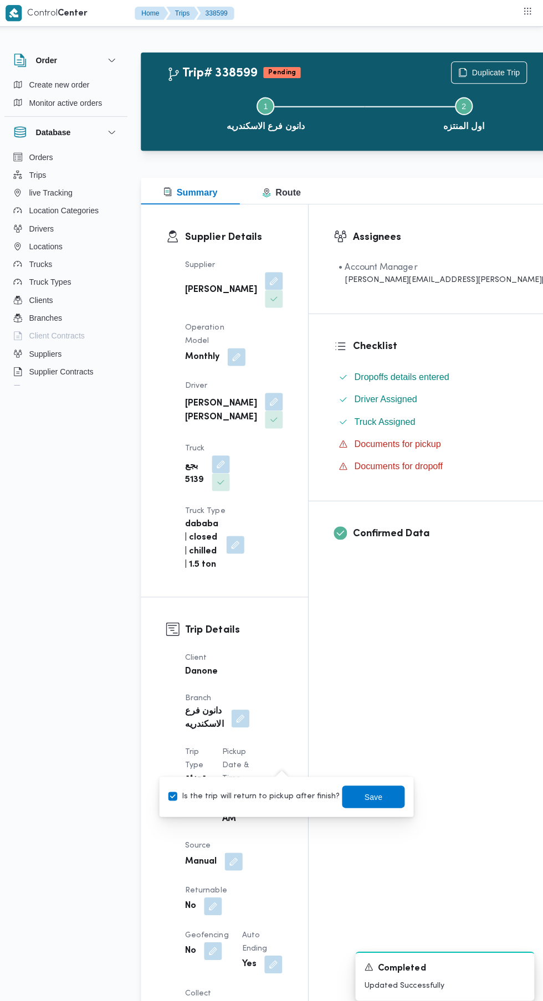
checkbox input "true"
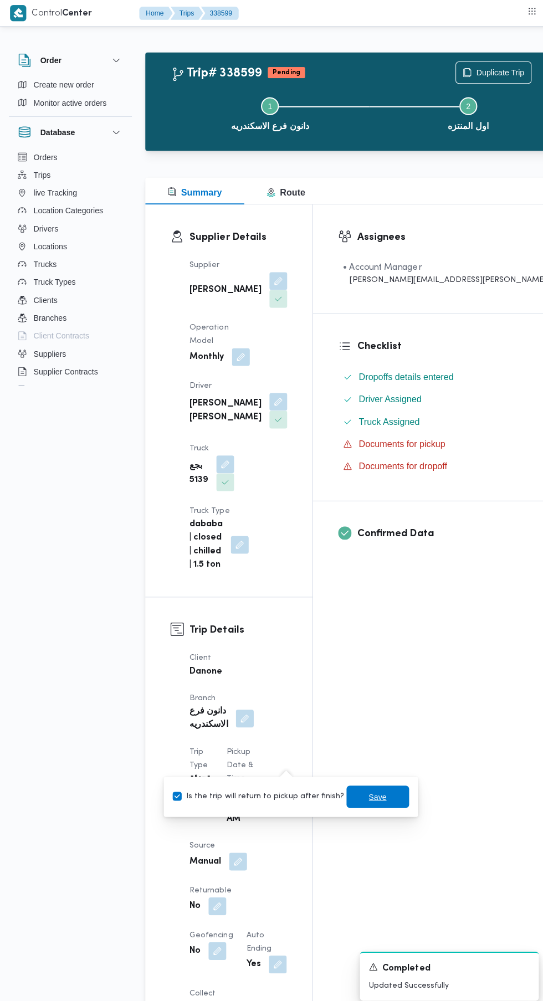
click at [383, 790] on span "Save" at bounding box center [374, 790] width 62 height 22
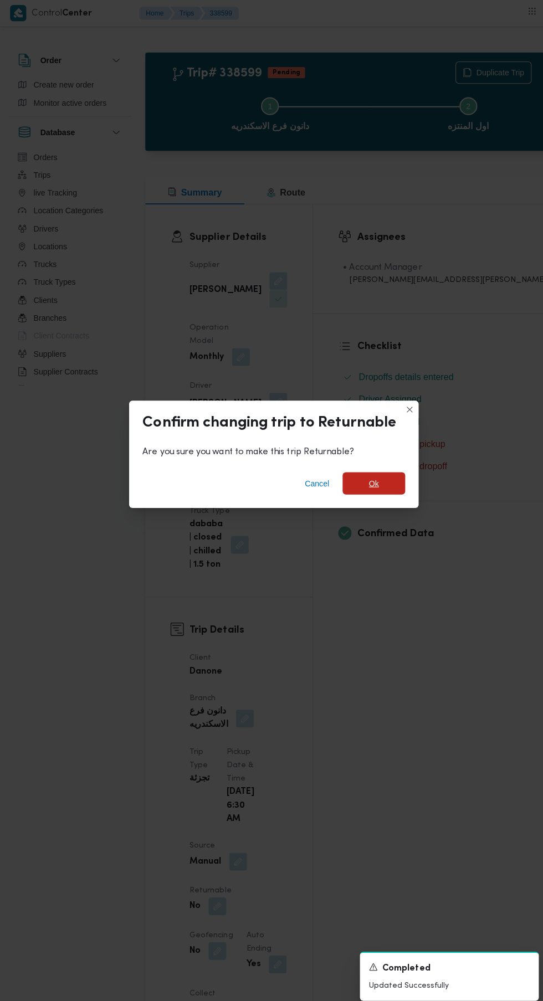
click at [370, 475] on span "Ok" at bounding box center [371, 478] width 10 height 13
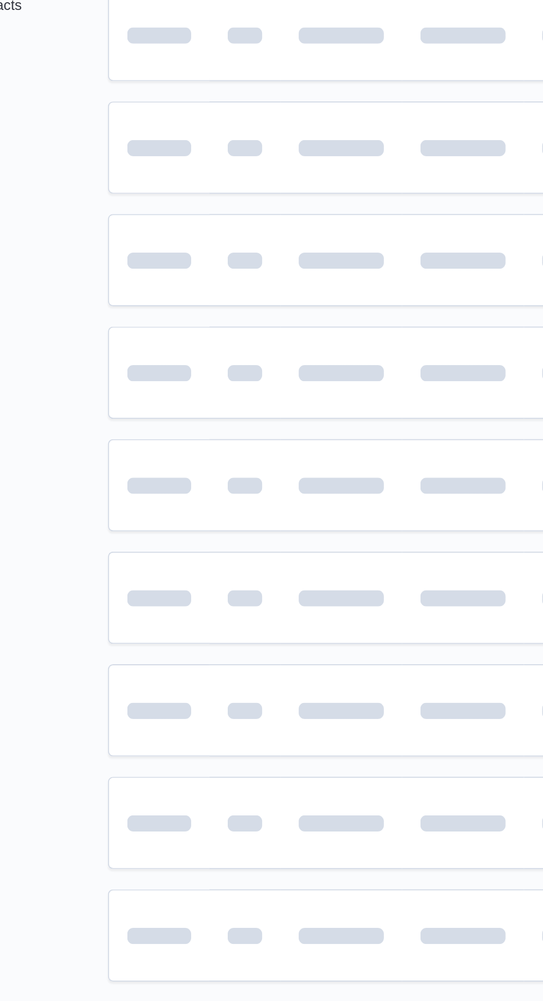
scroll to position [0, 18]
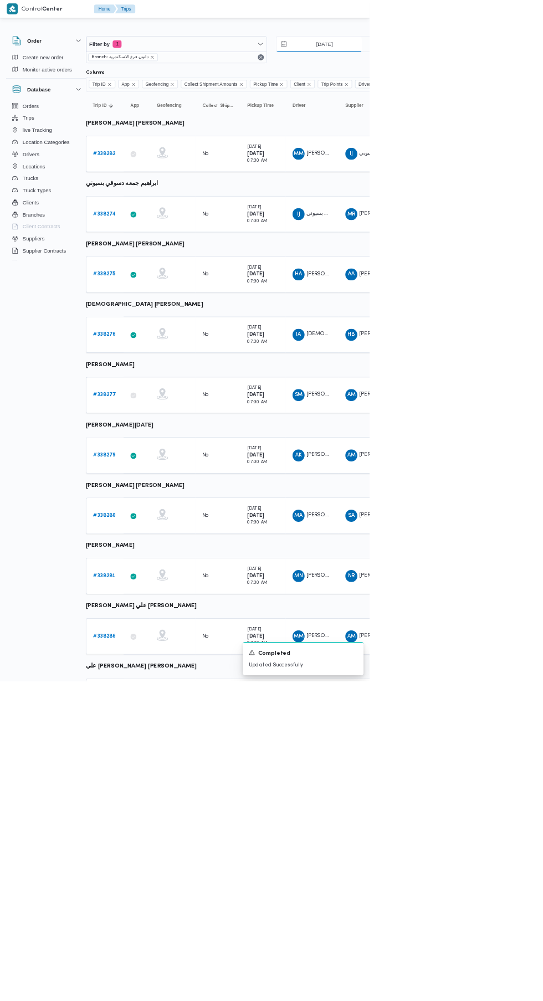
click at [481, 65] on input "[DATE]" at bounding box center [469, 65] width 126 height 22
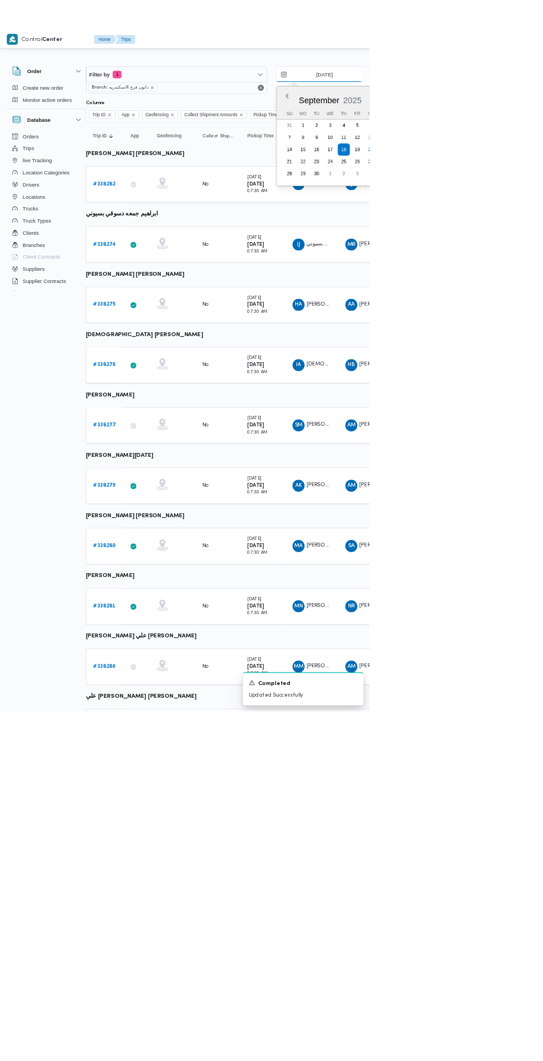
scroll to position [0, 17]
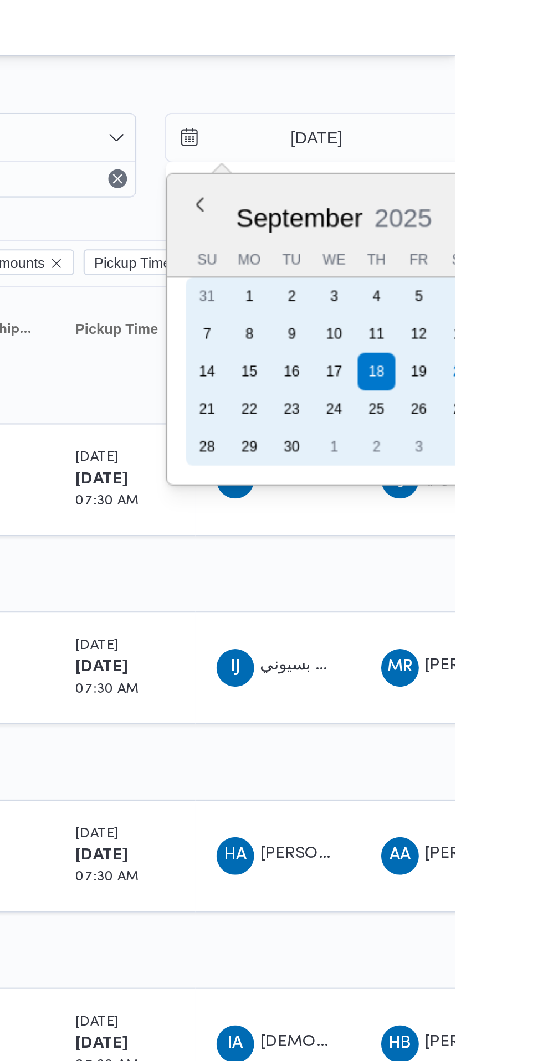
click at [542, 175] on div "20" at bounding box center [546, 175] width 18 height 18
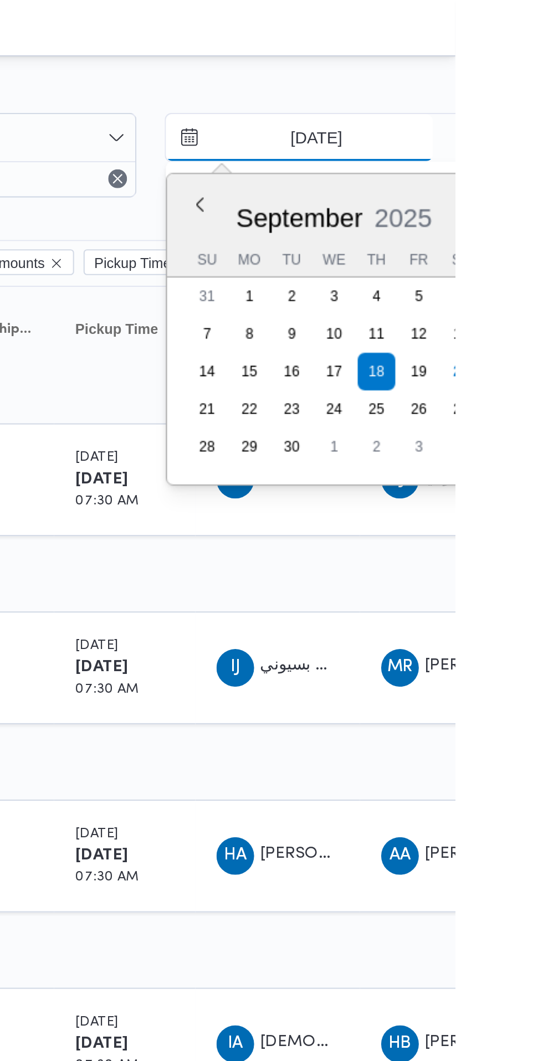
type input "[DATE]"
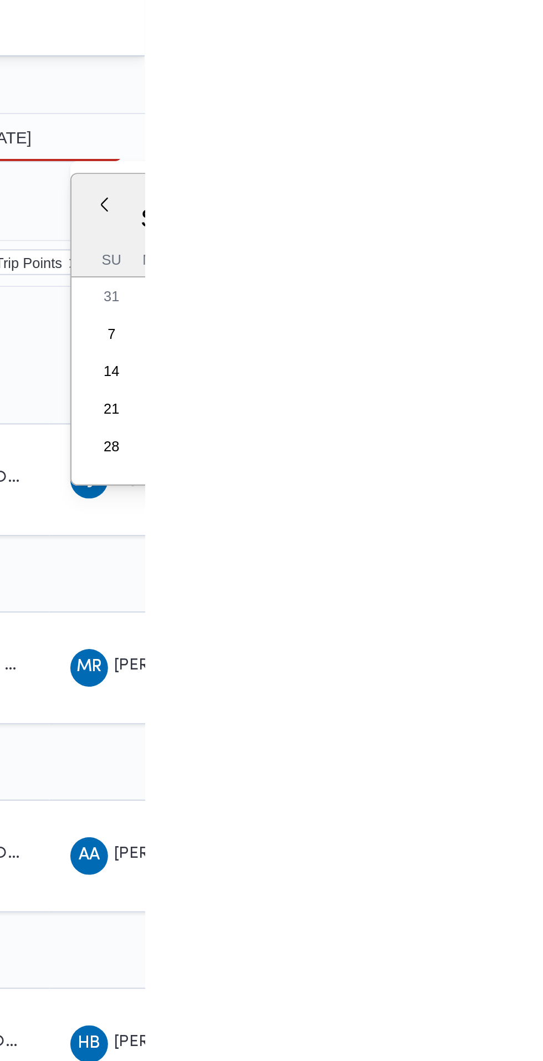
type input "[DATE]"
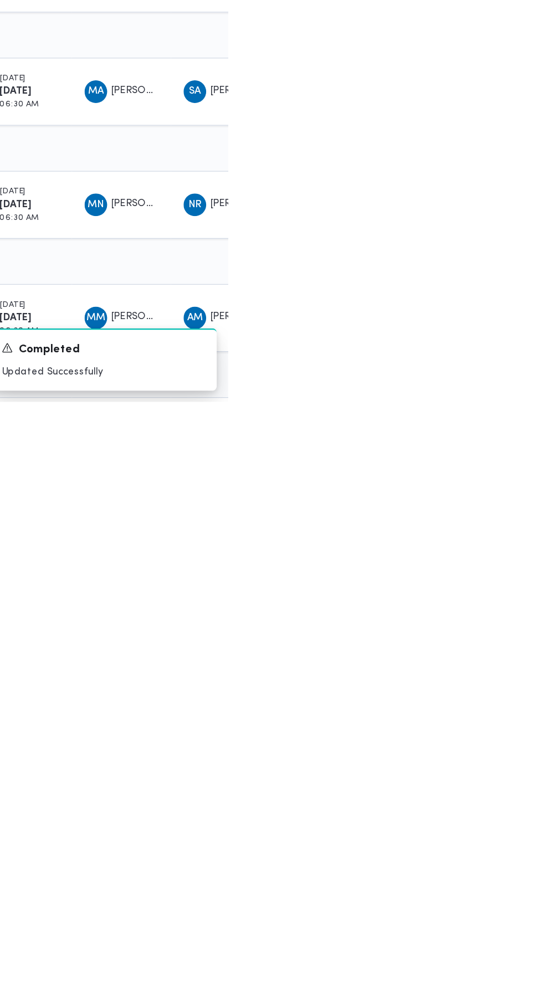
scroll to position [0, 17]
